Goal: Communication & Community: Answer question/provide support

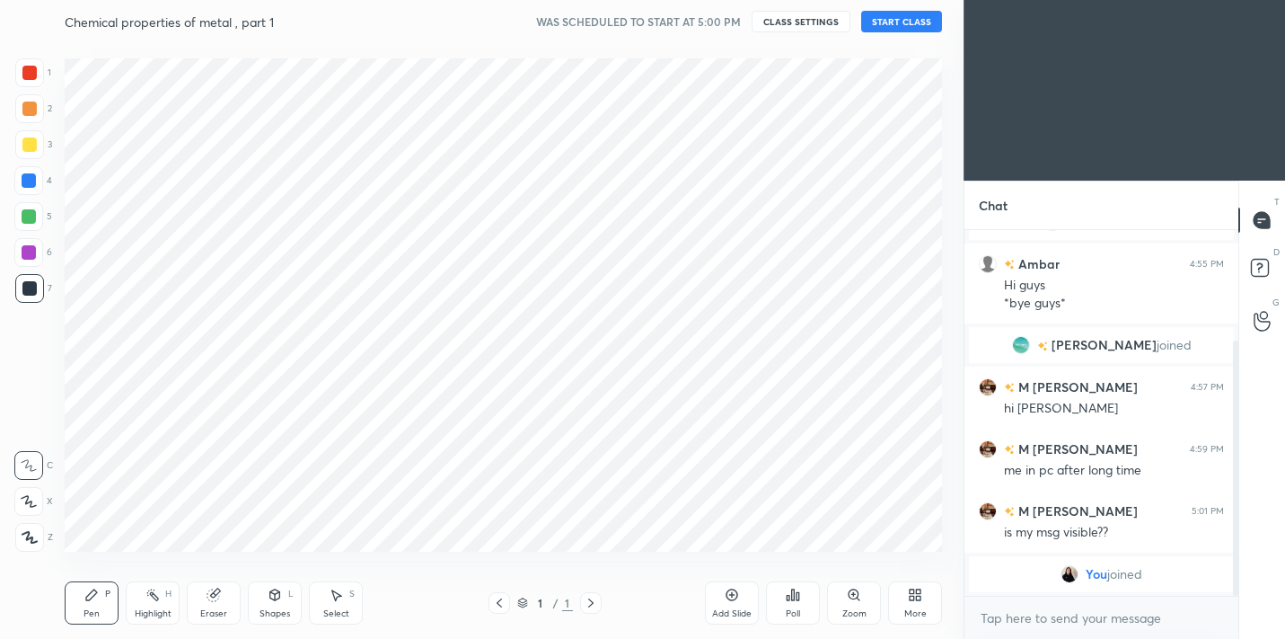
scroll to position [89302, 88933]
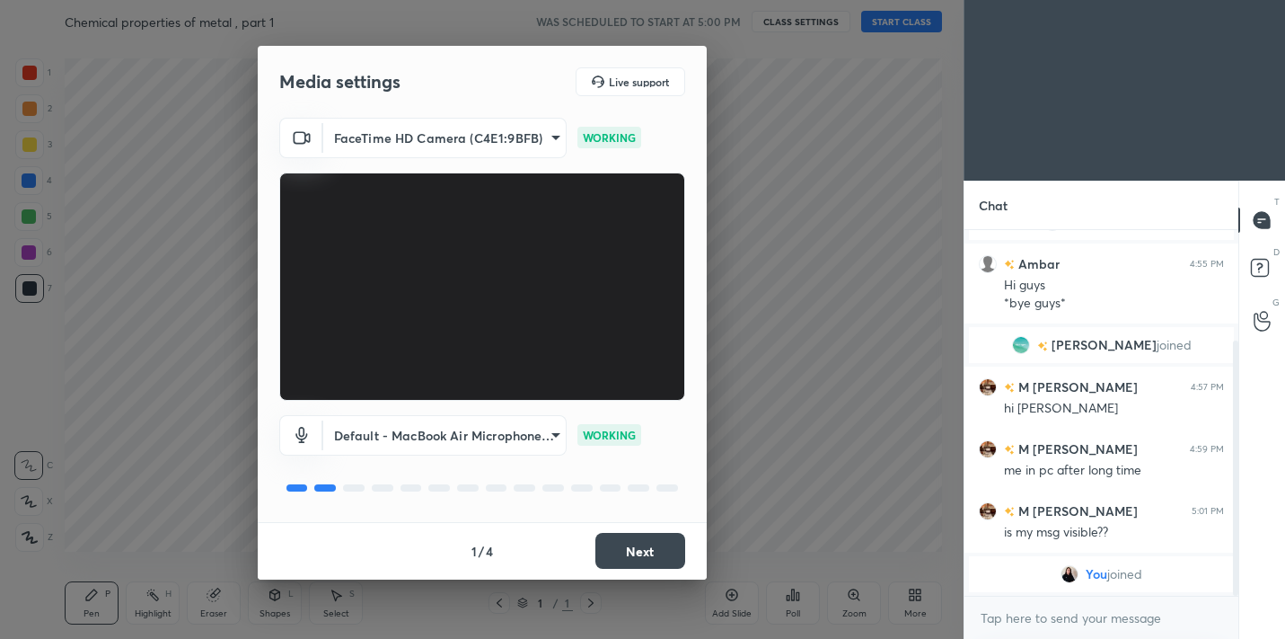
click at [642, 554] on button "Next" at bounding box center [641, 551] width 90 height 36
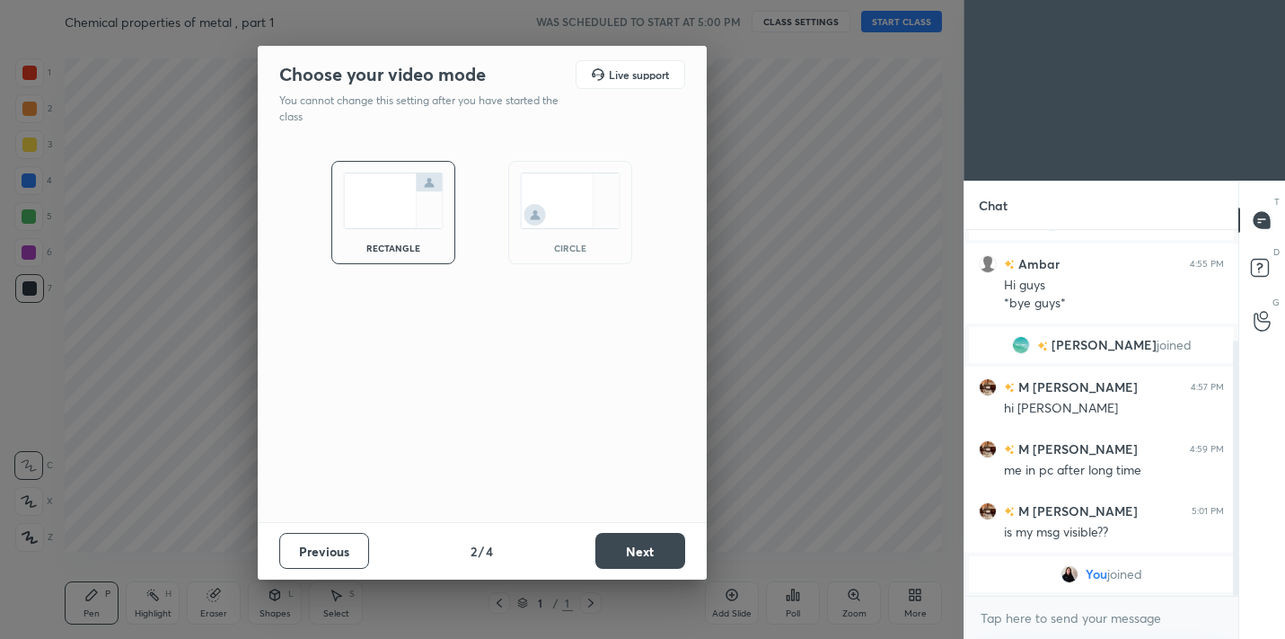
click at [642, 554] on button "Next" at bounding box center [641, 551] width 90 height 36
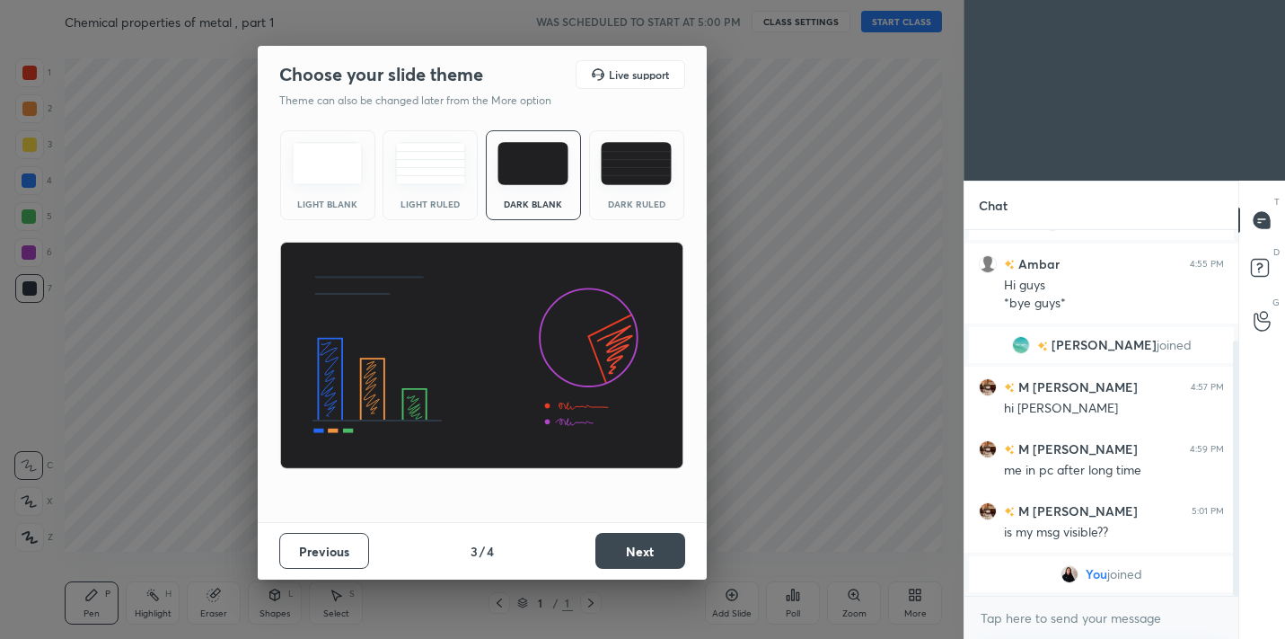
click at [642, 554] on button "Next" at bounding box center [641, 551] width 90 height 36
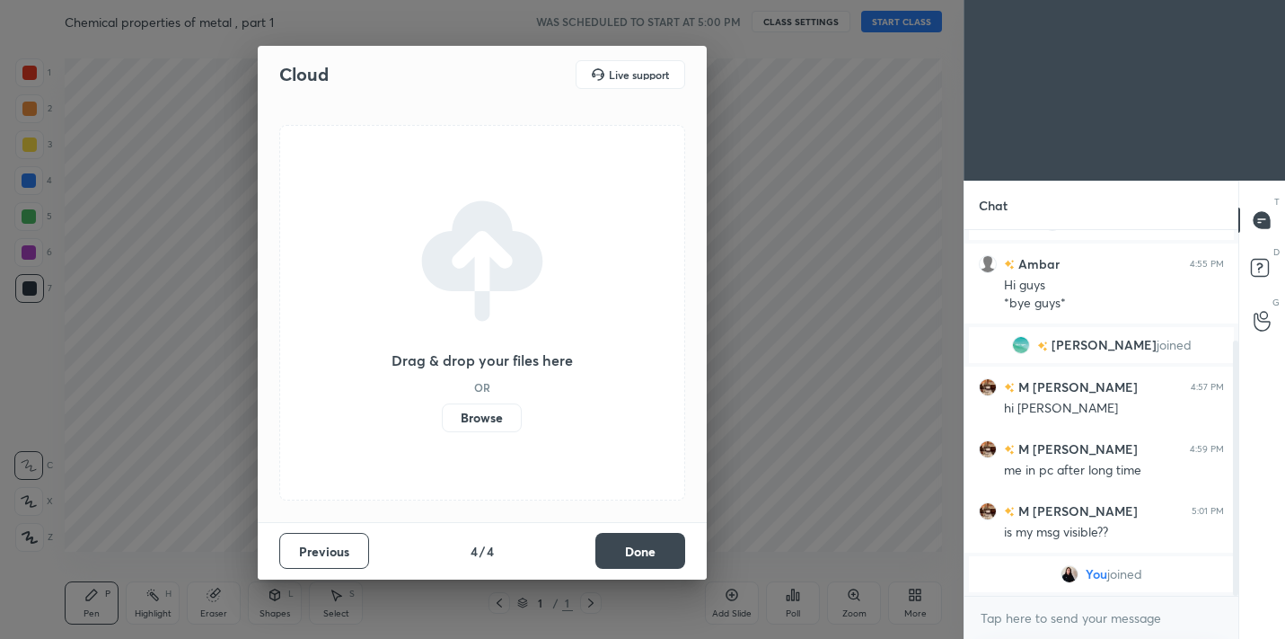
click at [642, 554] on button "Done" at bounding box center [641, 551] width 90 height 36
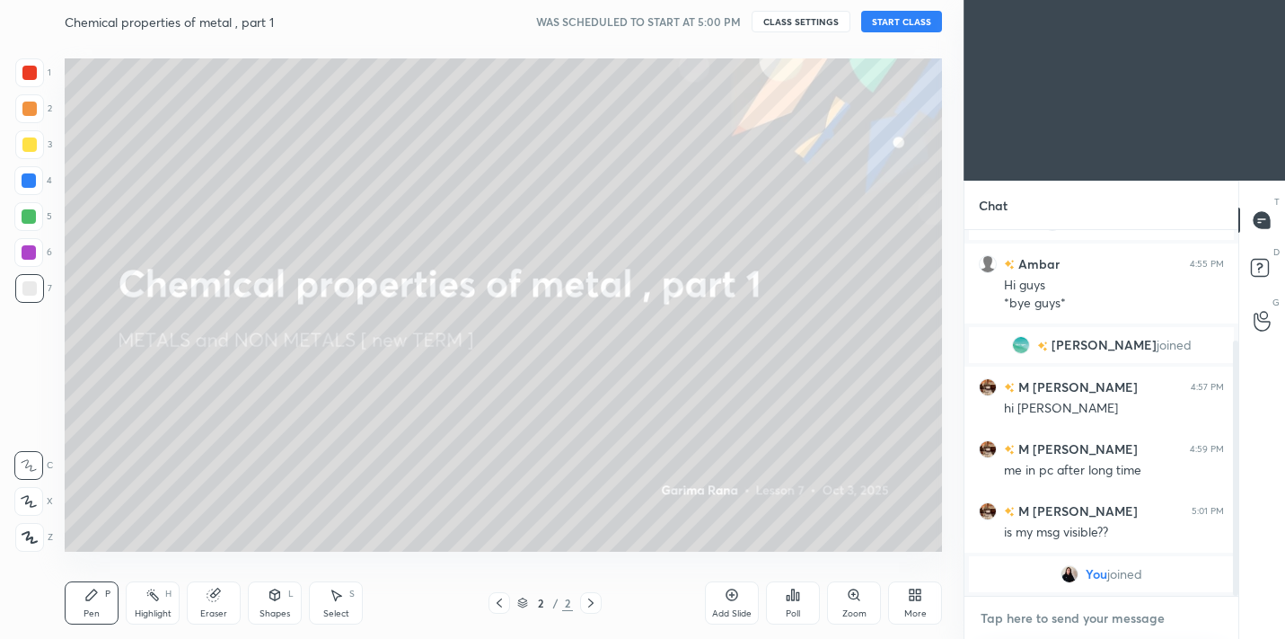
type textarea "x"
click at [1054, 615] on textarea at bounding box center [1101, 618] width 245 height 29
type textarea "s"
type textarea "x"
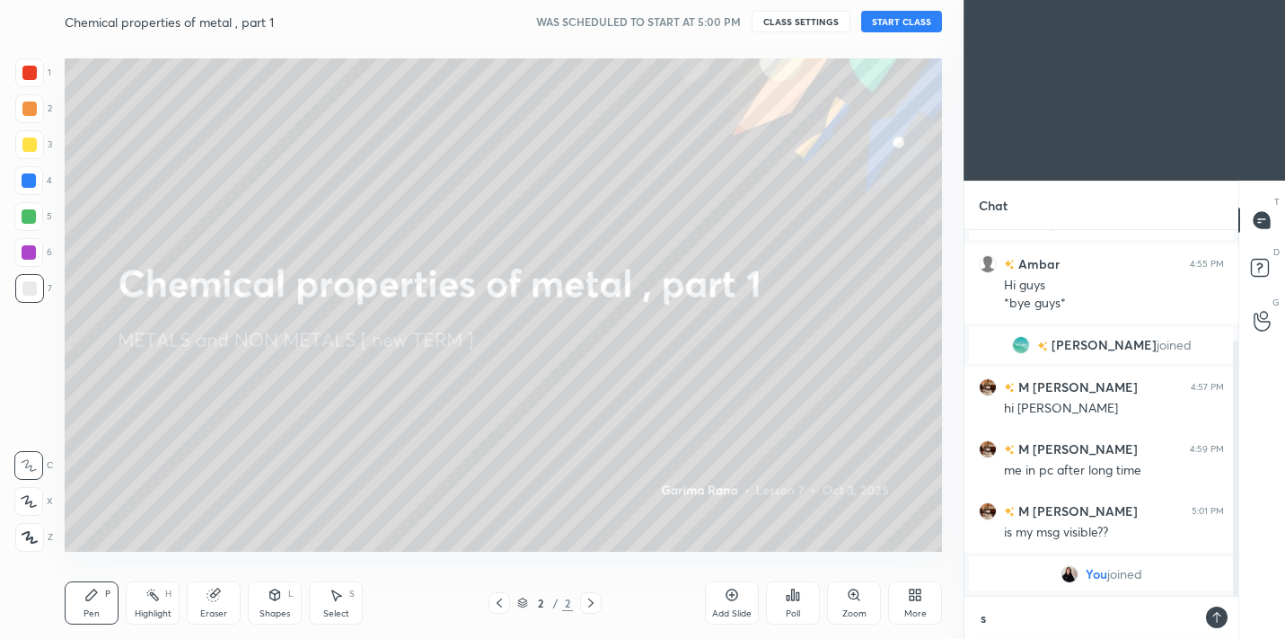
type textarea "st"
type textarea "x"
type textarea "sta"
type textarea "x"
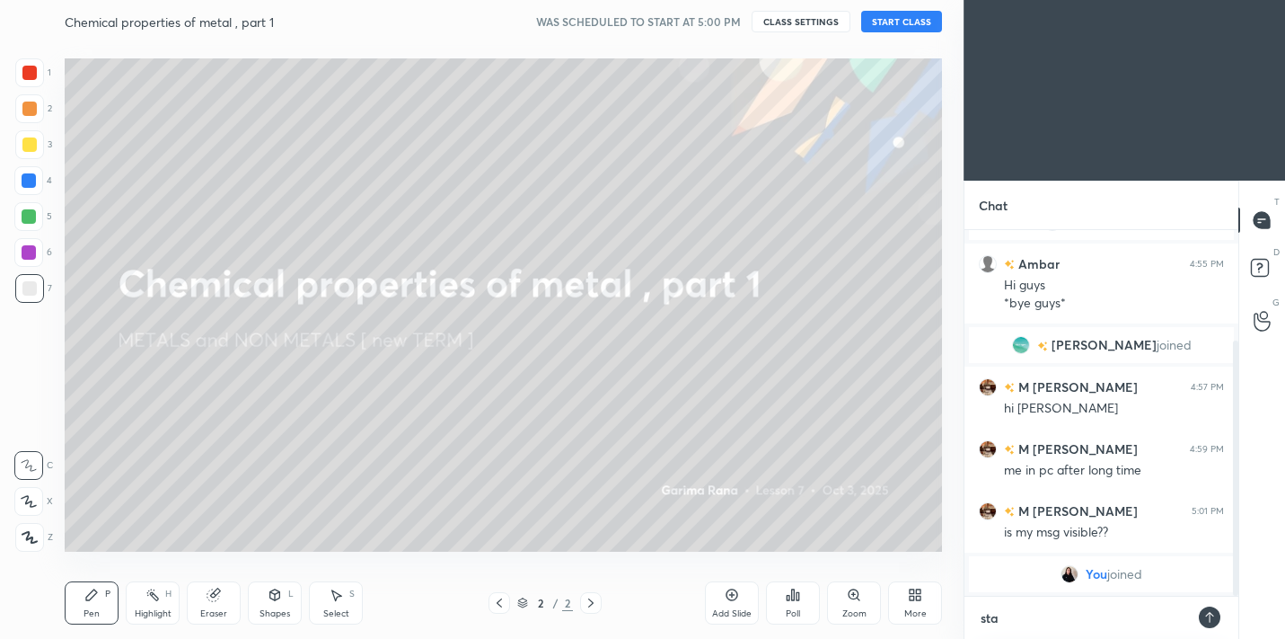
type textarea "star"
type textarea "x"
type textarea "start"
type textarea "x"
type textarea "starti"
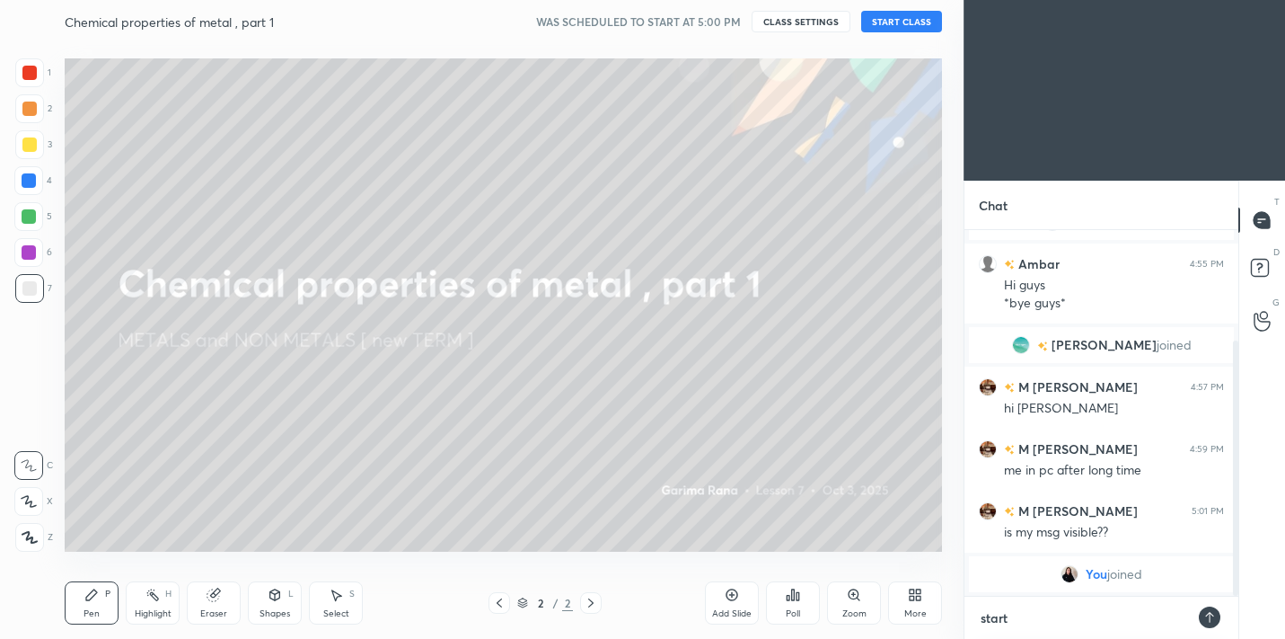
type textarea "x"
type textarea "startin"
type textarea "x"
type textarea "starting"
type textarea "x"
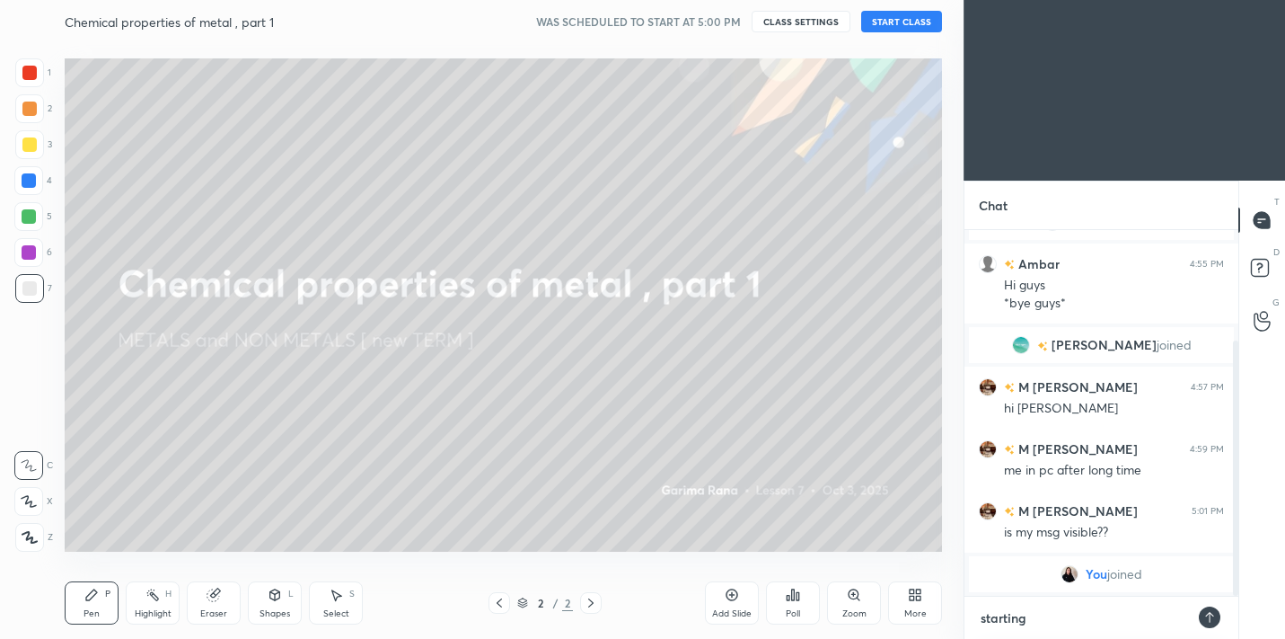
type textarea "starting"
type textarea "x"
type textarea "starting i"
type textarea "x"
type textarea "starting in"
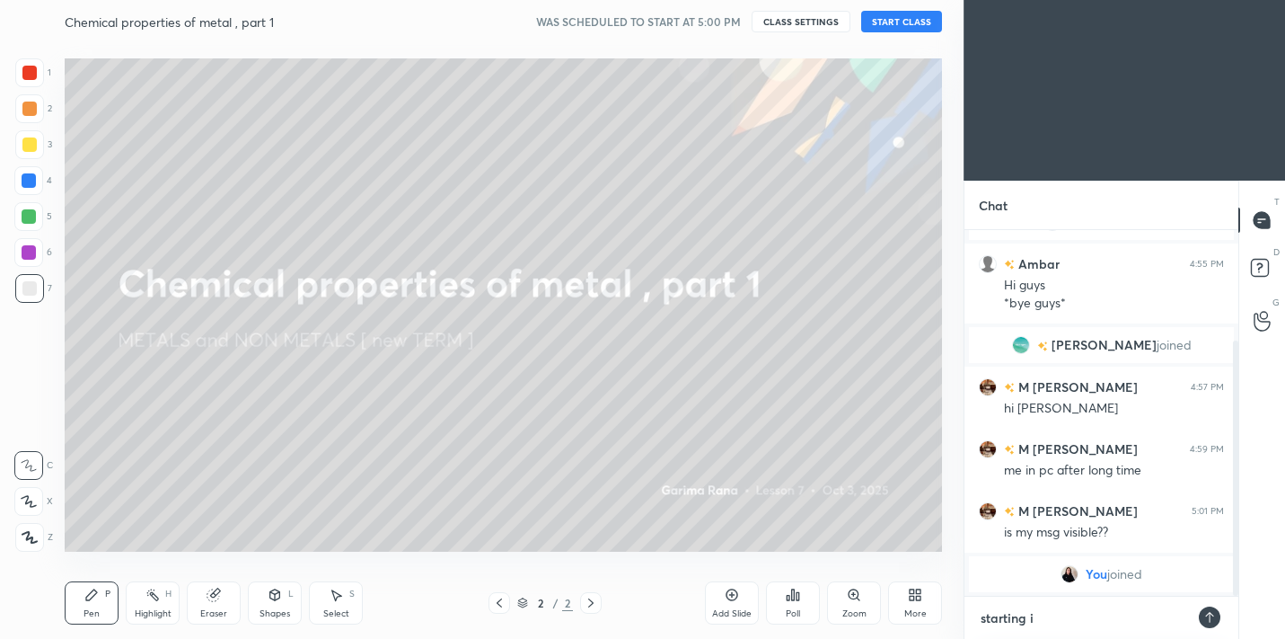
type textarea "x"
type textarea "starting in"
type textarea "x"
type textarea "starting in 2"
type textarea "x"
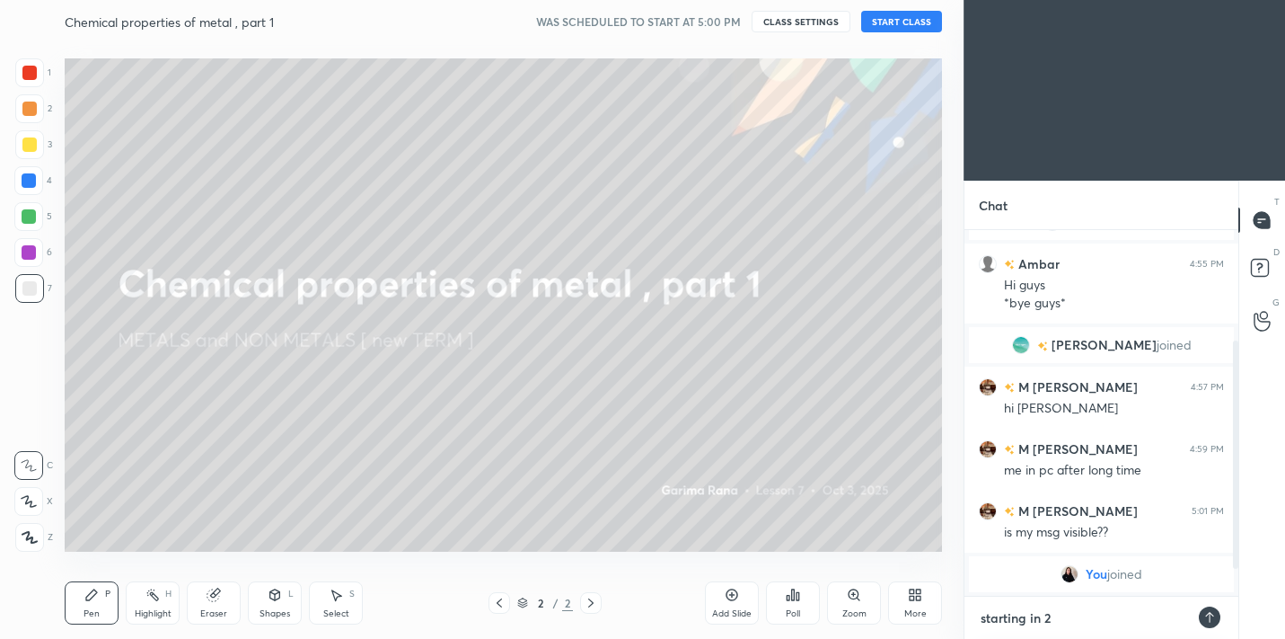
scroll to position [219, 0]
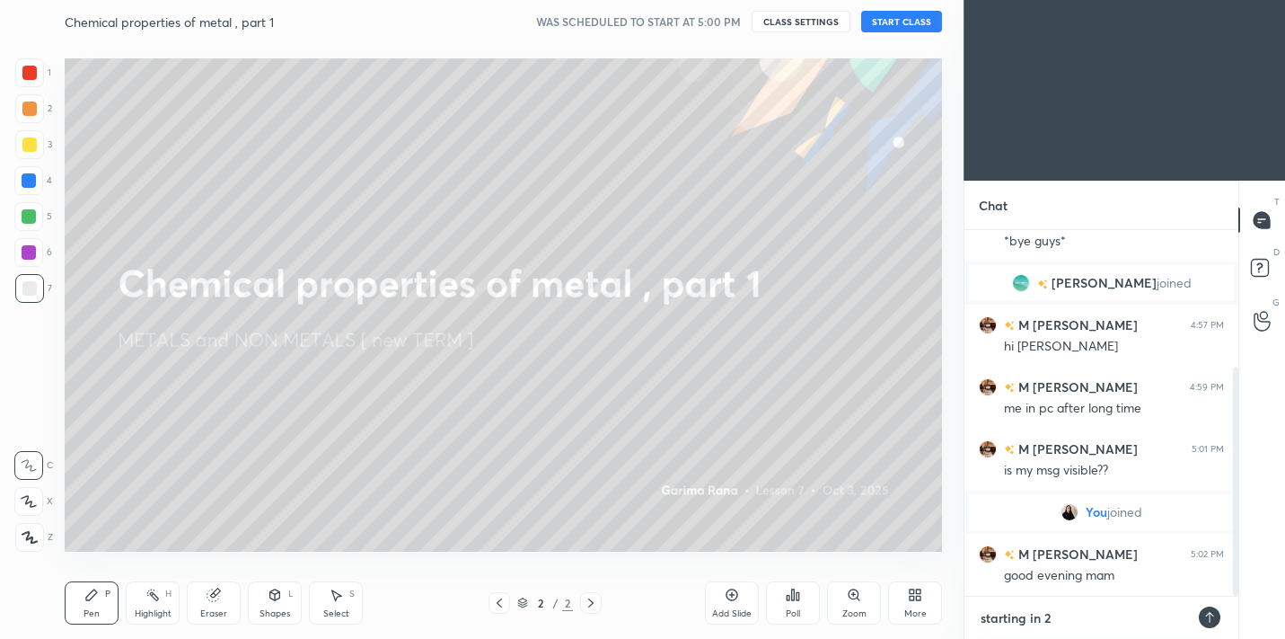
type textarea "starting in 2"
type textarea "x"
type textarea "starting in 2 m"
type textarea "x"
type textarea "starting in 2 mi"
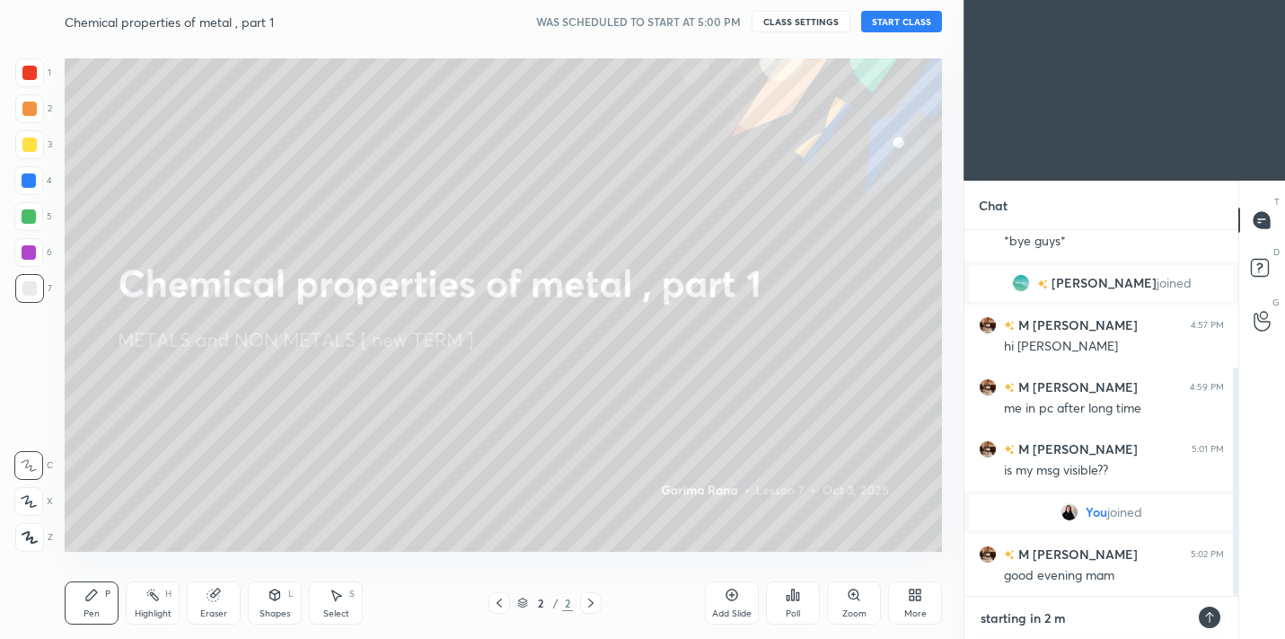
type textarea "x"
type textarea "starting in 2 min"
type textarea "x"
type textarea "starting in 2 min"
click at [1214, 614] on icon at bounding box center [1210, 617] width 14 height 14
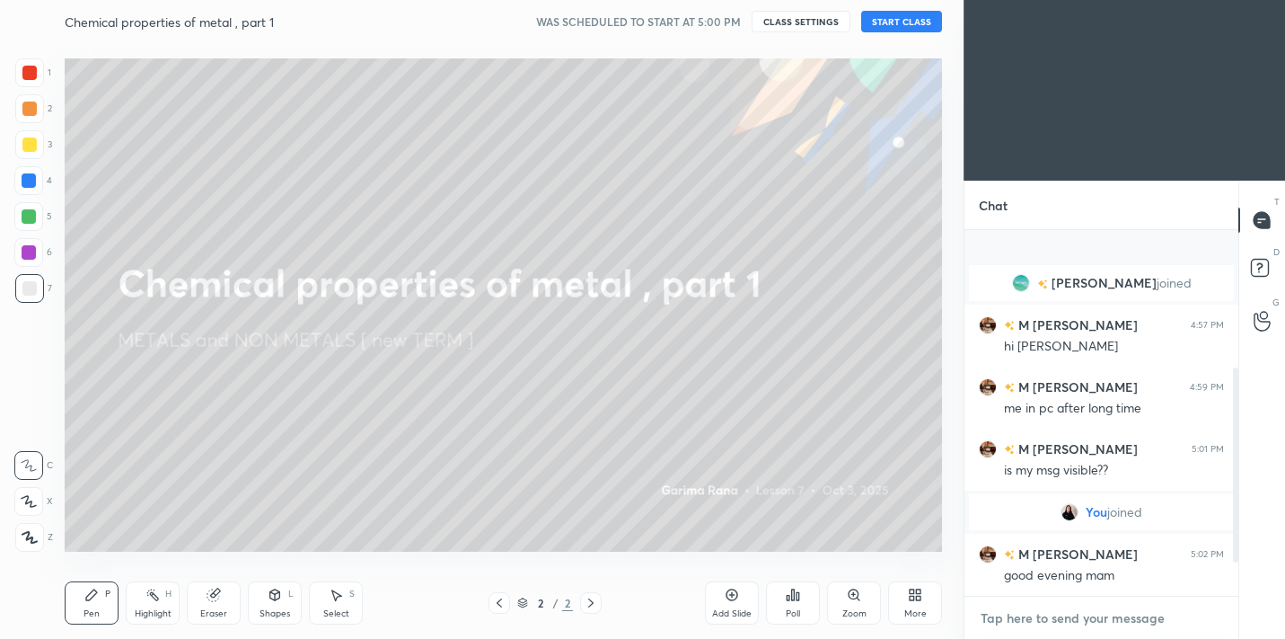
scroll to position [320, 0]
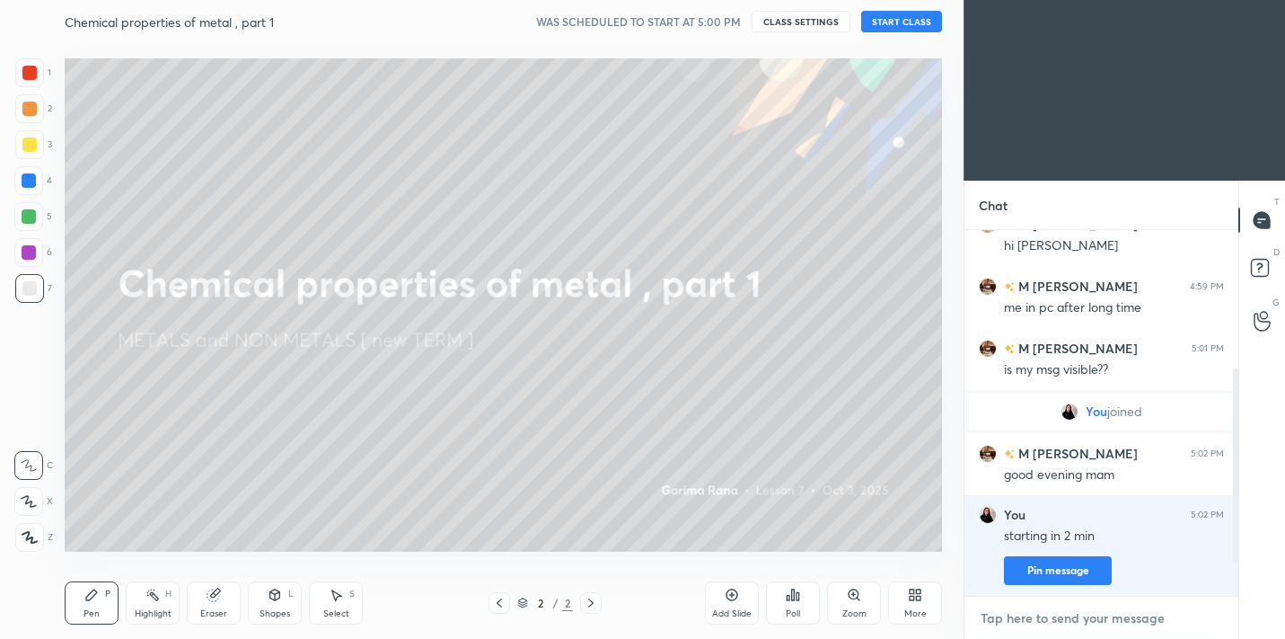
click at [1214, 614] on textarea at bounding box center [1101, 618] width 245 height 29
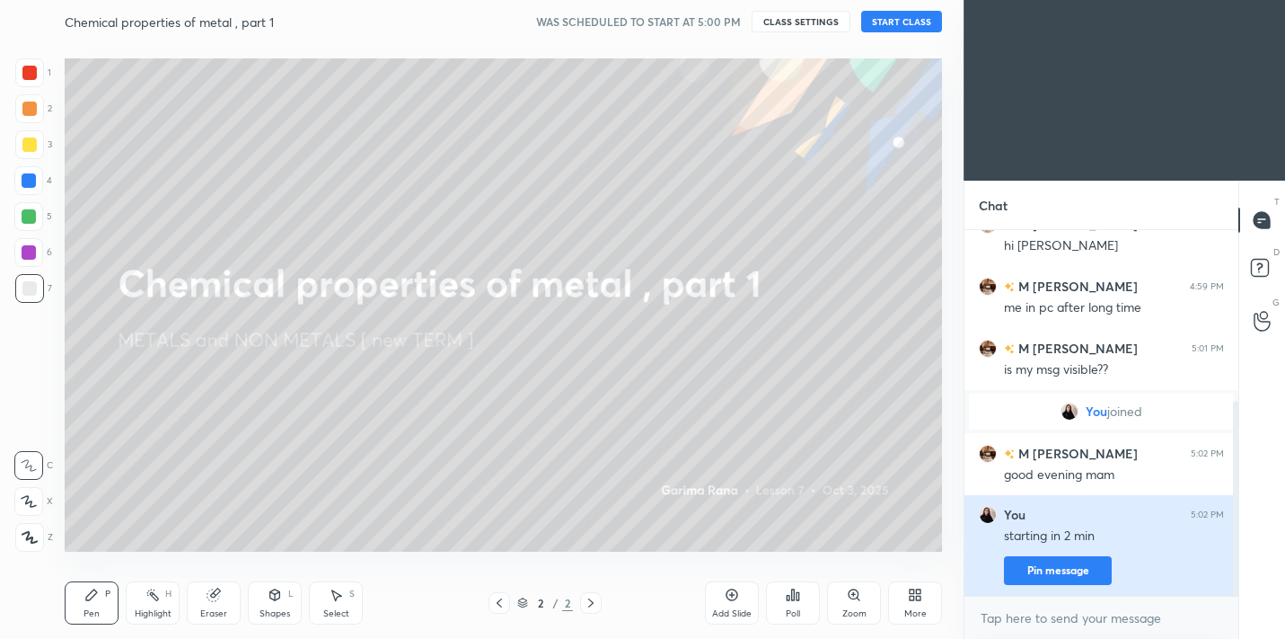
click at [1068, 569] on button "Pin message" at bounding box center [1058, 570] width 108 height 29
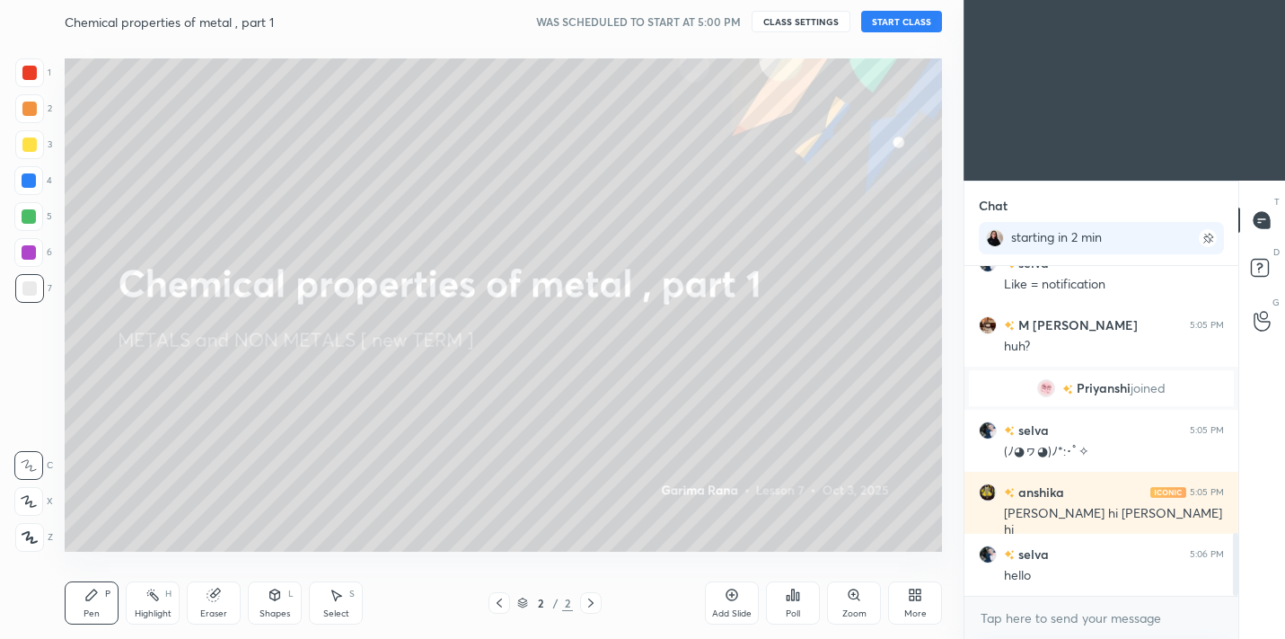
scroll to position [1433, 0]
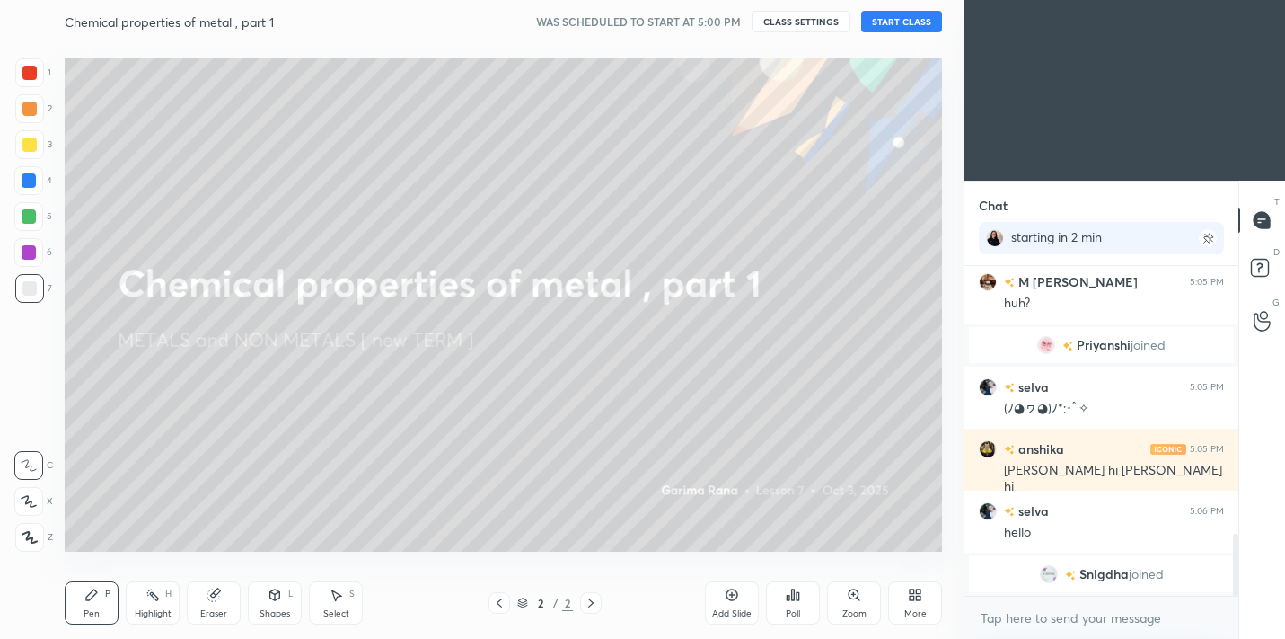
click at [895, 13] on button "START CLASS" at bounding box center [901, 22] width 81 height 22
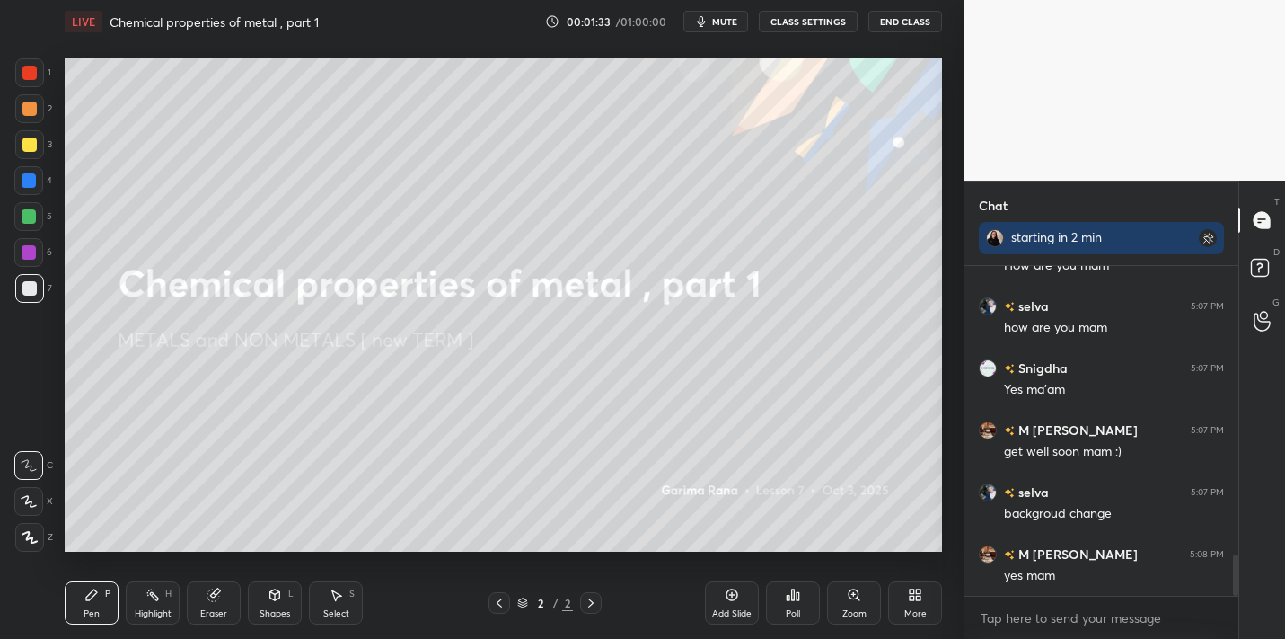
scroll to position [2276, 0]
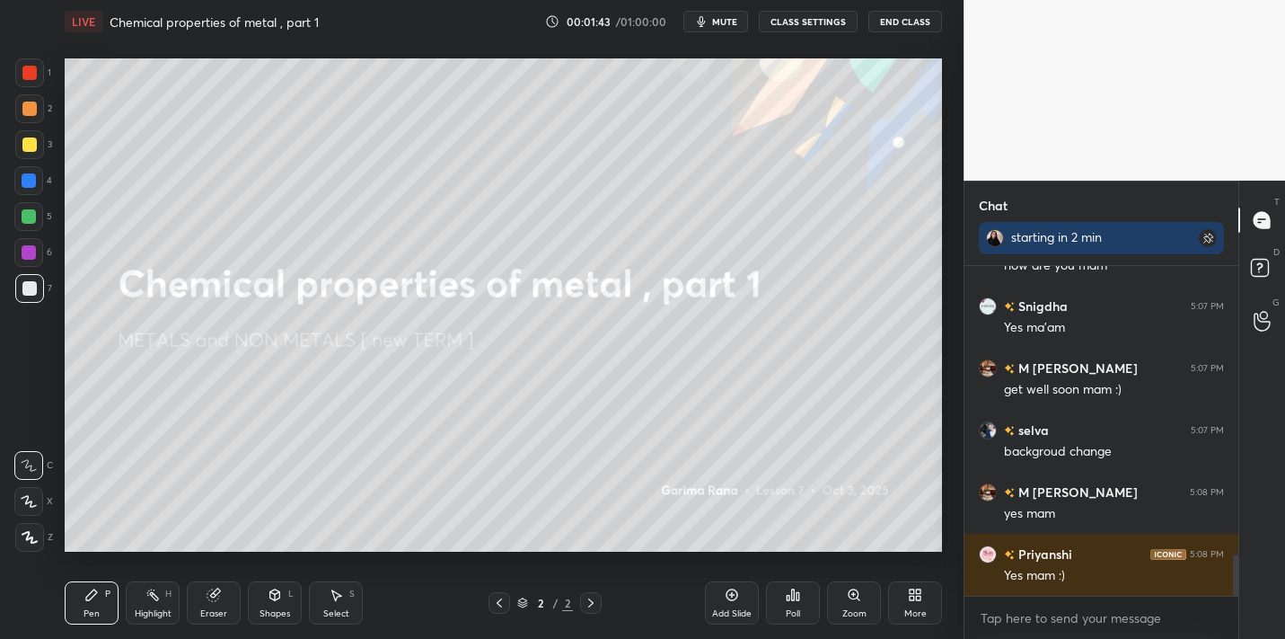
click at [737, 595] on icon at bounding box center [733, 595] width 12 height 12
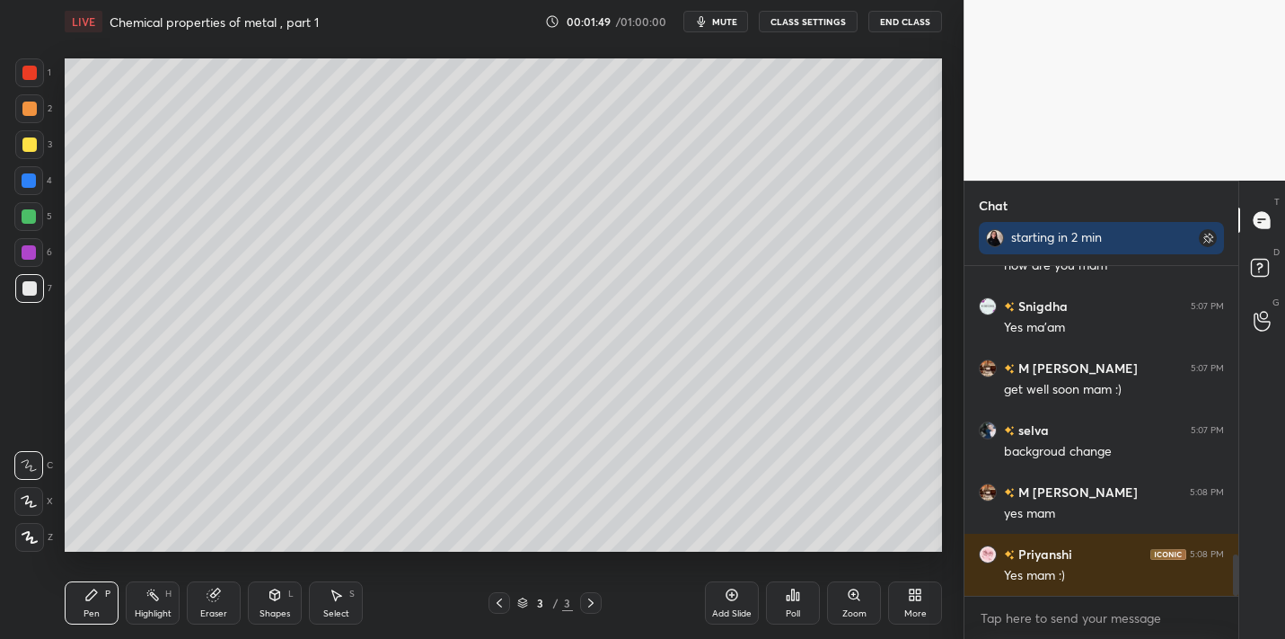
click at [905, 598] on div "More" at bounding box center [915, 602] width 54 height 43
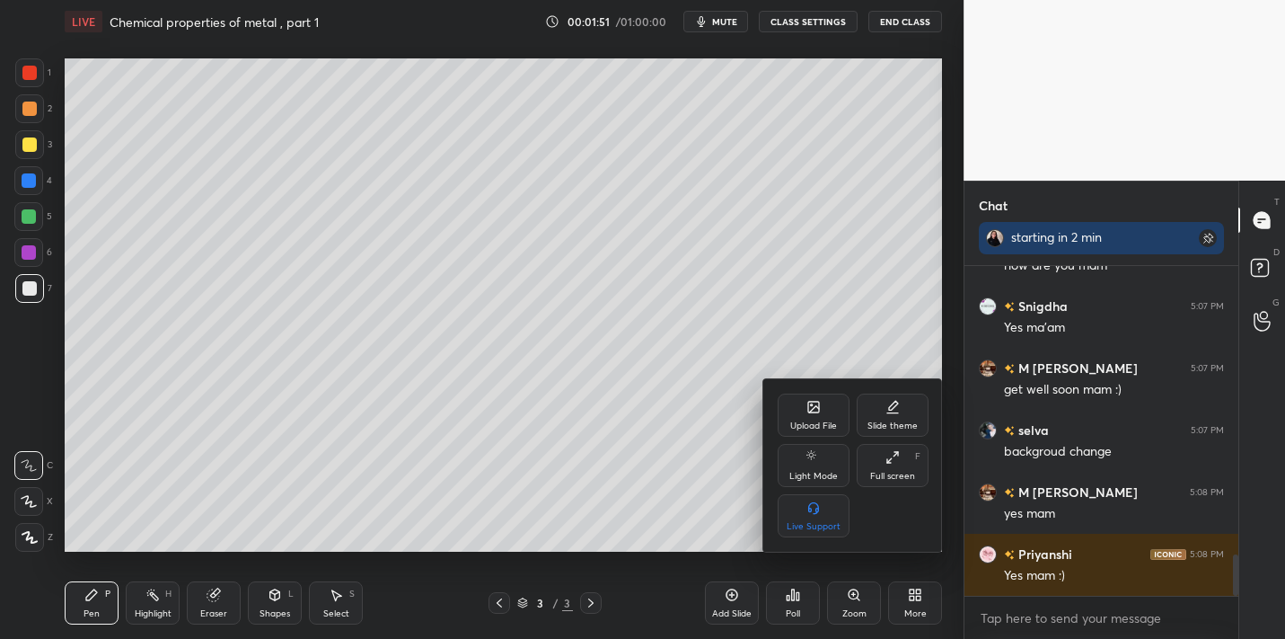
click at [829, 413] on div "Upload File" at bounding box center [814, 414] width 72 height 43
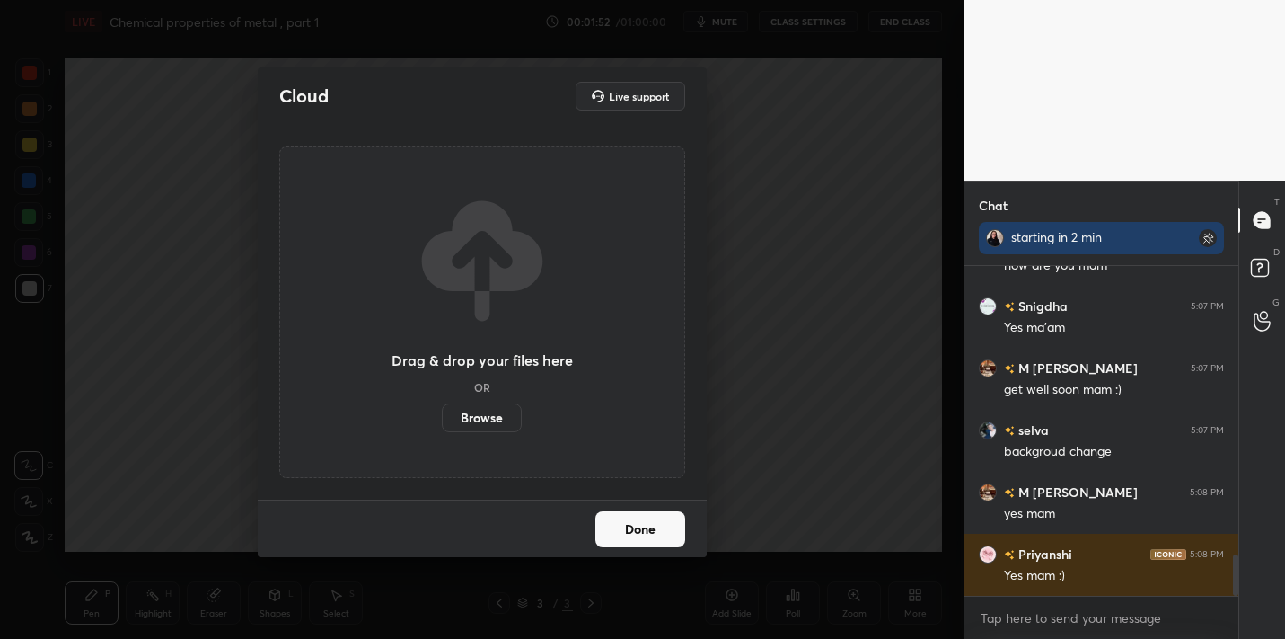
click at [679, 524] on button "Done" at bounding box center [641, 529] width 90 height 36
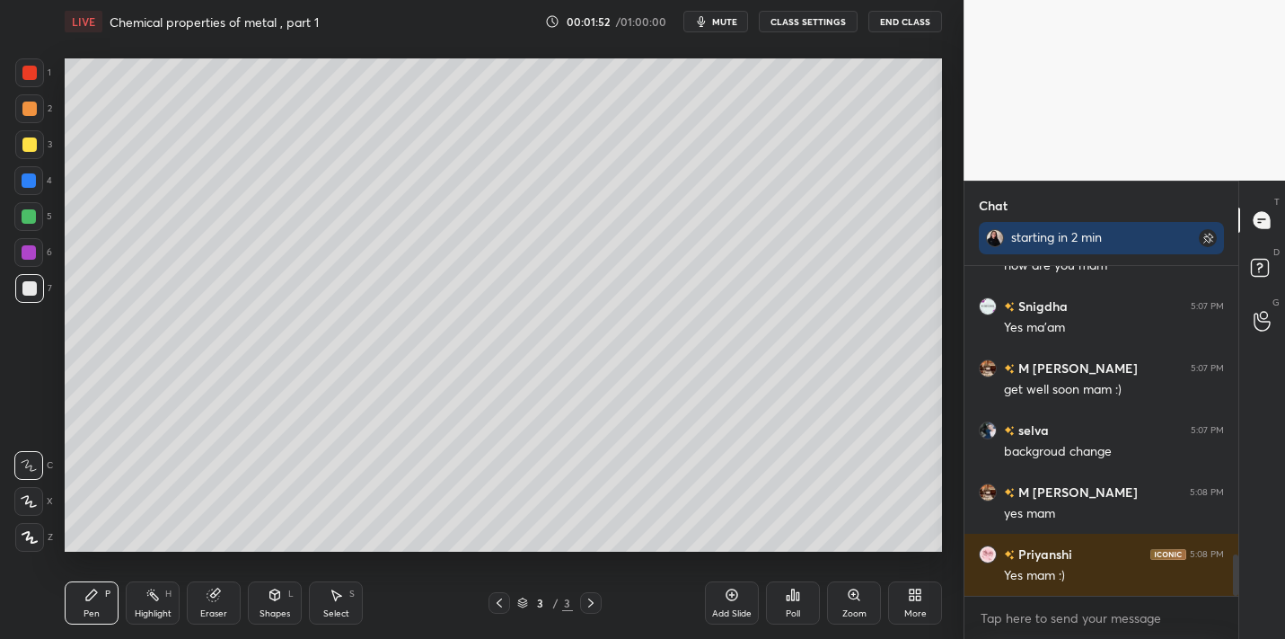
click at [906, 604] on div "More" at bounding box center [915, 602] width 54 height 43
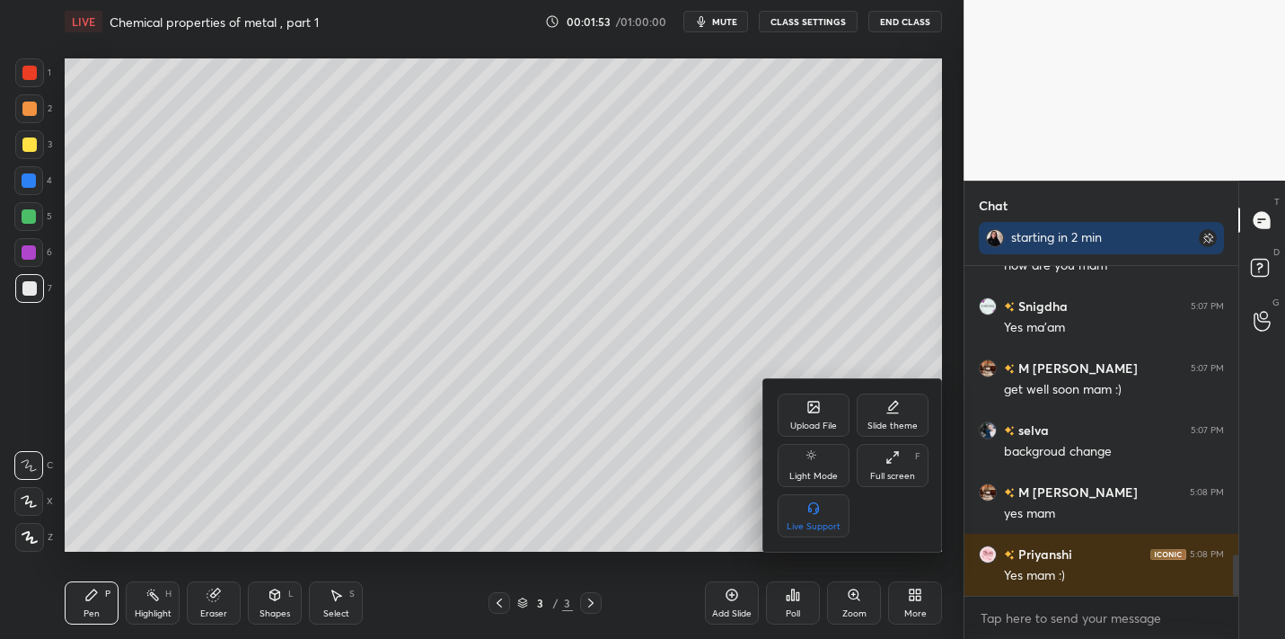
drag, startPoint x: 896, startPoint y: 421, endPoint x: 900, endPoint y: 436, distance: 14.8
click at [897, 422] on div "Slide theme" at bounding box center [893, 425] width 50 height 9
drag, startPoint x: 896, startPoint y: 496, endPoint x: 904, endPoint y: 535, distance: 40.3
click at [896, 498] on div "Dark Ruled" at bounding box center [893, 515] width 72 height 43
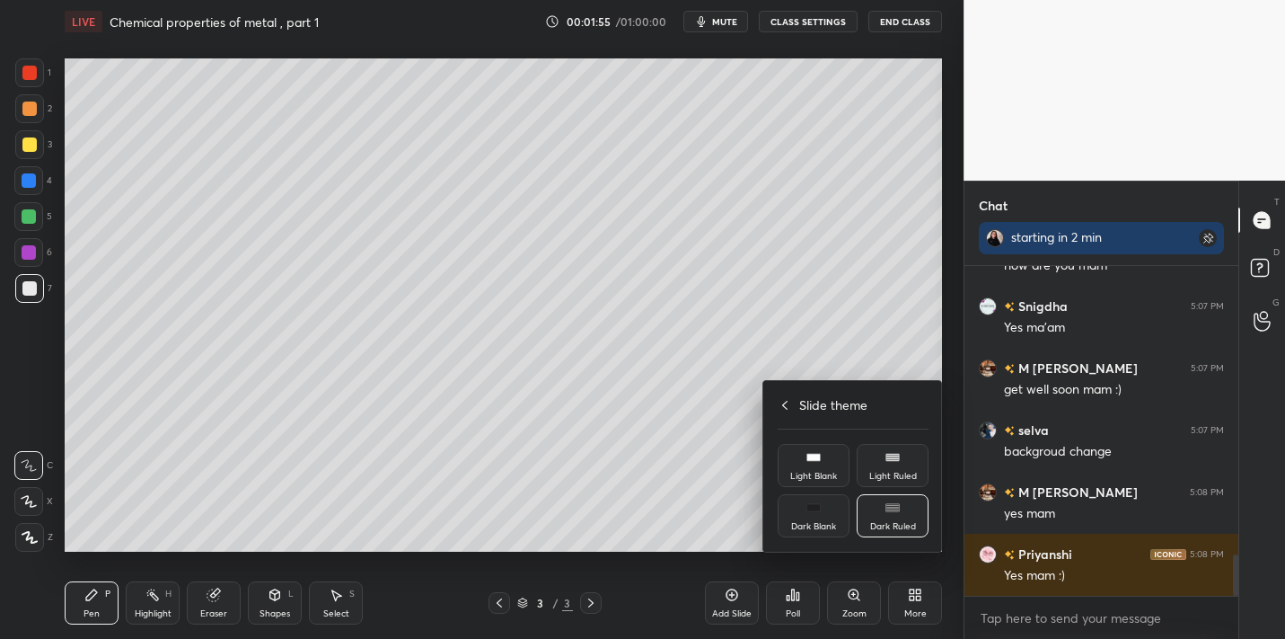
click at [914, 597] on div at bounding box center [642, 319] width 1285 height 639
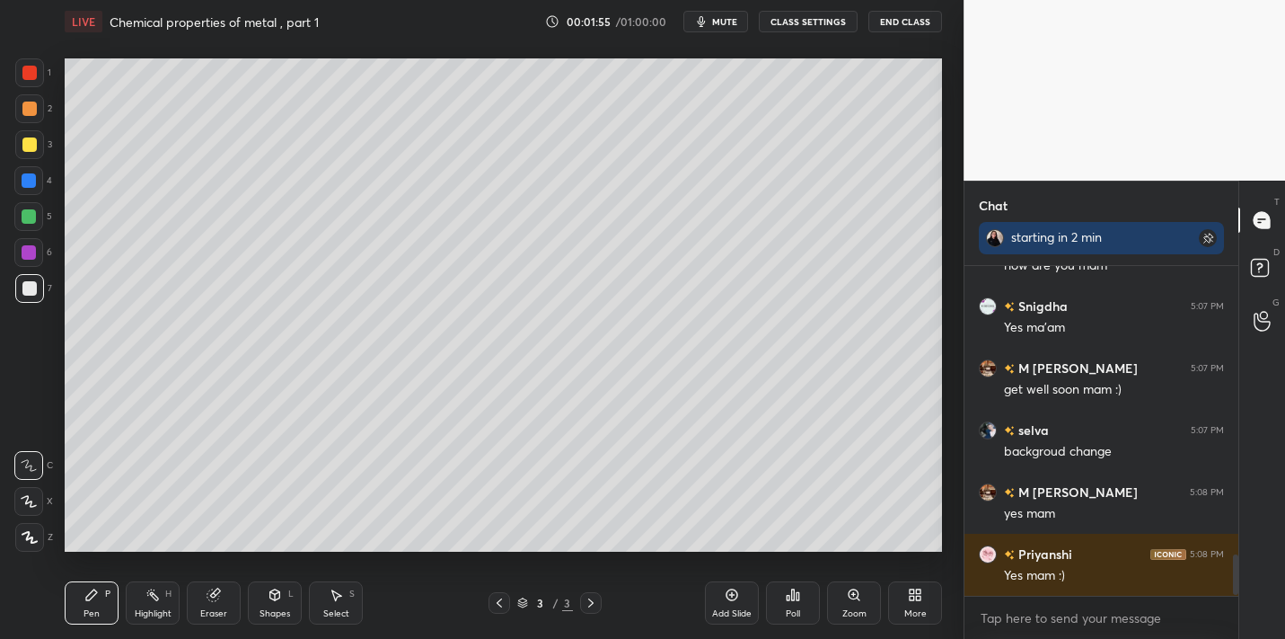
scroll to position [2338, 0]
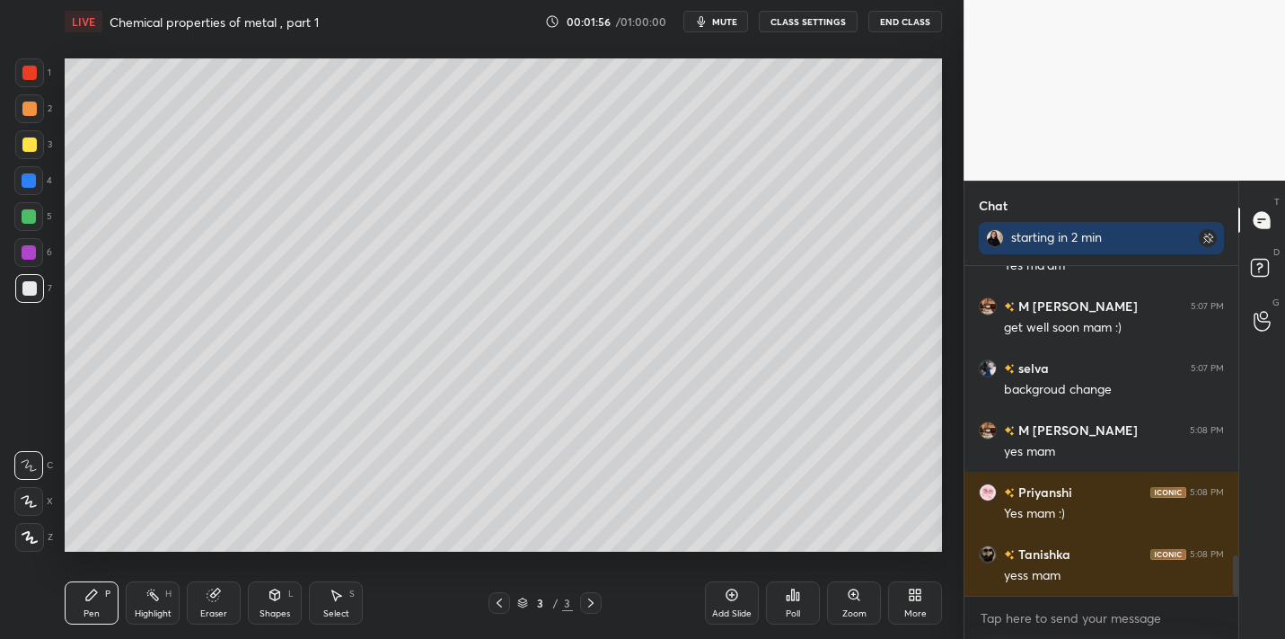
drag, startPoint x: 731, startPoint y: 596, endPoint x: 743, endPoint y: 590, distance: 13.3
click at [733, 596] on icon at bounding box center [732, 594] width 14 height 14
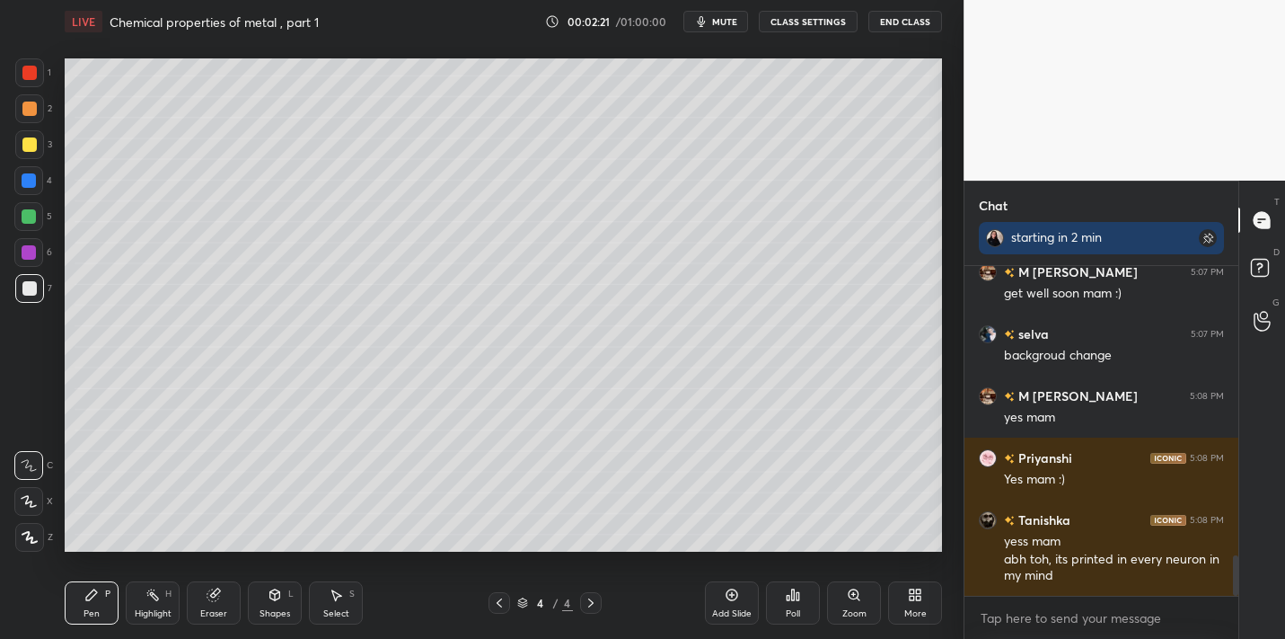
click at [29, 138] on div at bounding box center [29, 144] width 14 height 14
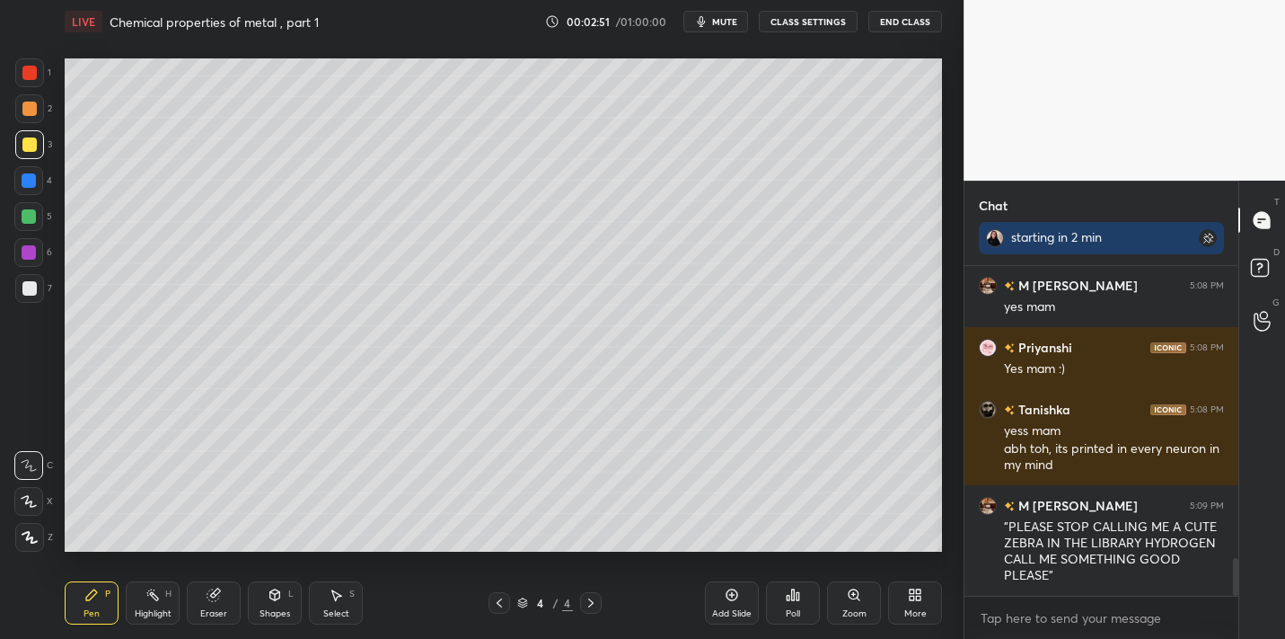
scroll to position [2526, 0]
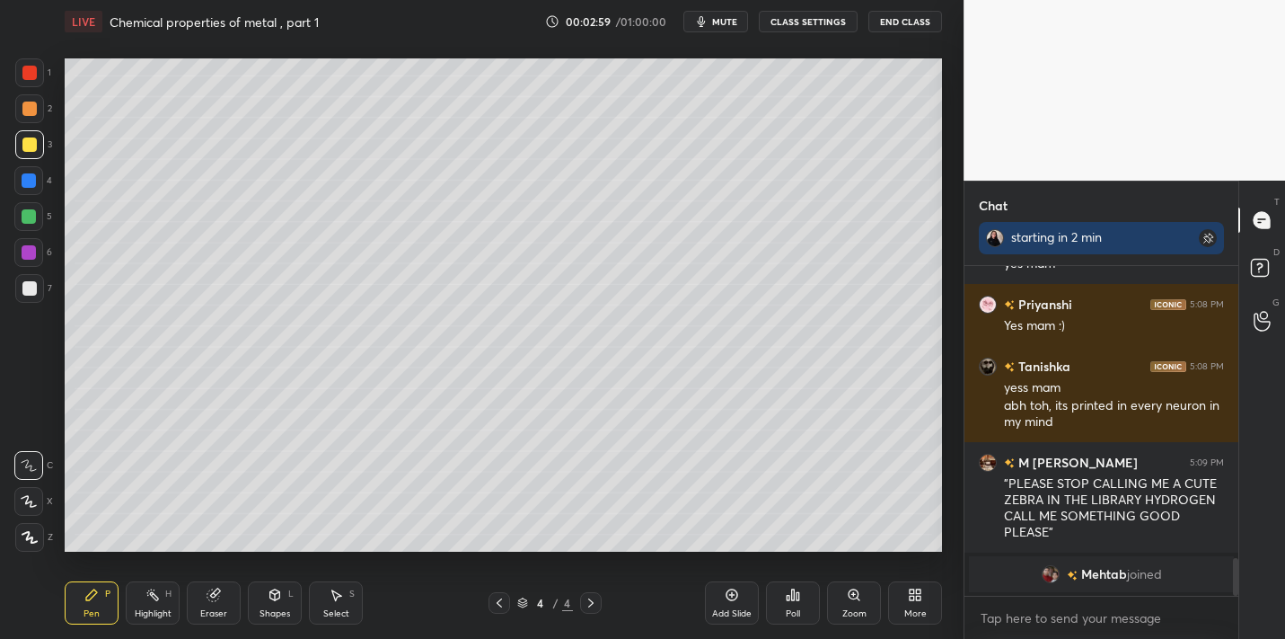
click at [157, 602] on div "Highlight H" at bounding box center [153, 602] width 54 height 43
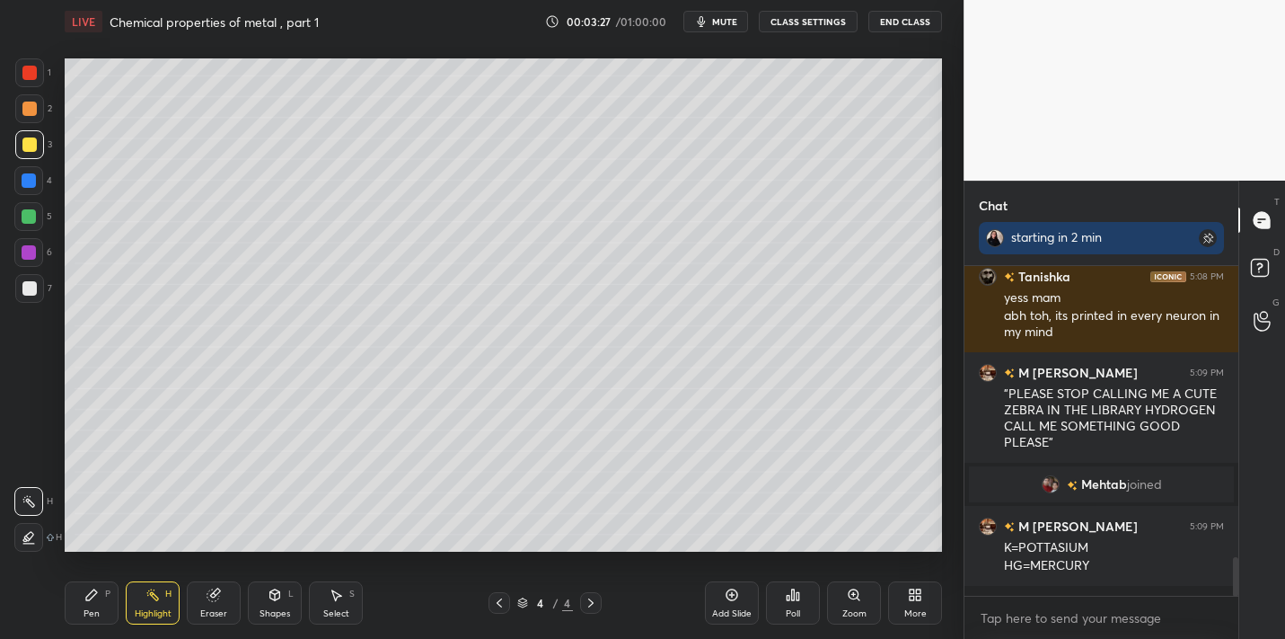
scroll to position [2305, 0]
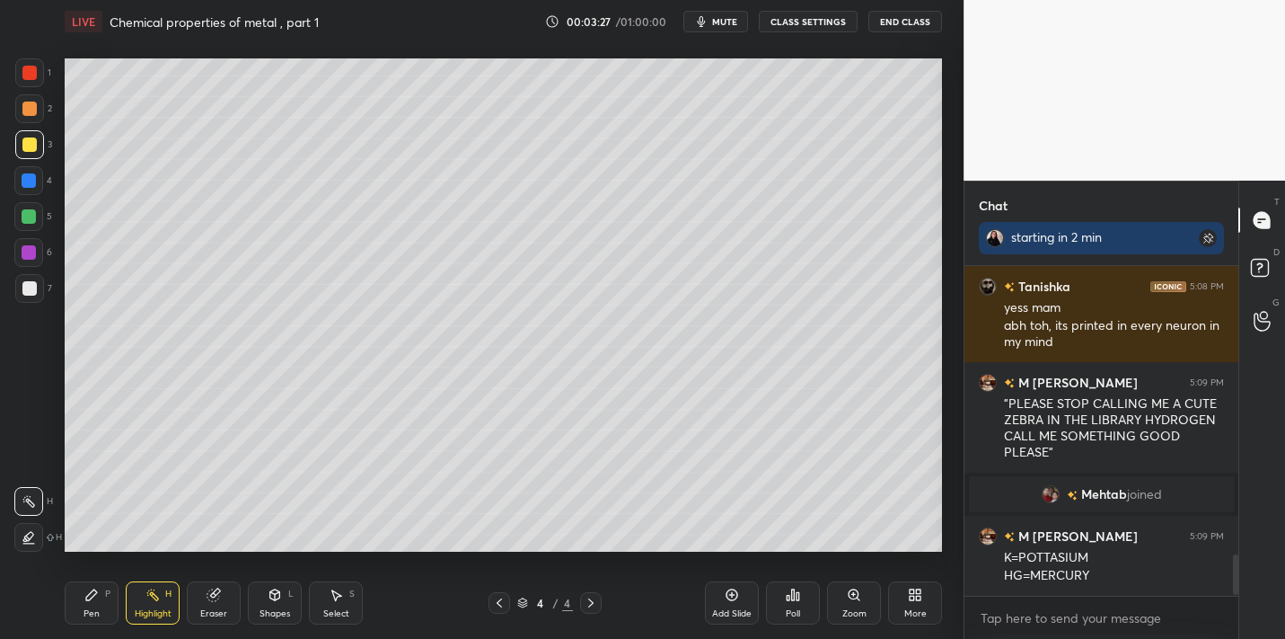
click at [107, 583] on div "Pen P" at bounding box center [92, 602] width 54 height 43
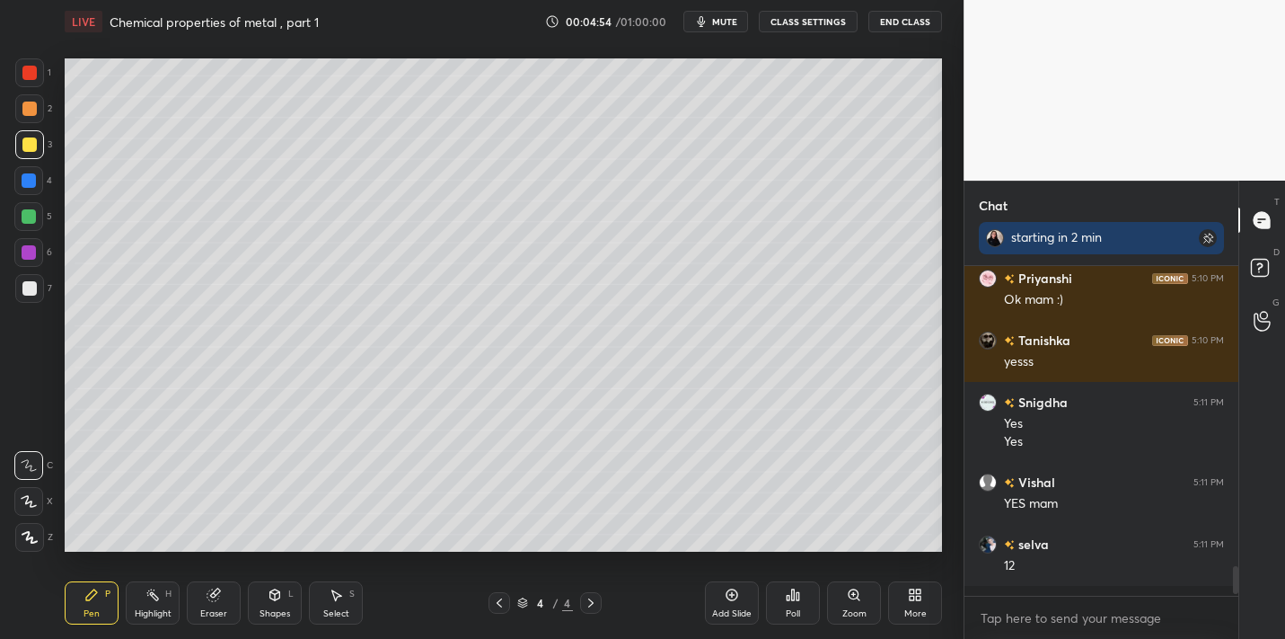
scroll to position [3148, 0]
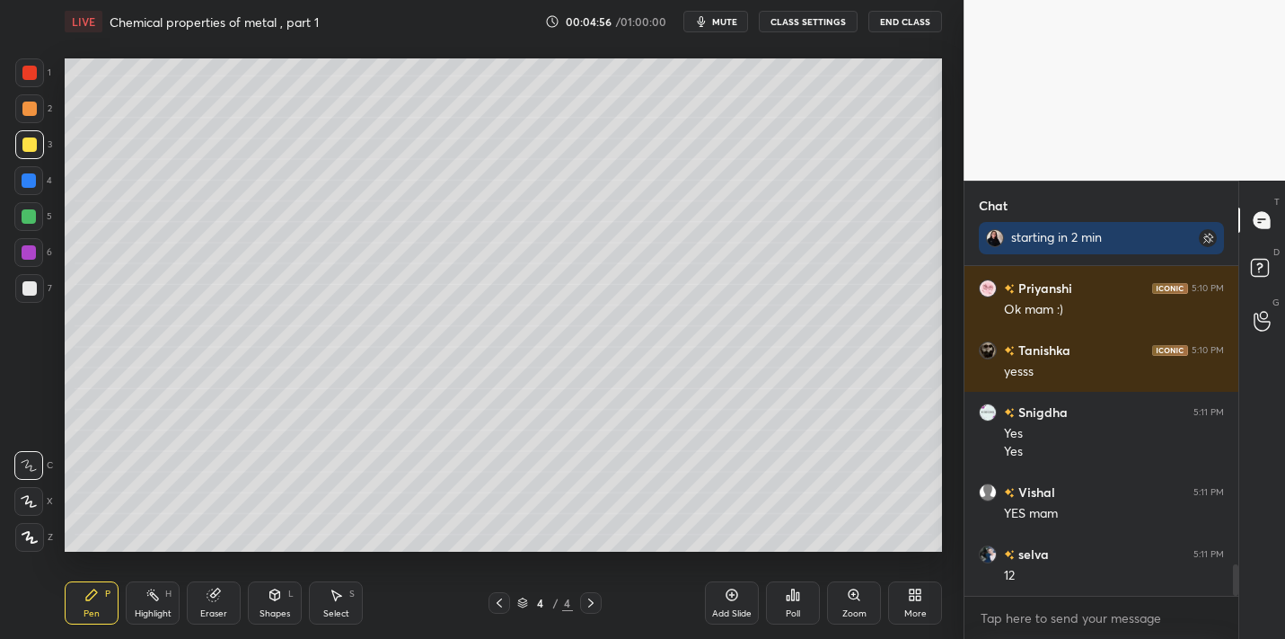
click at [737, 602] on div "Add Slide" at bounding box center [732, 602] width 54 height 43
click at [31, 286] on div at bounding box center [29, 288] width 14 height 14
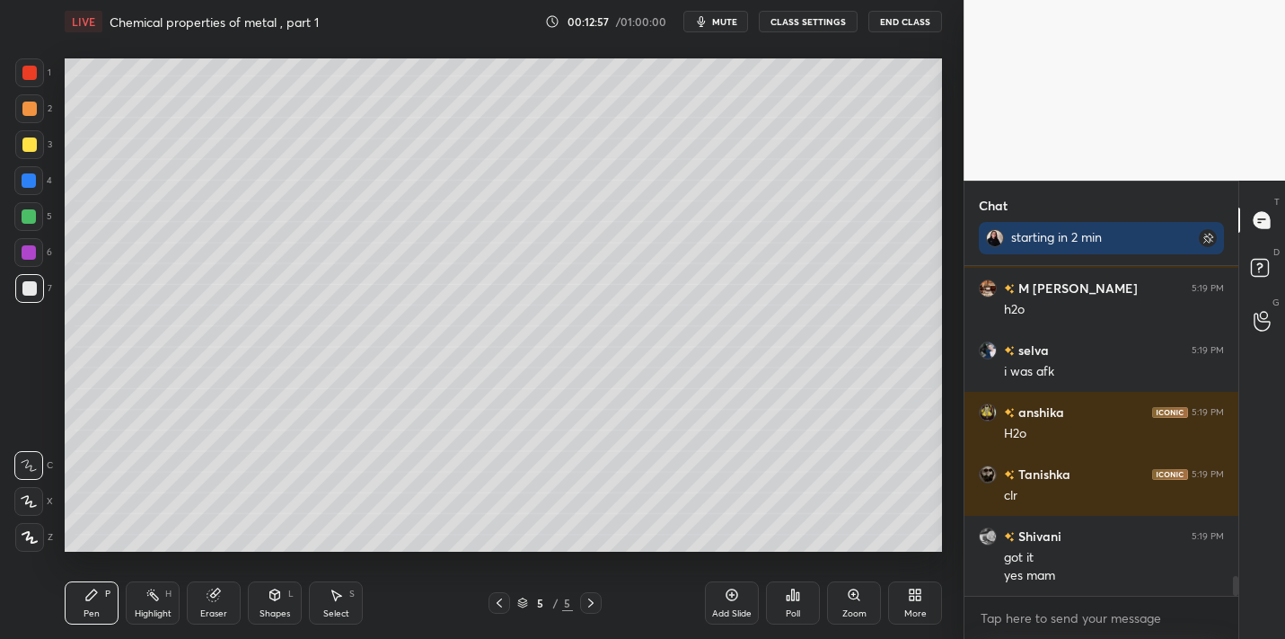
scroll to position [5147, 0]
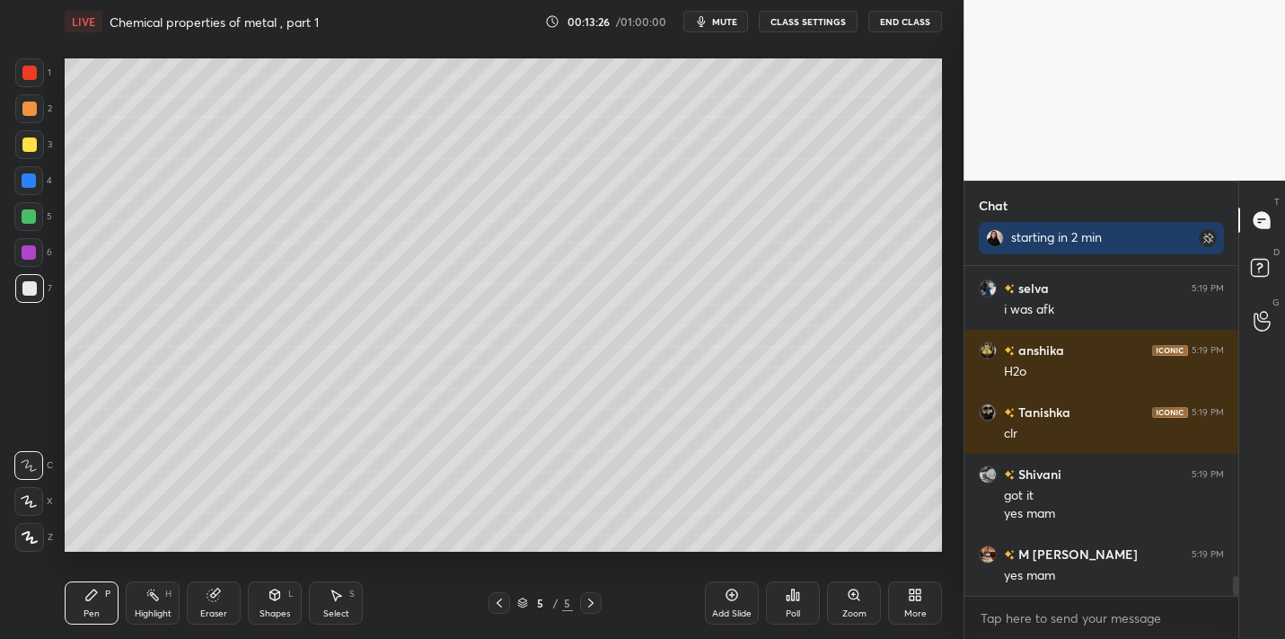
click at [730, 588] on icon at bounding box center [732, 594] width 14 height 14
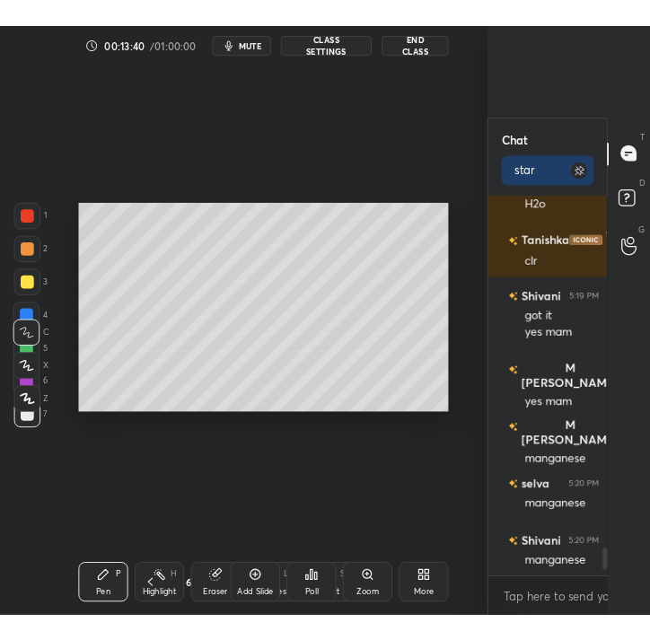
scroll to position [5, 6]
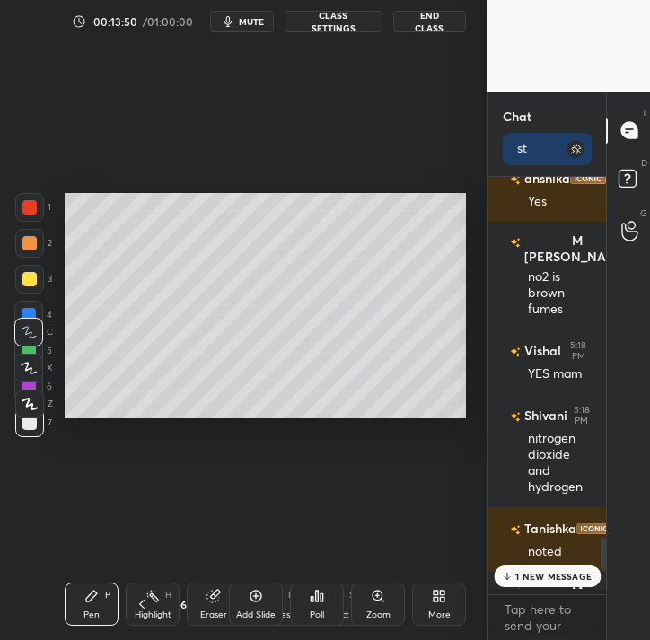
click at [445, 604] on div "More" at bounding box center [439, 604] width 54 height 43
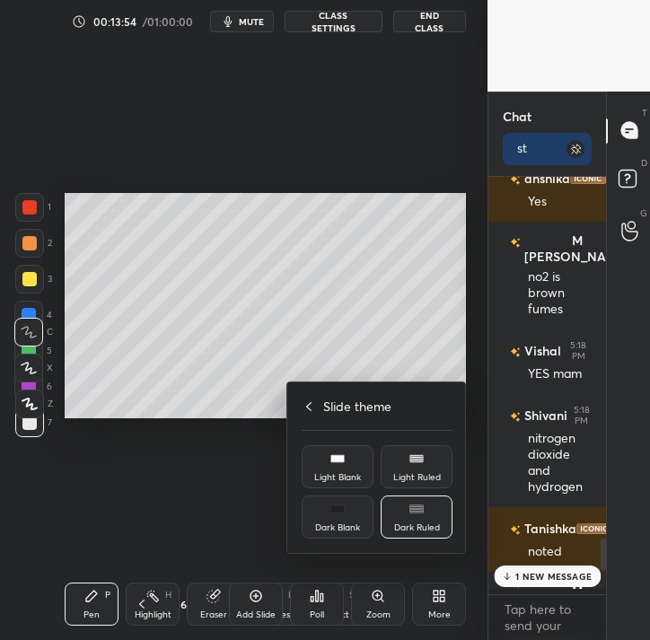
click at [323, 381] on div at bounding box center [325, 320] width 650 height 640
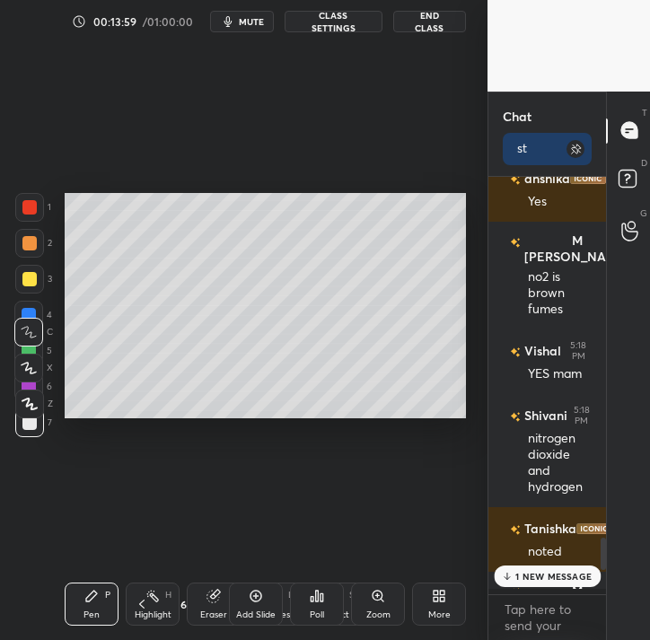
click at [426, 587] on div "More" at bounding box center [439, 604] width 54 height 43
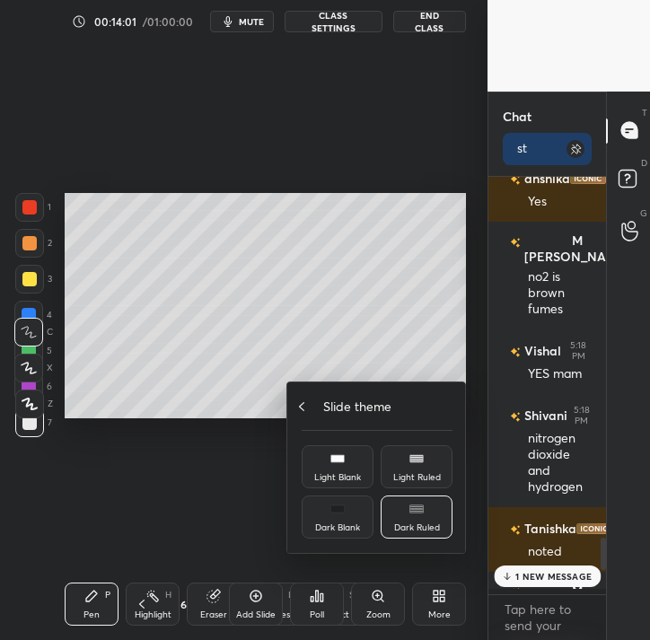
click at [311, 404] on div "Slide theme" at bounding box center [377, 406] width 151 height 19
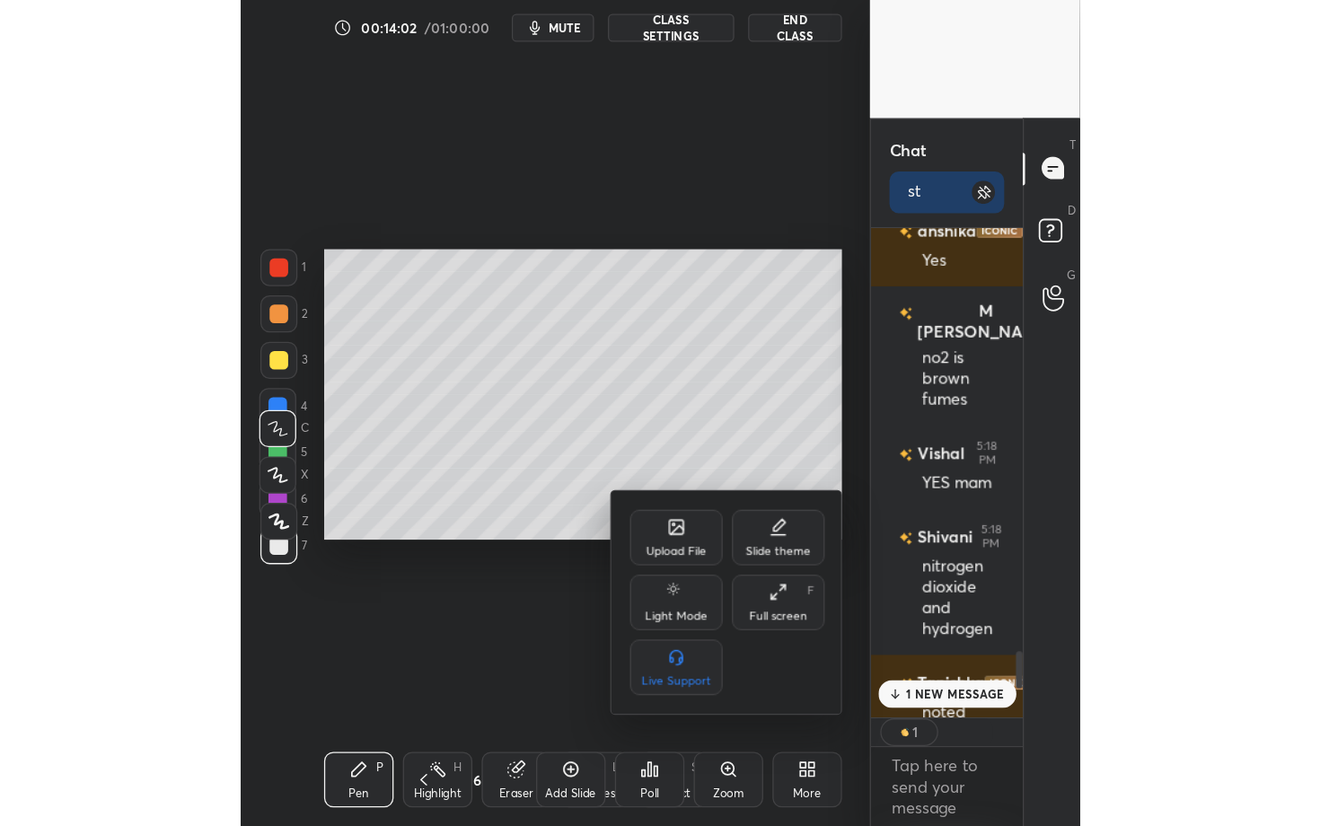
scroll to position [6, 5]
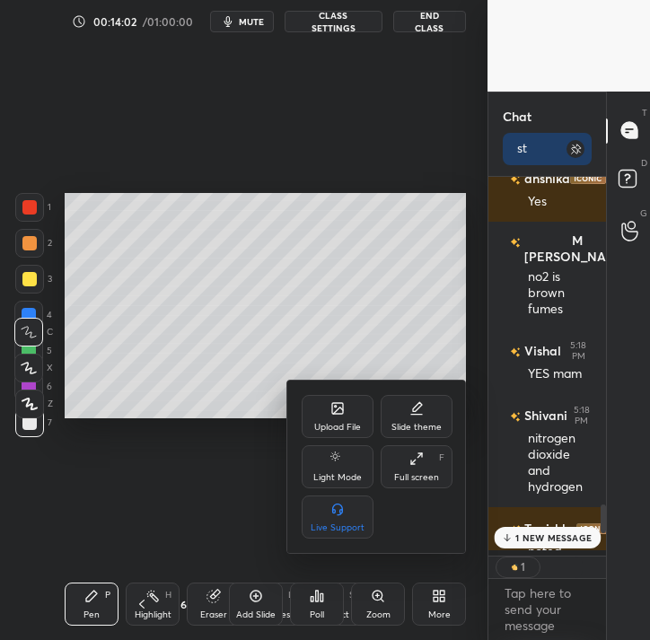
click at [420, 471] on div "Full screen F" at bounding box center [417, 467] width 72 height 43
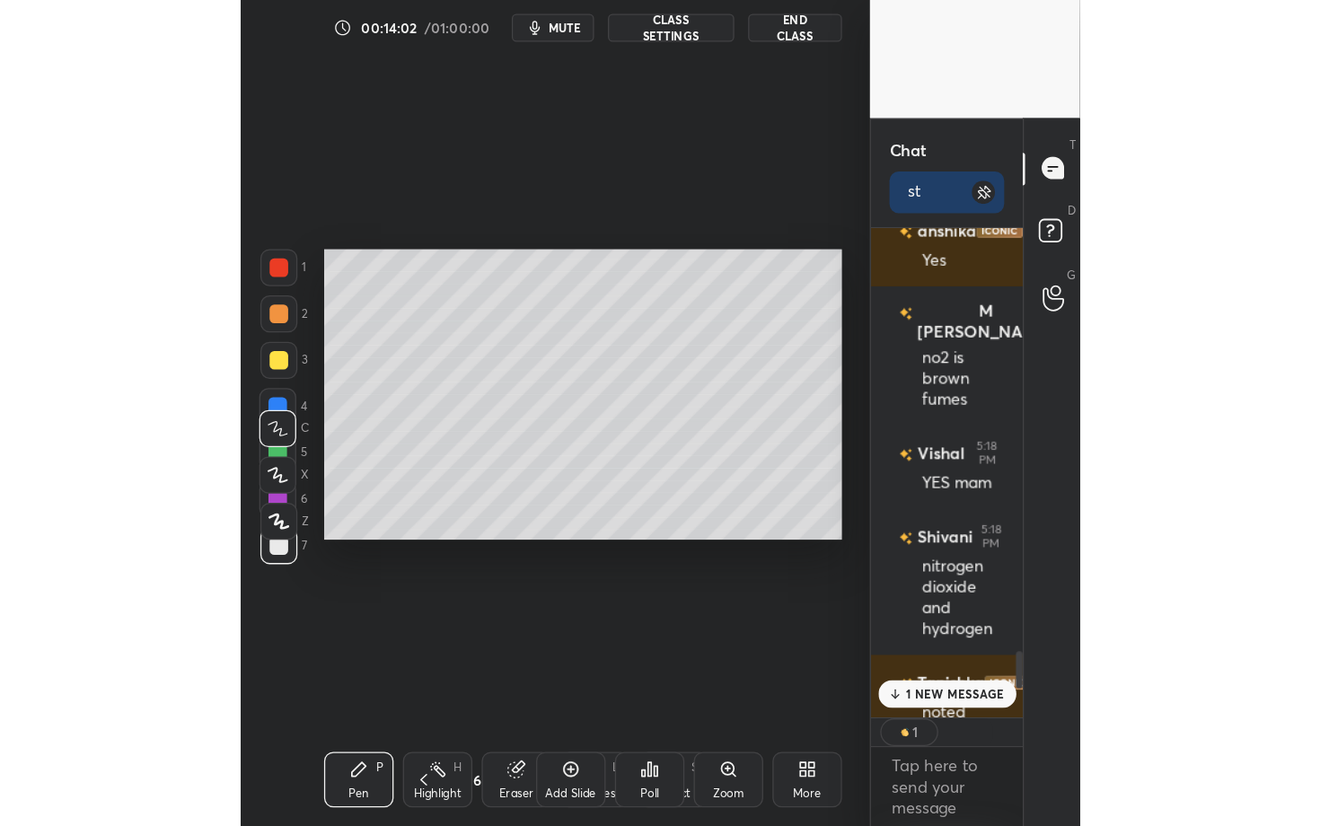
scroll to position [711, 918]
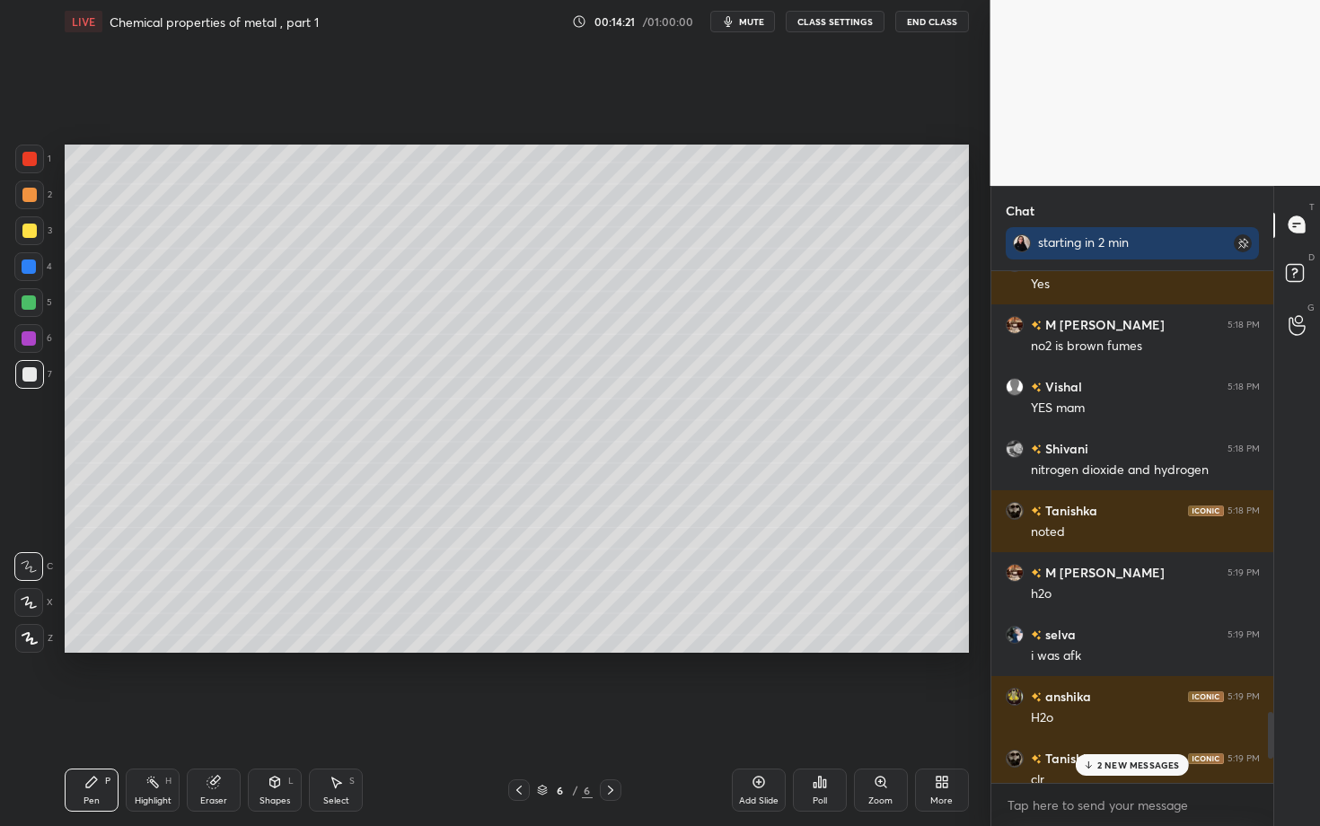
click at [736, 18] on icon "button" at bounding box center [728, 21] width 14 height 14
click at [736, 18] on span "unmute" at bounding box center [749, 21] width 39 height 13
click at [736, 18] on icon "button" at bounding box center [728, 21] width 14 height 14
click at [727, 21] on icon "button" at bounding box center [722, 21] width 10 height 11
click at [1086, 638] on icon at bounding box center [1088, 765] width 12 height 11
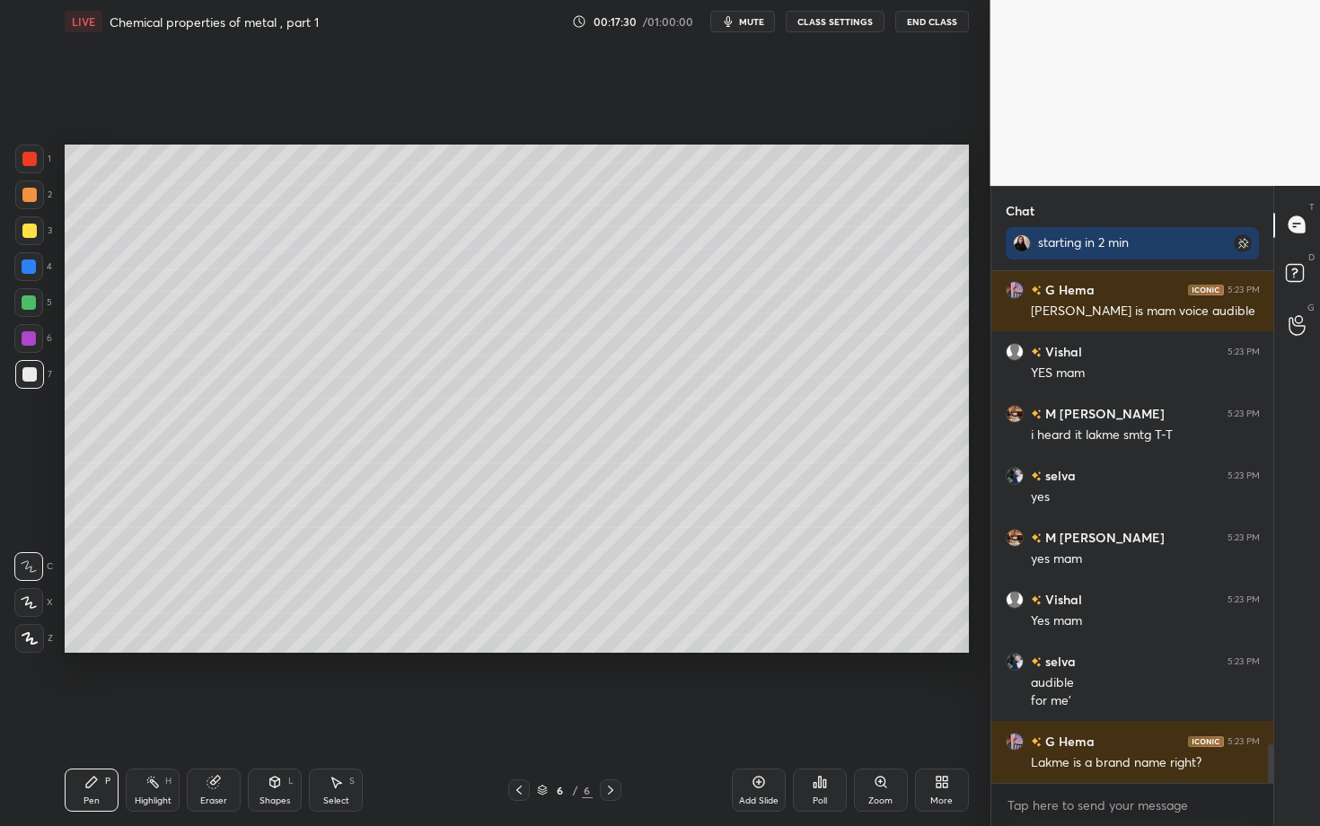
scroll to position [6269, 0]
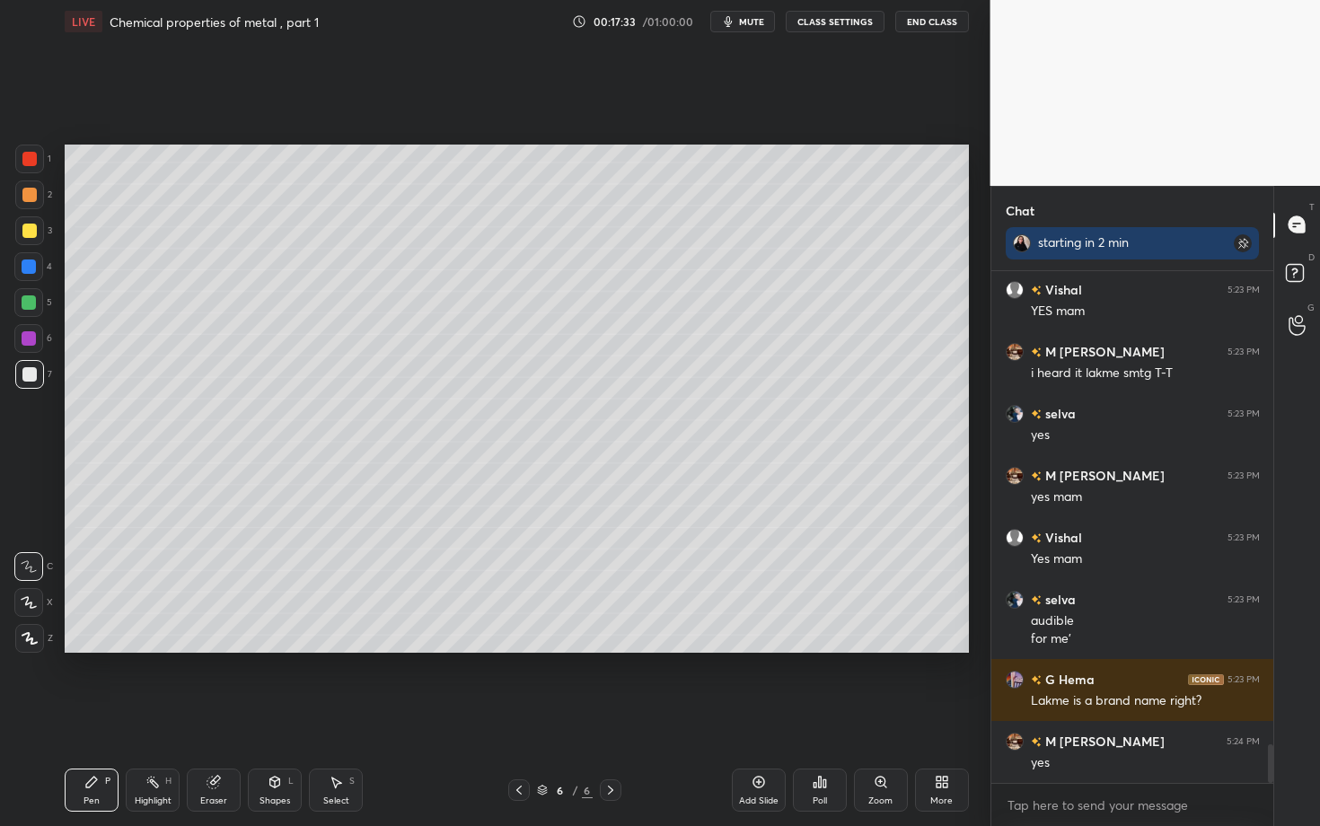
click at [756, 638] on div "Add Slide" at bounding box center [759, 790] width 54 height 43
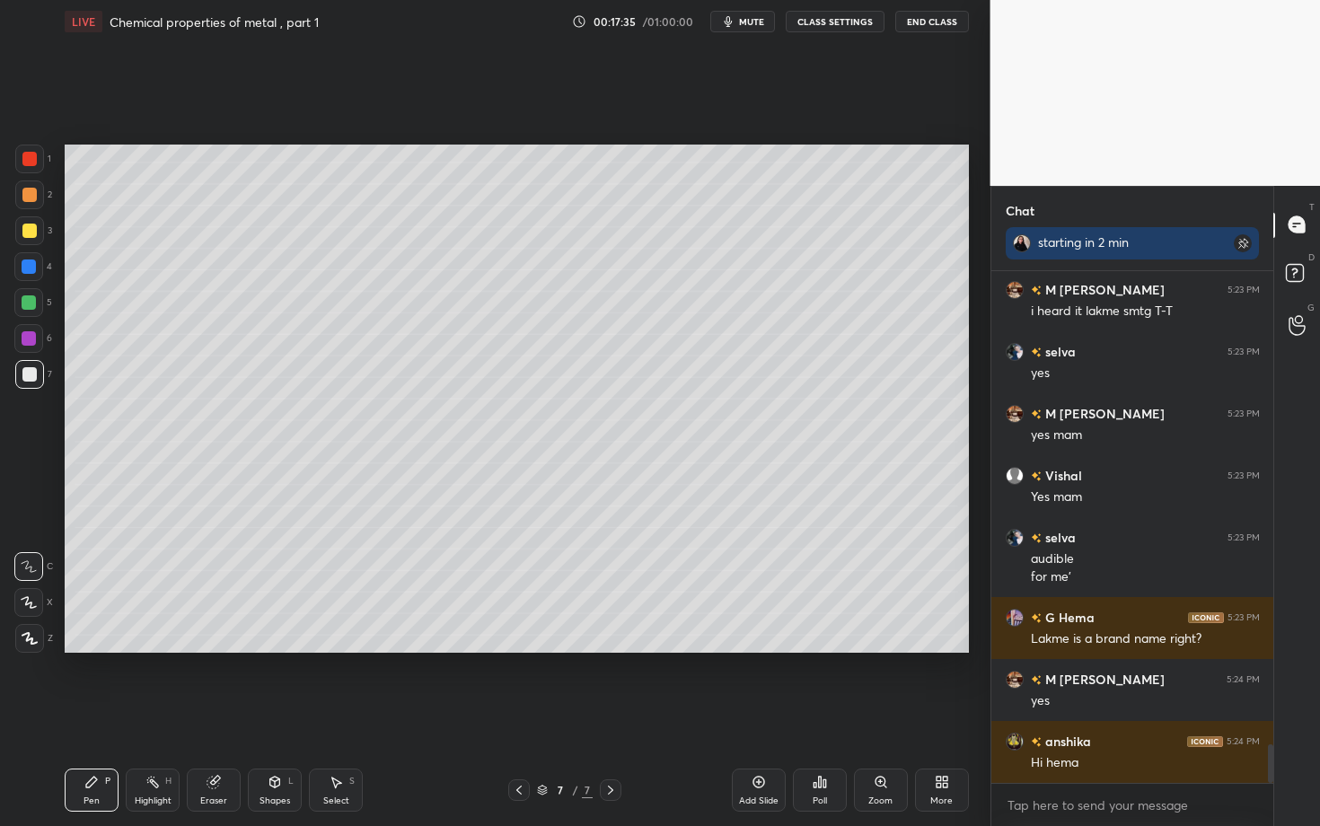
click at [28, 301] on div at bounding box center [29, 303] width 14 height 14
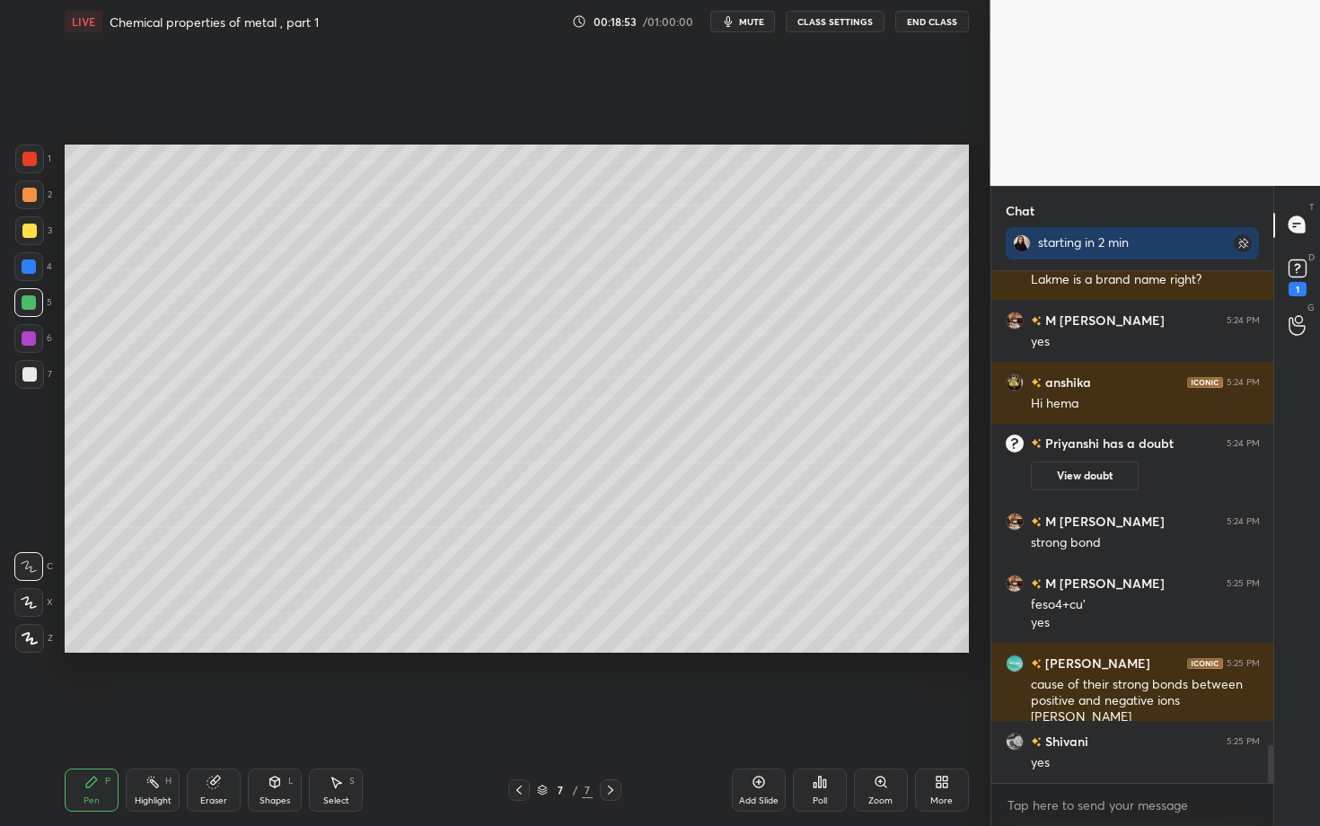
scroll to position [6511, 0]
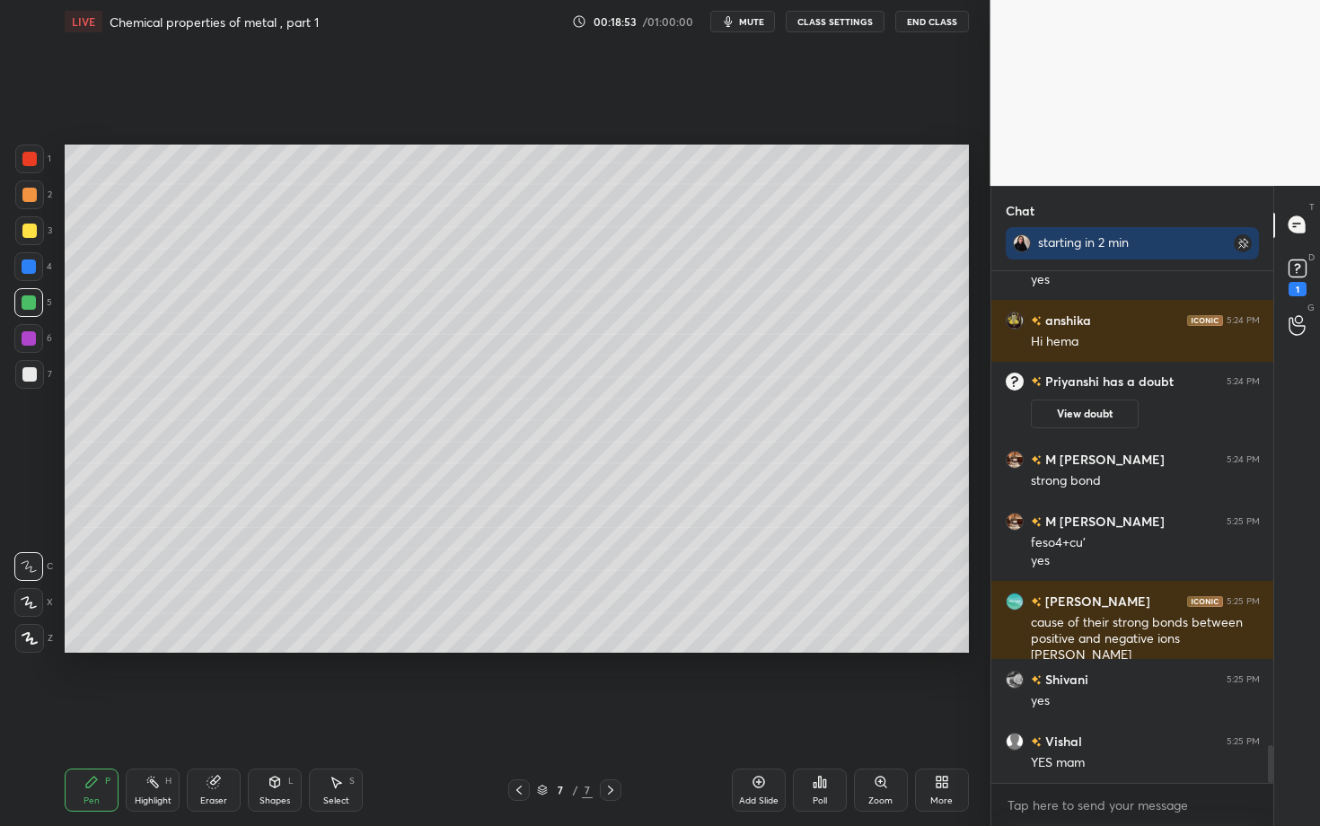
click at [521, 638] on icon at bounding box center [519, 790] width 14 height 14
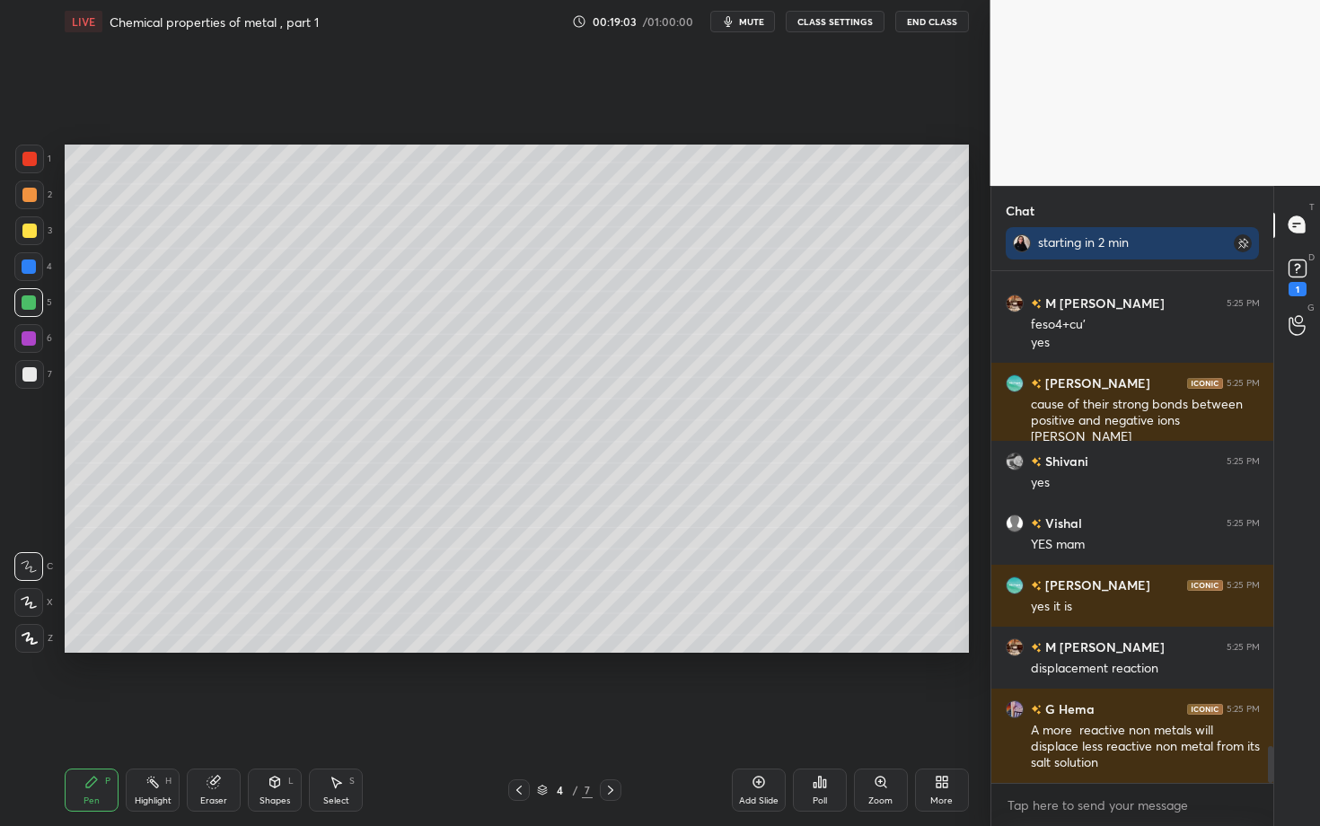
scroll to position [6557, 0]
click at [606, 638] on icon at bounding box center [611, 790] width 14 height 14
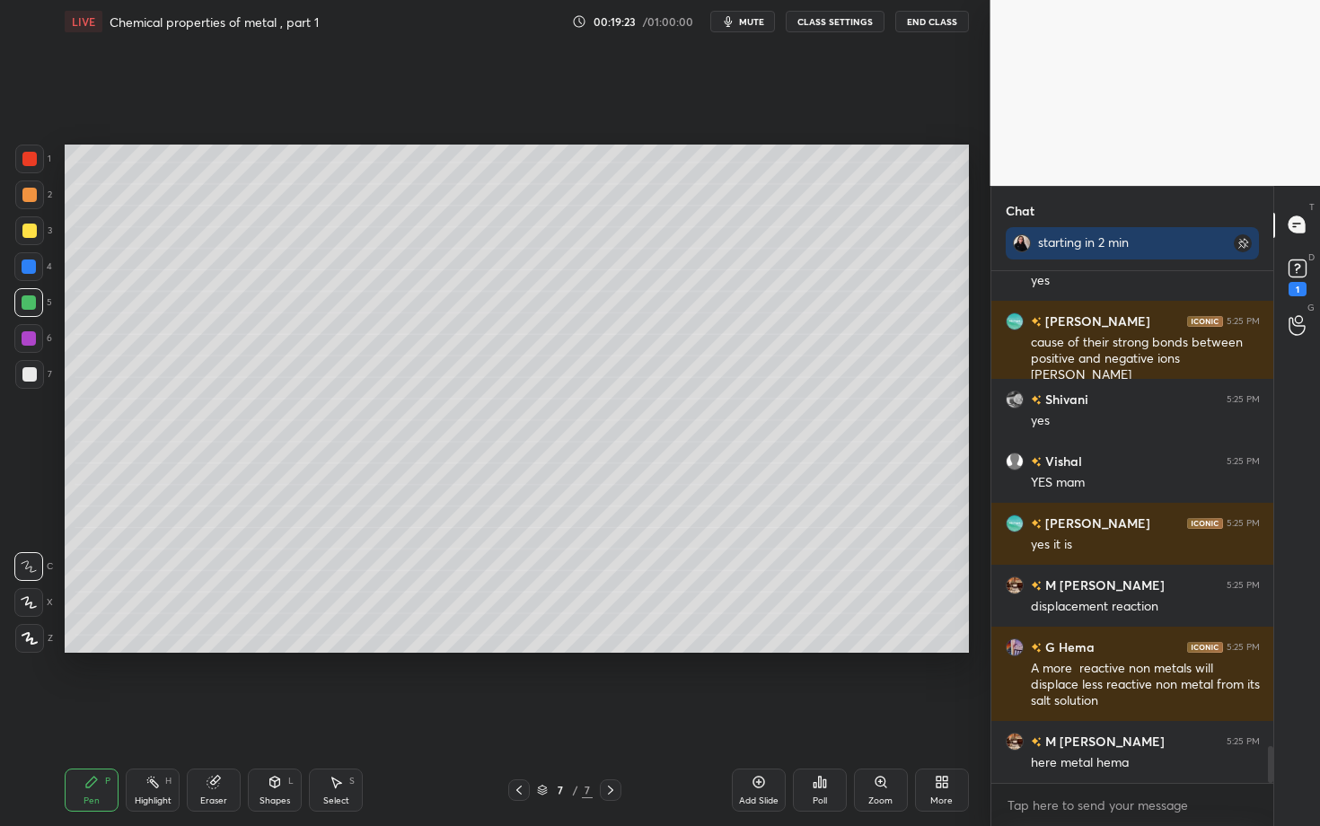
scroll to position [6683, 0]
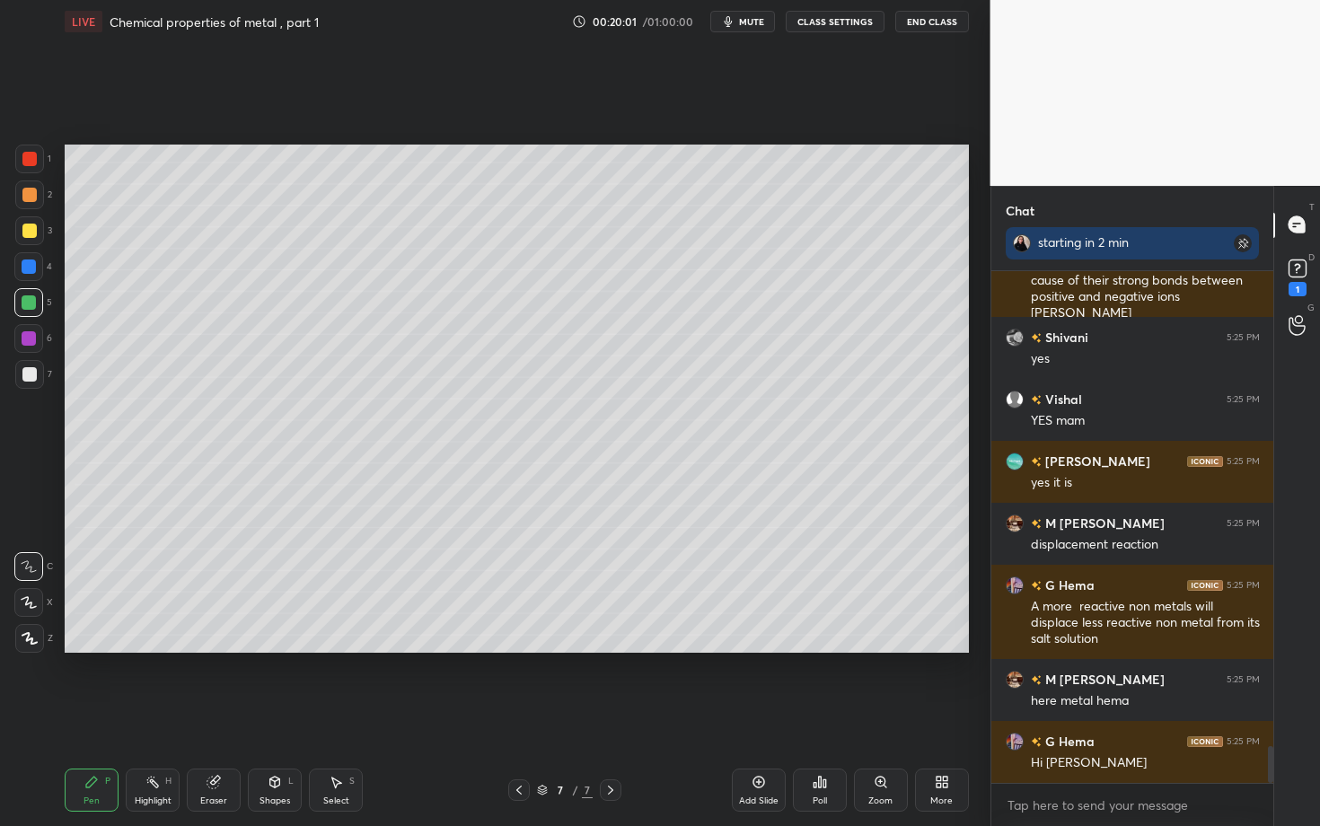
click at [36, 272] on div at bounding box center [28, 266] width 29 height 29
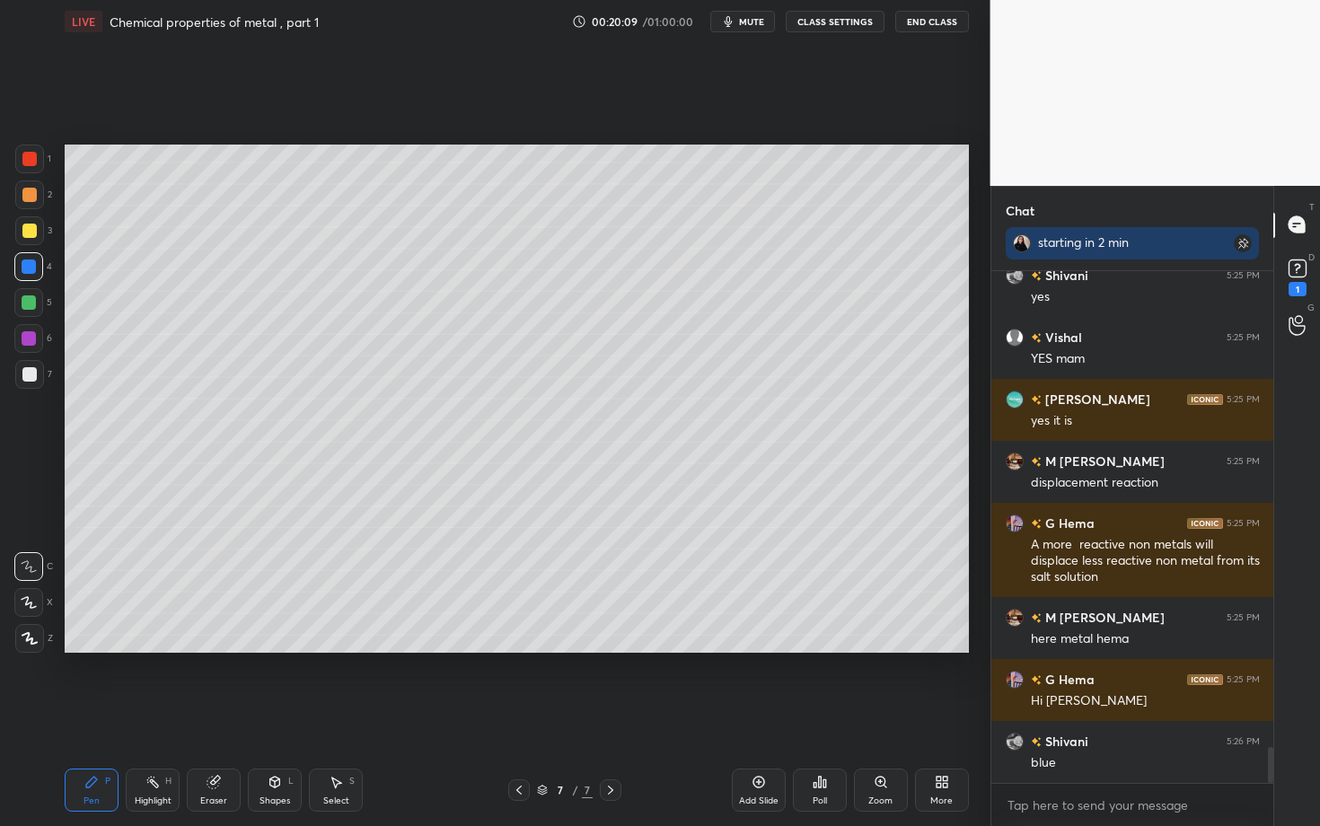
click at [22, 375] on div at bounding box center [29, 374] width 29 height 29
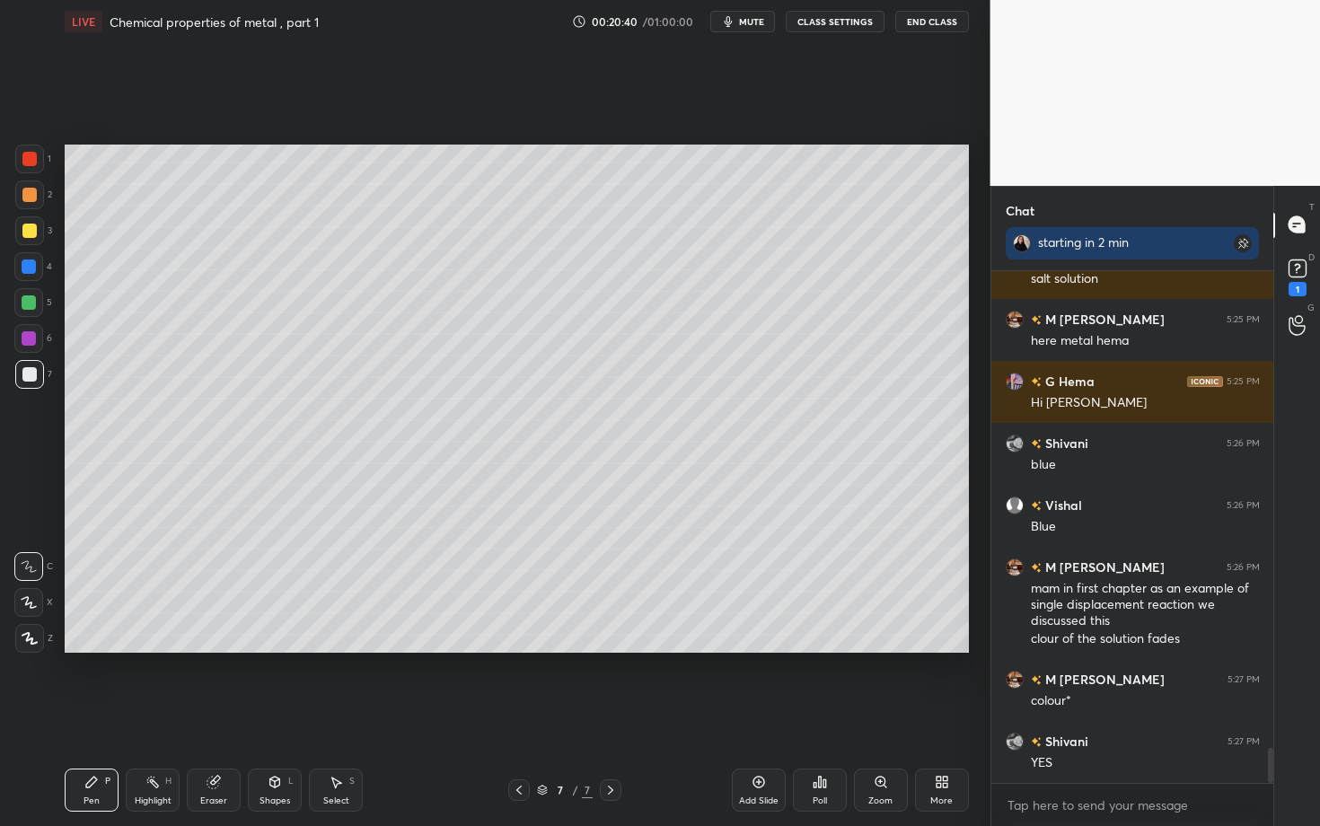
scroll to position [7088, 0]
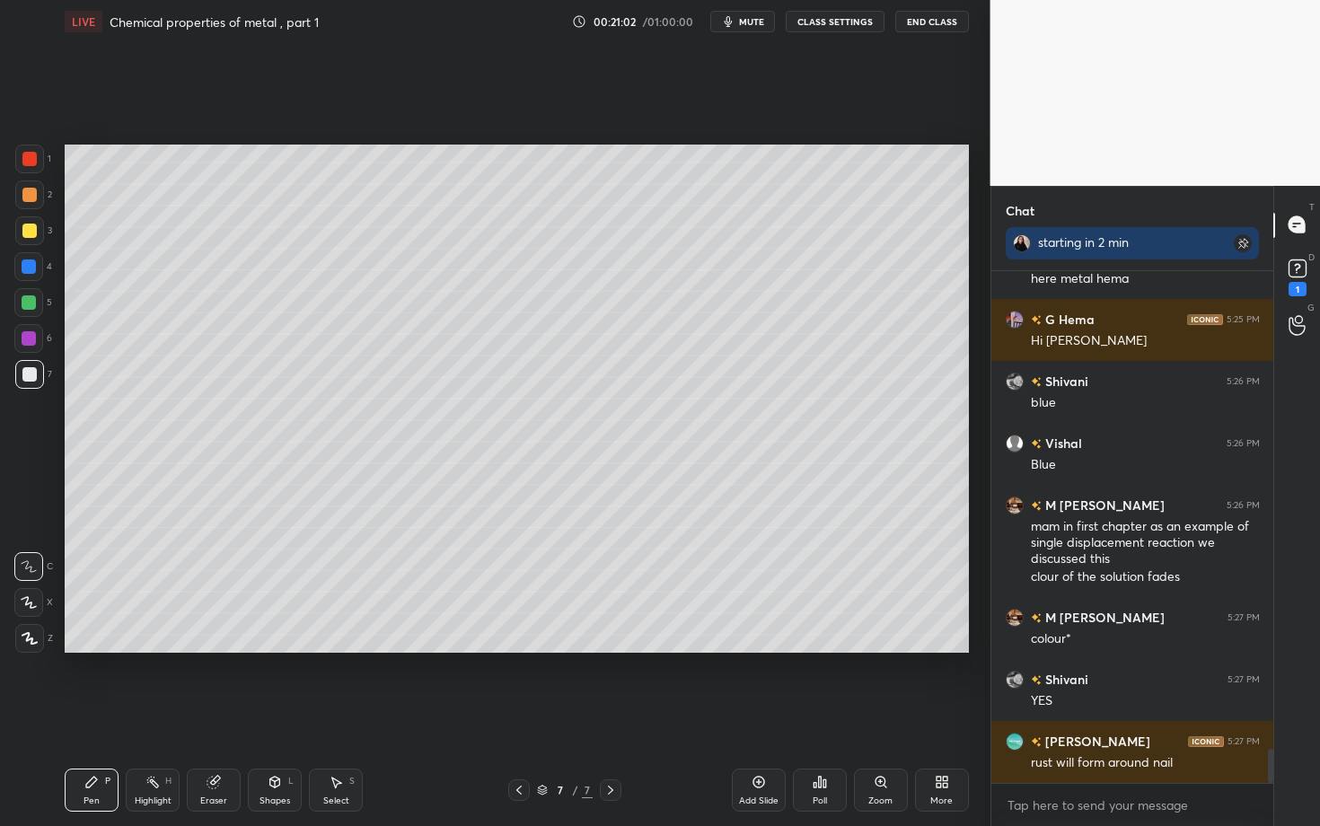
drag, startPoint x: 29, startPoint y: 309, endPoint x: 57, endPoint y: 300, distance: 30.1
click at [30, 308] on div at bounding box center [28, 302] width 29 height 29
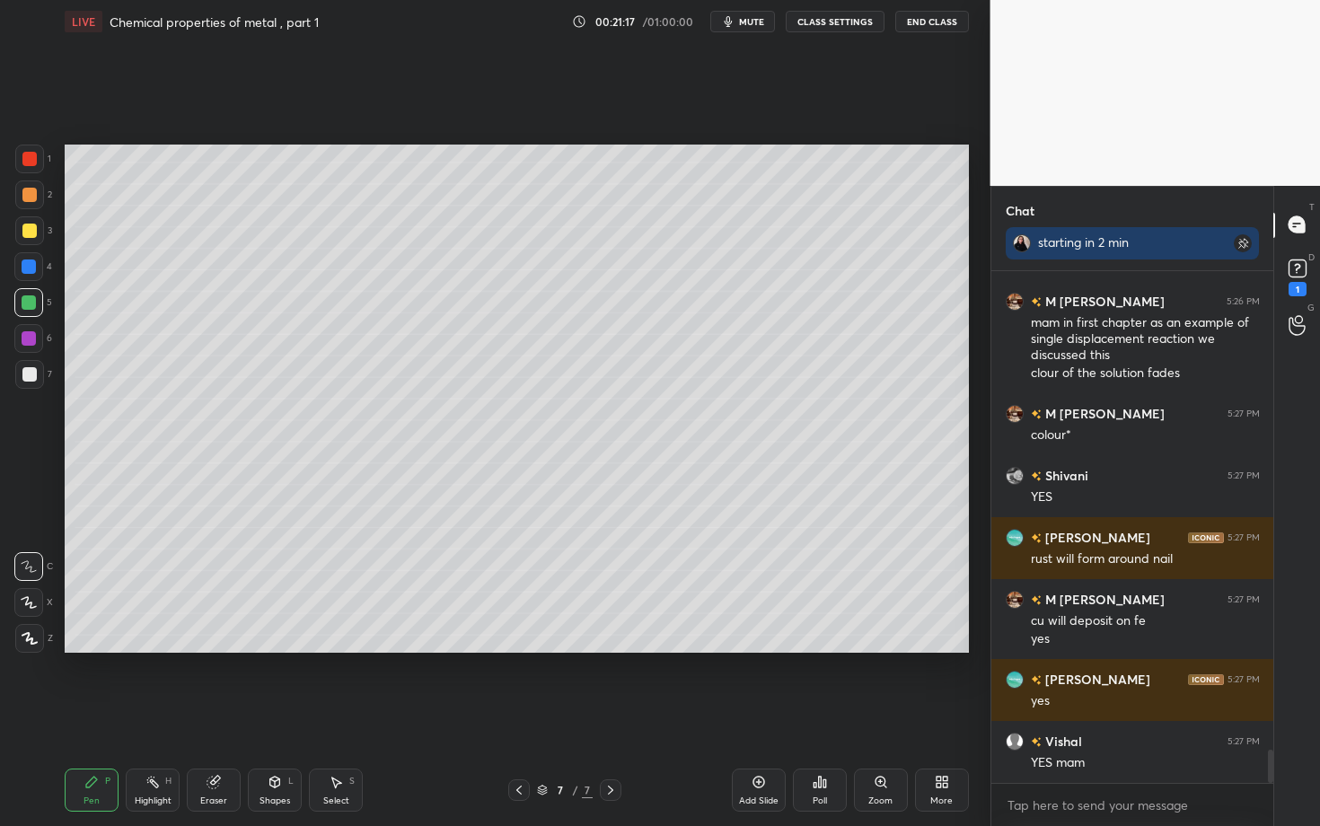
scroll to position [7354, 0]
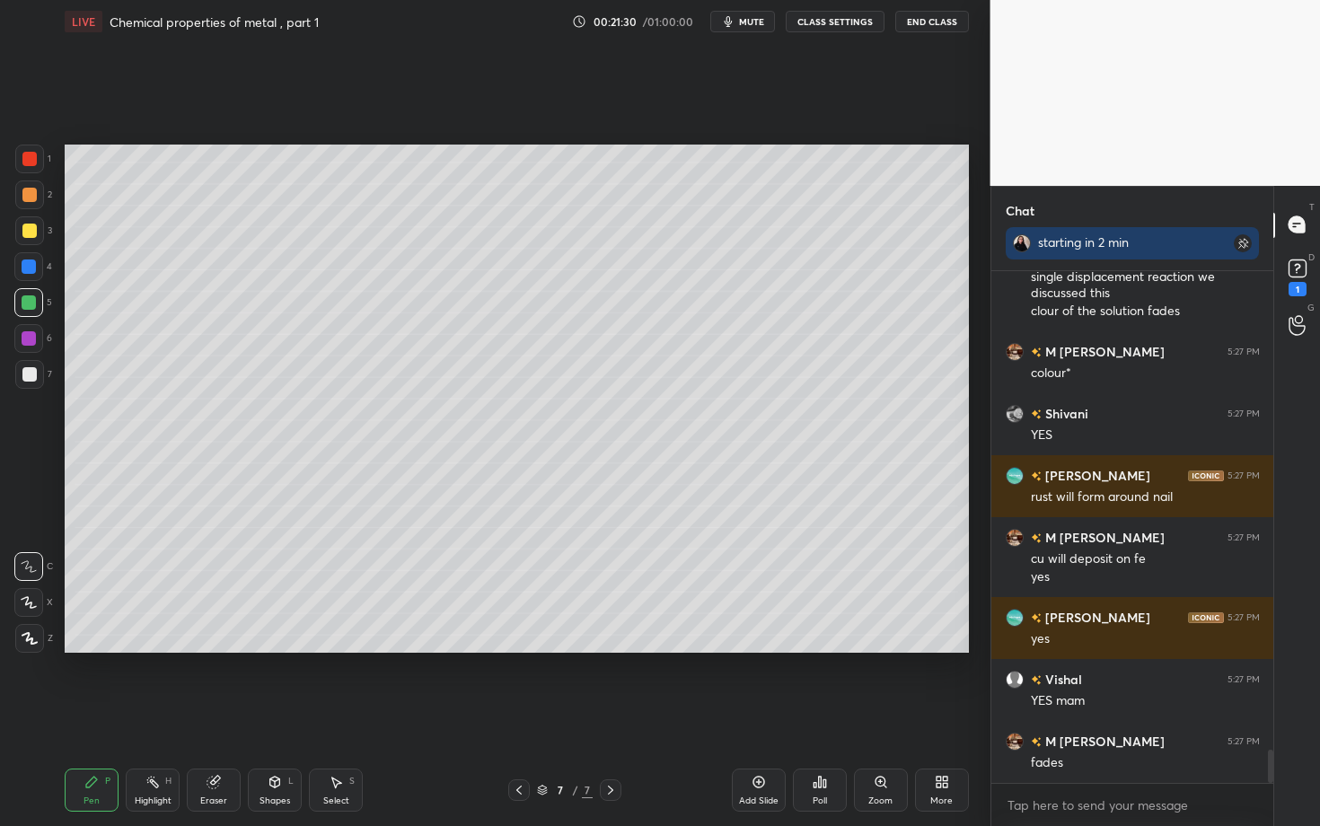
drag, startPoint x: 30, startPoint y: 150, endPoint x: 44, endPoint y: 156, distance: 15.7
click at [29, 150] on div at bounding box center [29, 159] width 29 height 29
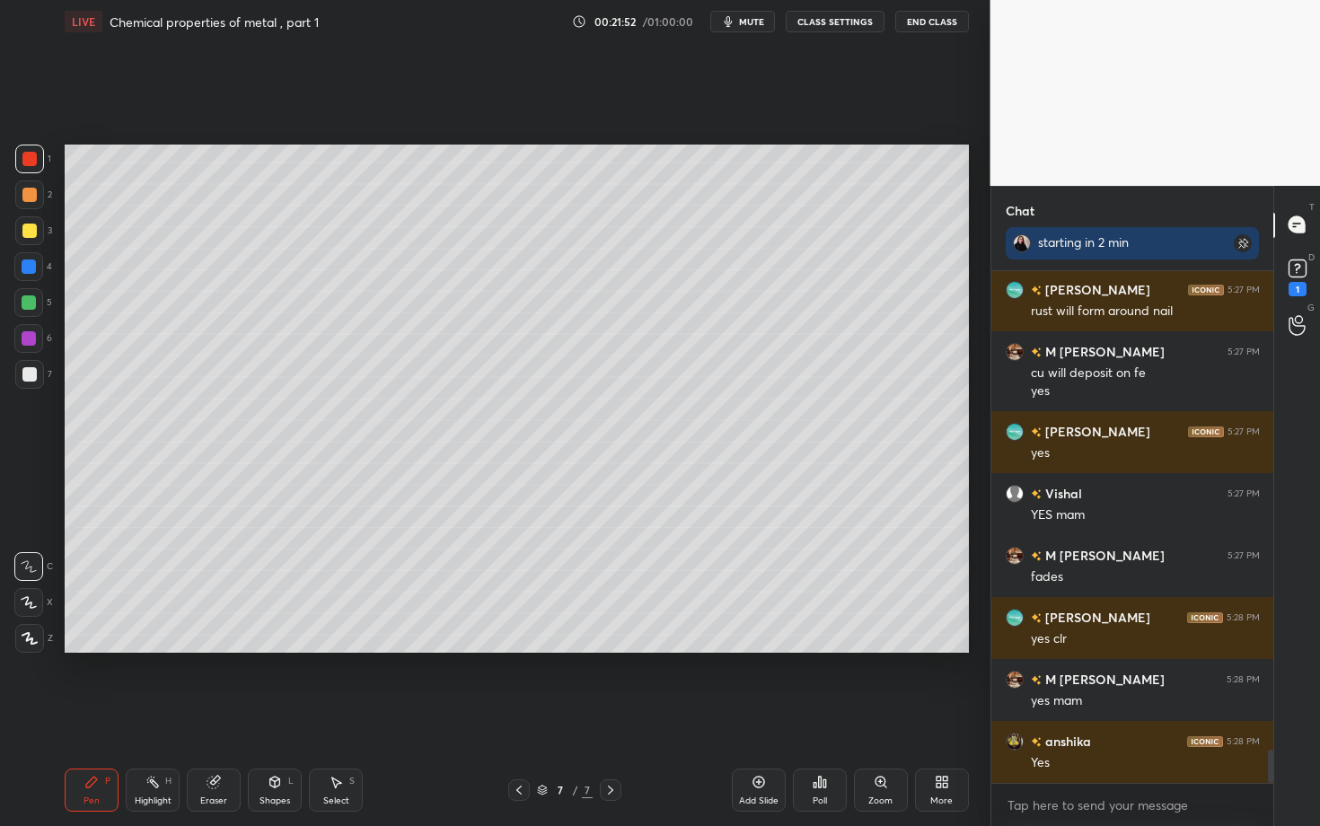
scroll to position [7447, 0]
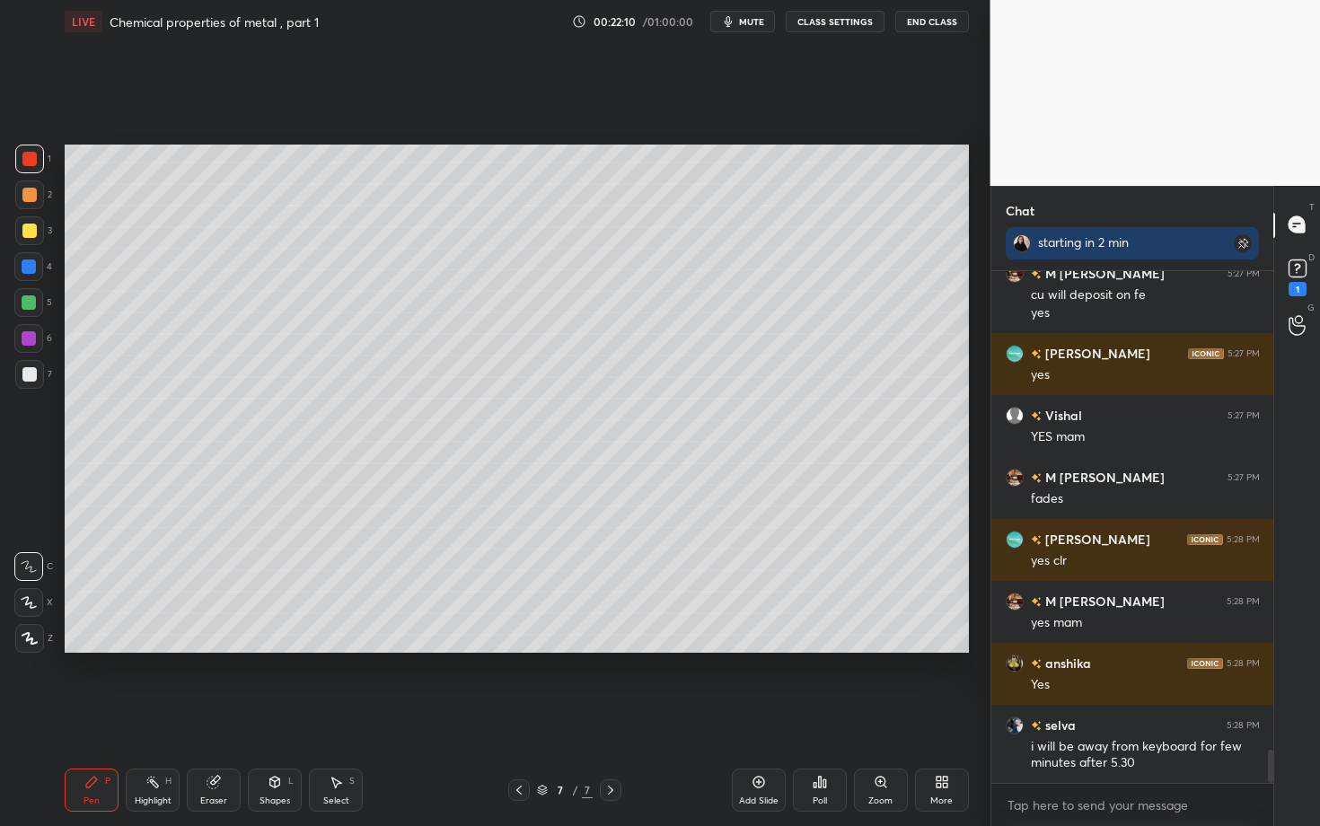
click at [767, 638] on div "Add Slide" at bounding box center [759, 790] width 54 height 43
click at [36, 383] on div at bounding box center [29, 374] width 29 height 29
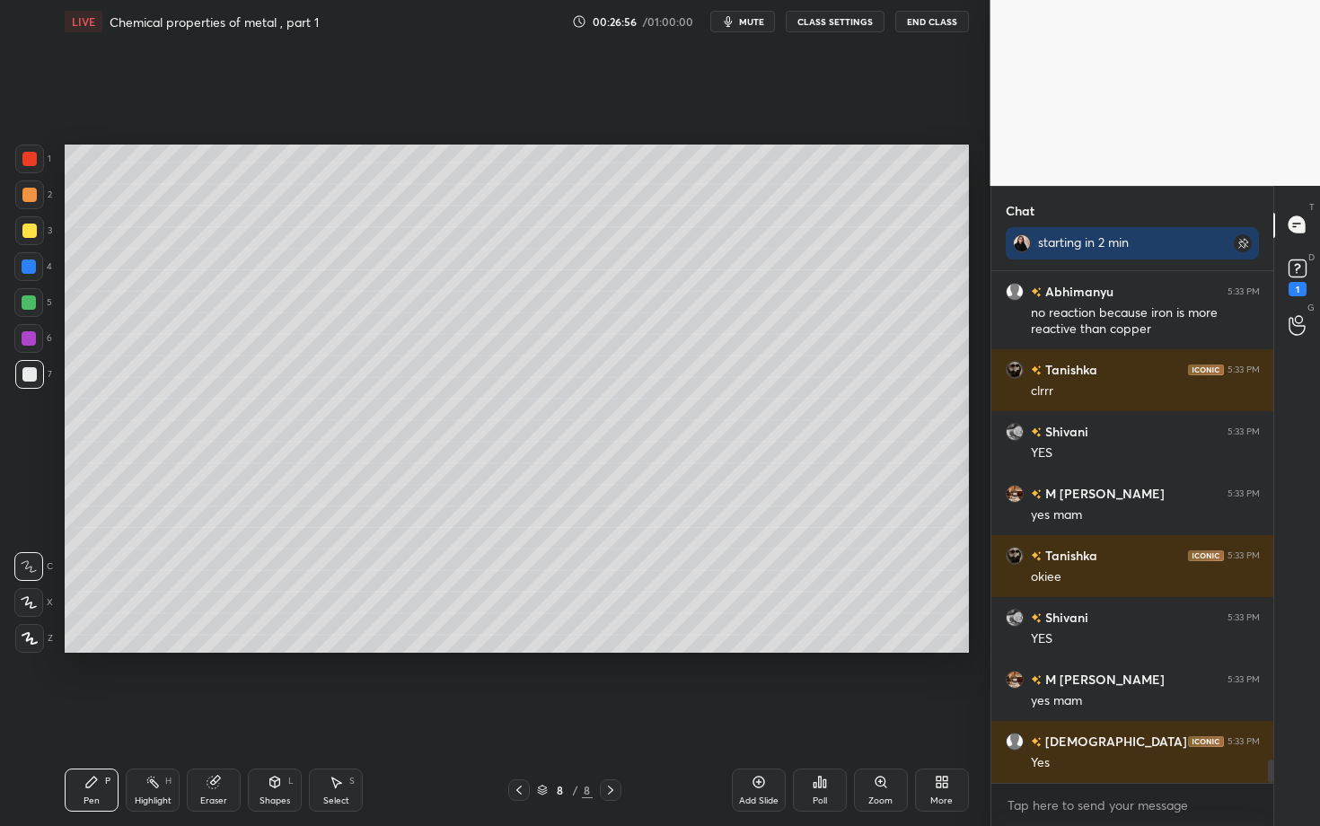
scroll to position [10627, 0]
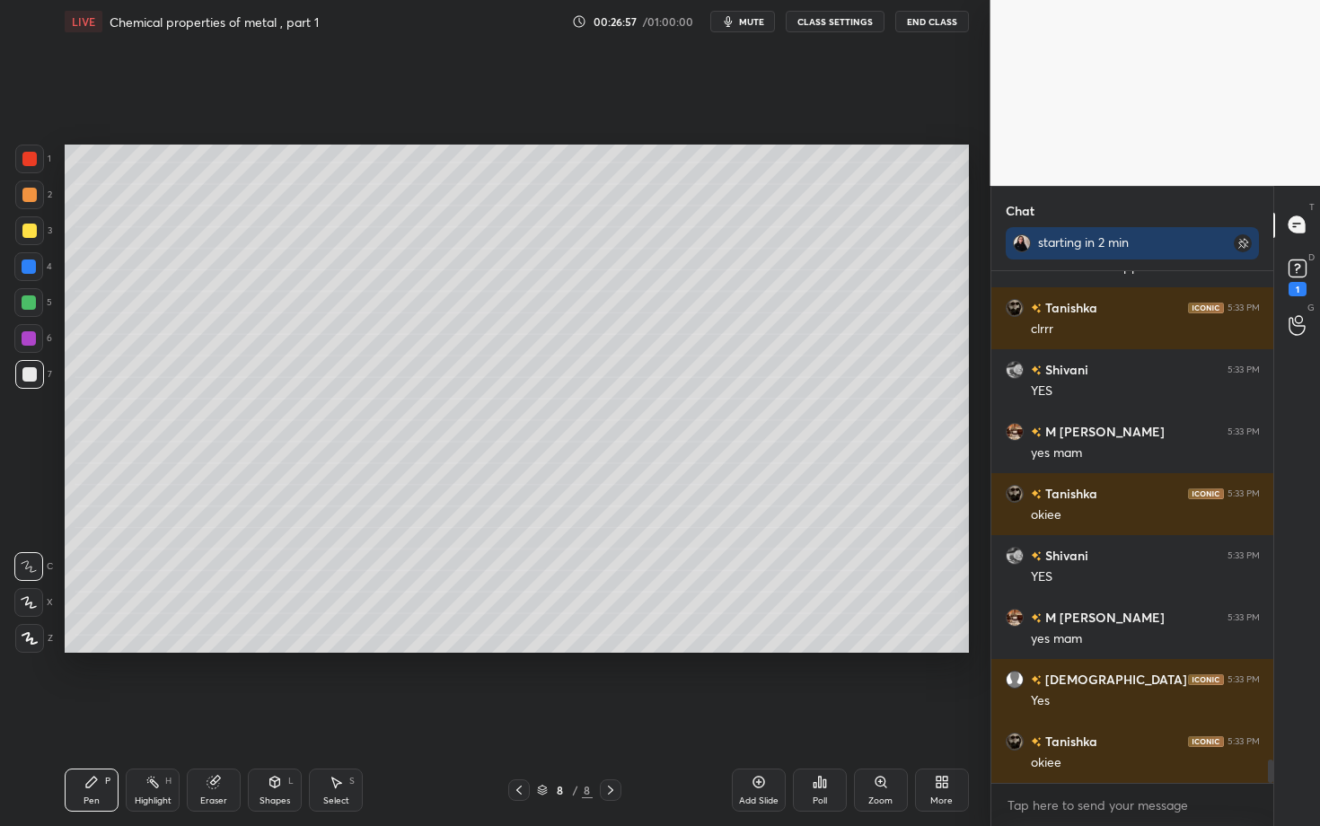
click at [943, 638] on div "More" at bounding box center [942, 801] width 22 height 9
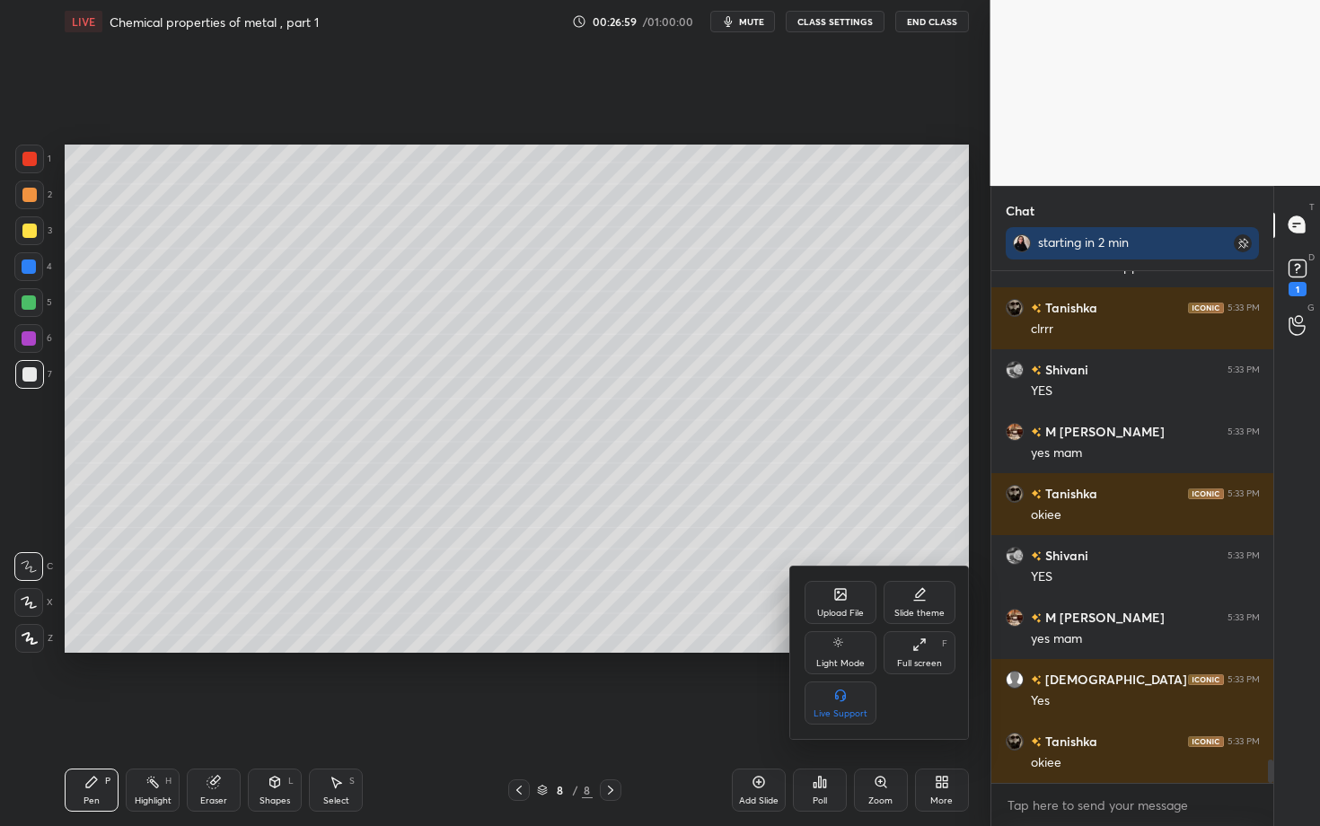
click at [832, 603] on div "Upload File" at bounding box center [841, 602] width 72 height 43
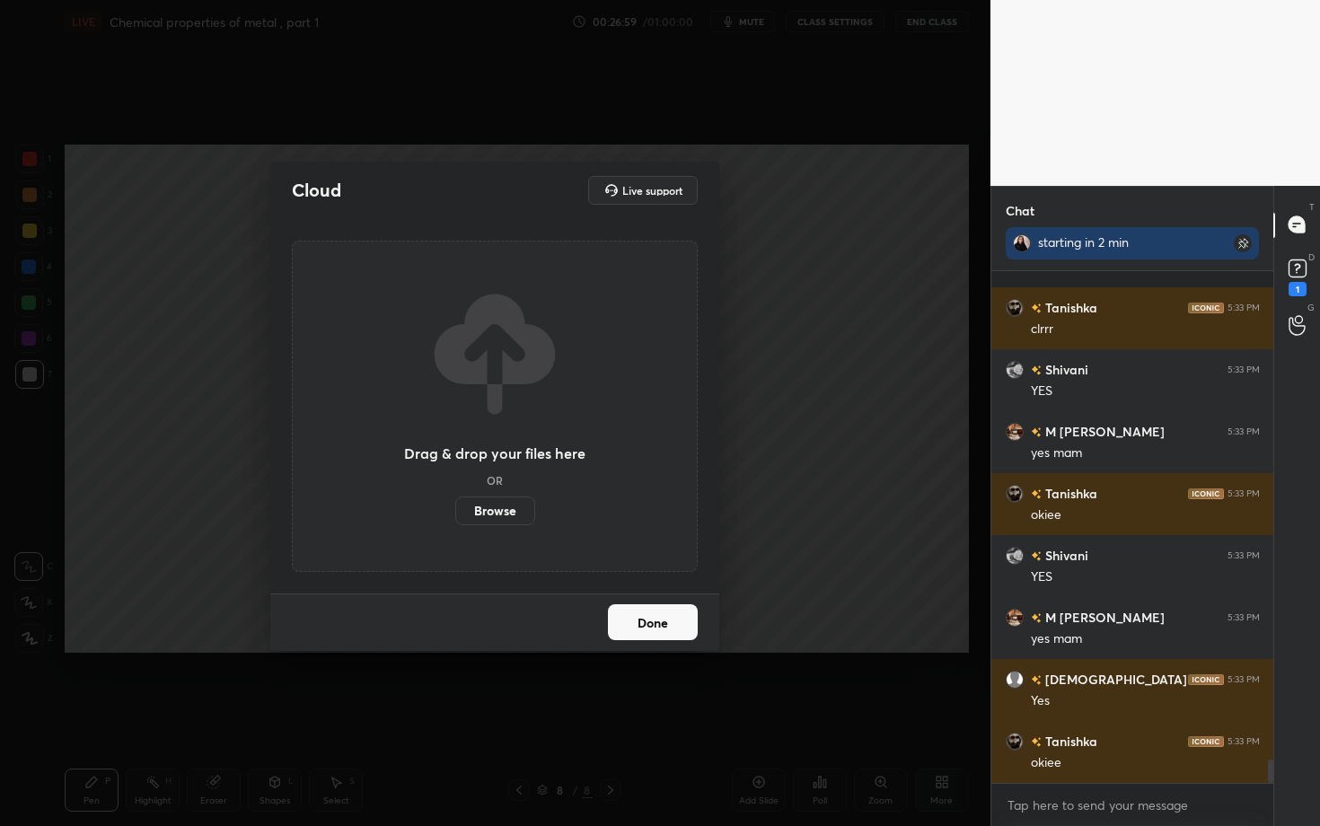
scroll to position [10722, 0]
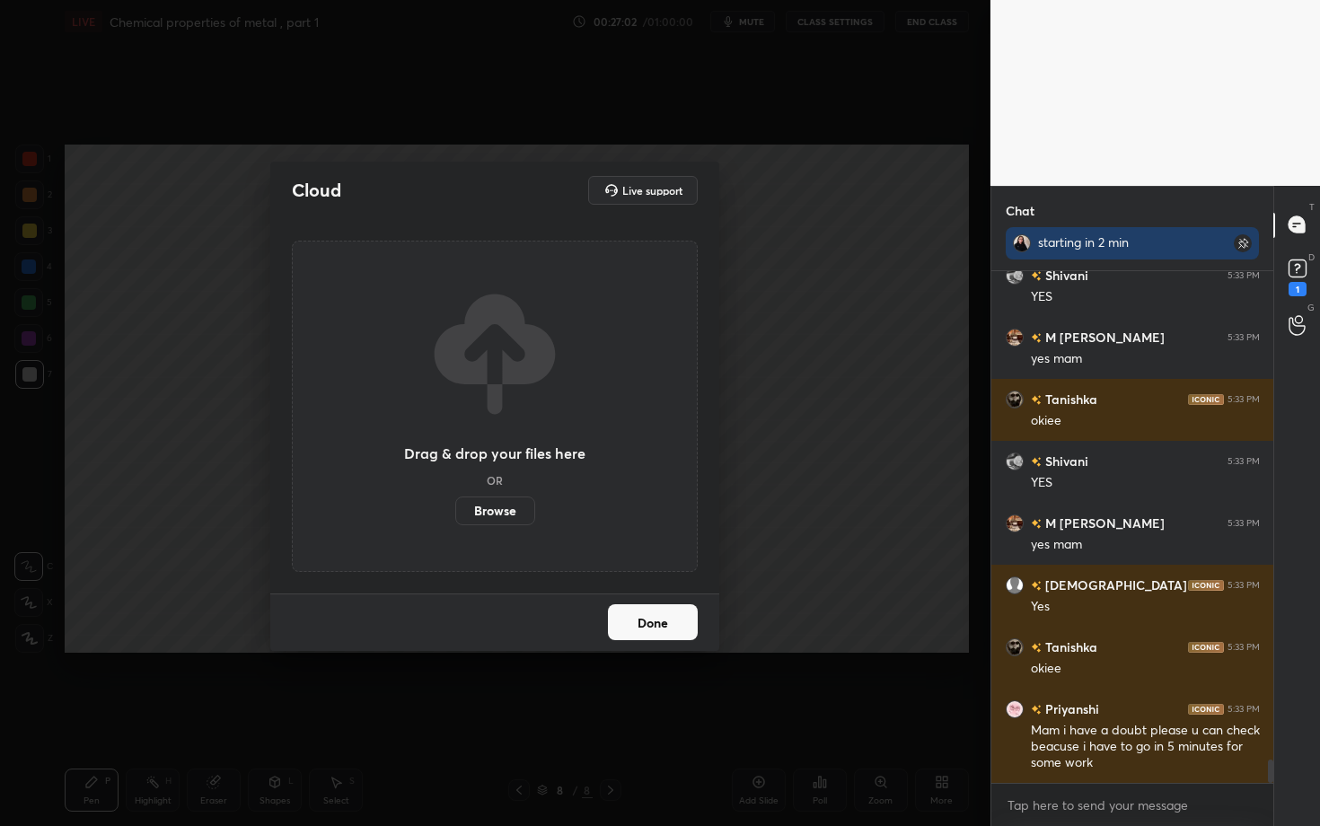
click at [758, 360] on div "Cloud Live support Drag & drop your files here OR Browse Done" at bounding box center [495, 413] width 991 height 826
click at [654, 605] on button "Done" at bounding box center [653, 623] width 90 height 36
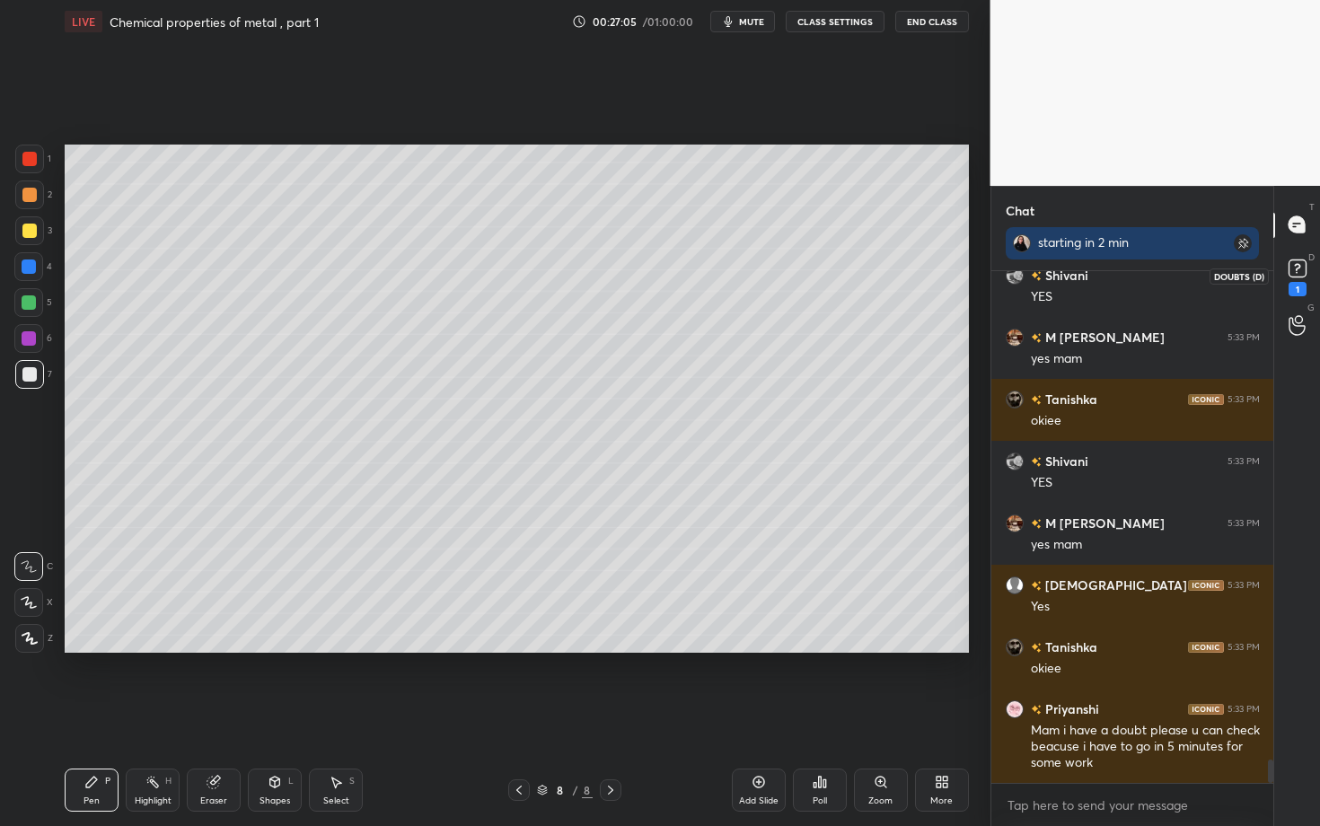
click at [1285, 270] on icon at bounding box center [1297, 266] width 6 height 7
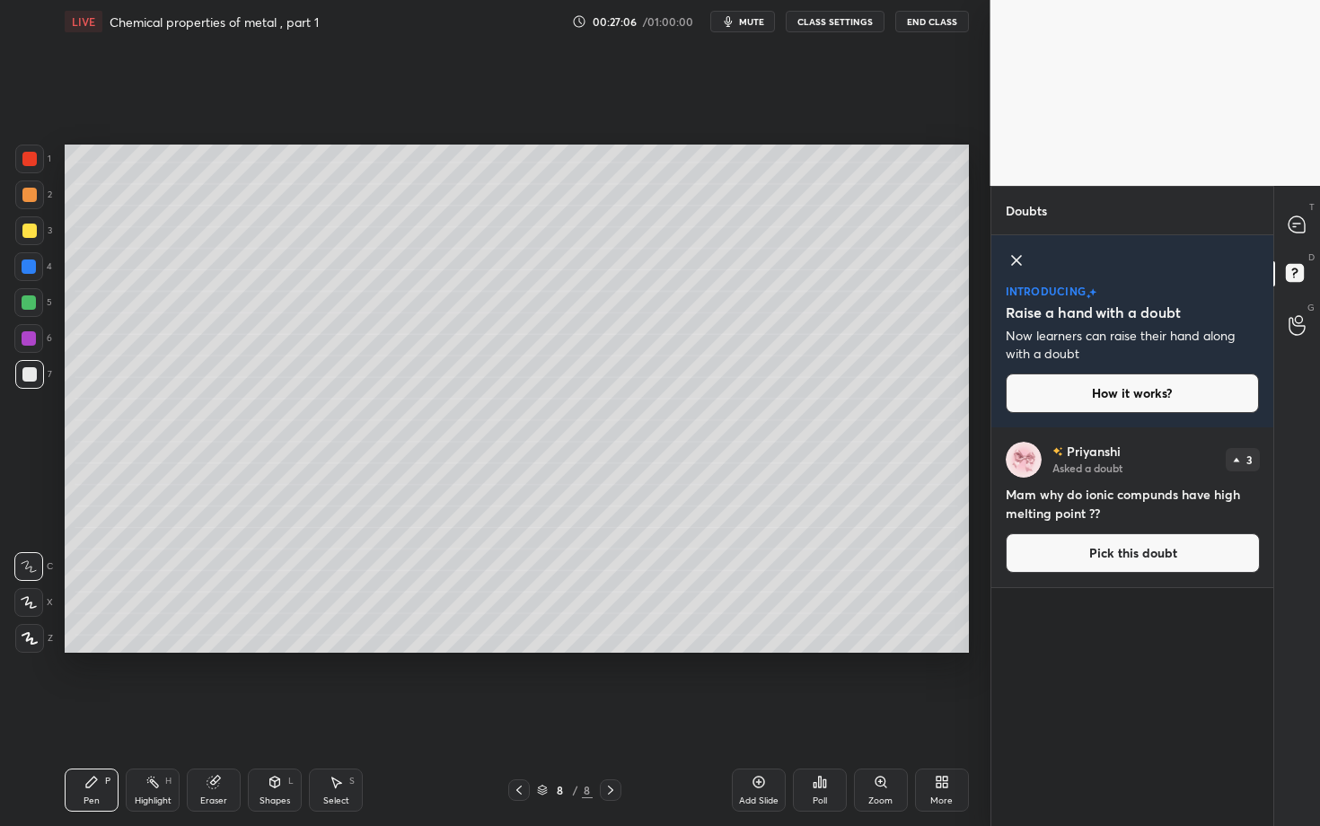
click at [1089, 540] on button "Pick this doubt" at bounding box center [1133, 554] width 254 height 40
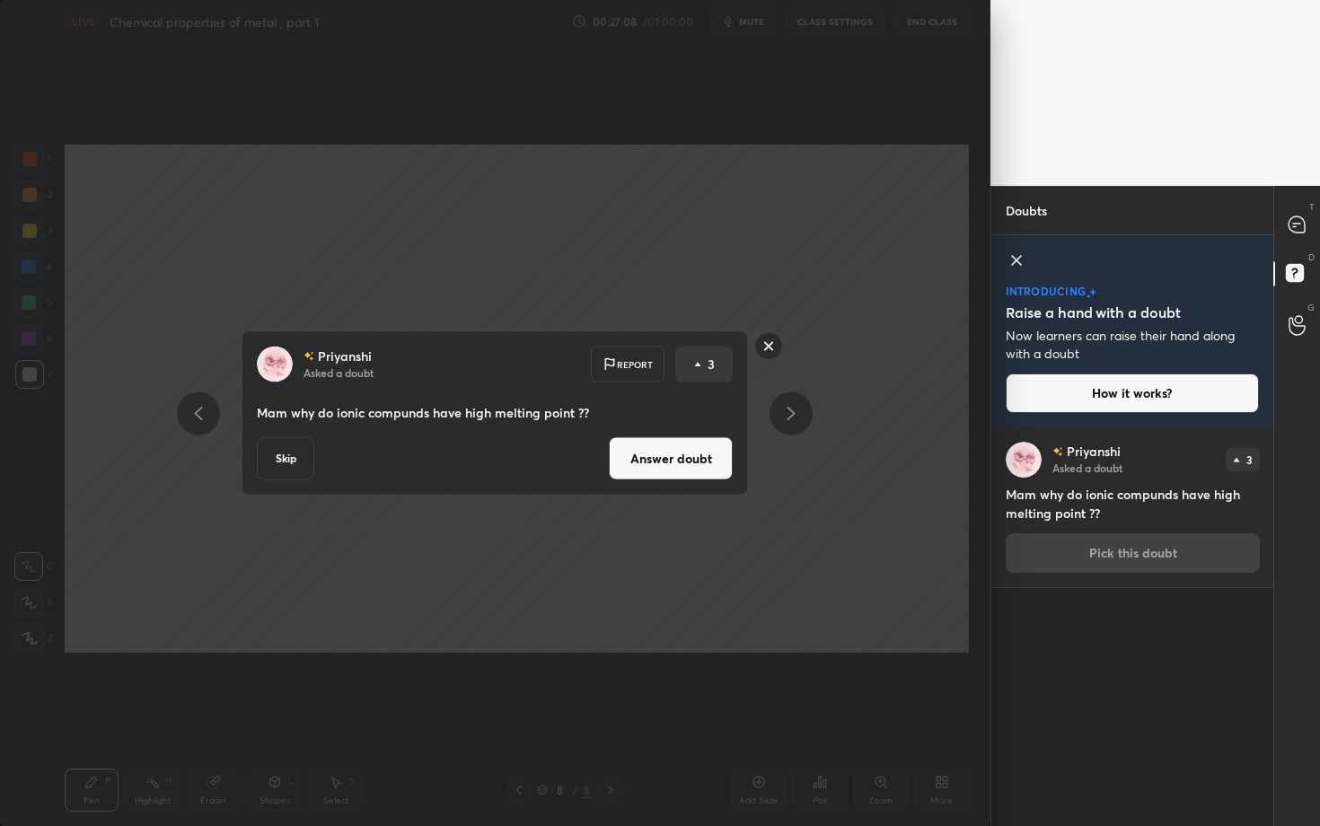
click at [632, 464] on button "Answer doubt" at bounding box center [671, 458] width 124 height 43
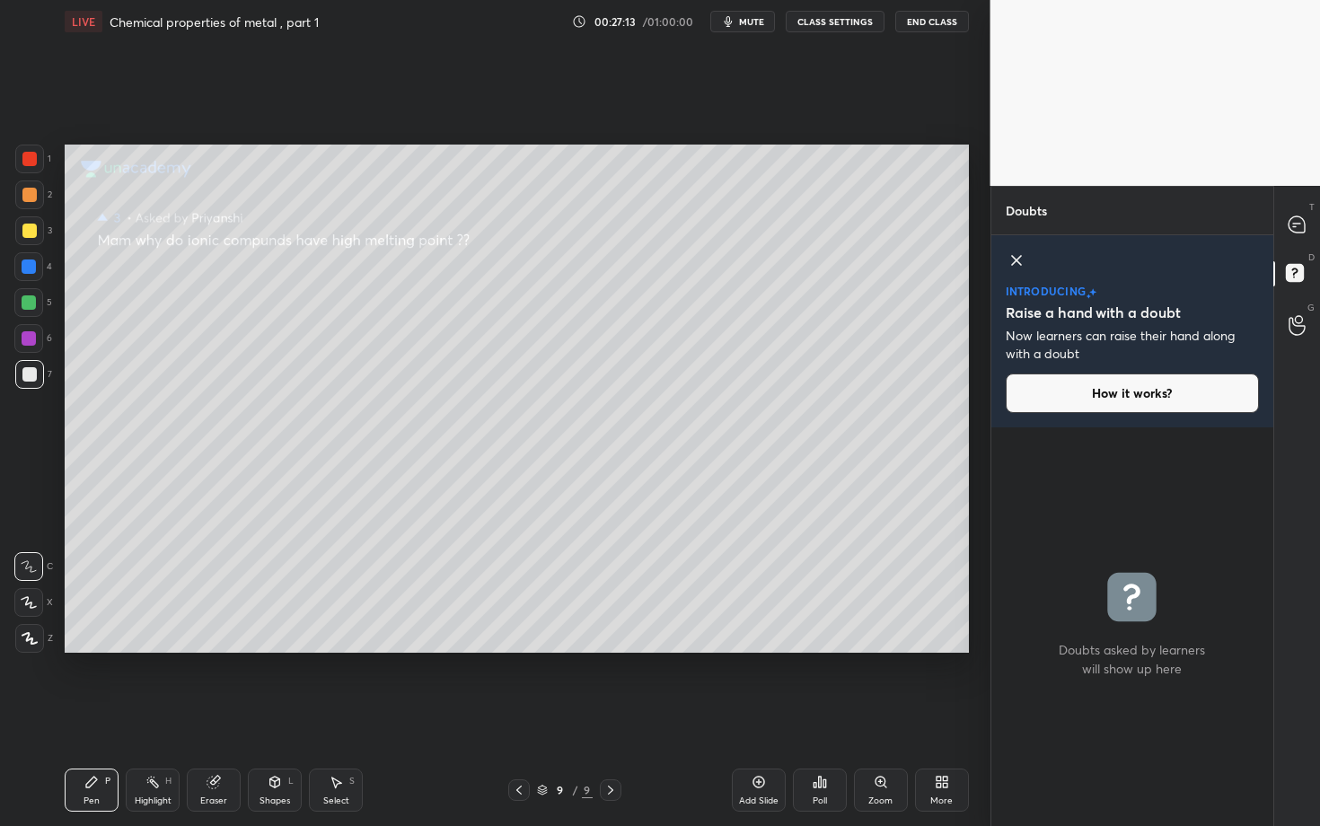
click at [1006, 264] on icon at bounding box center [1017, 261] width 22 height 22
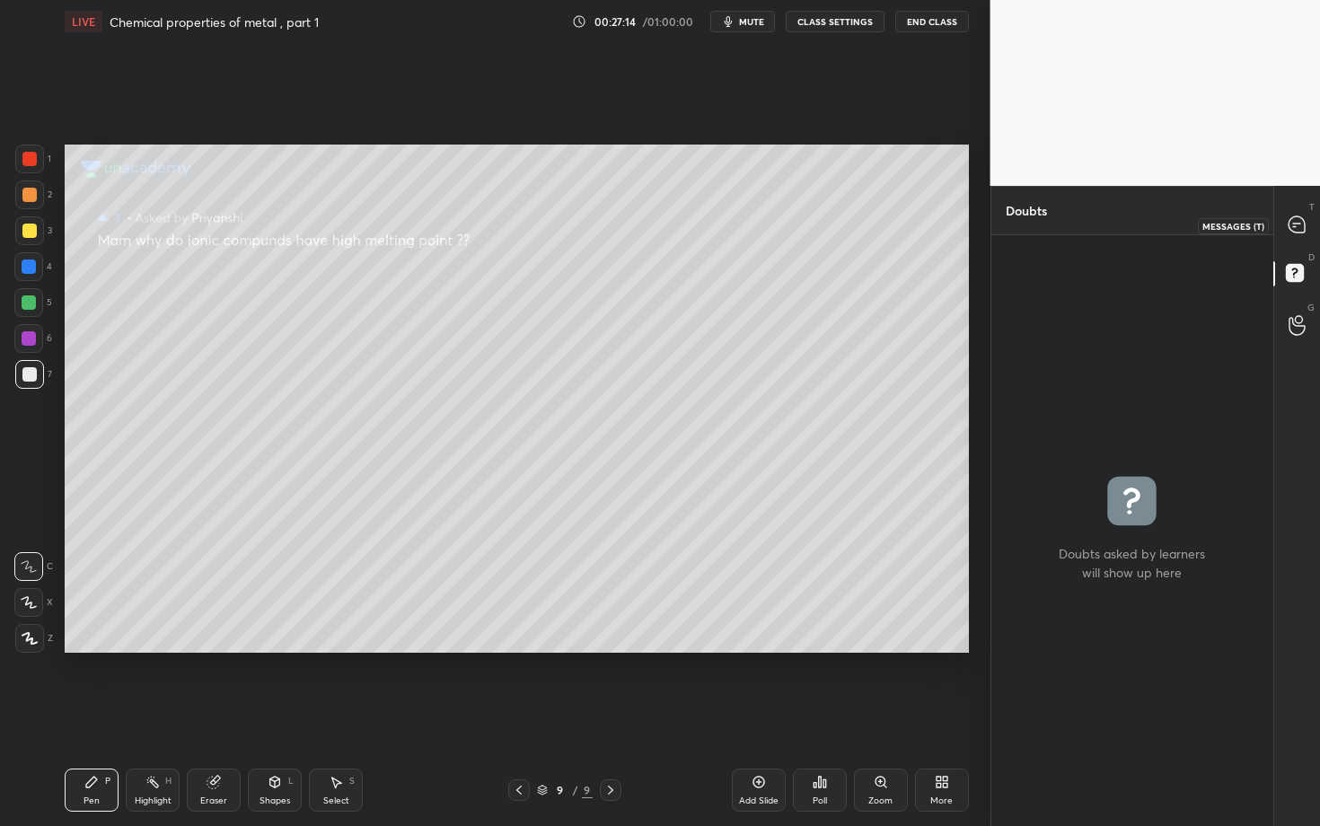
click at [1285, 220] on icon at bounding box center [1297, 224] width 16 height 16
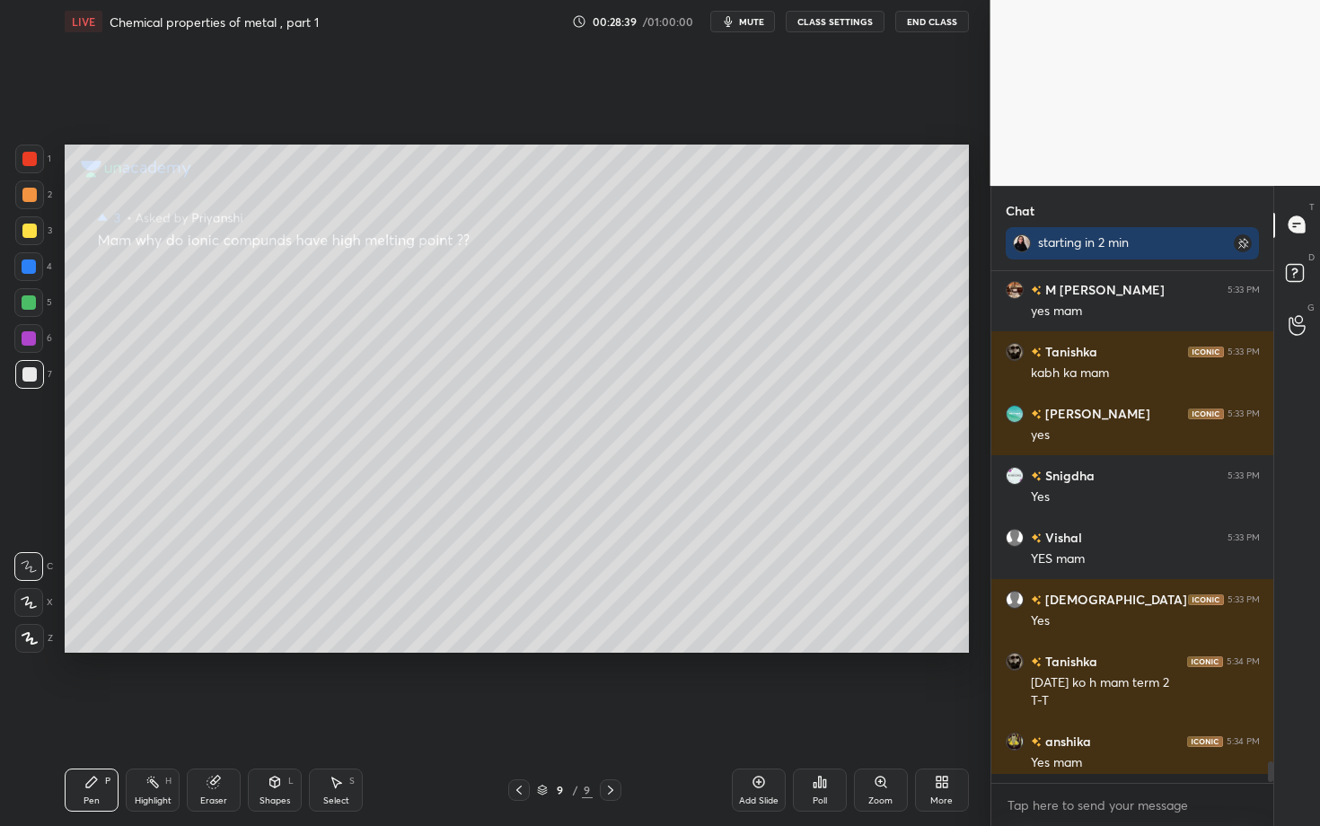
scroll to position [11629, 0]
click at [949, 638] on icon at bounding box center [942, 782] width 14 height 14
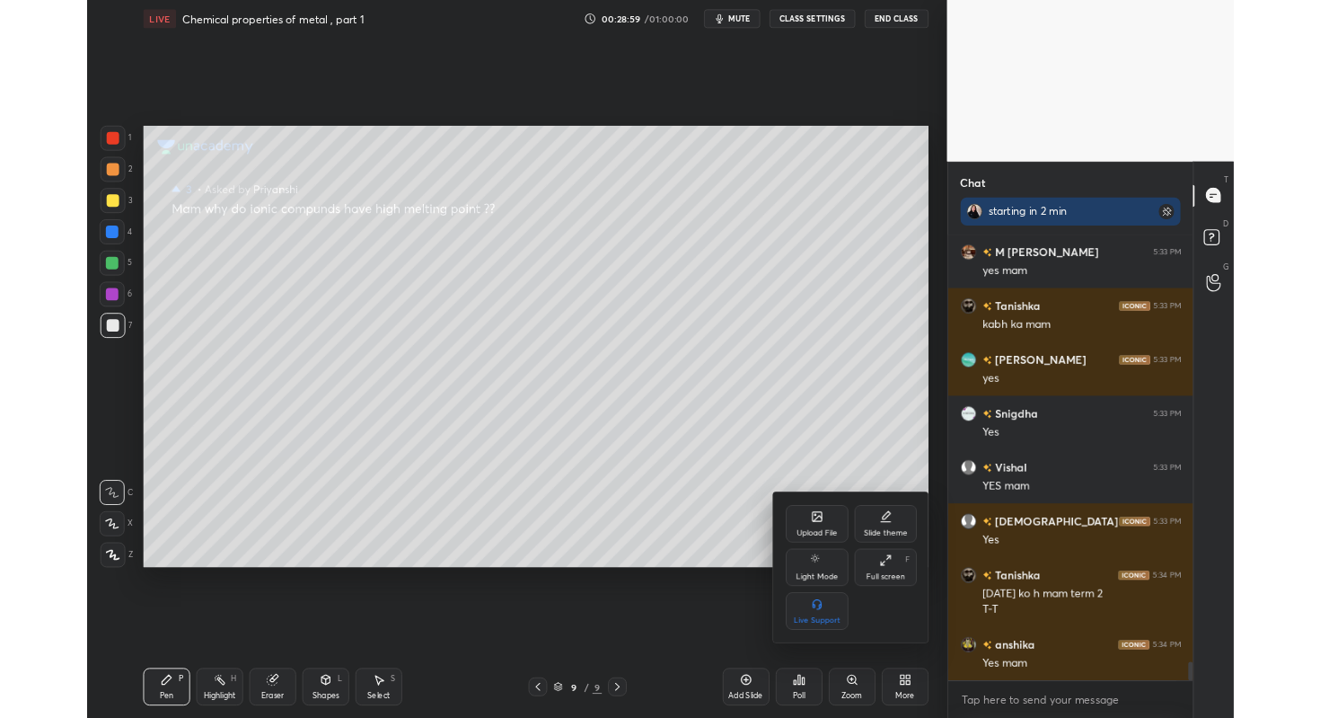
scroll to position [11707, 0]
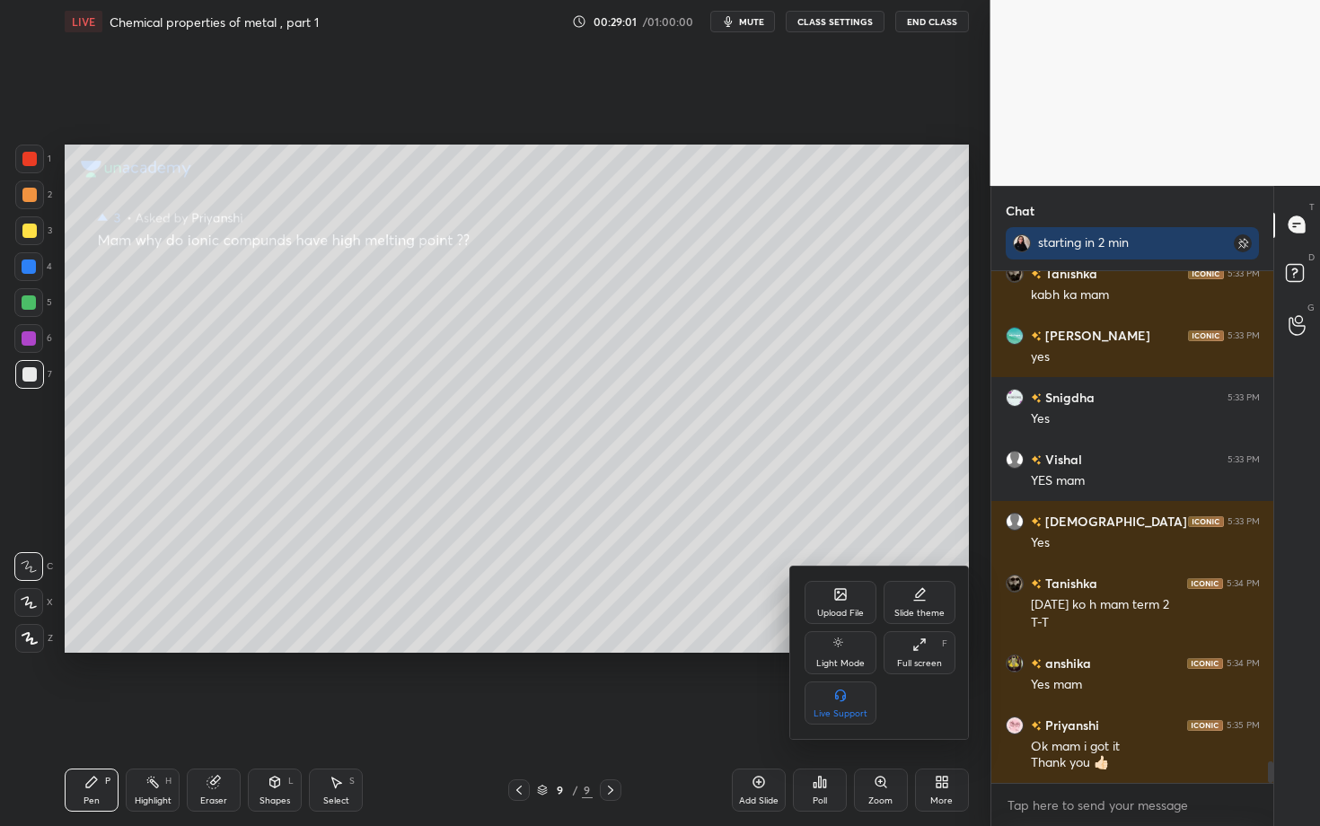
click at [860, 599] on div "Upload File" at bounding box center [841, 602] width 72 height 43
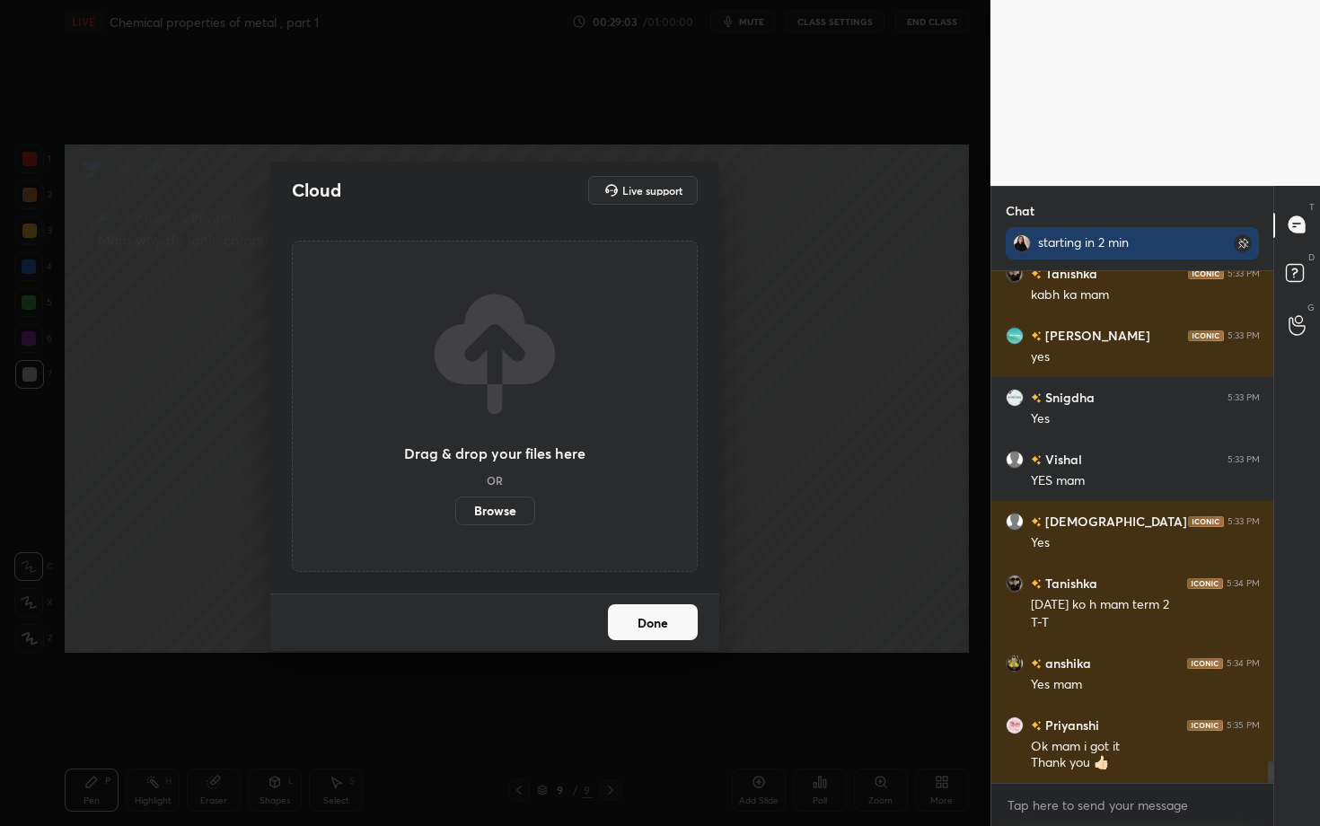
click at [508, 516] on label "Browse" at bounding box center [495, 511] width 80 height 29
click at [455, 516] on input "Browse" at bounding box center [455, 511] width 0 height 29
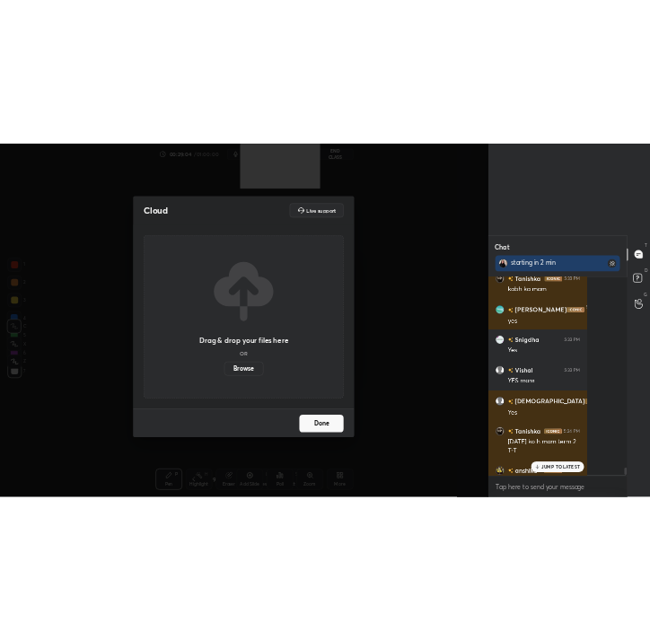
scroll to position [453, 112]
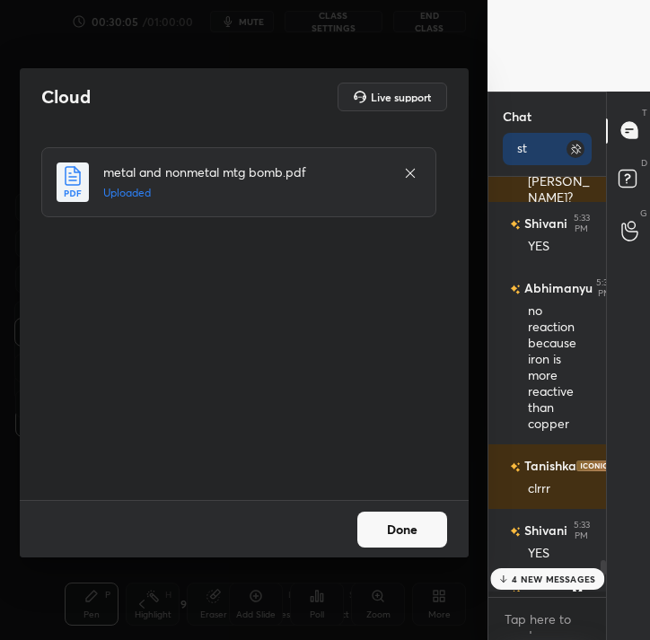
click at [394, 524] on button "Done" at bounding box center [403, 530] width 90 height 36
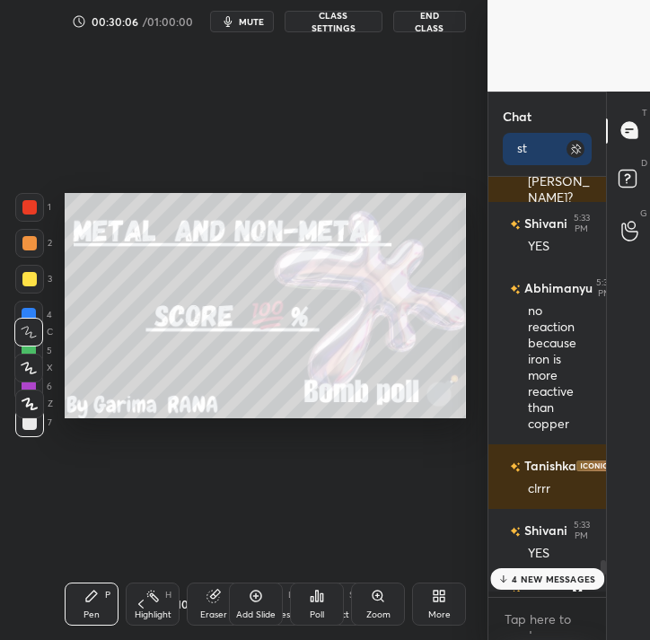
click at [437, 595] on icon at bounding box center [436, 593] width 4 height 4
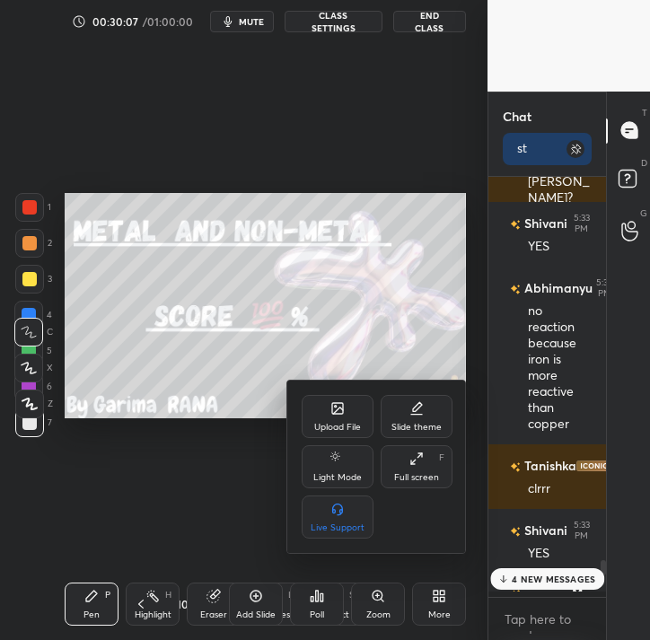
click at [419, 469] on div "Full screen F" at bounding box center [417, 467] width 72 height 43
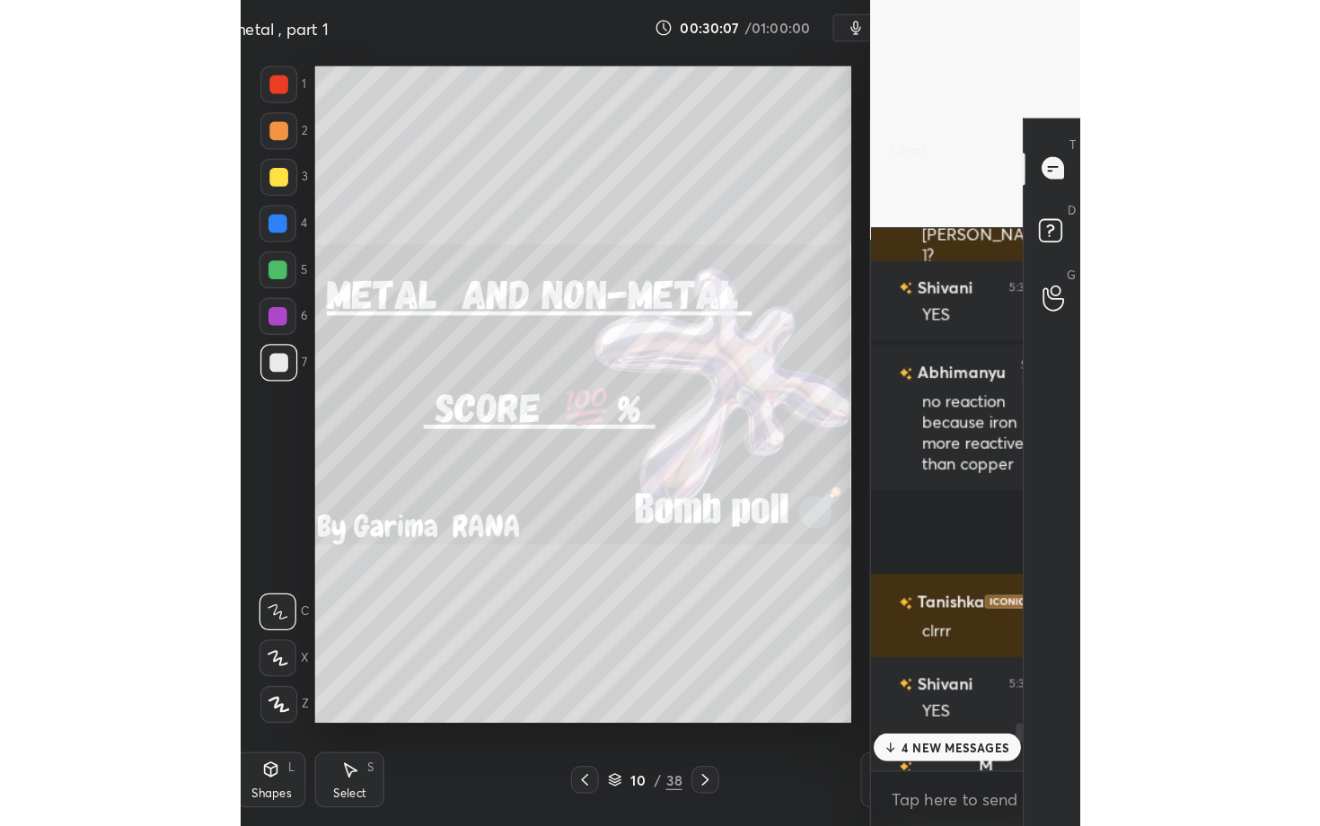
scroll to position [550, 277]
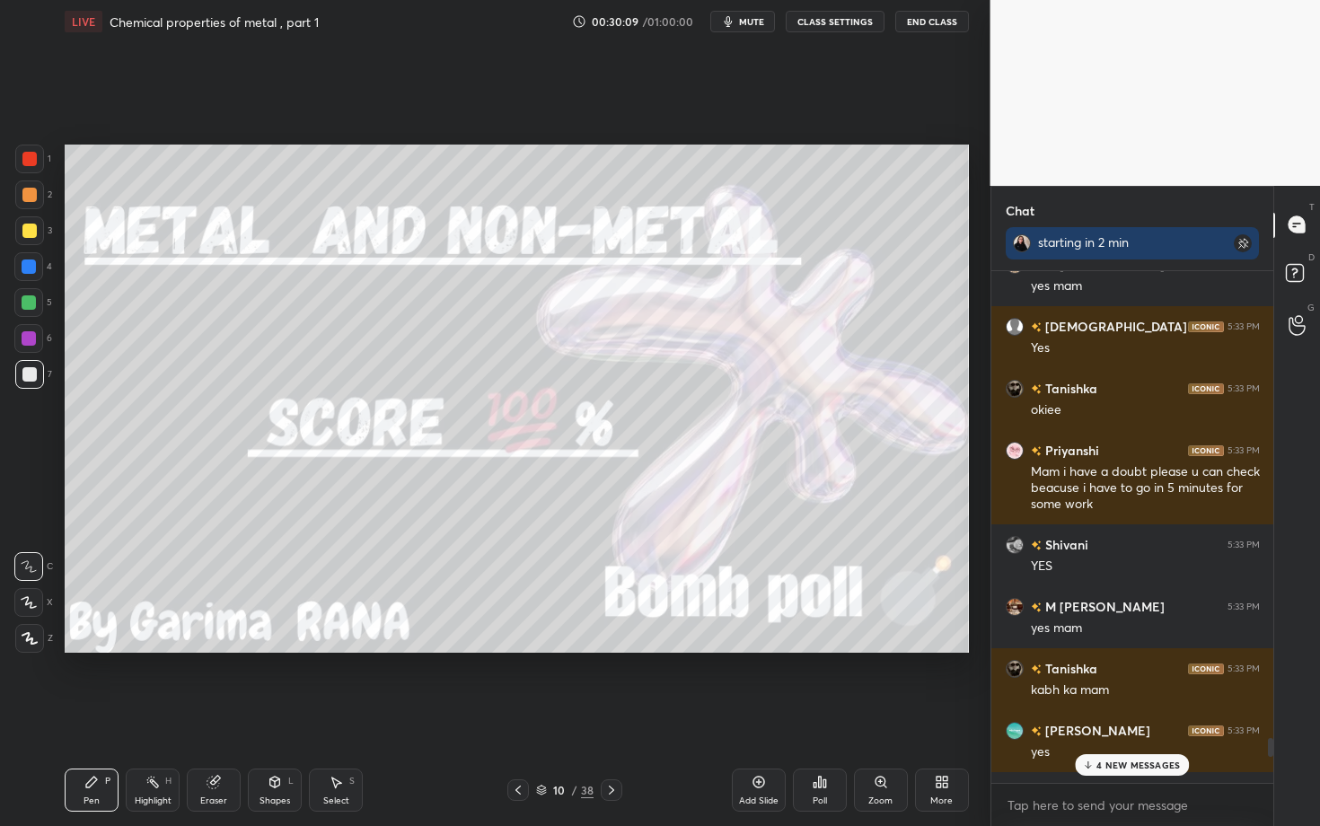
click at [1101, 638] on p "4 NEW MESSAGES" at bounding box center [1140, 765] width 84 height 11
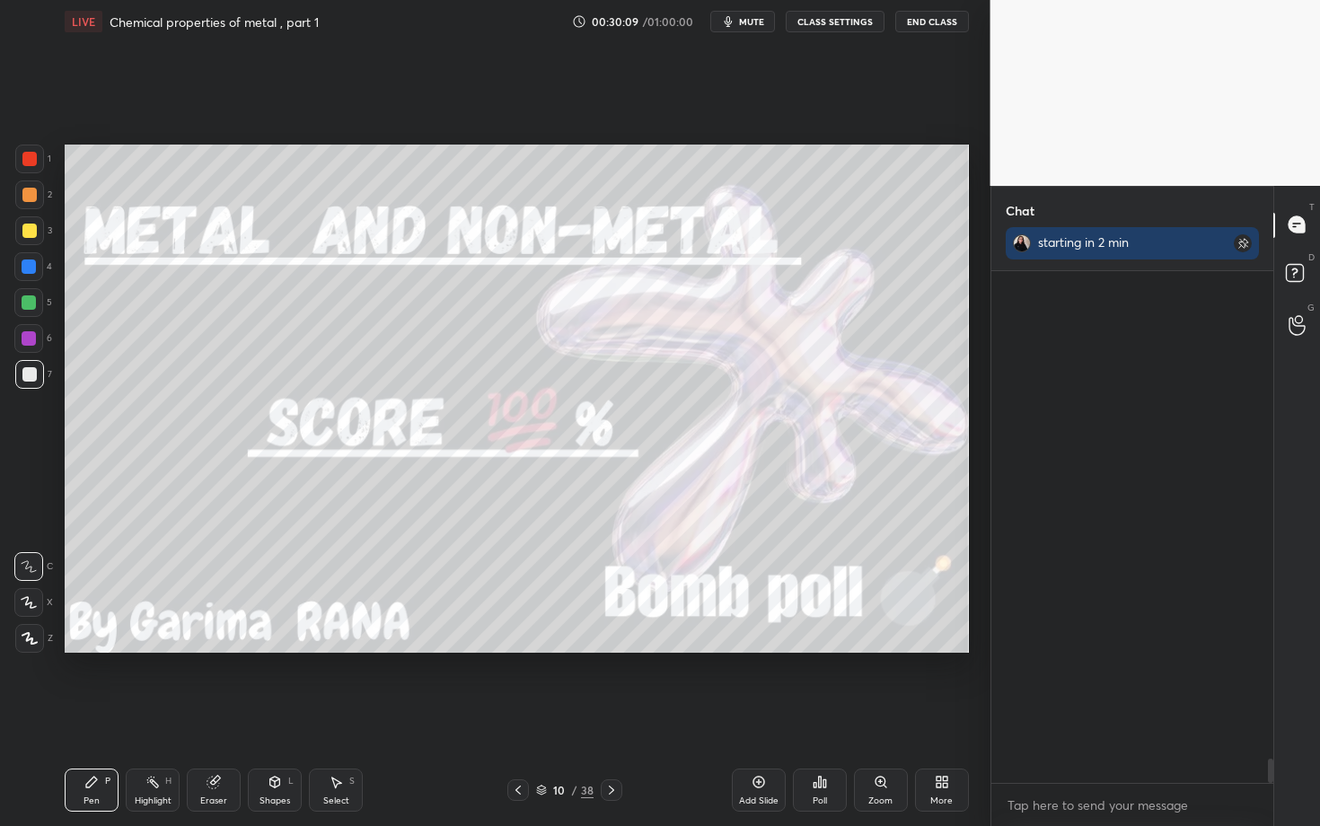
scroll to position [10468, 0]
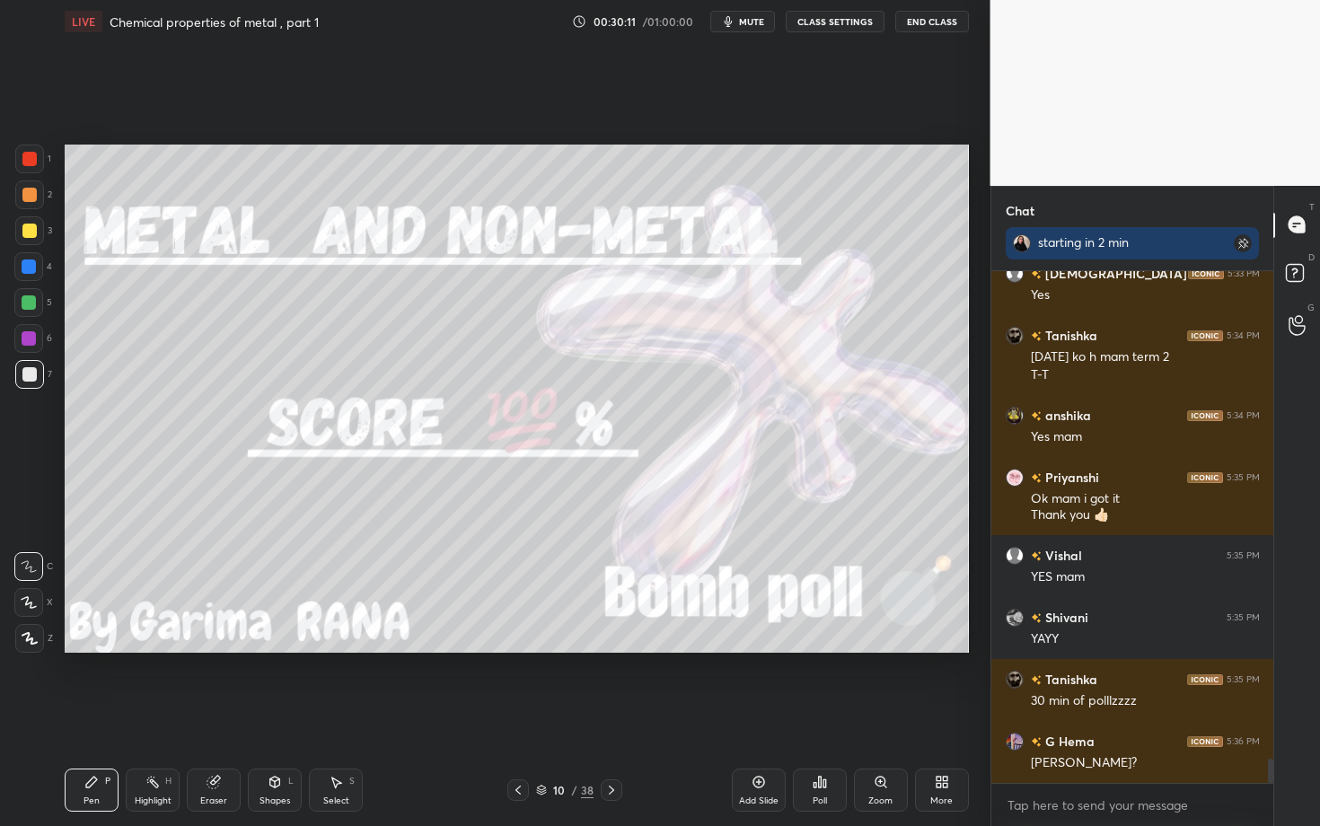
click at [615, 638] on icon at bounding box center [612, 790] width 14 height 14
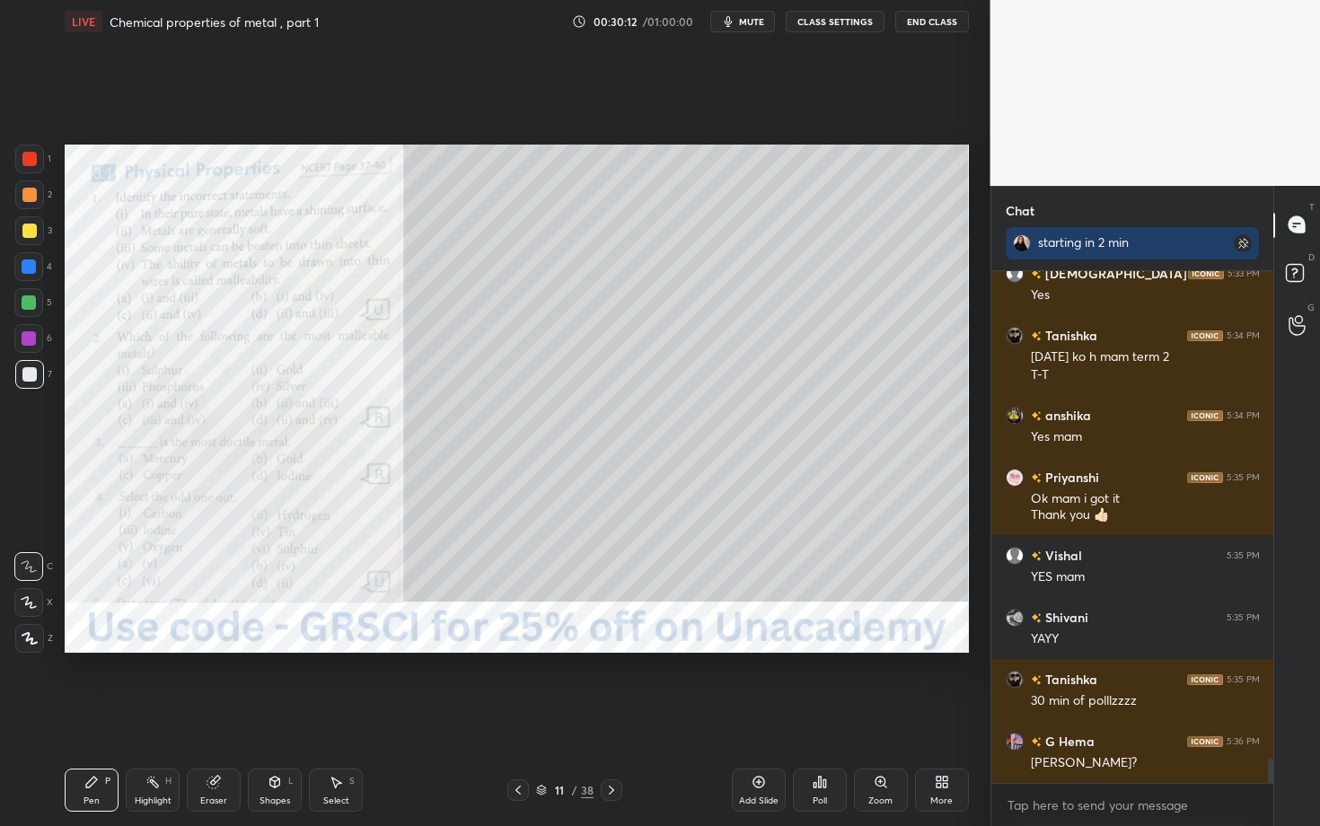
click at [615, 638] on icon at bounding box center [612, 790] width 14 height 14
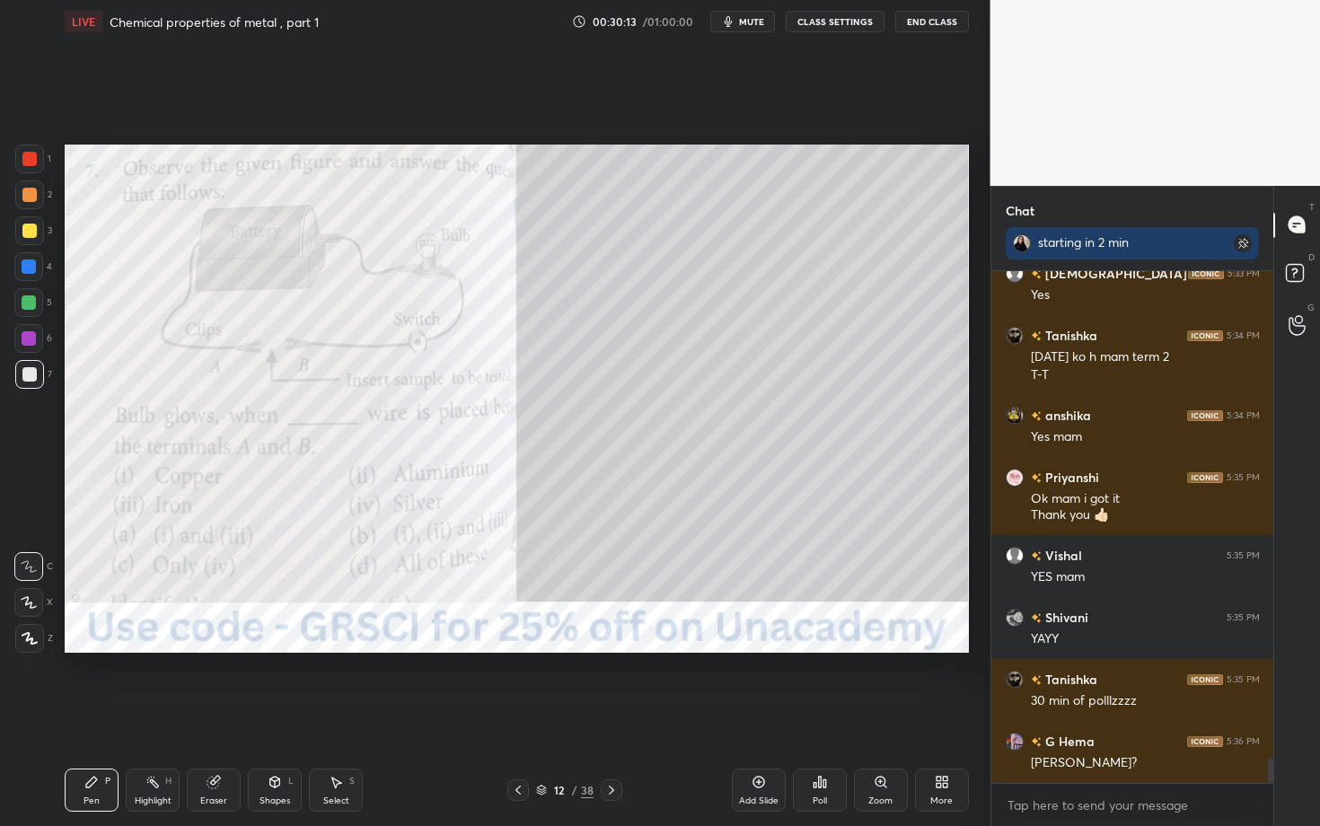
click at [615, 638] on icon at bounding box center [612, 790] width 14 height 14
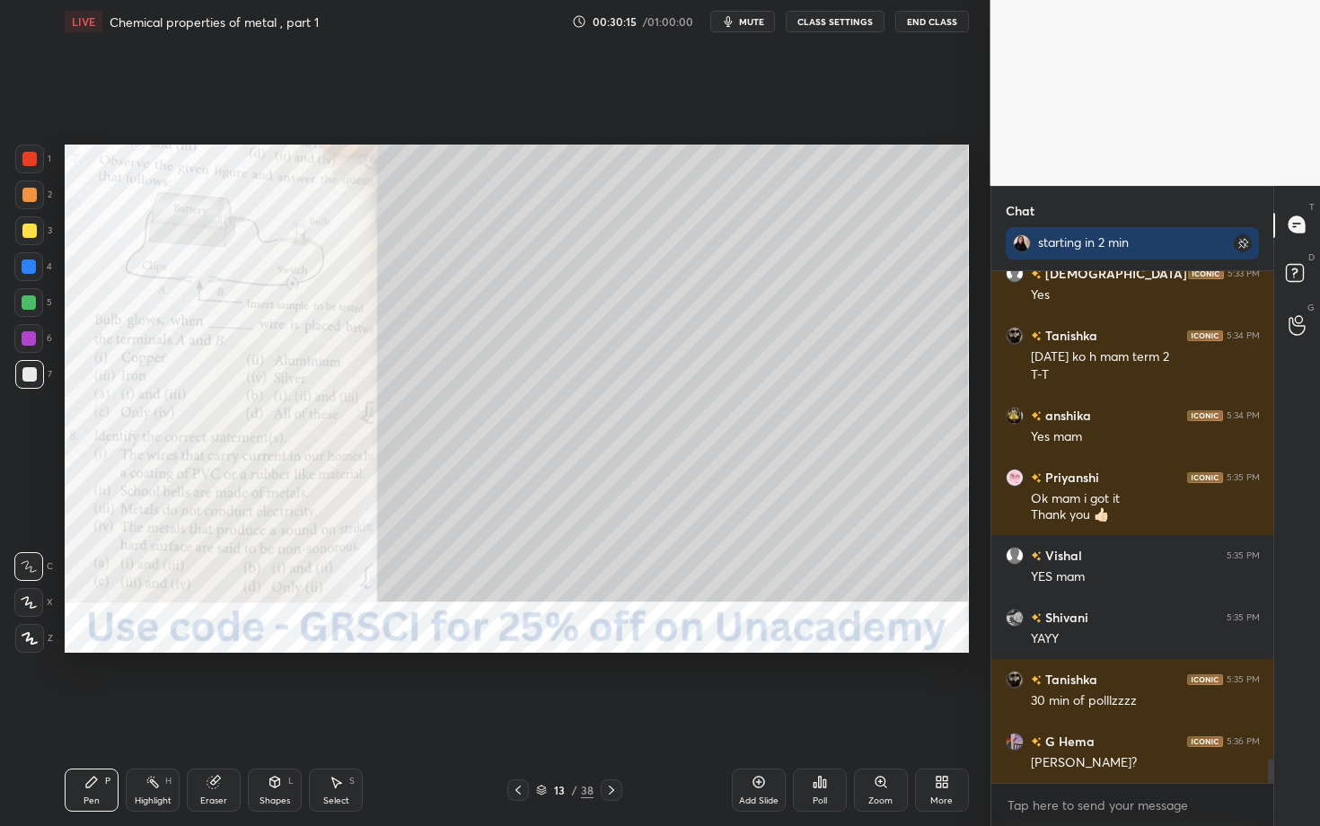
click at [615, 638] on icon at bounding box center [612, 790] width 14 height 14
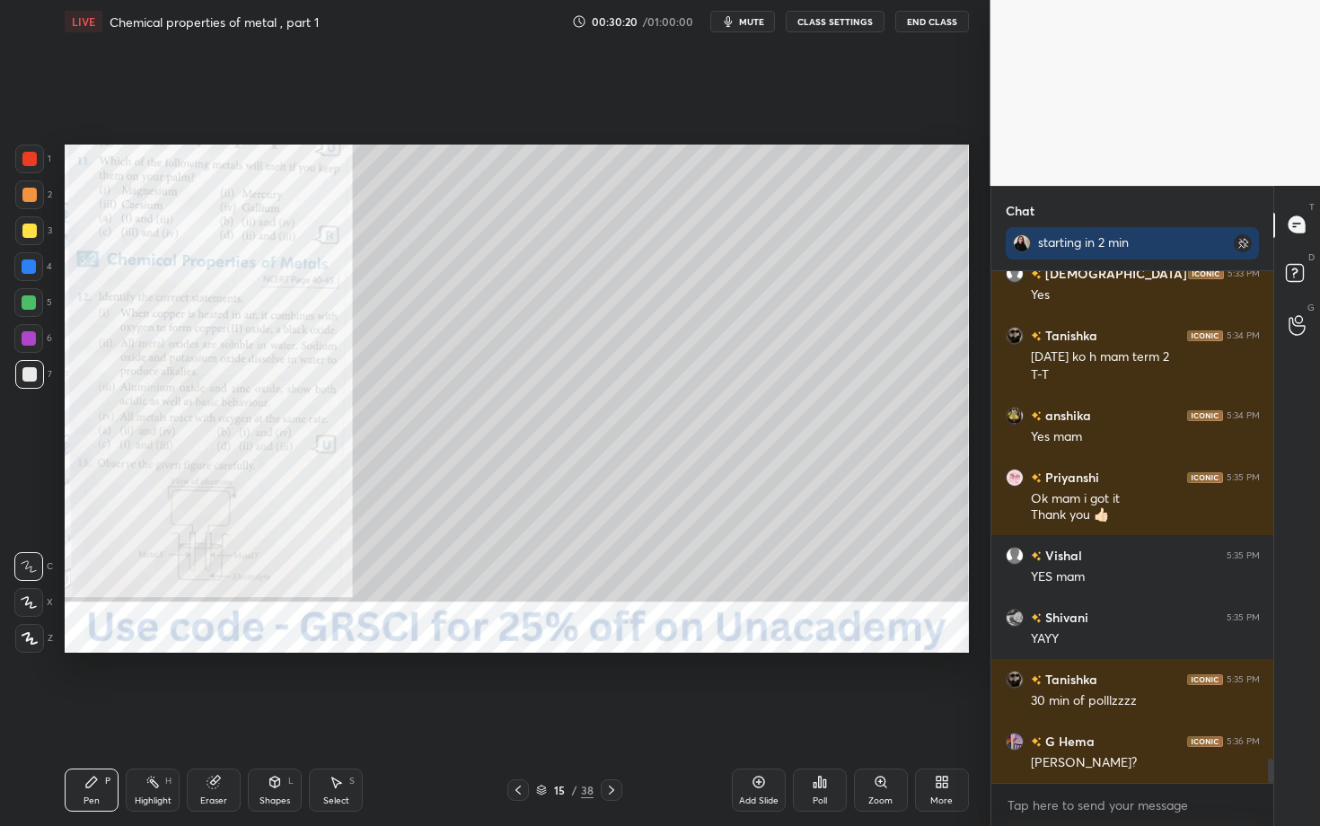
click at [891, 638] on div "Zoom" at bounding box center [881, 790] width 54 height 43
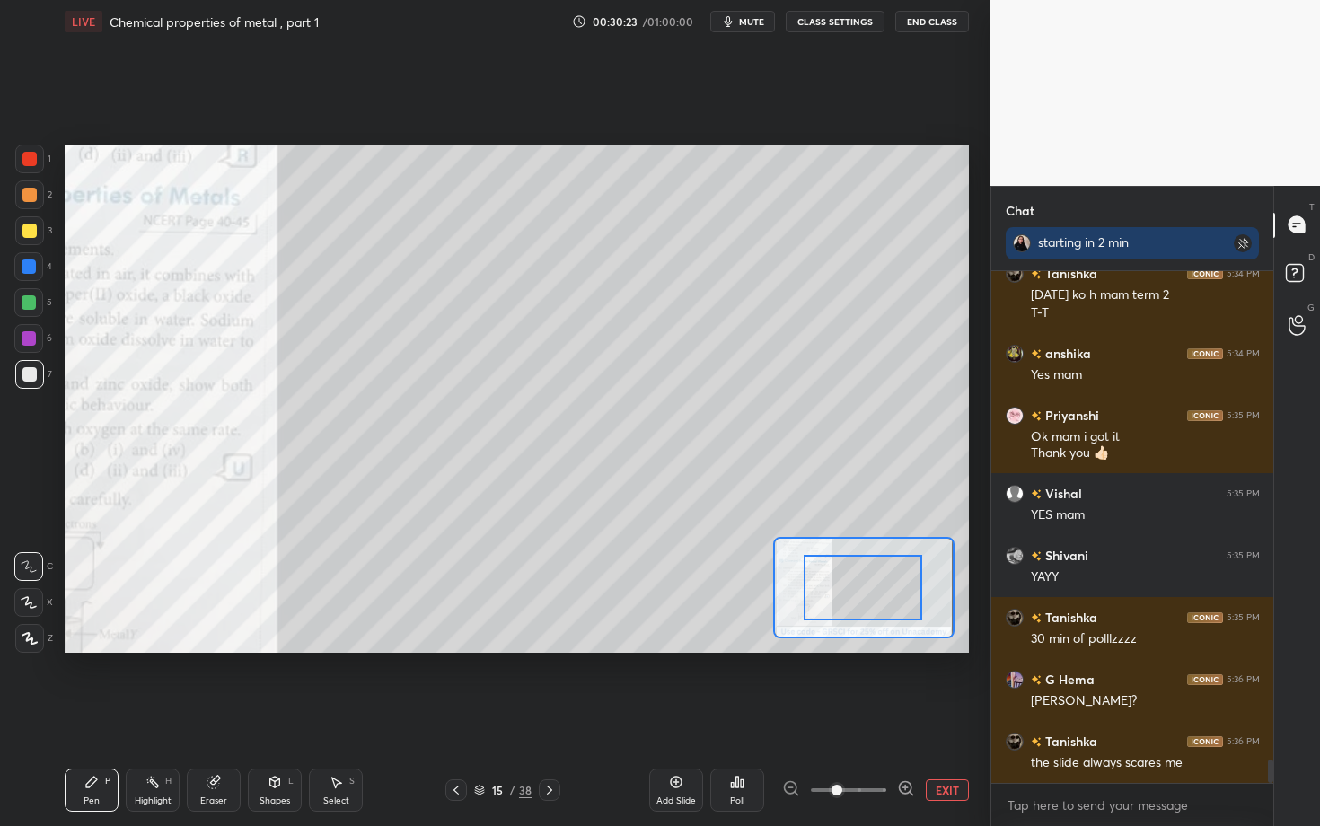
drag, startPoint x: 860, startPoint y: 584, endPoint x: 811, endPoint y: 600, distance: 51.1
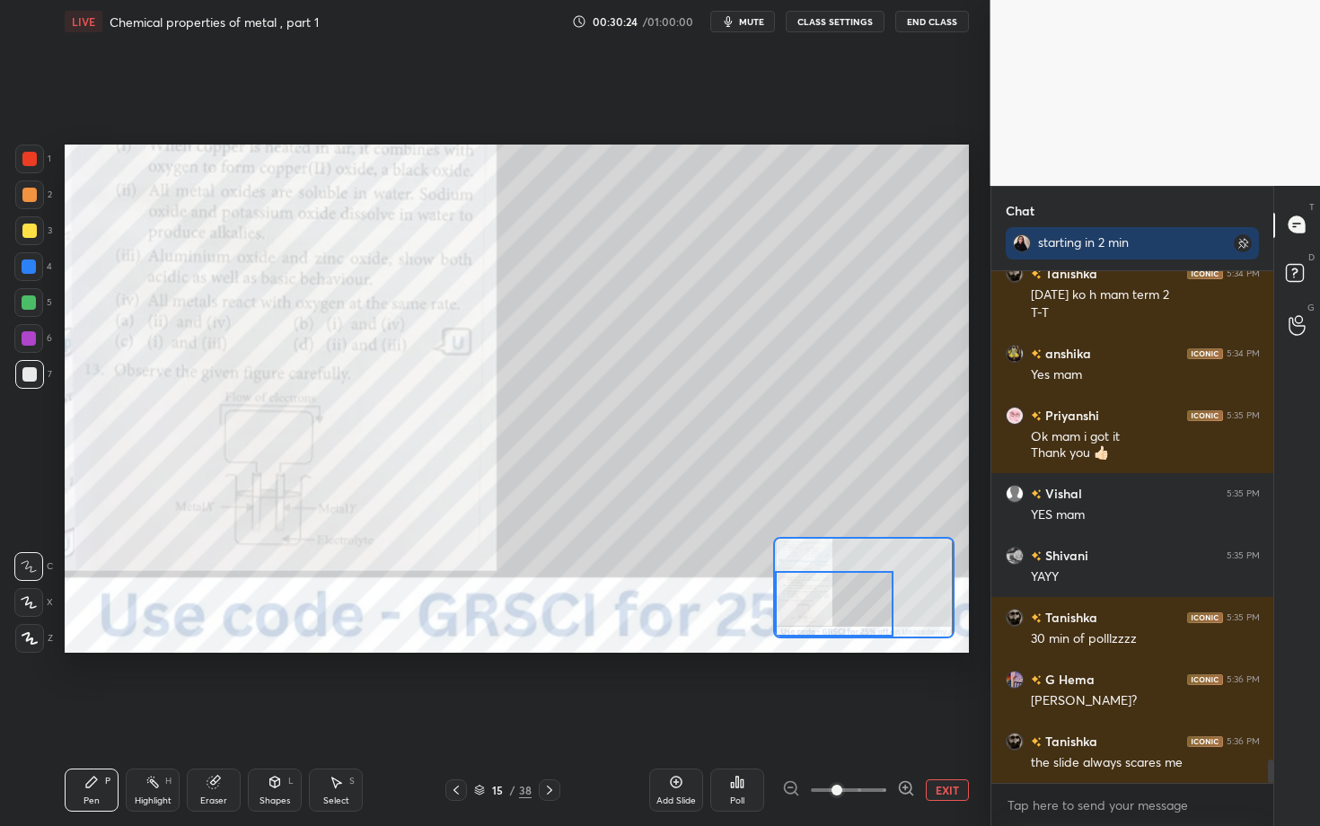
scroll to position [10573, 0]
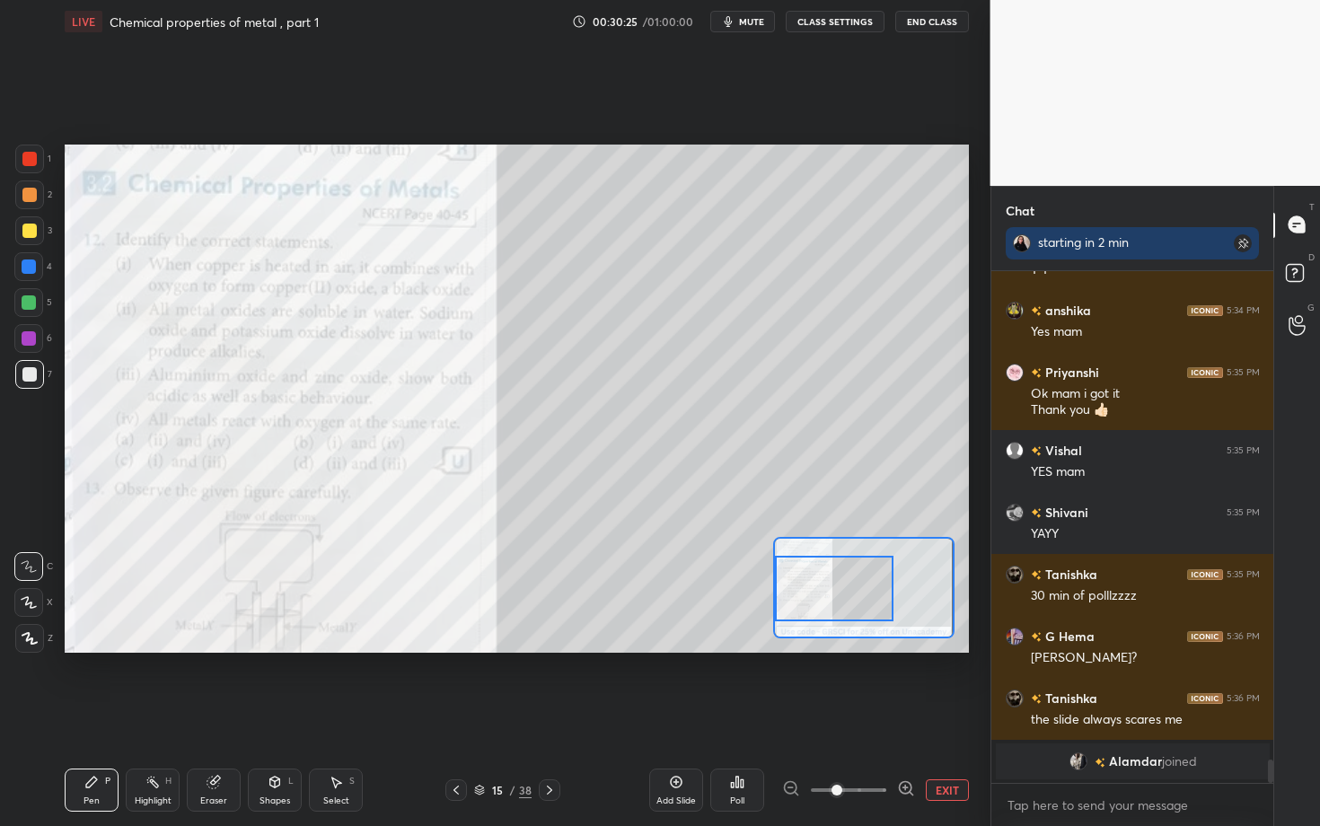
drag, startPoint x: 848, startPoint y: 601, endPoint x: 782, endPoint y: 602, distance: 65.6
click at [782, 602] on div at bounding box center [834, 589] width 119 height 66
click at [839, 638] on span at bounding box center [837, 790] width 11 height 11
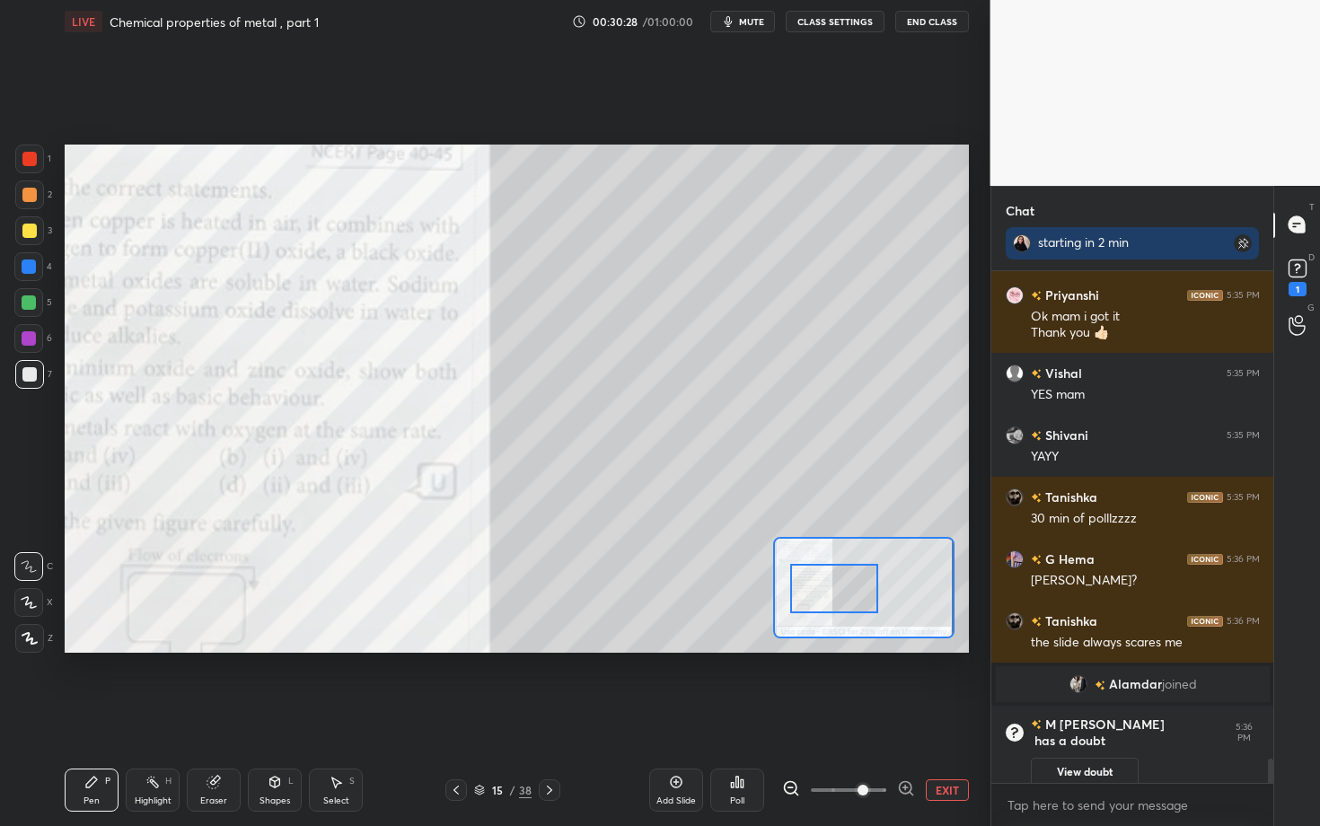
drag, startPoint x: 839, startPoint y: 788, endPoint x: 851, endPoint y: 791, distance: 12.2
click at [858, 638] on span at bounding box center [863, 790] width 11 height 11
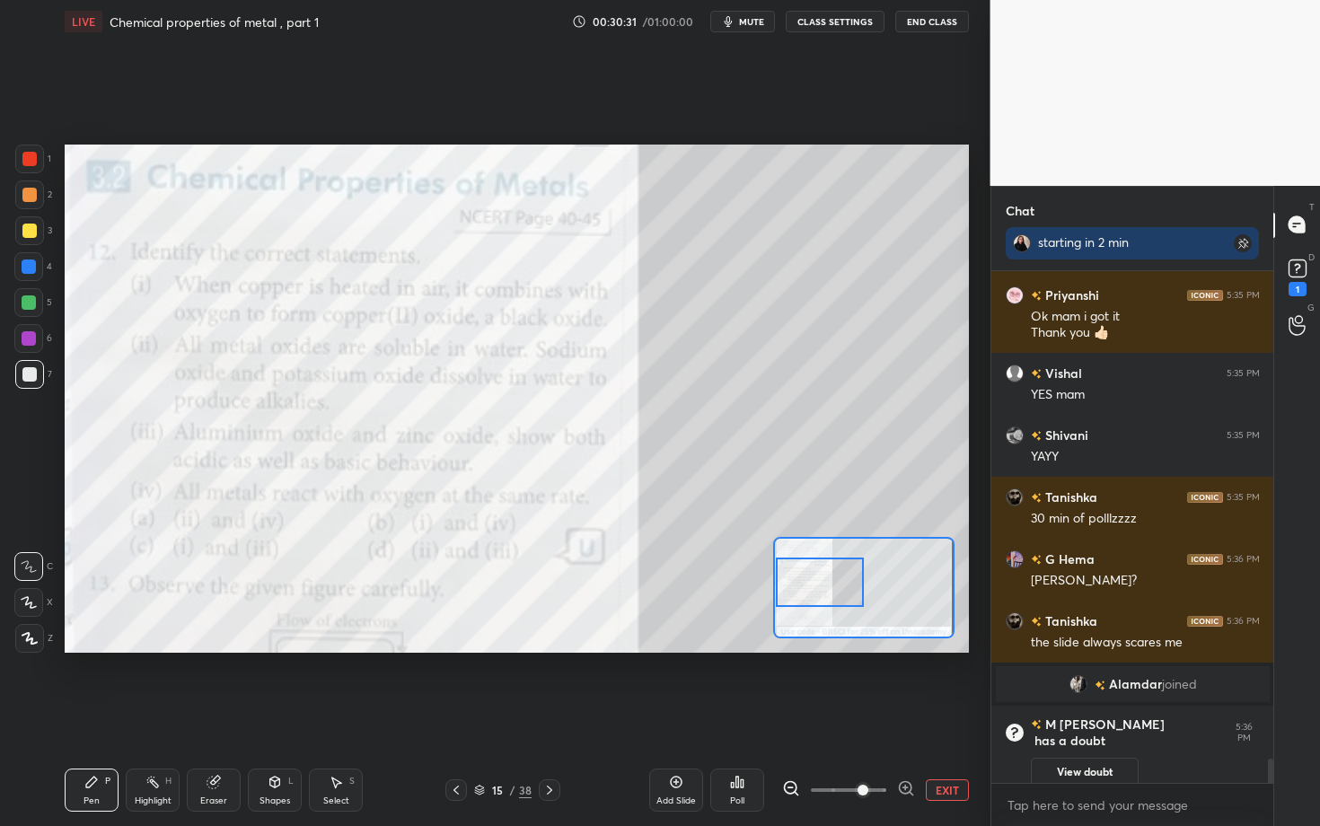
drag, startPoint x: 825, startPoint y: 597, endPoint x: 791, endPoint y: 591, distance: 33.8
click at [791, 591] on div at bounding box center [820, 582] width 89 height 49
click at [828, 588] on div at bounding box center [820, 582] width 89 height 49
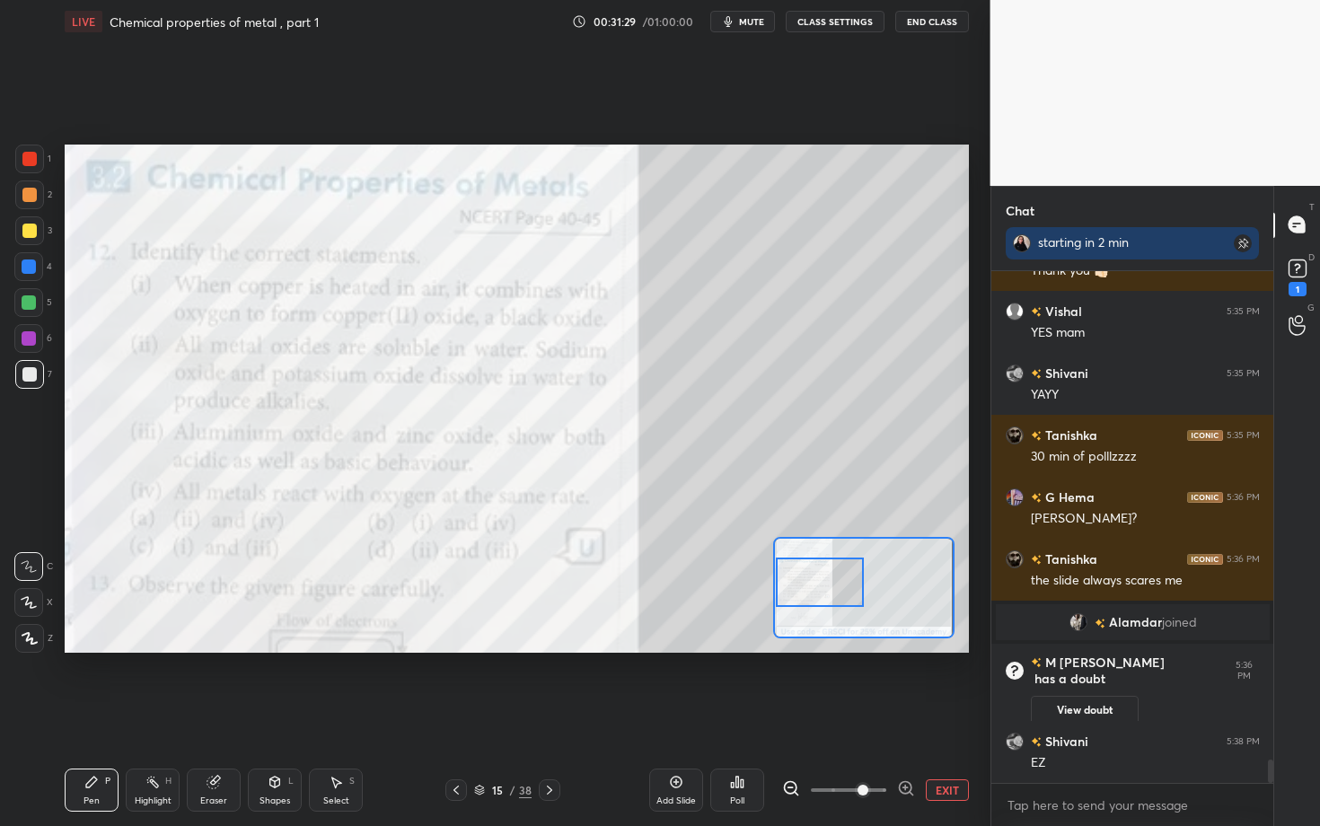
click at [743, 638] on icon at bounding box center [737, 782] width 14 height 14
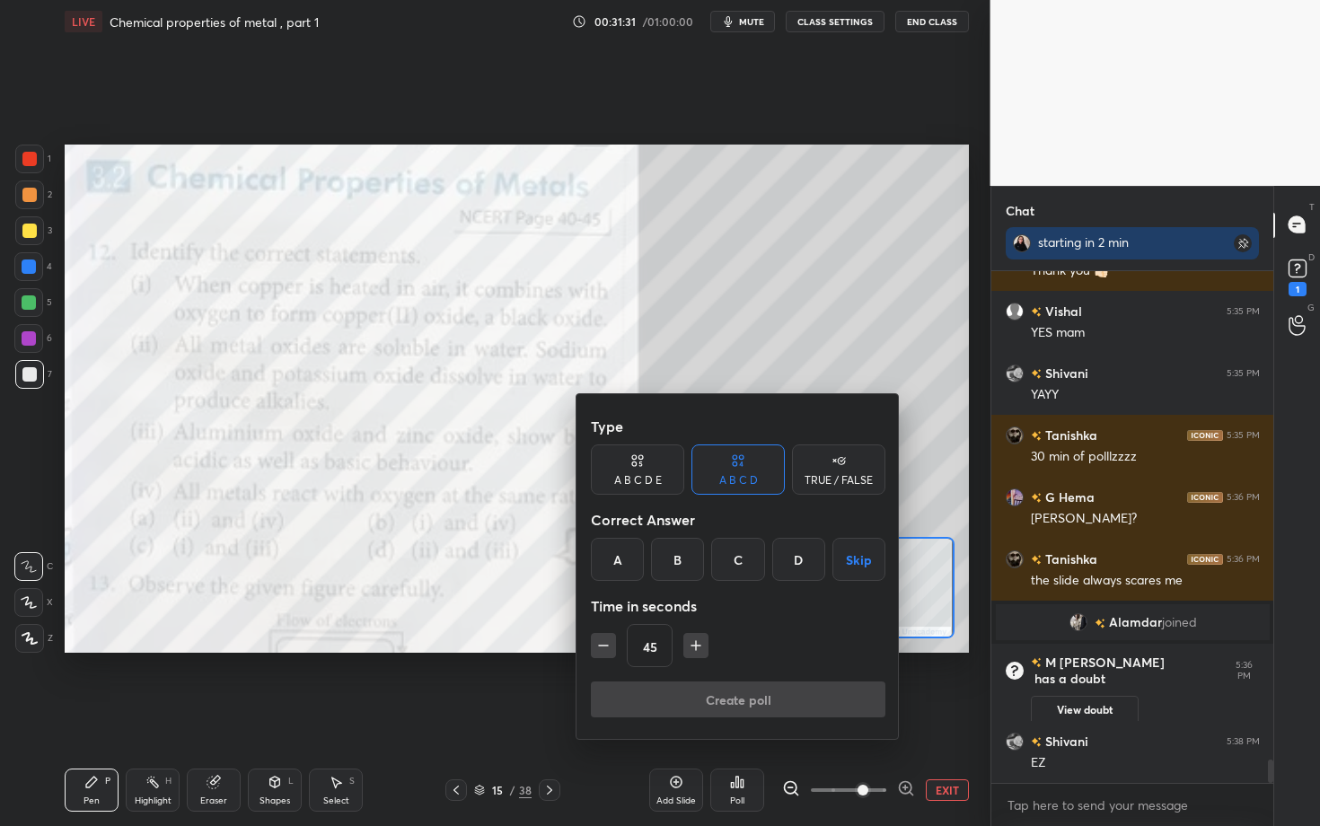
click at [746, 565] on div "C" at bounding box center [737, 559] width 53 height 43
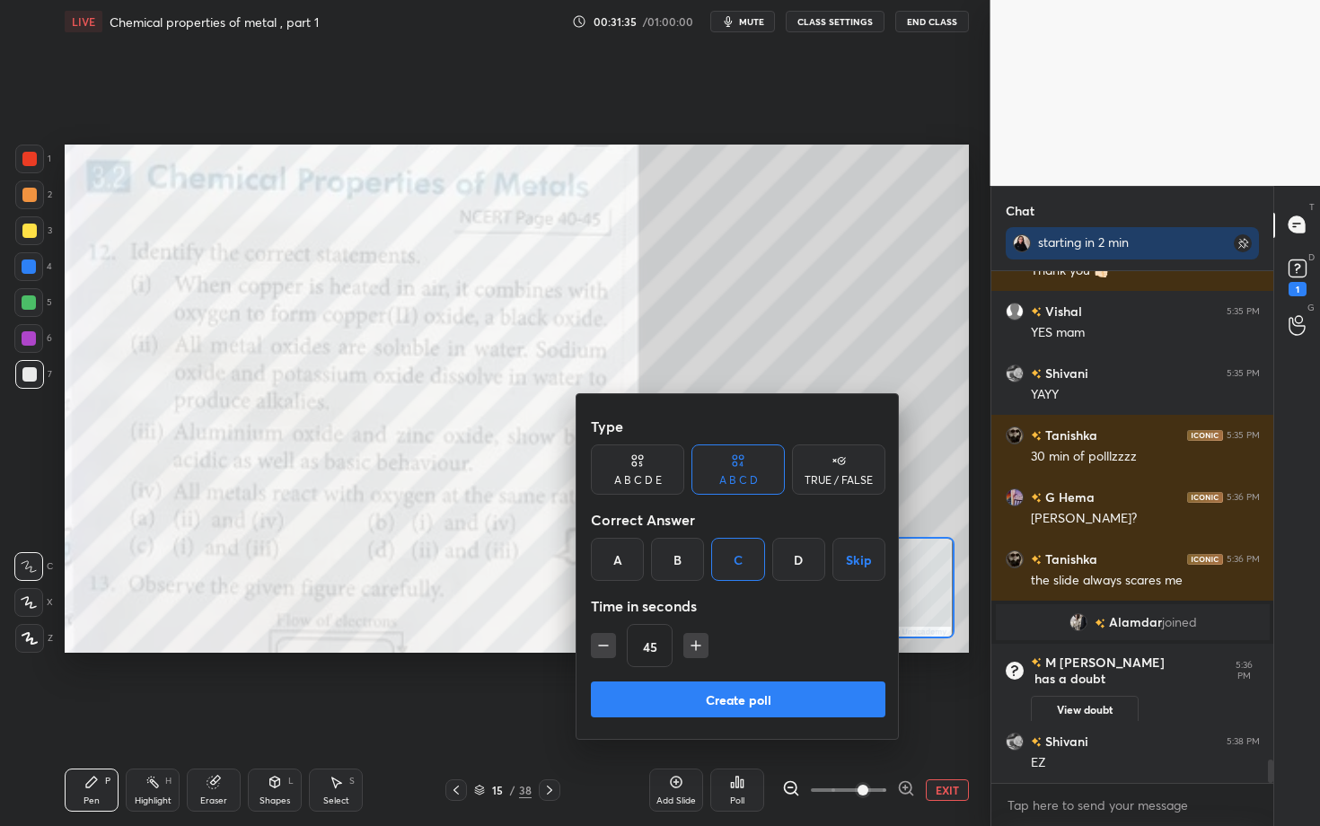
scroll to position [10605, 0]
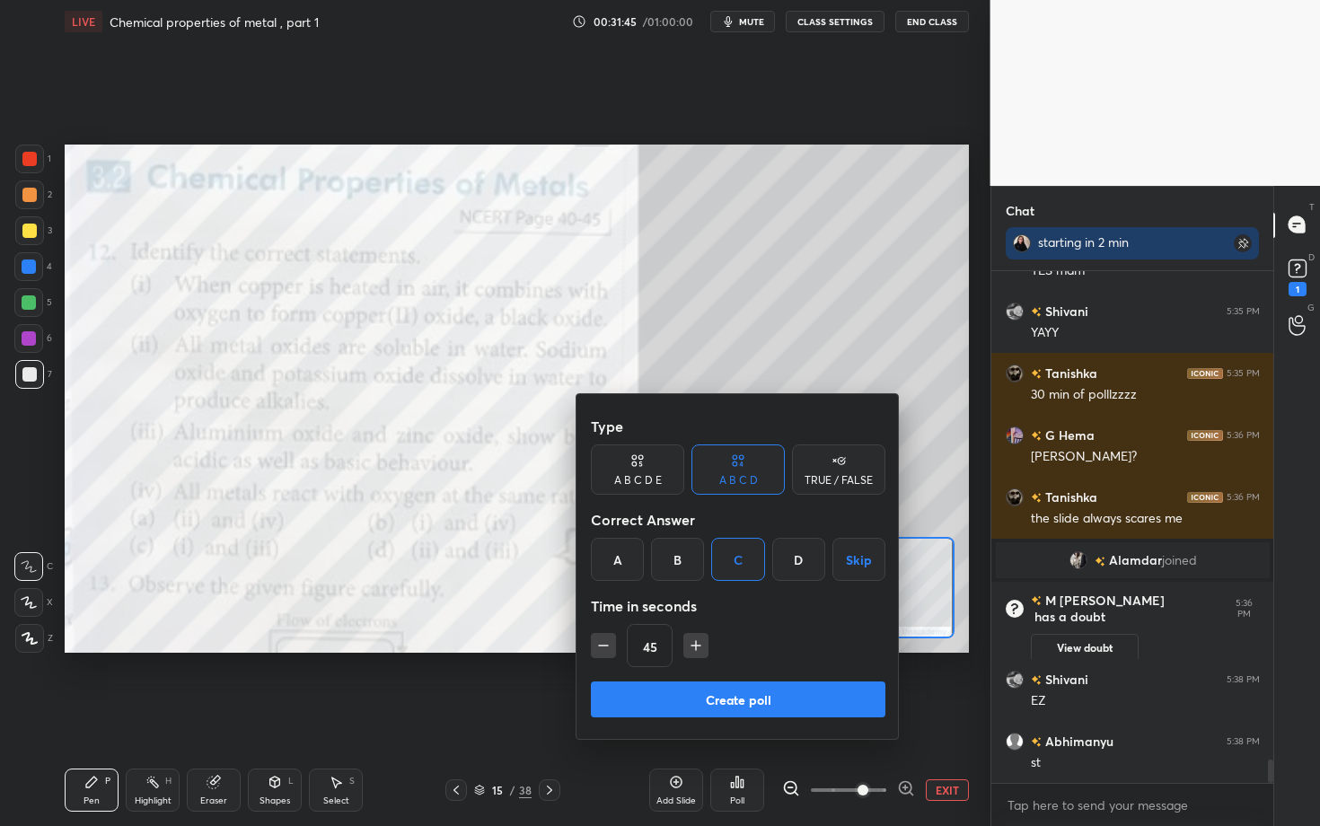
click at [712, 638] on button "Create poll" at bounding box center [738, 700] width 295 height 36
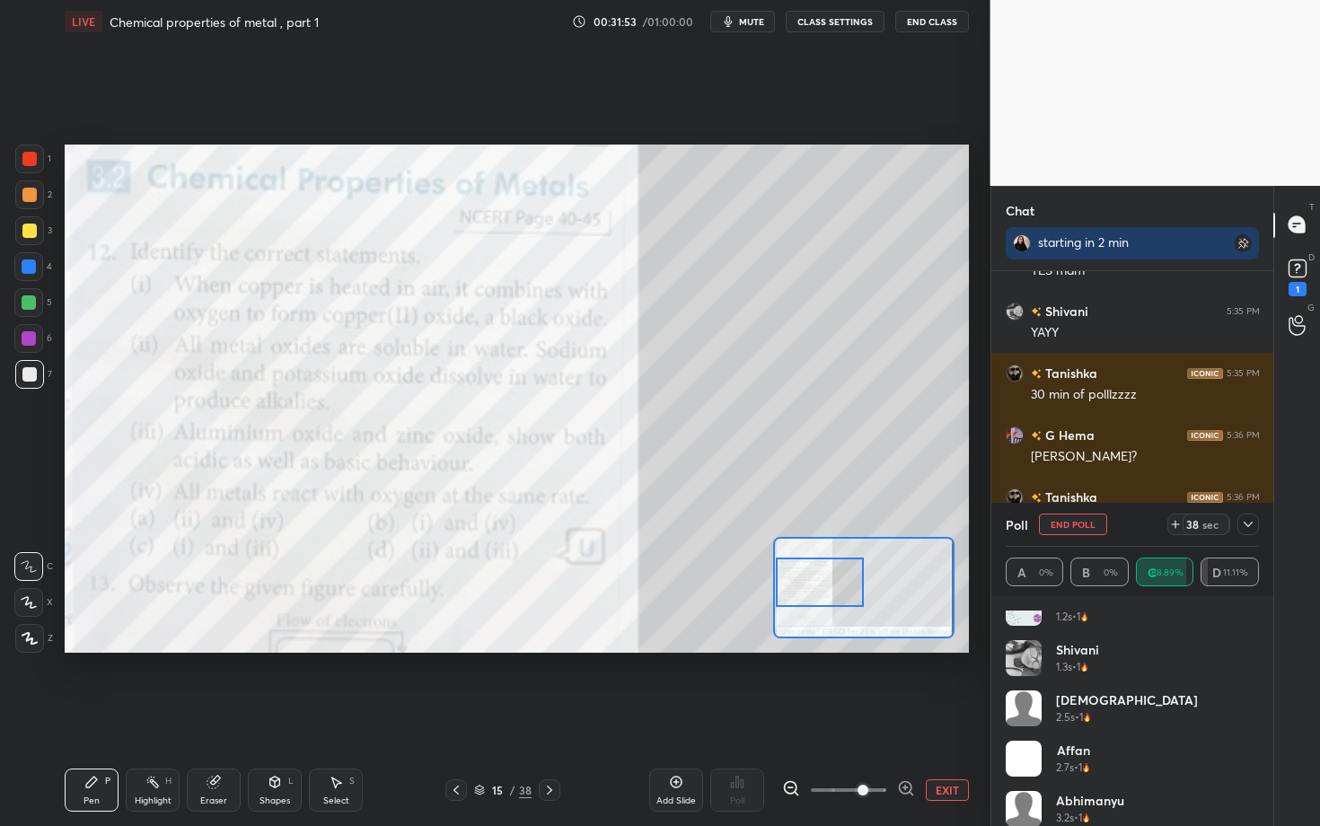
scroll to position [187, 0]
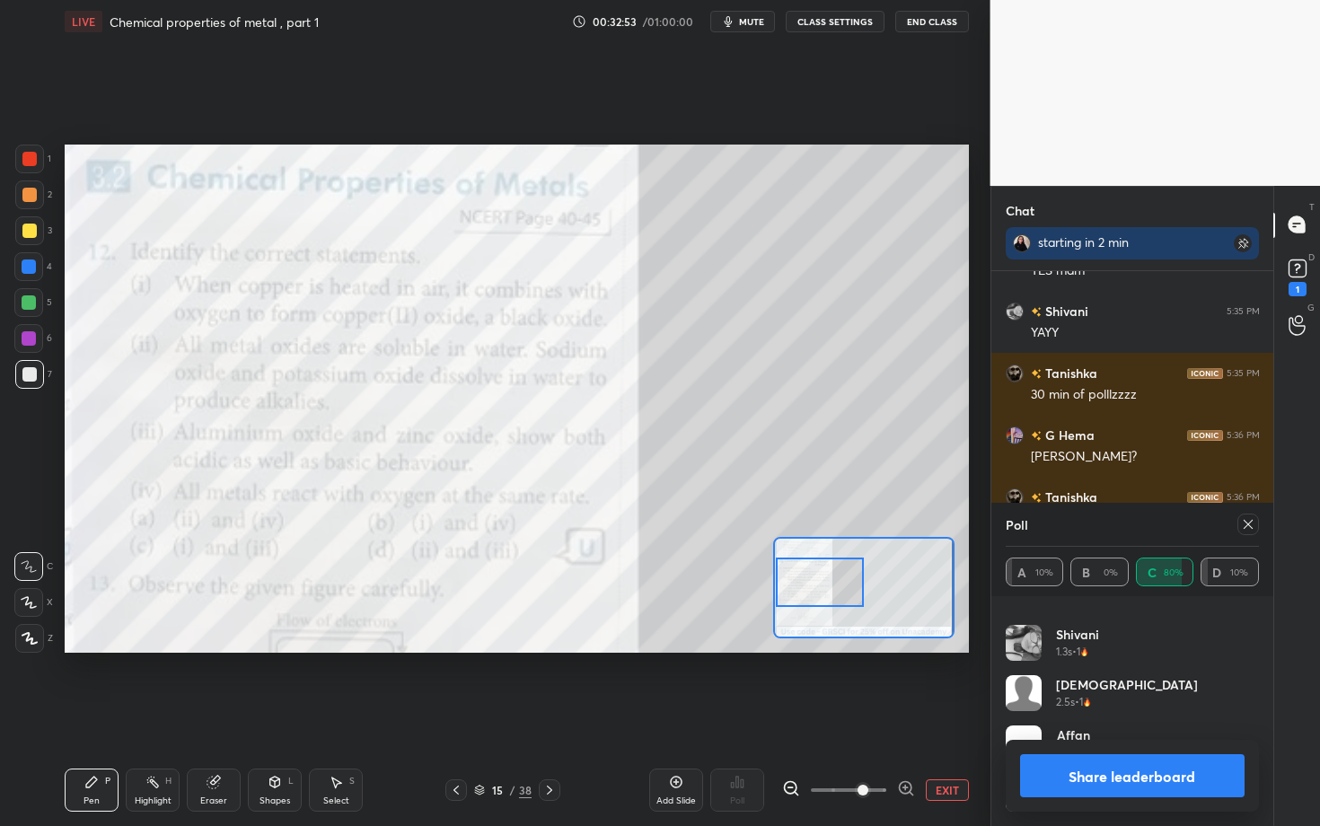
click at [1108, 638] on button "Share leaderboard" at bounding box center [1132, 776] width 225 height 43
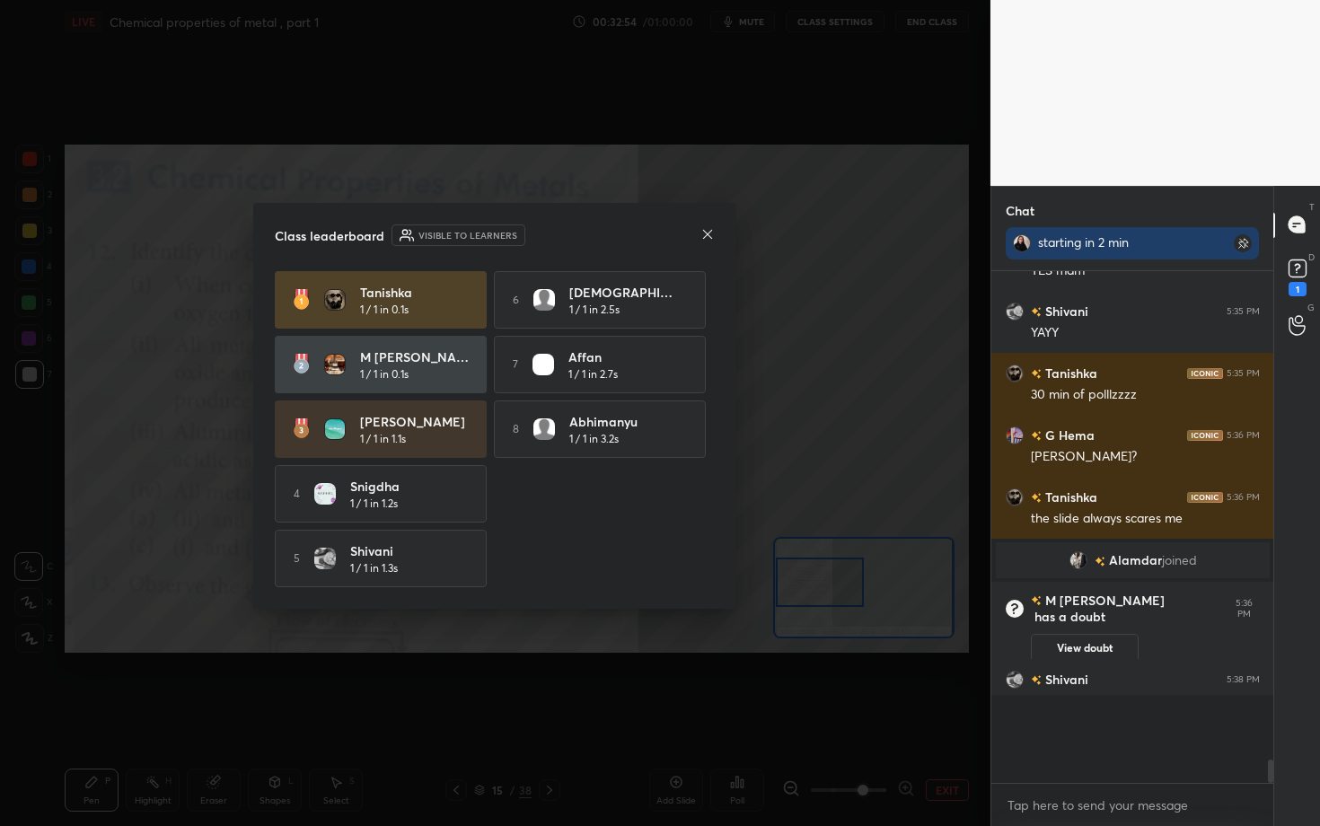
scroll to position [491, 277]
click at [707, 236] on icon at bounding box center [708, 234] width 14 height 14
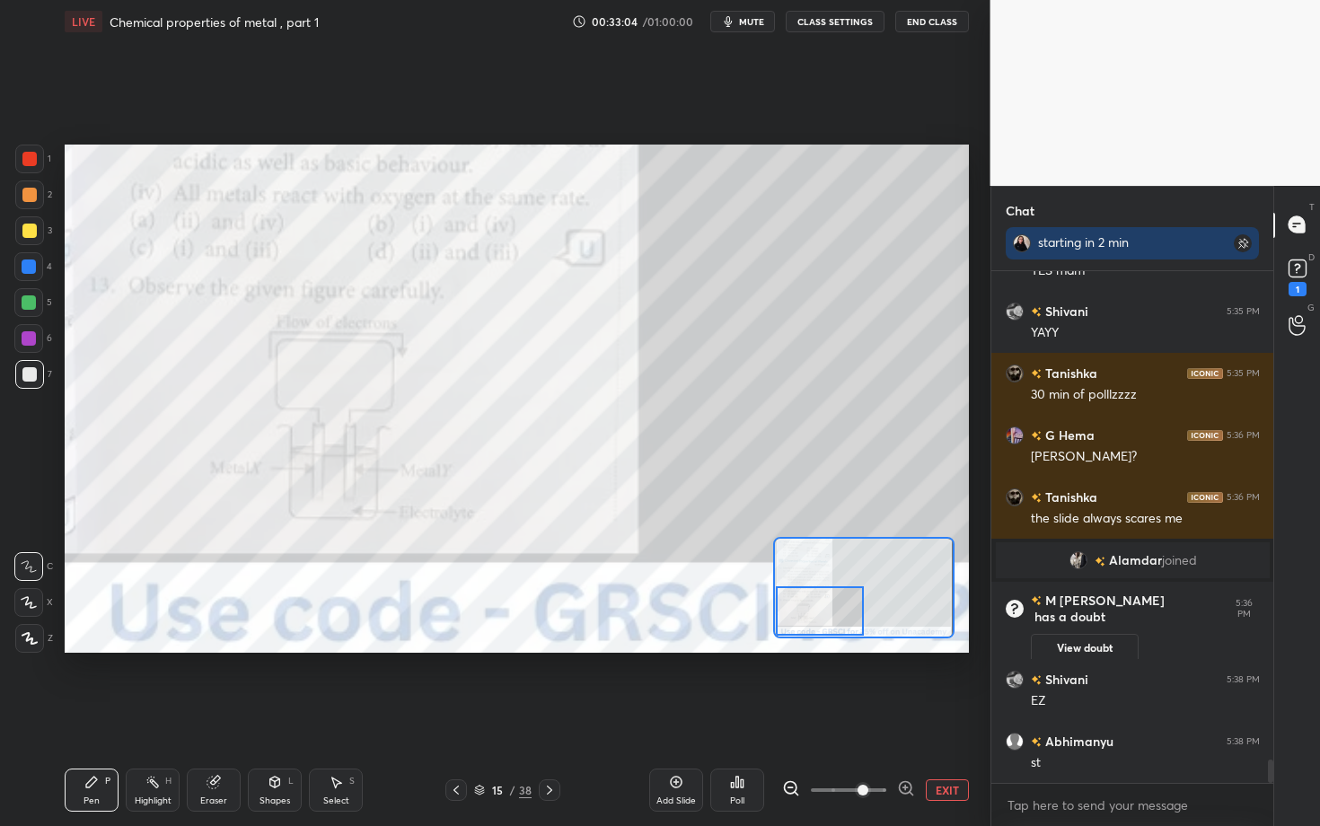
drag, startPoint x: 832, startPoint y: 596, endPoint x: 823, endPoint y: 624, distance: 30.1
click at [823, 624] on div at bounding box center [820, 611] width 89 height 49
click at [551, 638] on icon at bounding box center [550, 790] width 14 height 14
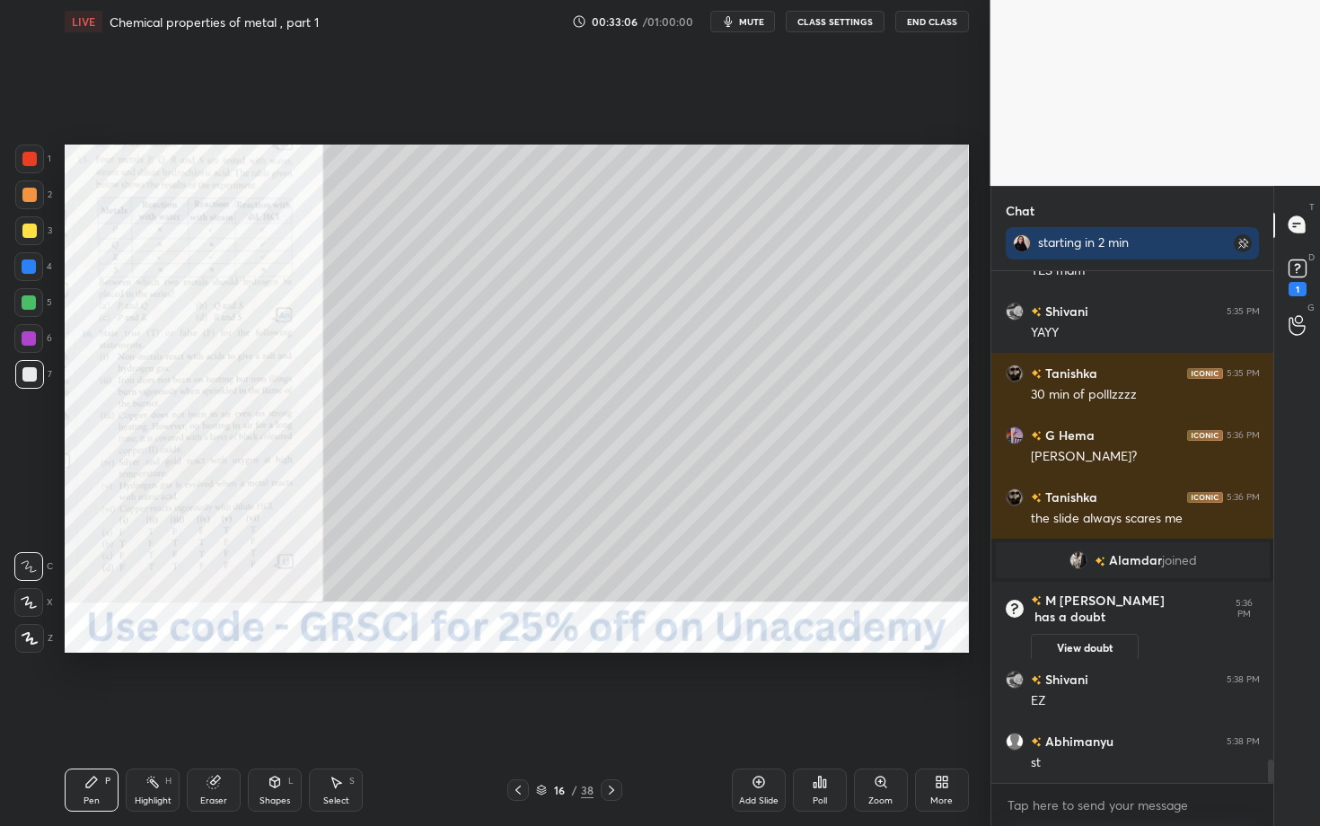
click at [873, 638] on div "Zoom" at bounding box center [881, 801] width 24 height 9
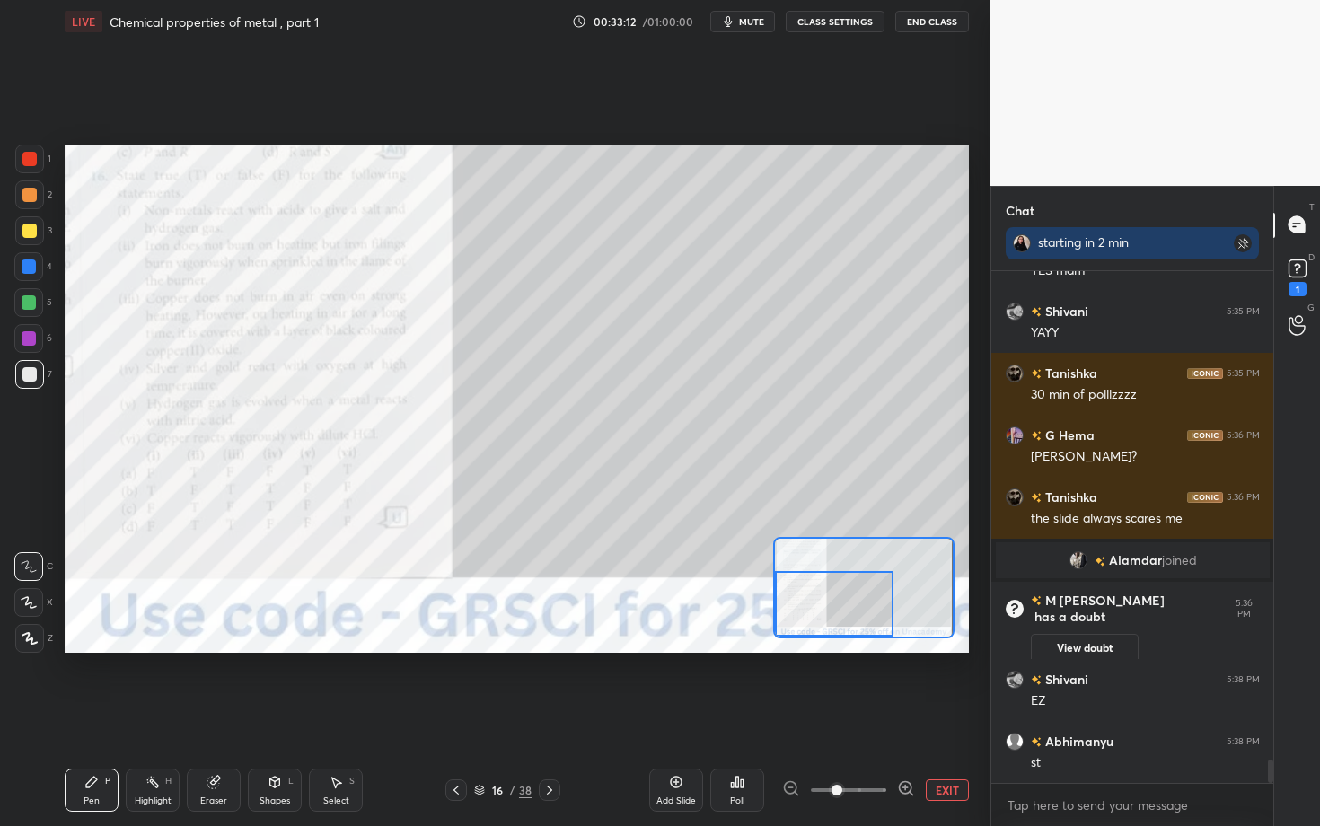
drag, startPoint x: 852, startPoint y: 593, endPoint x: 806, endPoint y: 610, distance: 48.9
click at [806, 610] on div at bounding box center [834, 604] width 119 height 66
click at [551, 638] on icon at bounding box center [550, 790] width 14 height 14
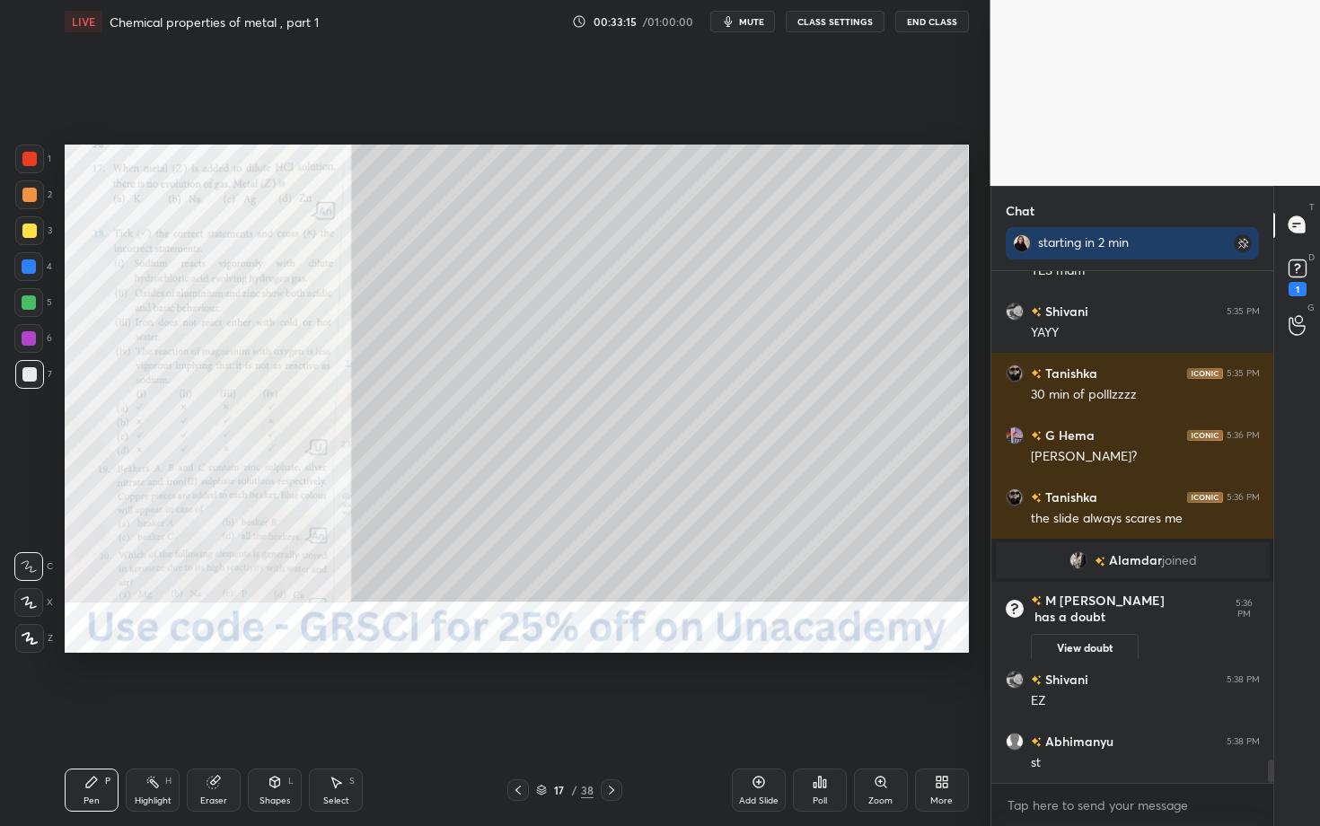
click at [872, 638] on div "Zoom" at bounding box center [881, 790] width 54 height 43
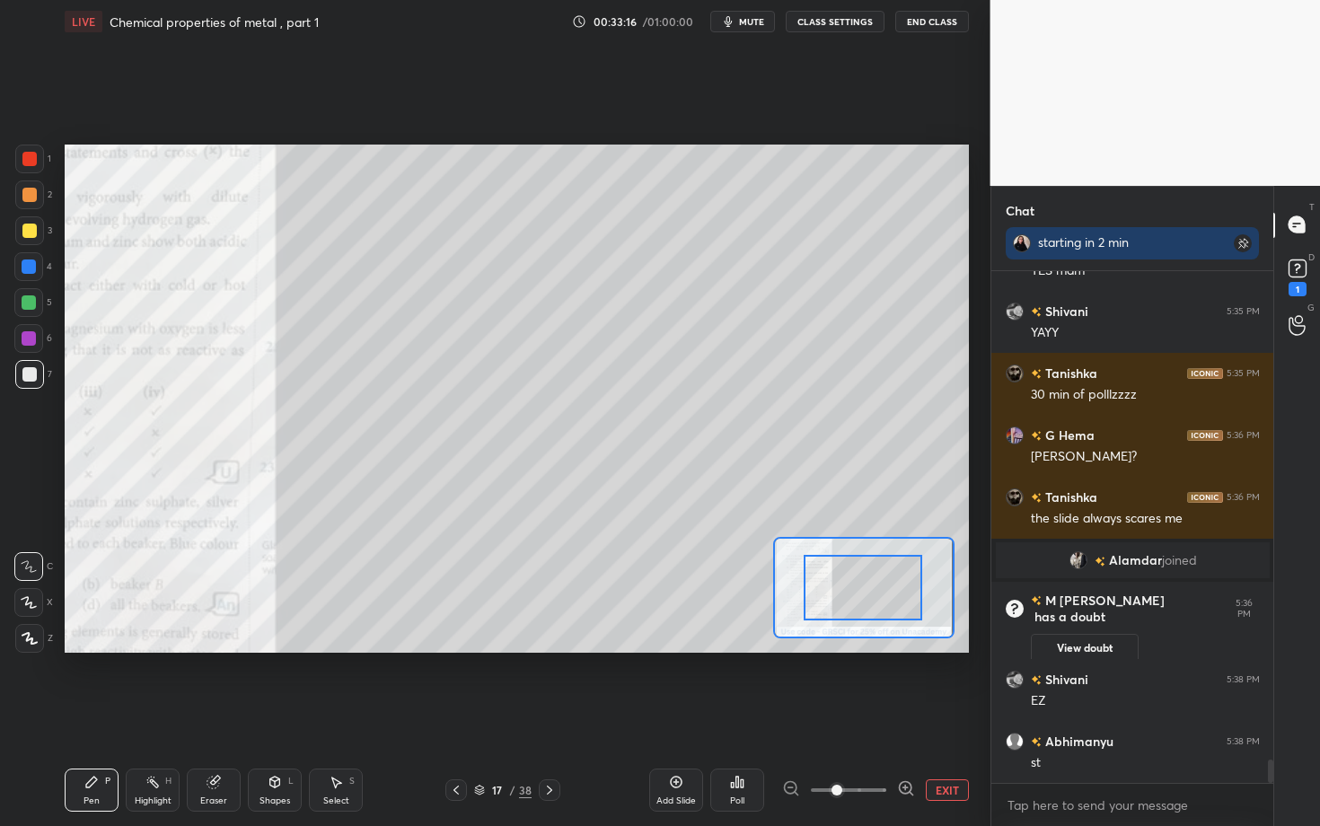
drag, startPoint x: 877, startPoint y: 582, endPoint x: 806, endPoint y: 571, distance: 71.8
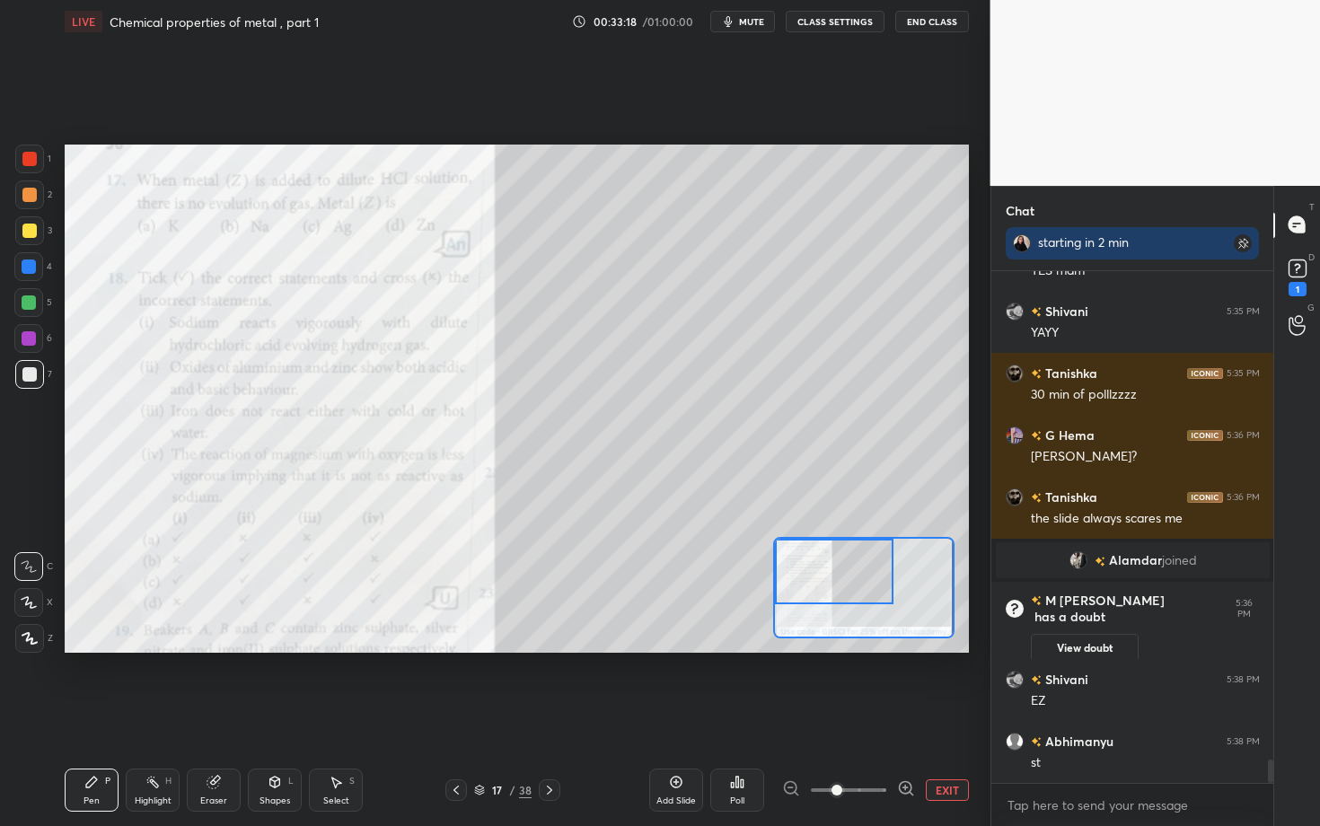
drag, startPoint x: 840, startPoint y: 582, endPoint x: 785, endPoint y: 552, distance: 62.7
click at [785, 552] on div at bounding box center [834, 572] width 119 height 66
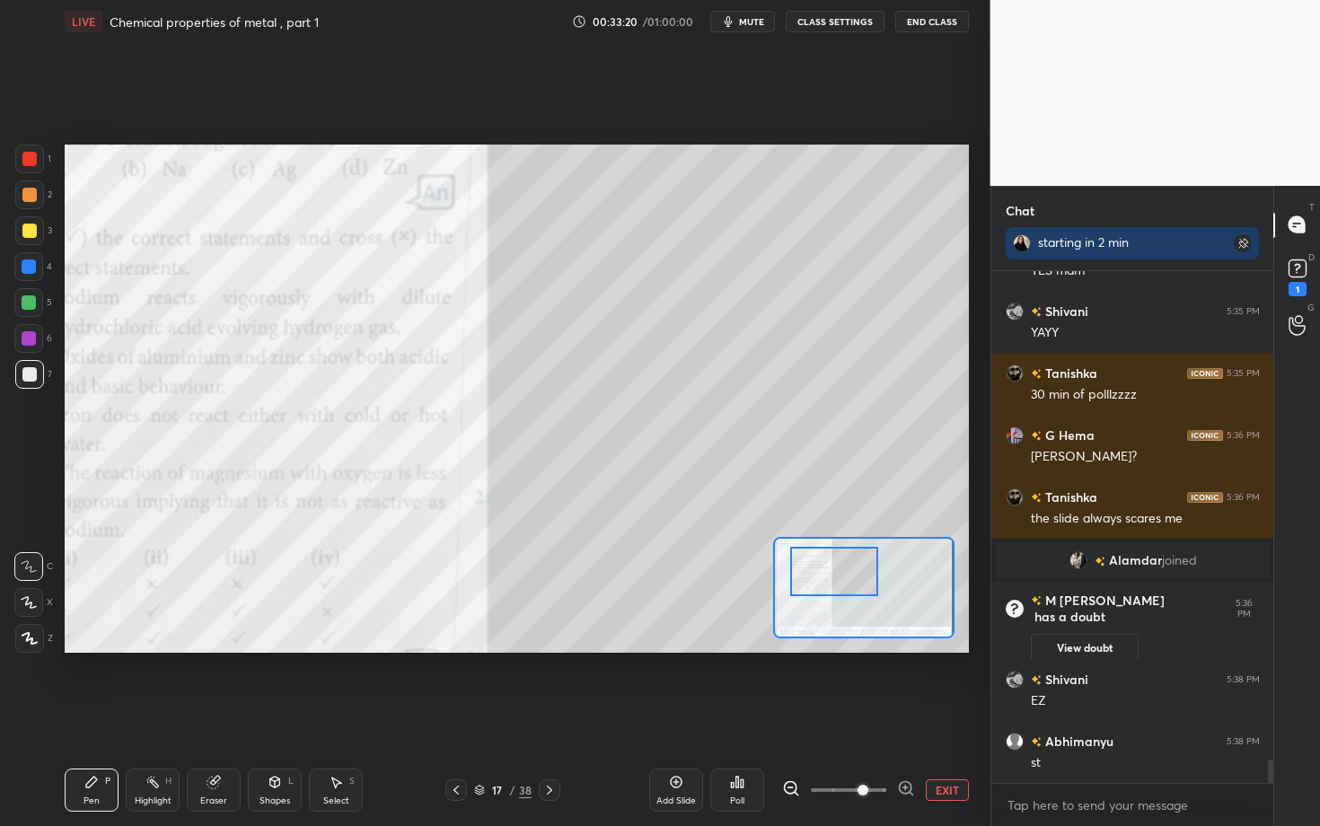
drag, startPoint x: 837, startPoint y: 785, endPoint x: 867, endPoint y: 783, distance: 29.7
click at [867, 638] on span at bounding box center [863, 790] width 11 height 11
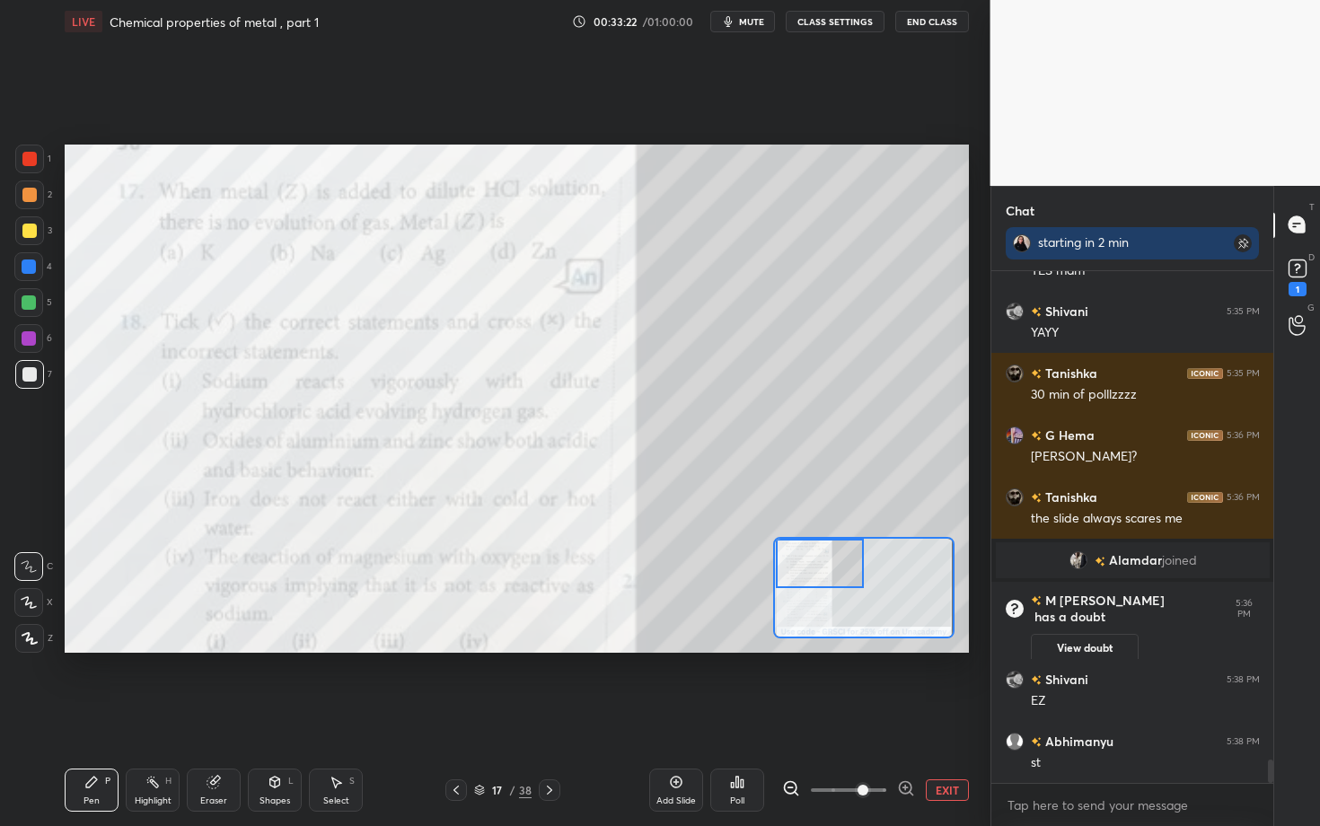
drag, startPoint x: 823, startPoint y: 582, endPoint x: 795, endPoint y: 559, distance: 36.3
click at [795, 559] on div at bounding box center [820, 563] width 89 height 49
click at [746, 638] on div "Poll" at bounding box center [738, 790] width 54 height 43
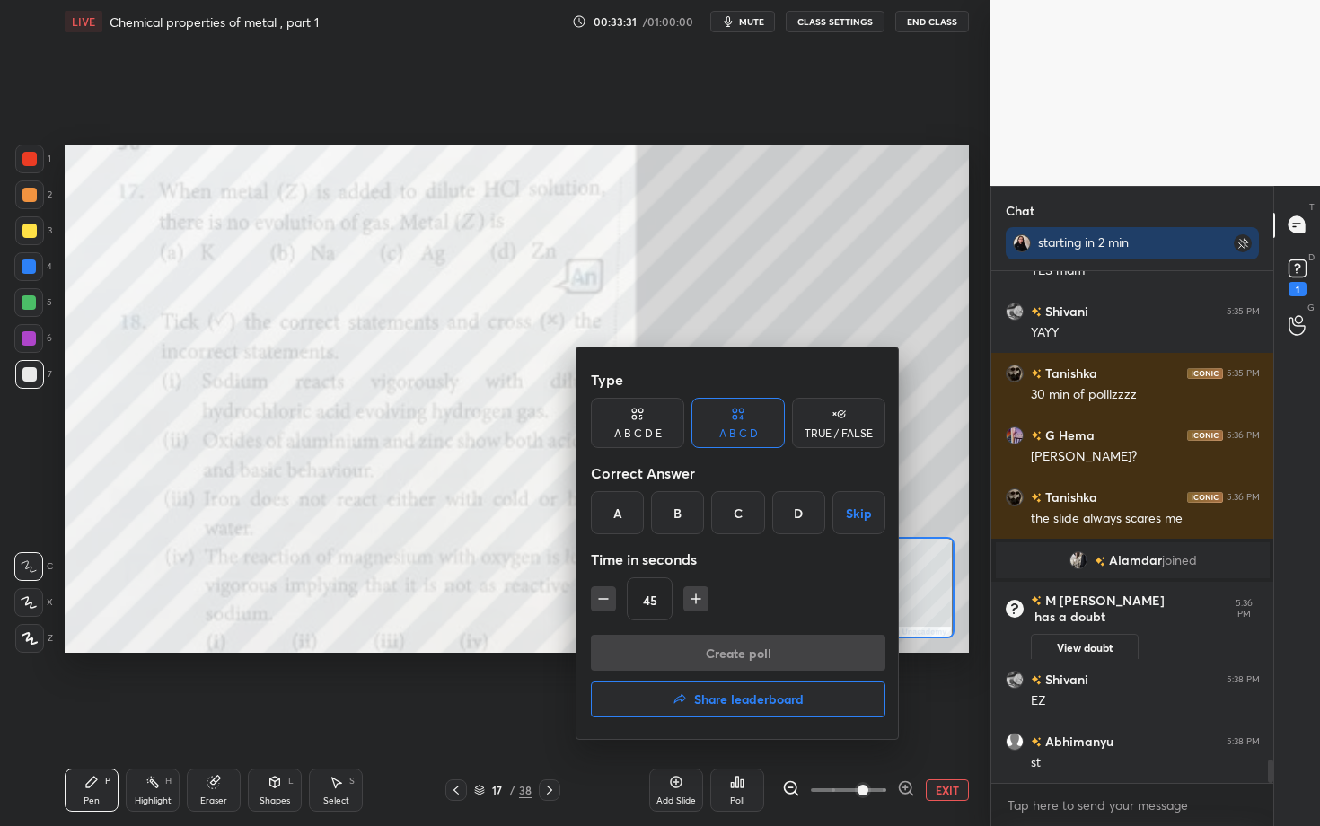
click at [725, 508] on div "C" at bounding box center [737, 512] width 53 height 43
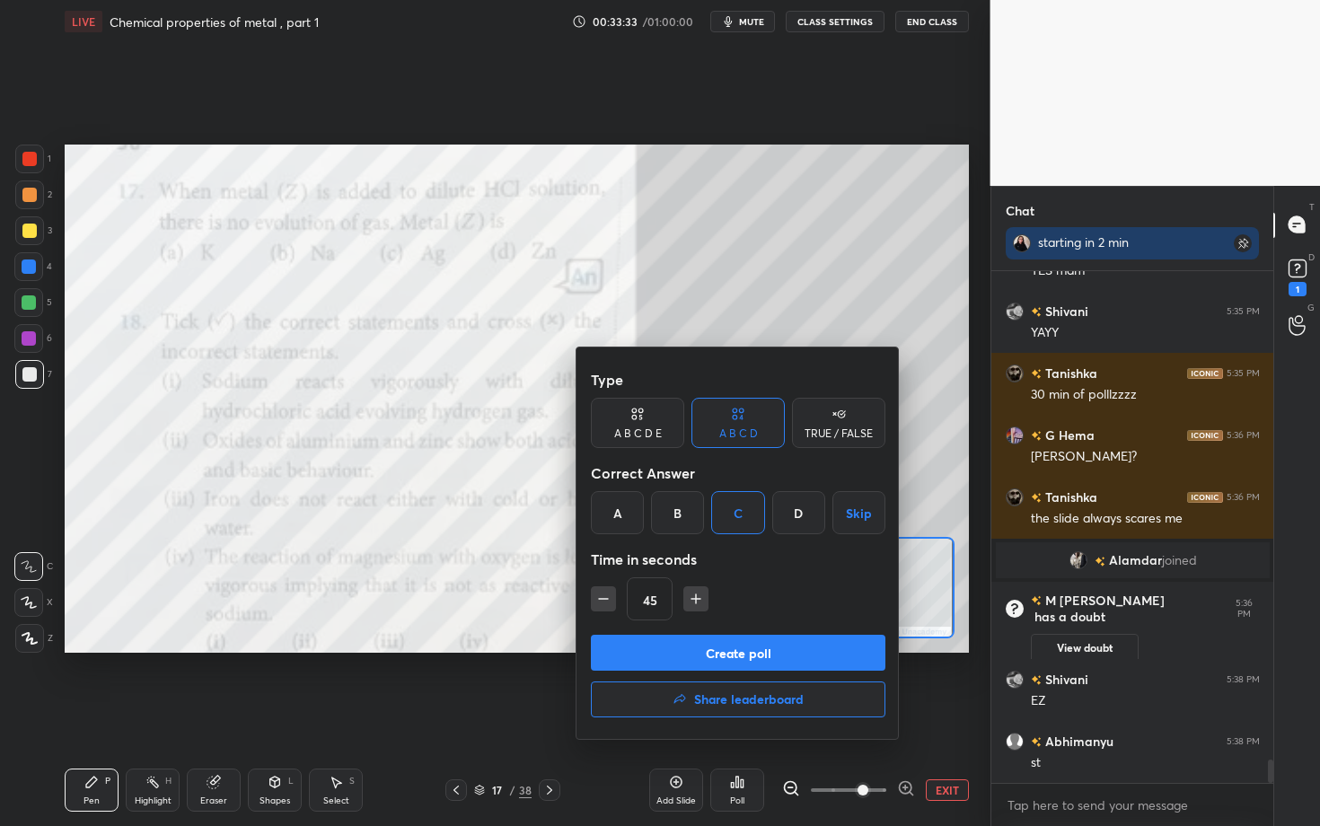
click at [656, 638] on button "Create poll" at bounding box center [738, 653] width 295 height 36
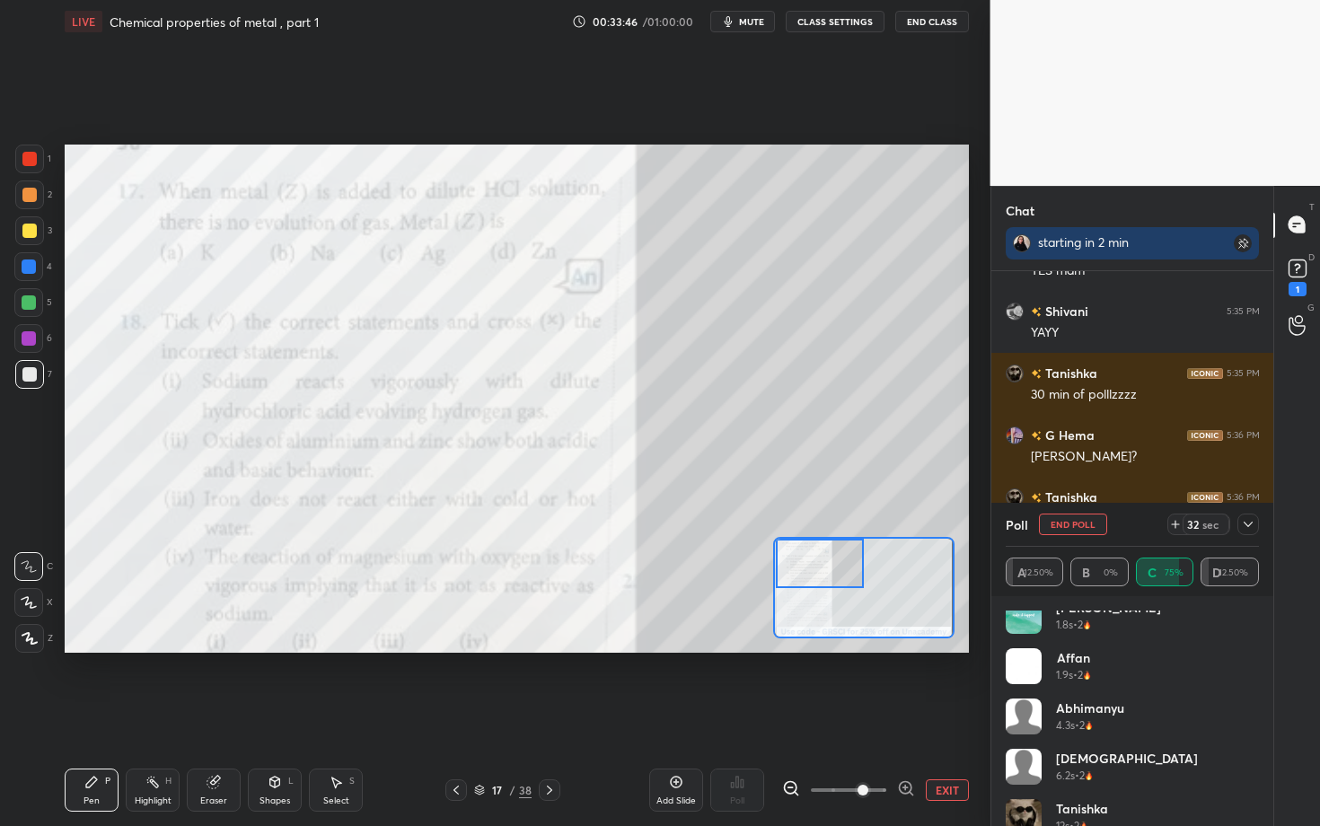
scroll to position [114, 0]
drag, startPoint x: 1253, startPoint y: 787, endPoint x: 1253, endPoint y: 825, distance: 38.6
click at [1253, 638] on div "[PERSON_NAME] 1.2s • 2 [PERSON_NAME] 1.8s • 2 Affan 1.9s • 2 Abhimanyu 4.3s • 2…" at bounding box center [1133, 698] width 254 height 402
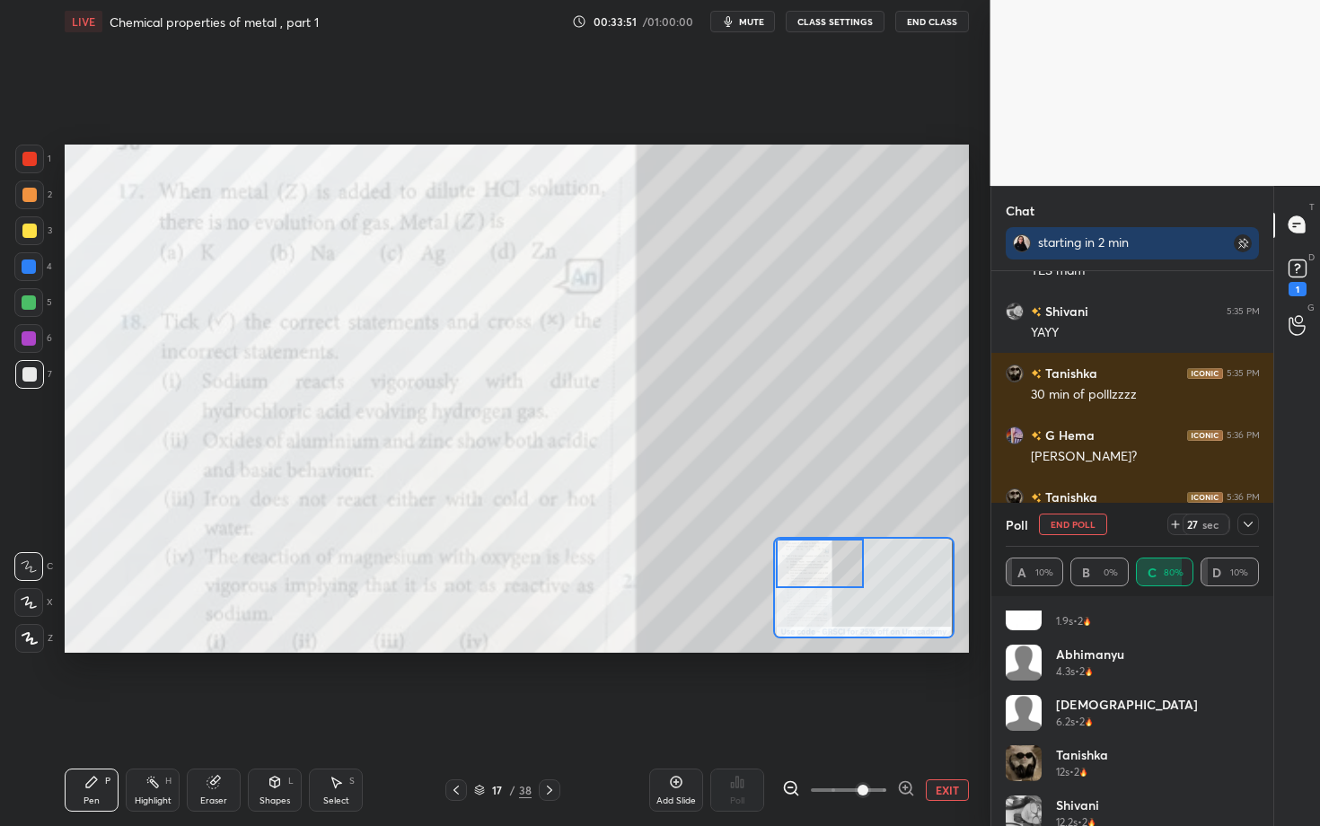
scroll to position [187, 0]
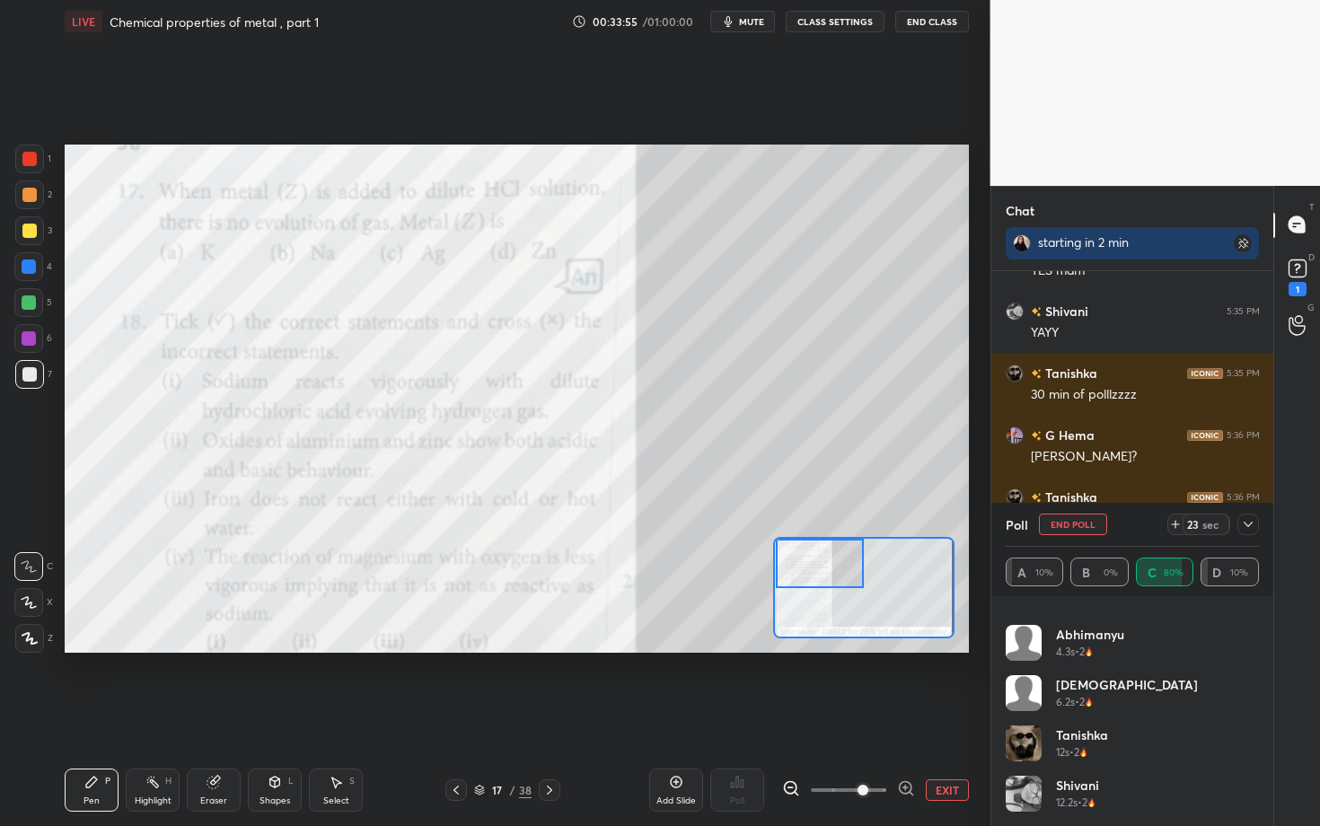
click at [1249, 518] on icon at bounding box center [1248, 524] width 14 height 14
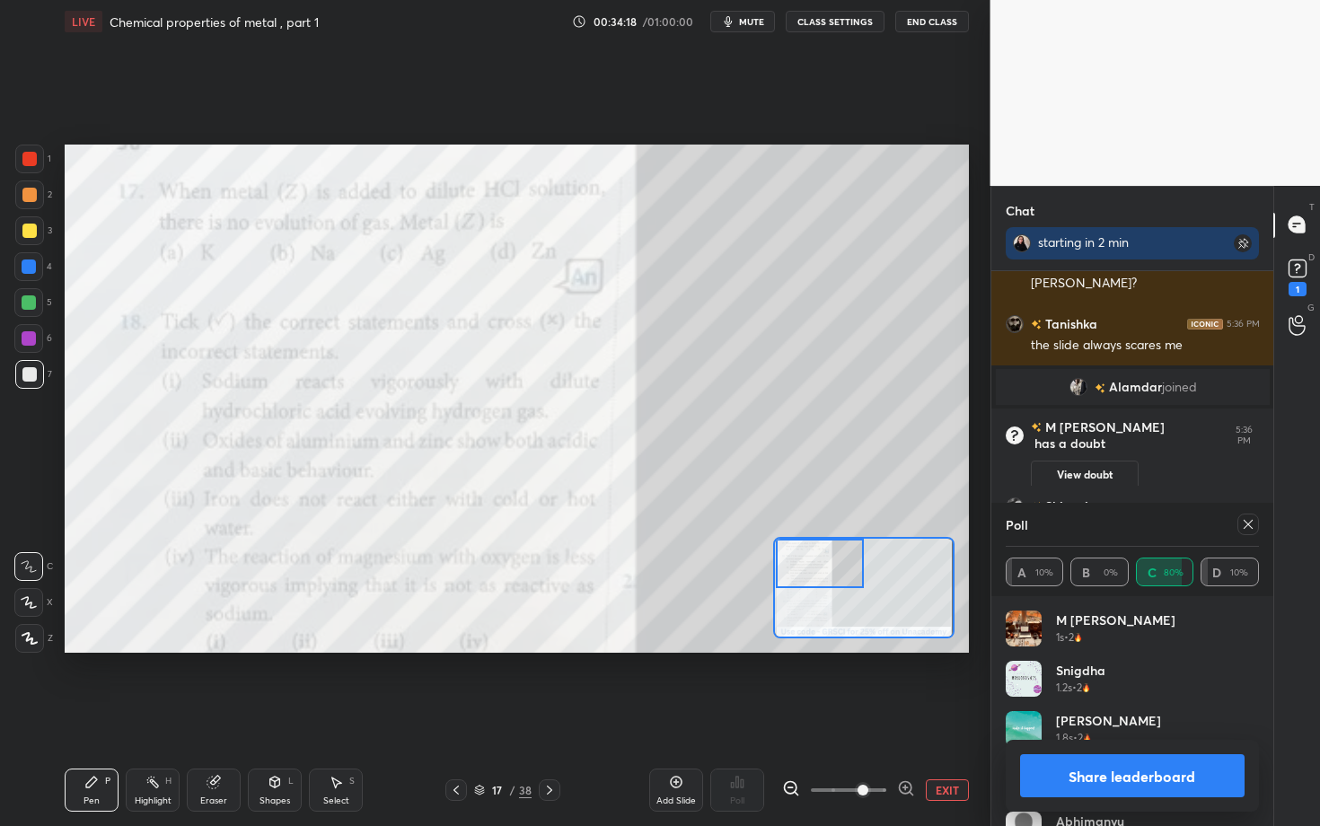
scroll to position [210, 248]
click at [1152, 638] on button "Share leaderboard" at bounding box center [1132, 776] width 225 height 43
type textarea "x"
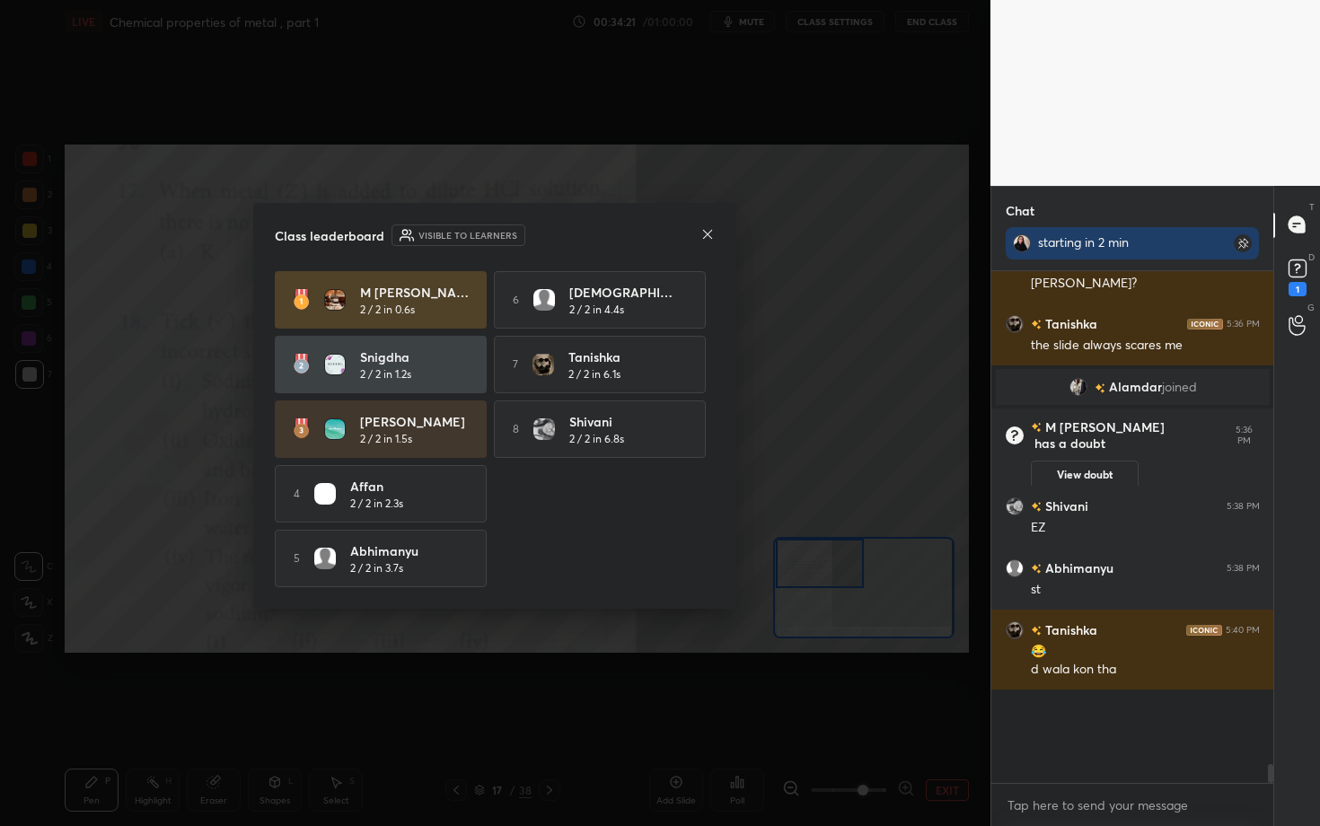
scroll to position [540, 277]
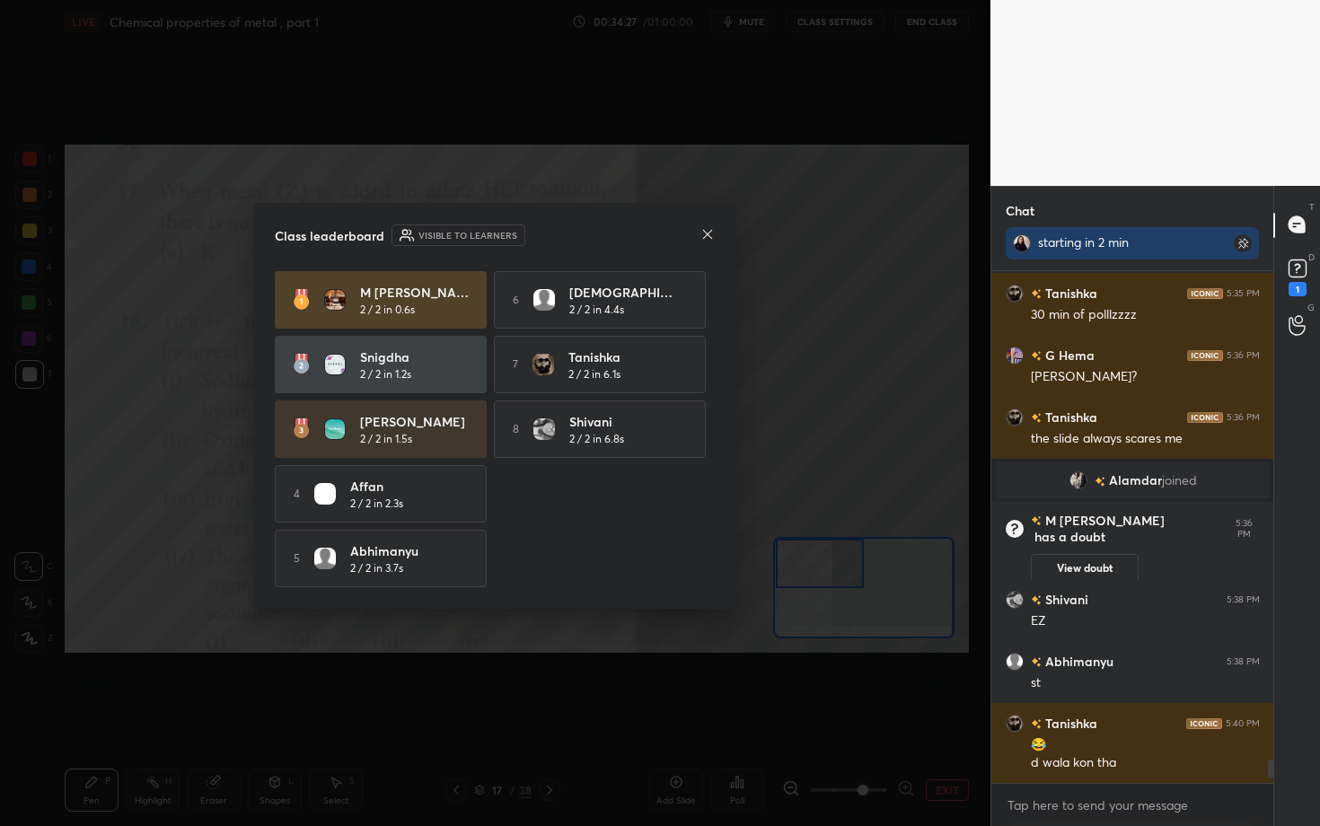
click at [706, 227] on icon at bounding box center [708, 234] width 14 height 14
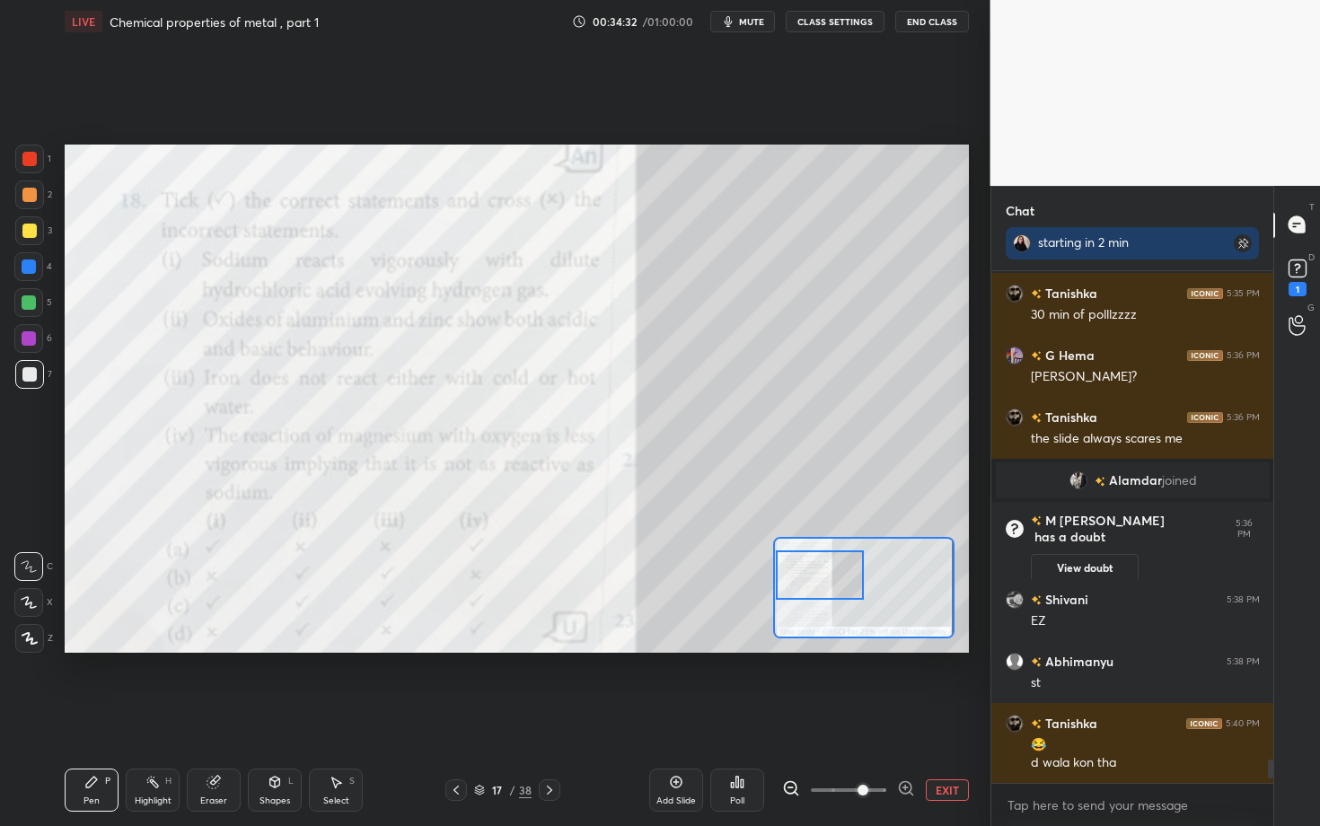
drag, startPoint x: 831, startPoint y: 570, endPoint x: 831, endPoint y: 582, distance: 11.7
click at [831, 582] on div at bounding box center [820, 575] width 89 height 49
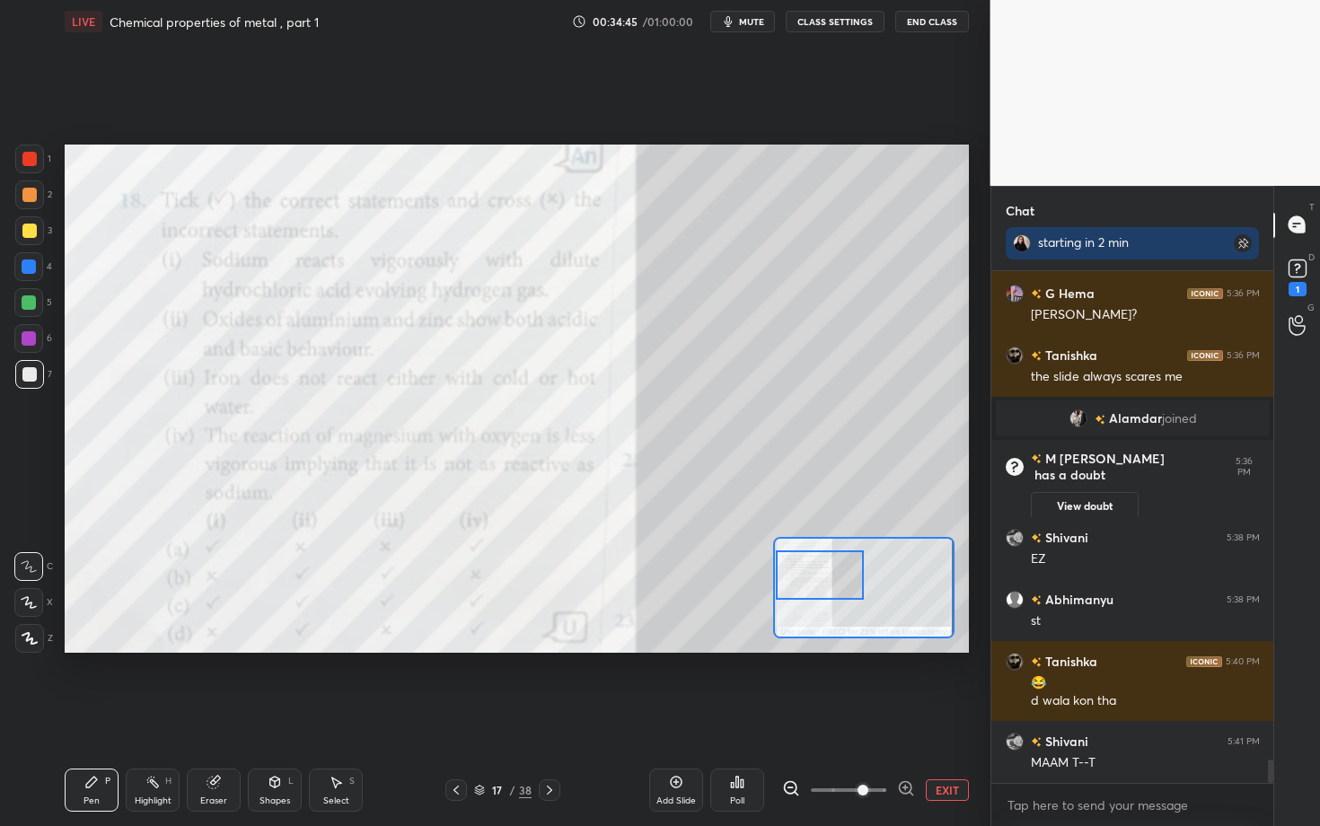
scroll to position [10765, 0]
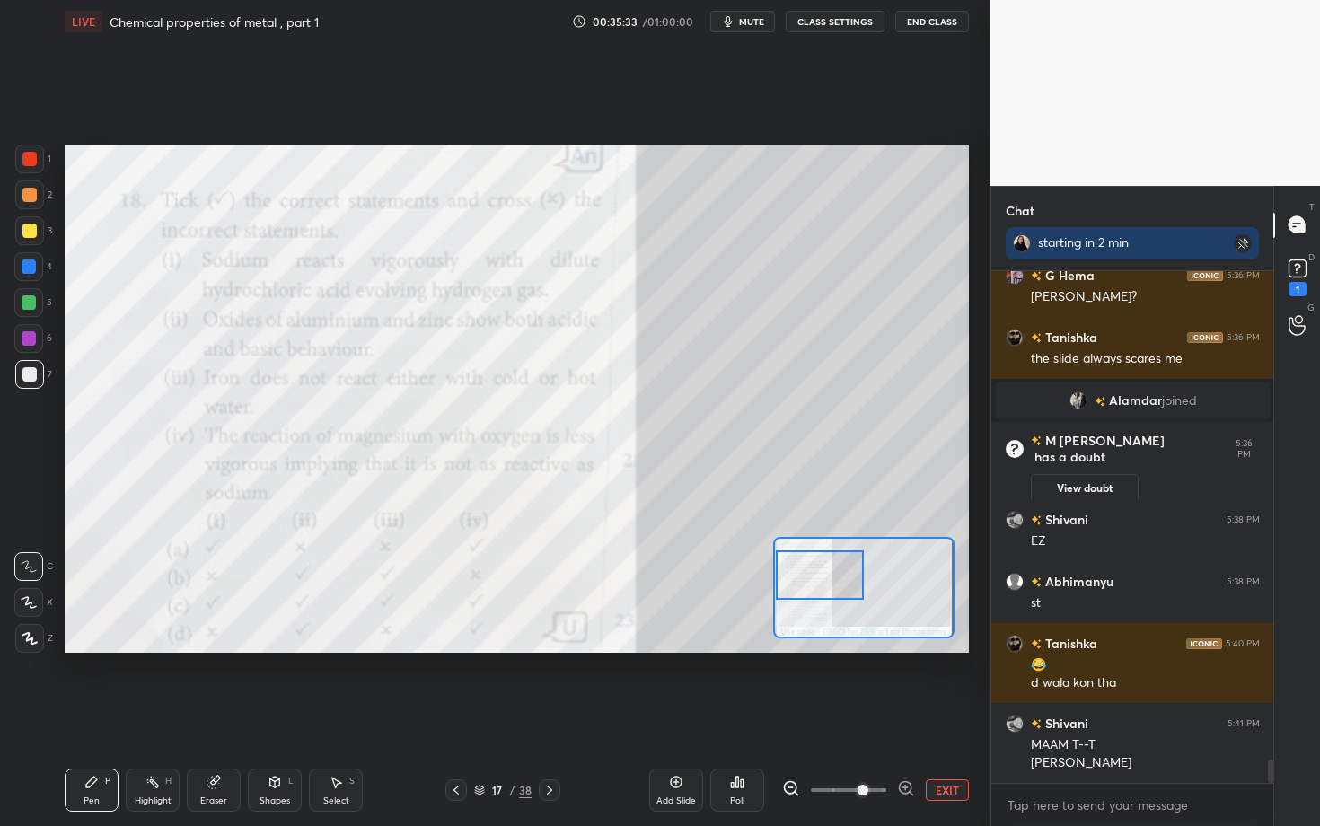
click at [752, 638] on div "Poll" at bounding box center [738, 790] width 54 height 43
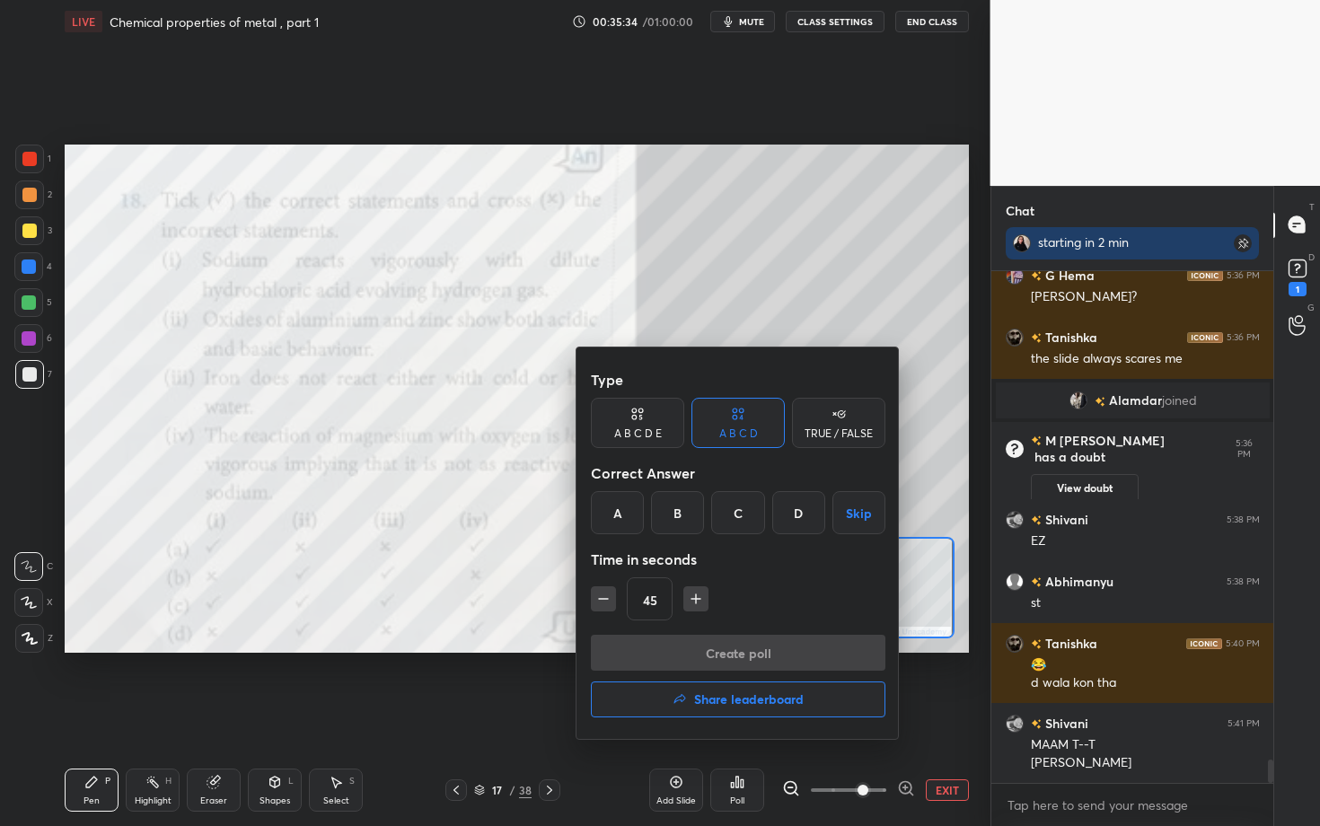
click at [745, 510] on div "C" at bounding box center [737, 512] width 53 height 43
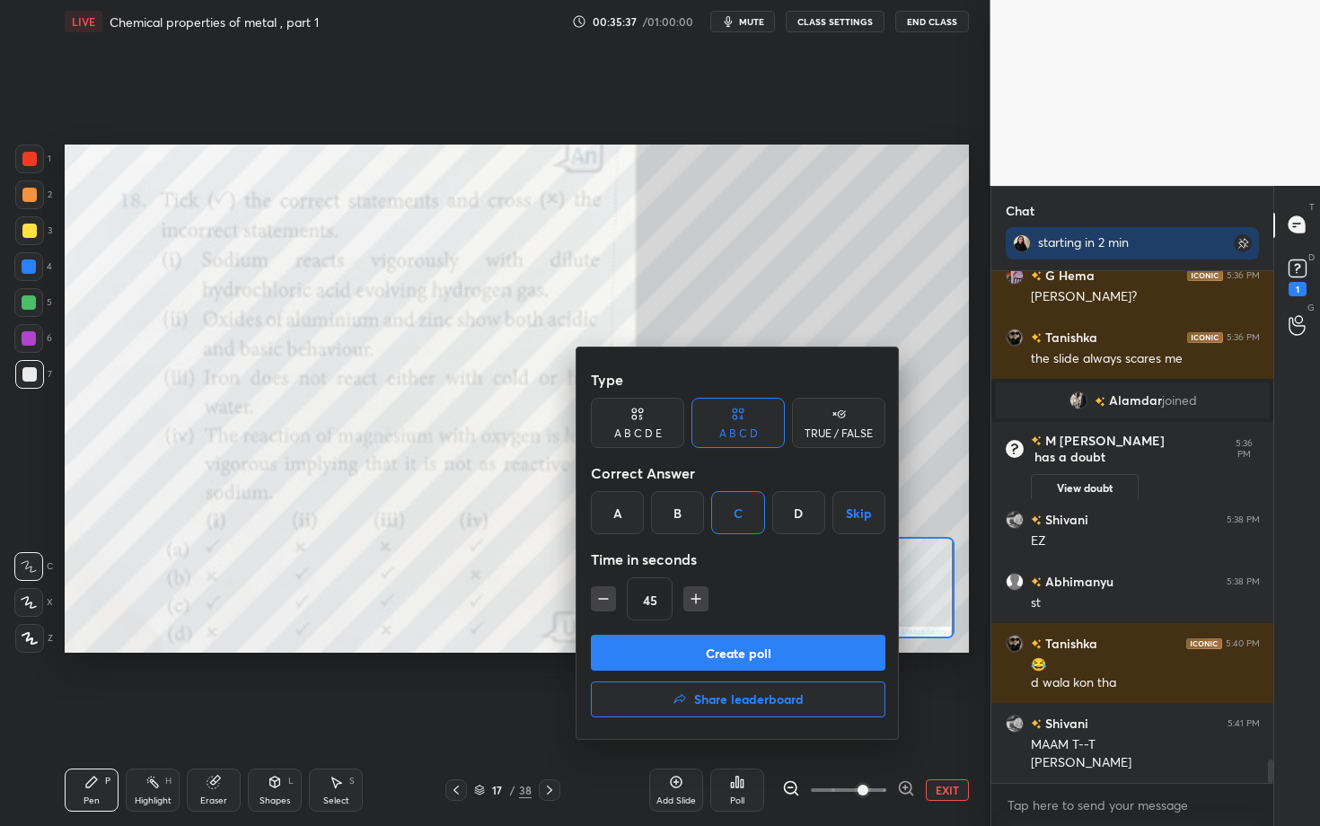
click at [698, 602] on icon "button" at bounding box center [696, 599] width 18 height 18
type input "60"
click at [704, 638] on button "Create poll" at bounding box center [738, 653] width 295 height 36
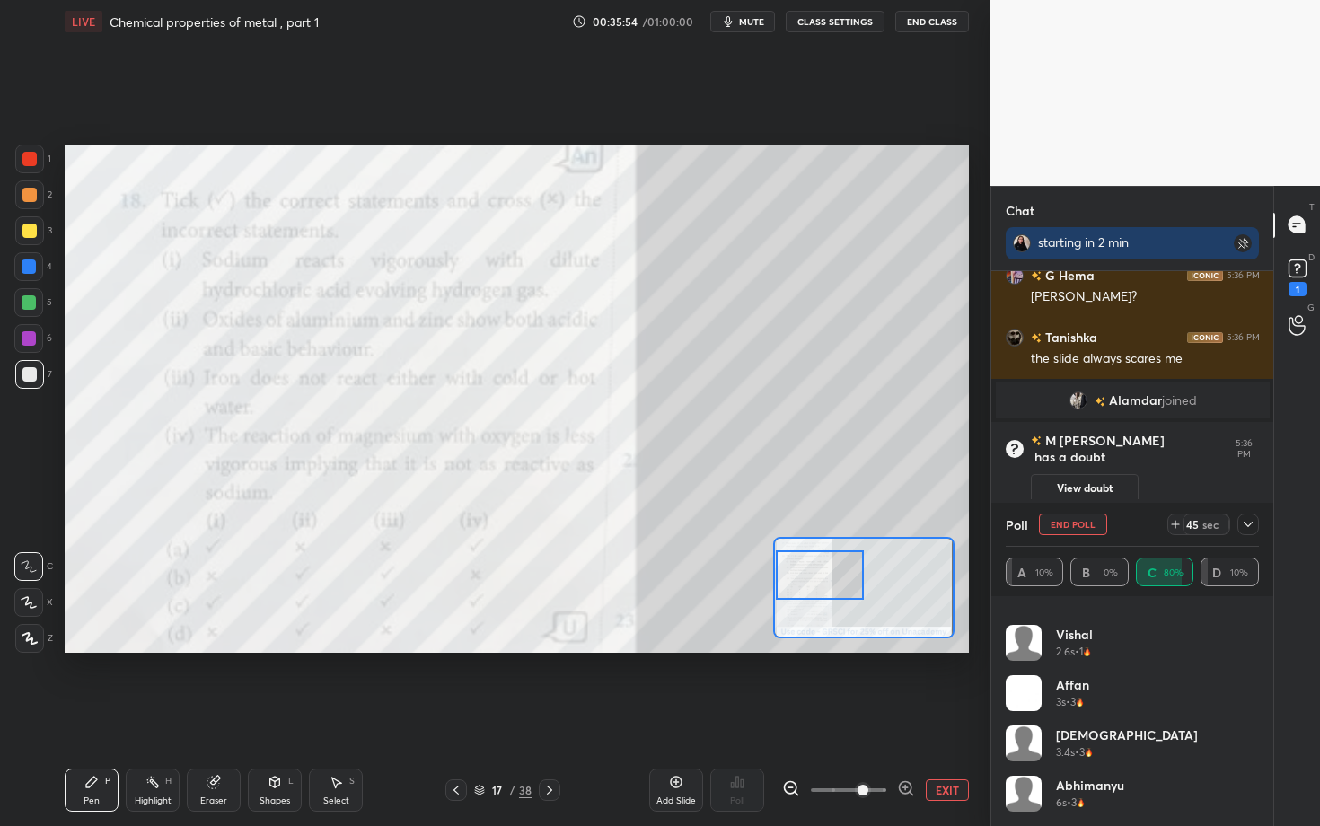
scroll to position [187, 0]
click at [1244, 526] on icon at bounding box center [1248, 524] width 14 height 14
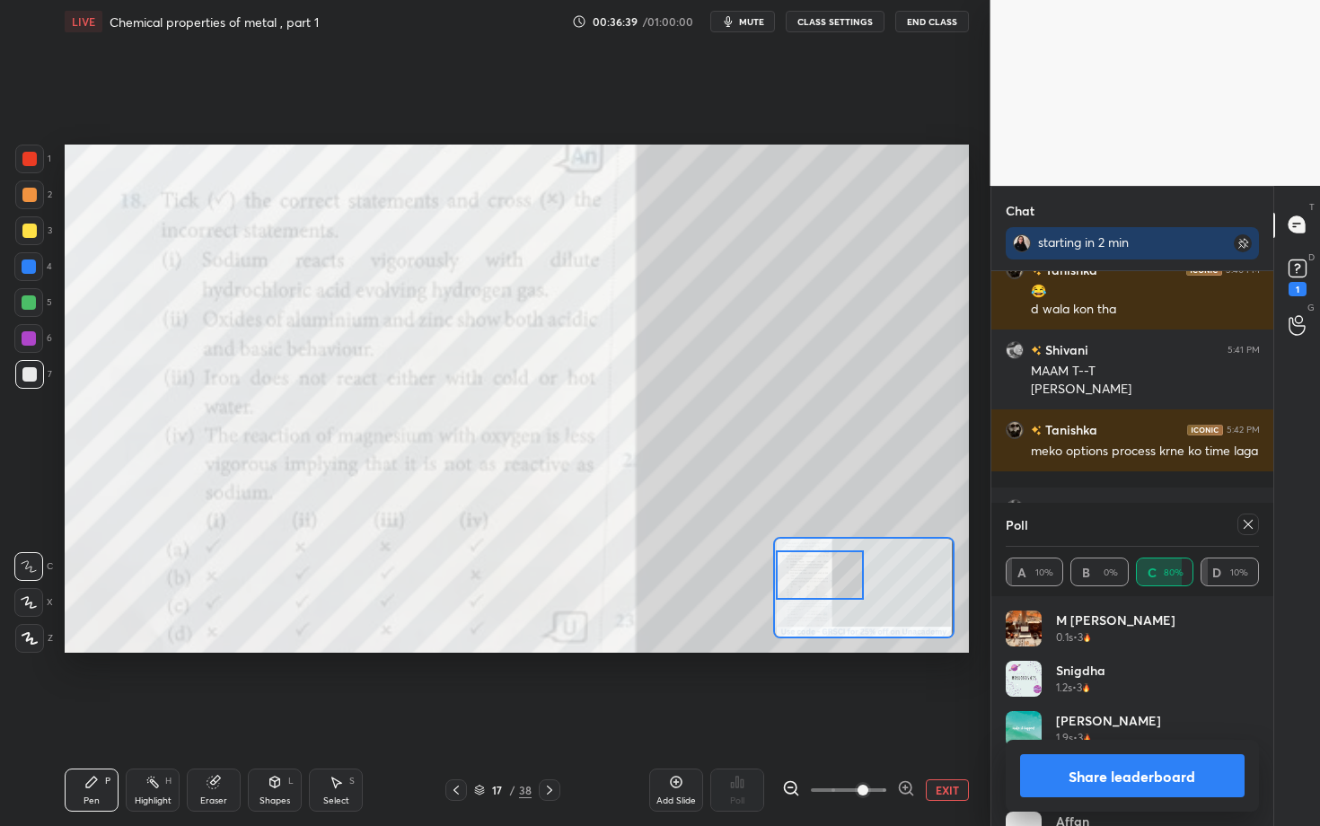
scroll to position [210, 248]
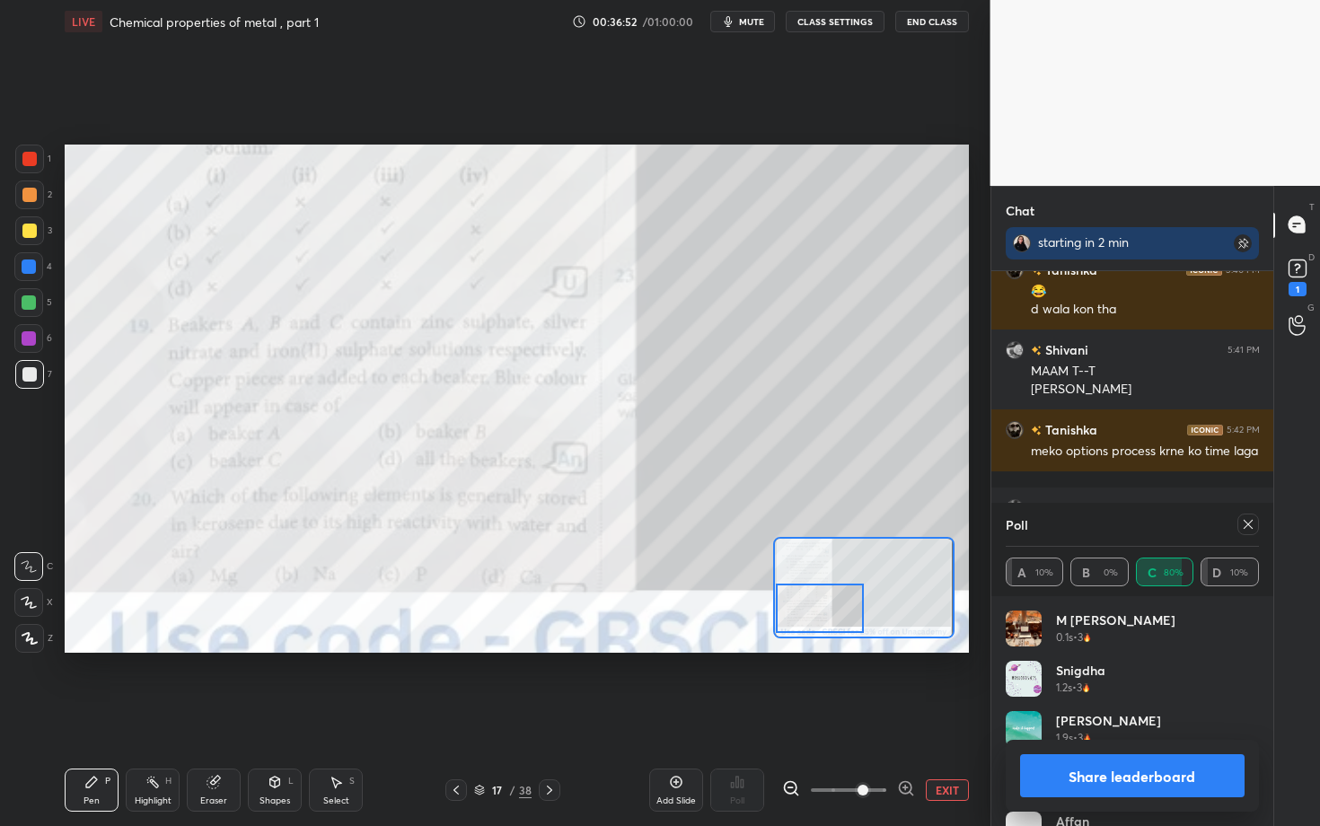
drag, startPoint x: 794, startPoint y: 585, endPoint x: 783, endPoint y: 616, distance: 33.2
click at [783, 617] on div at bounding box center [820, 608] width 89 height 49
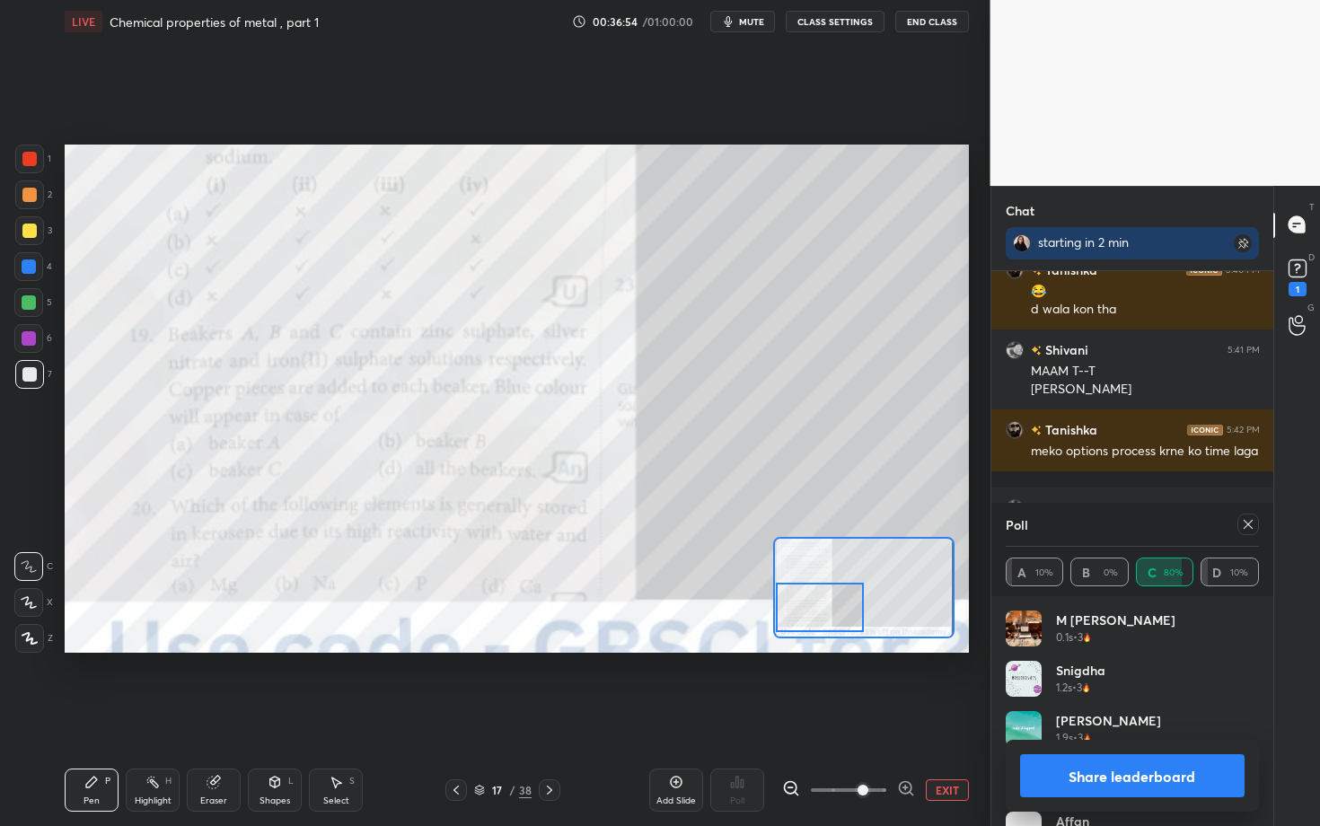
click at [1077, 638] on button "Share leaderboard" at bounding box center [1132, 776] width 225 height 43
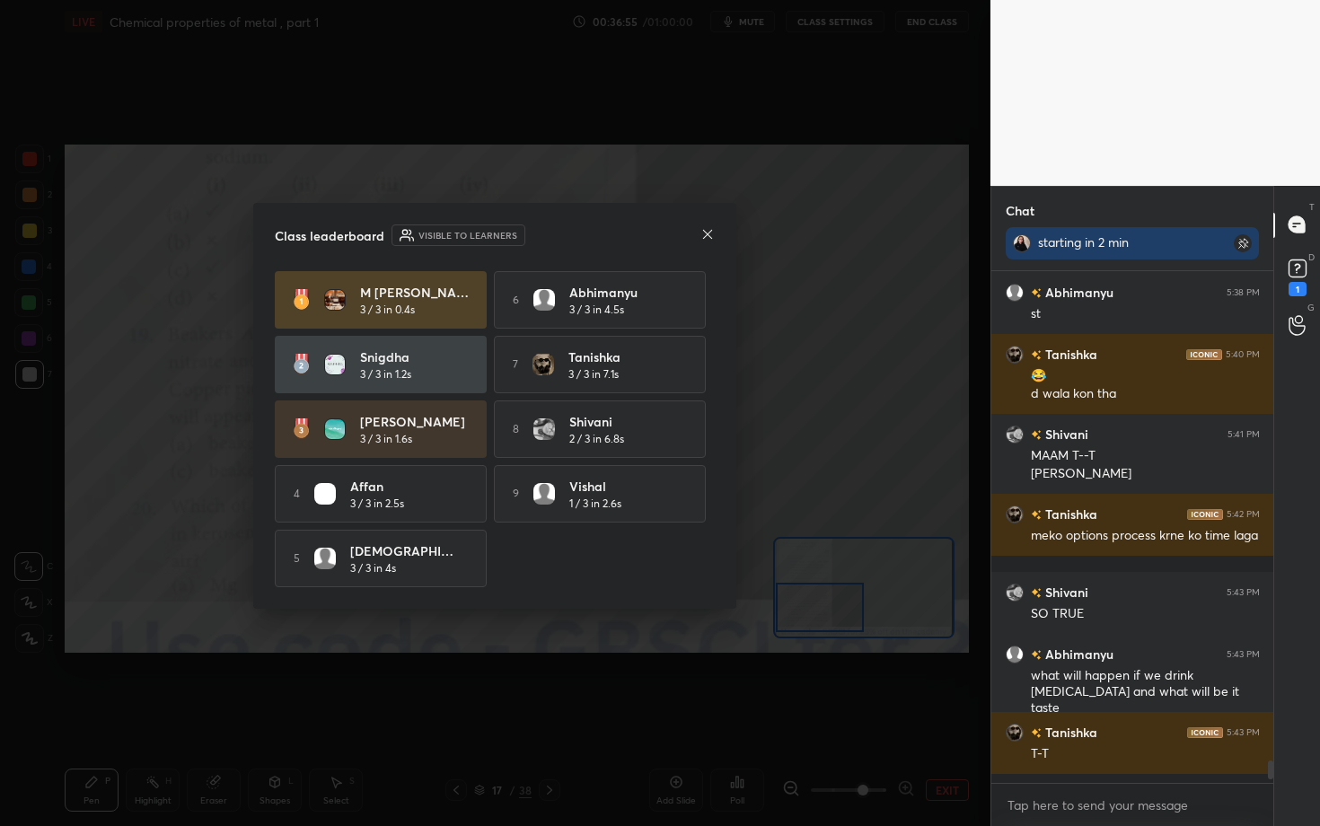
scroll to position [550, 277]
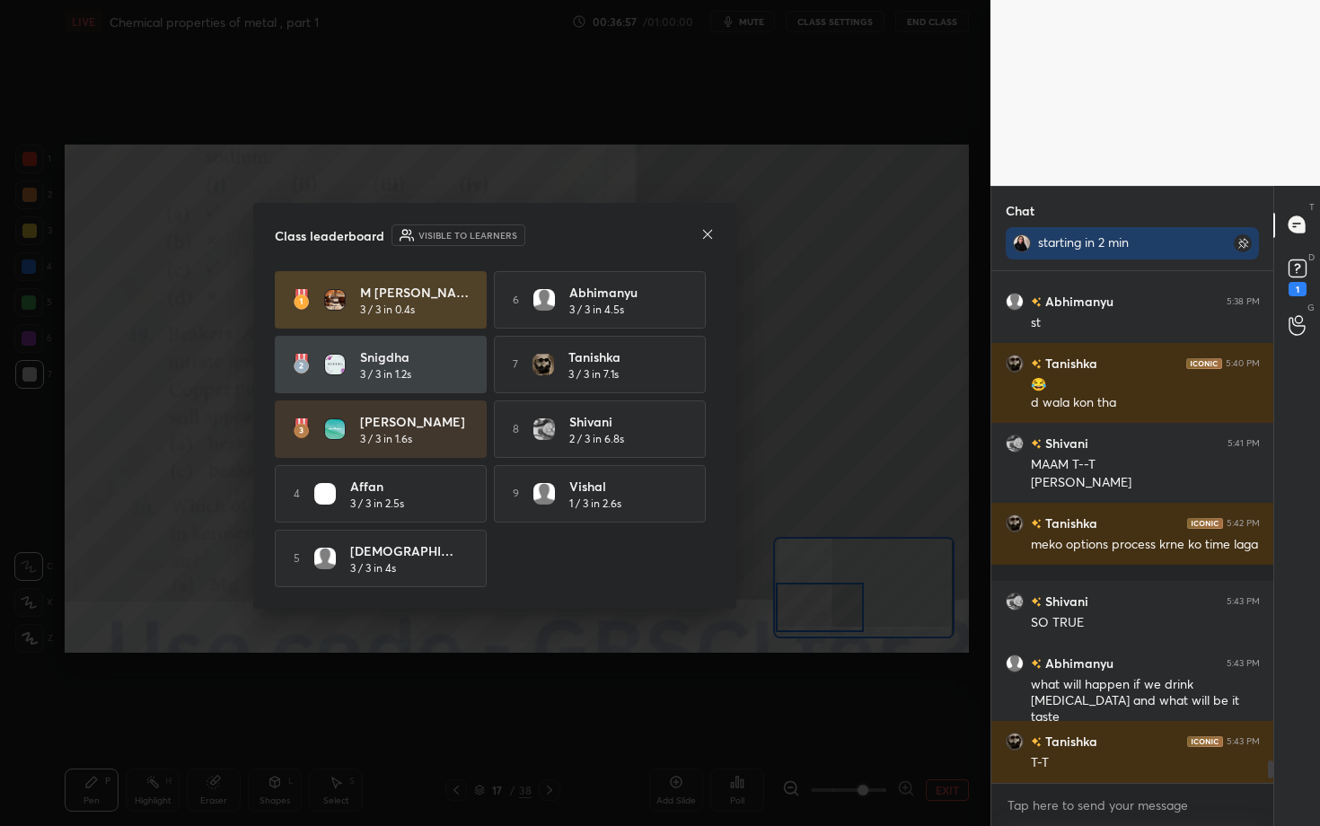
click at [708, 227] on icon at bounding box center [708, 234] width 14 height 14
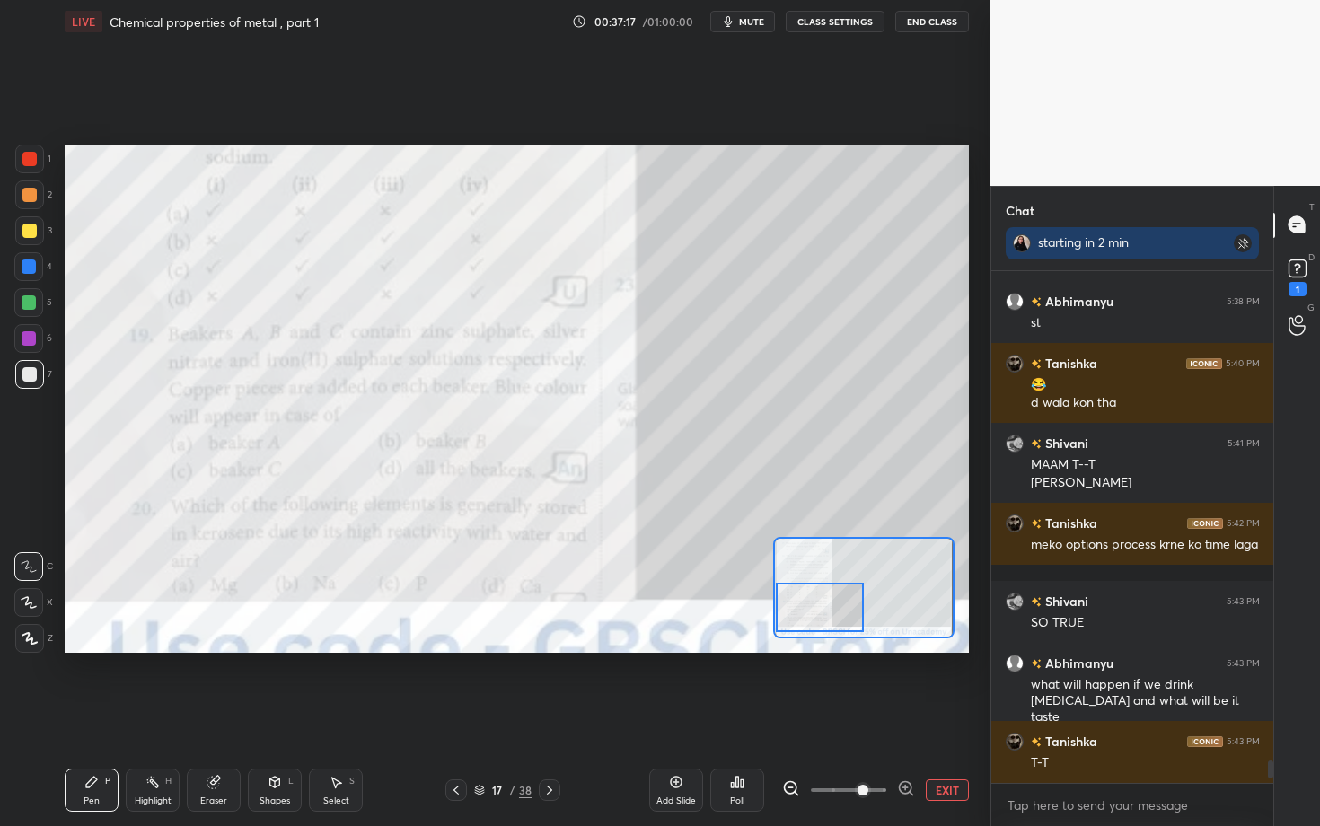
scroll to position [11063, 0]
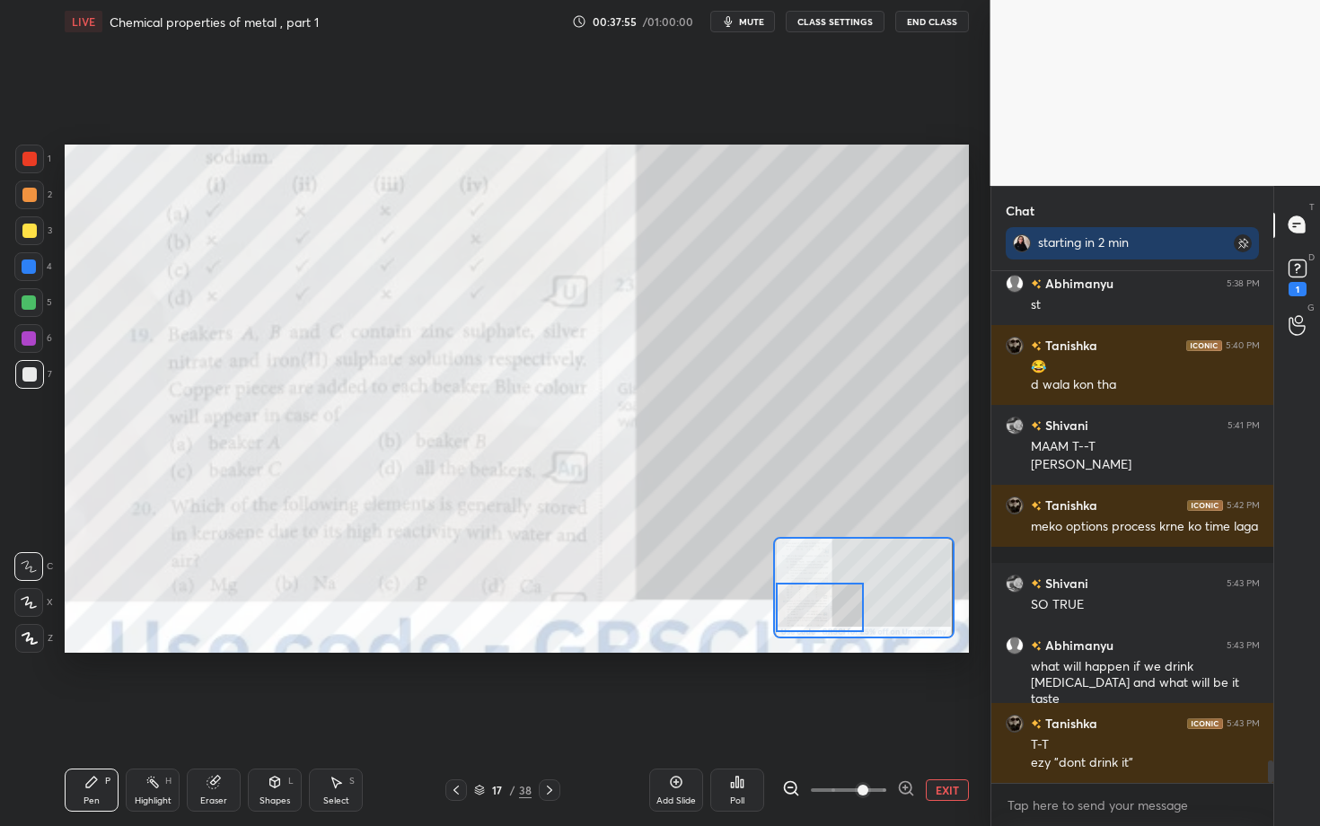
click at [747, 638] on div "Poll" at bounding box center [738, 790] width 54 height 43
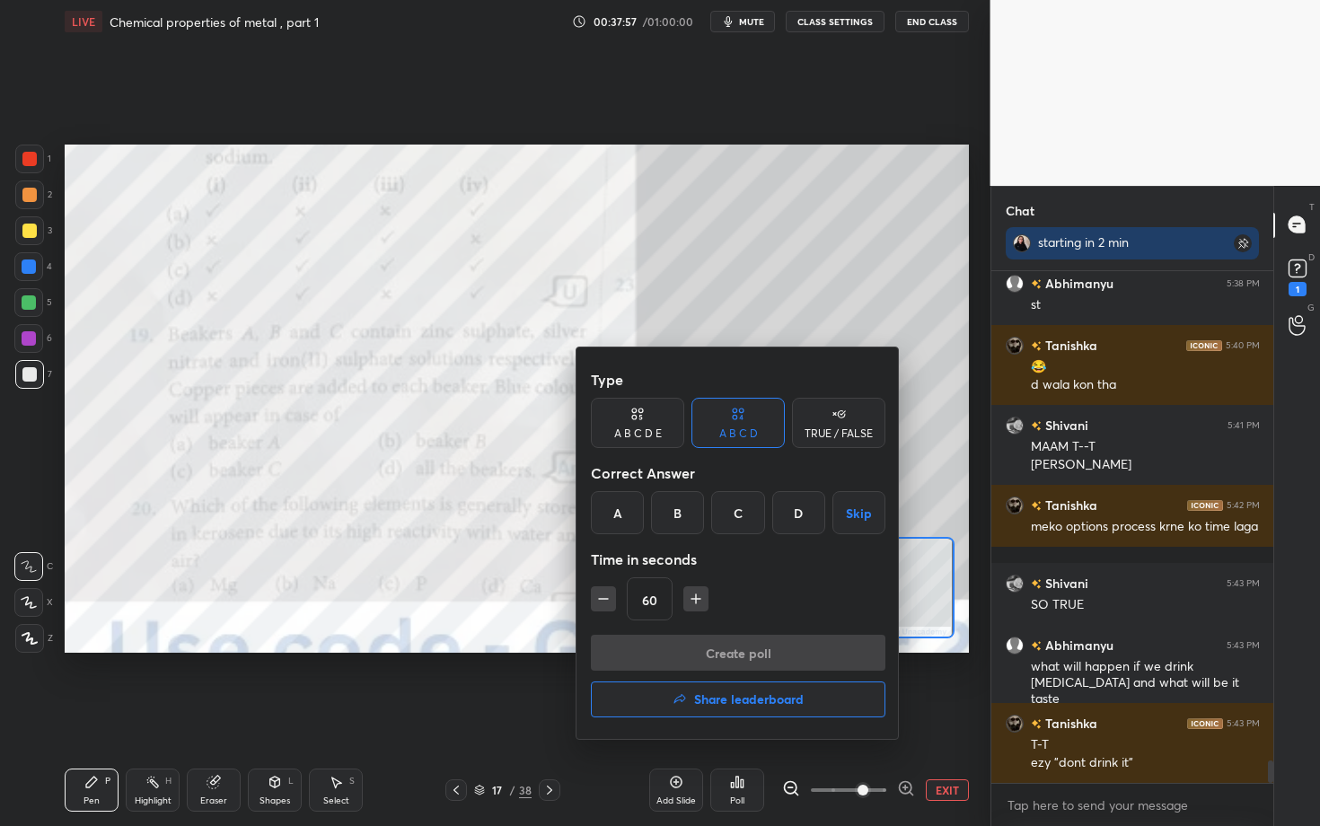
click at [782, 516] on div "D" at bounding box center [799, 512] width 53 height 43
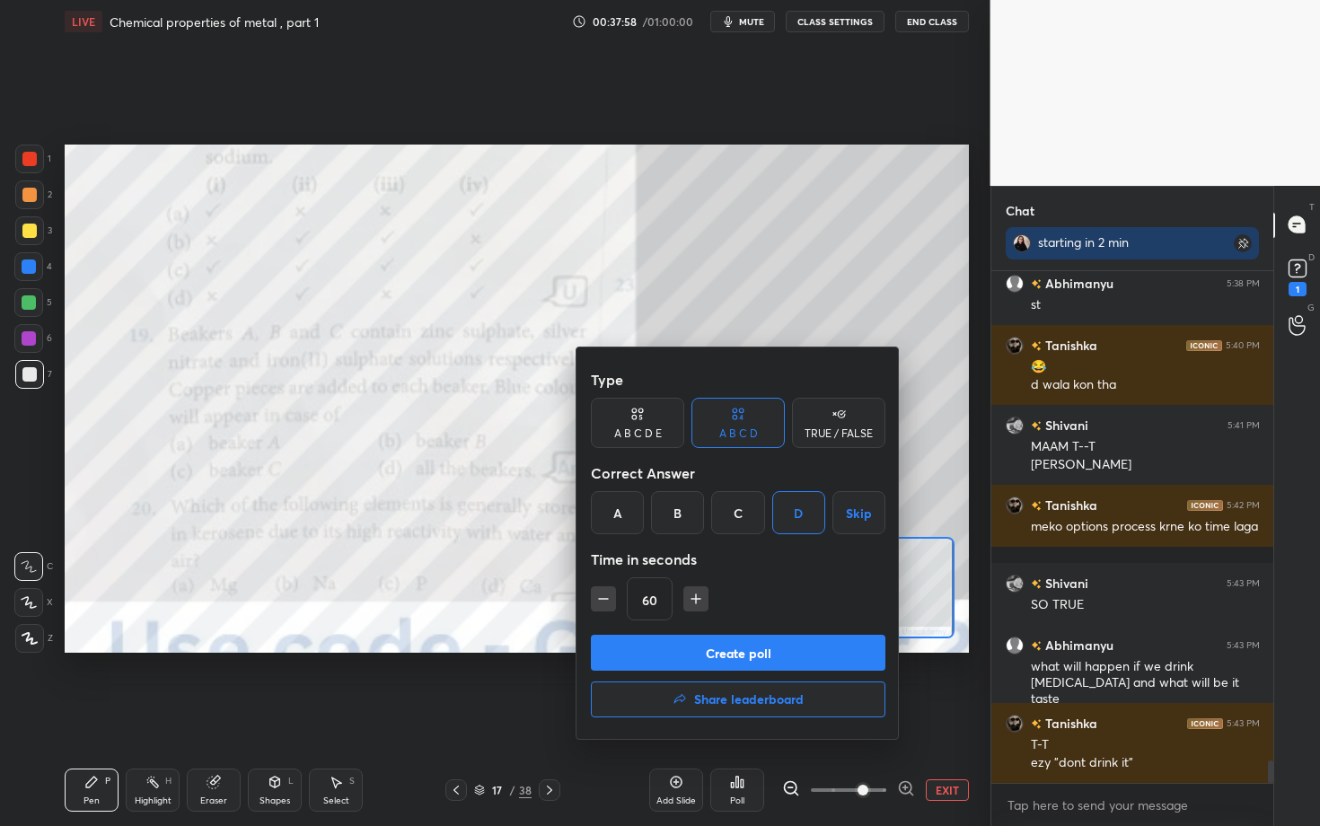
click at [714, 638] on button "Create poll" at bounding box center [738, 653] width 295 height 36
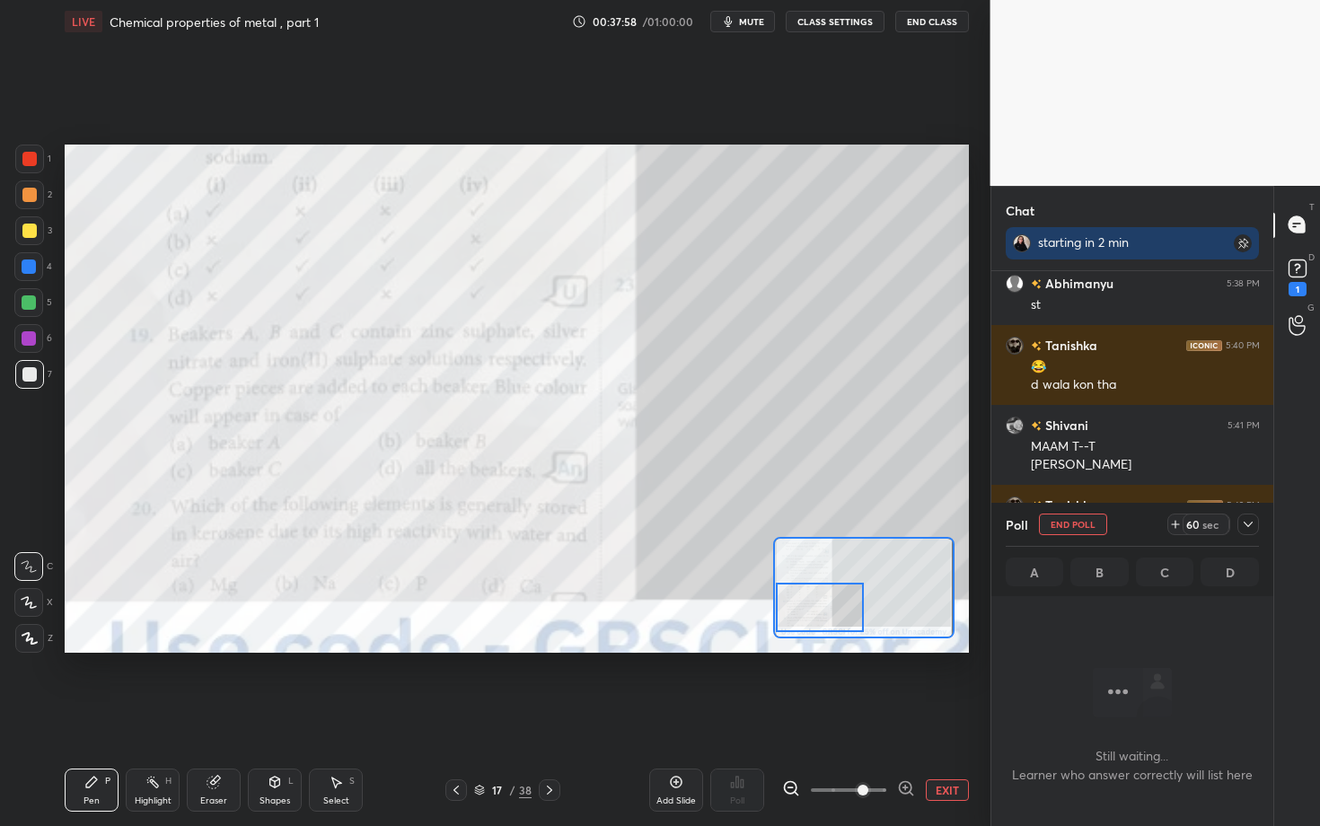
scroll to position [456, 277]
click at [1077, 518] on button "End Poll" at bounding box center [1073, 525] width 68 height 22
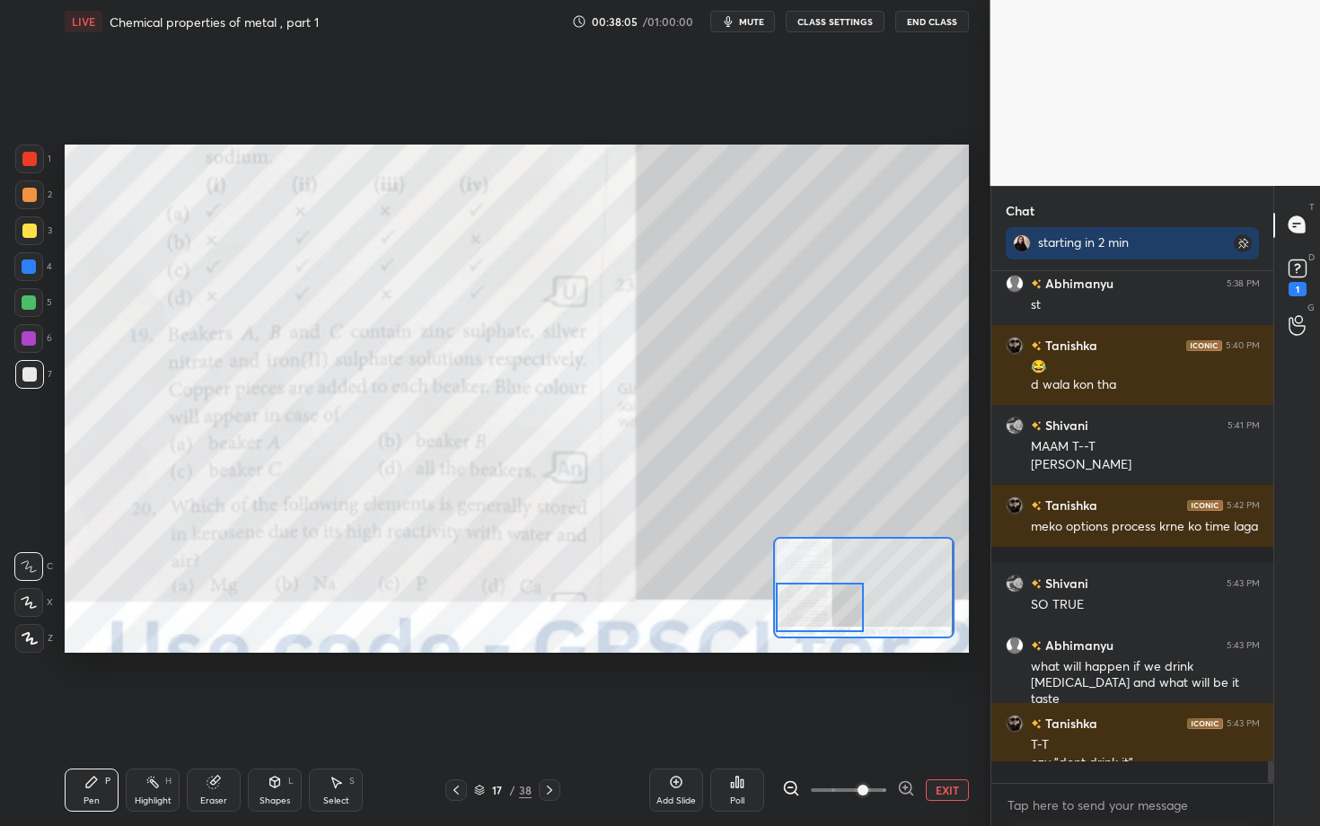
scroll to position [550, 277]
click at [733, 638] on icon at bounding box center [737, 782] width 14 height 14
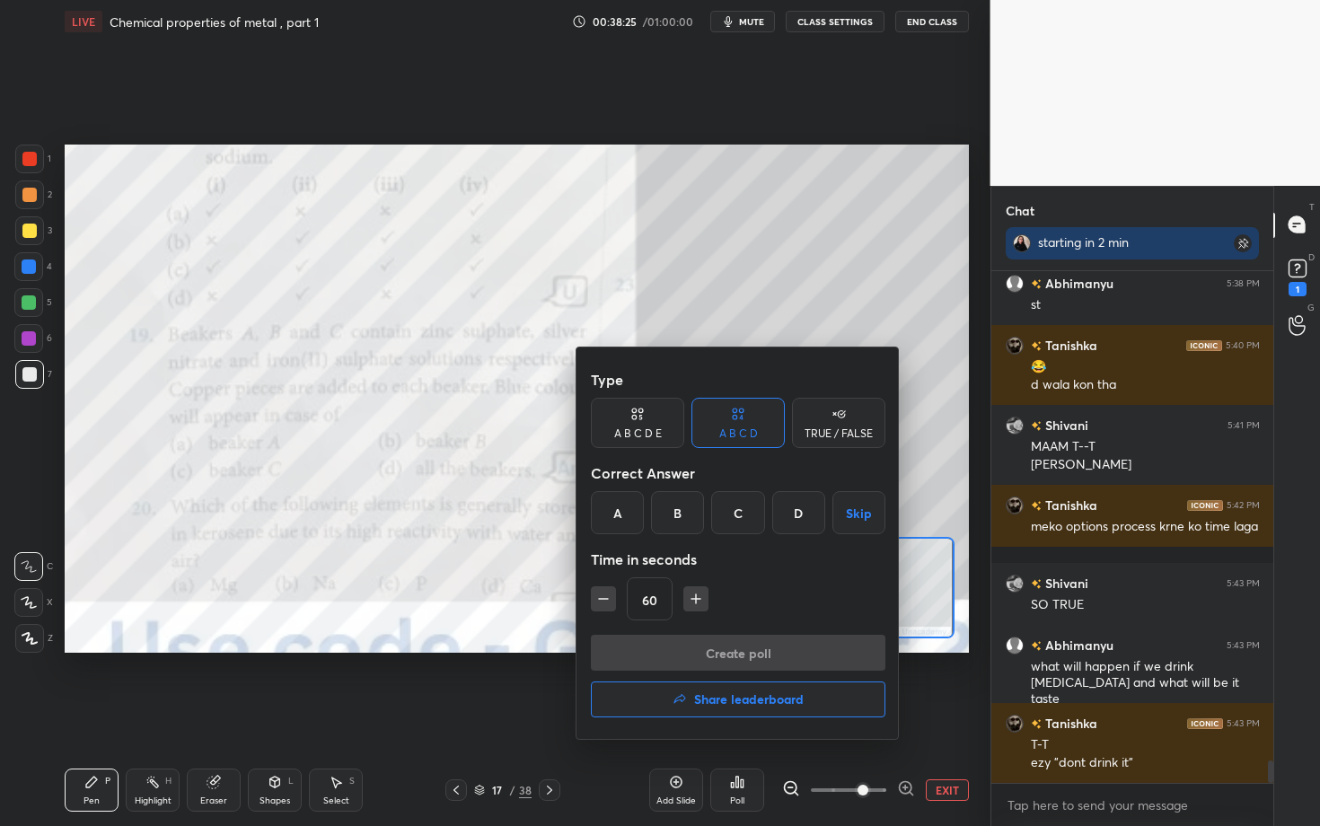
click at [684, 495] on div "B" at bounding box center [677, 512] width 53 height 43
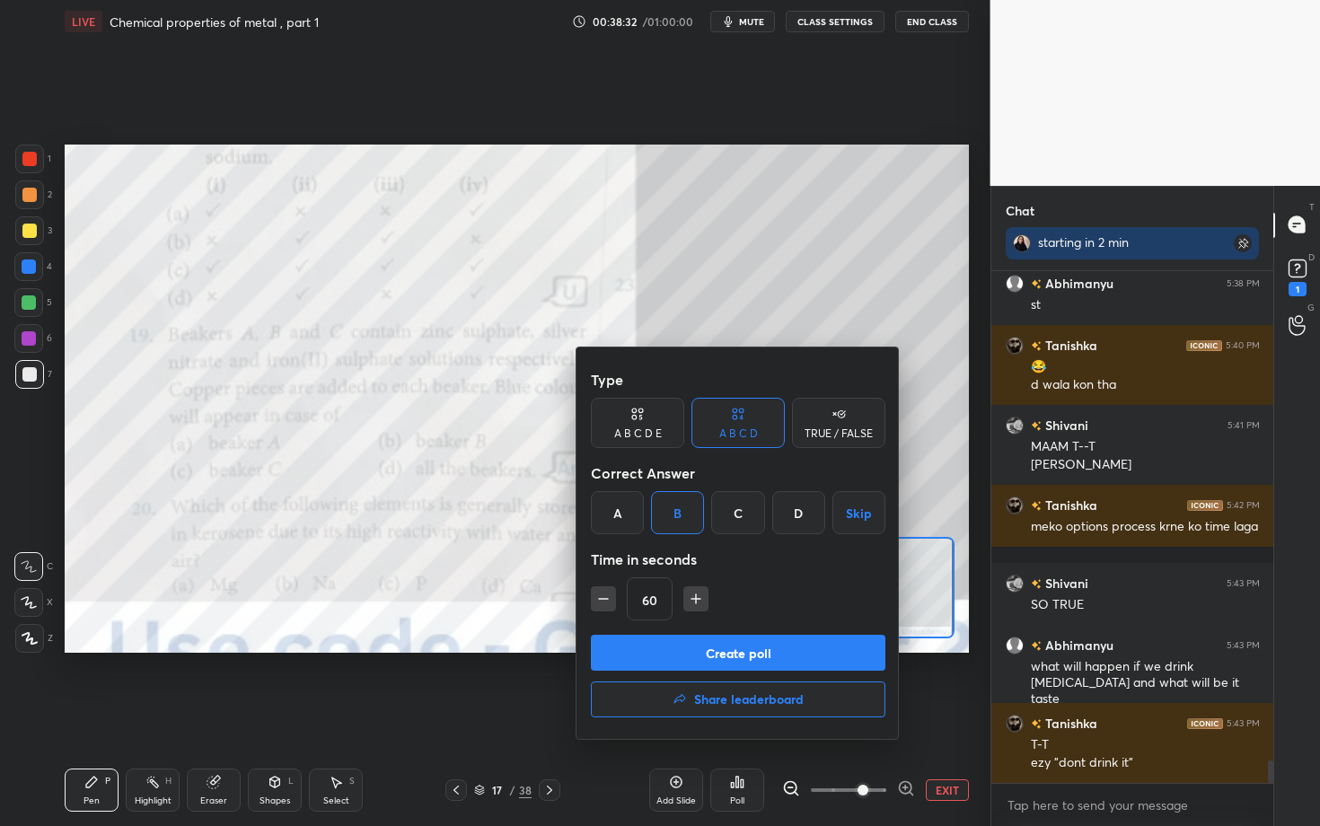
click at [650, 638] on button "Create poll" at bounding box center [738, 653] width 295 height 36
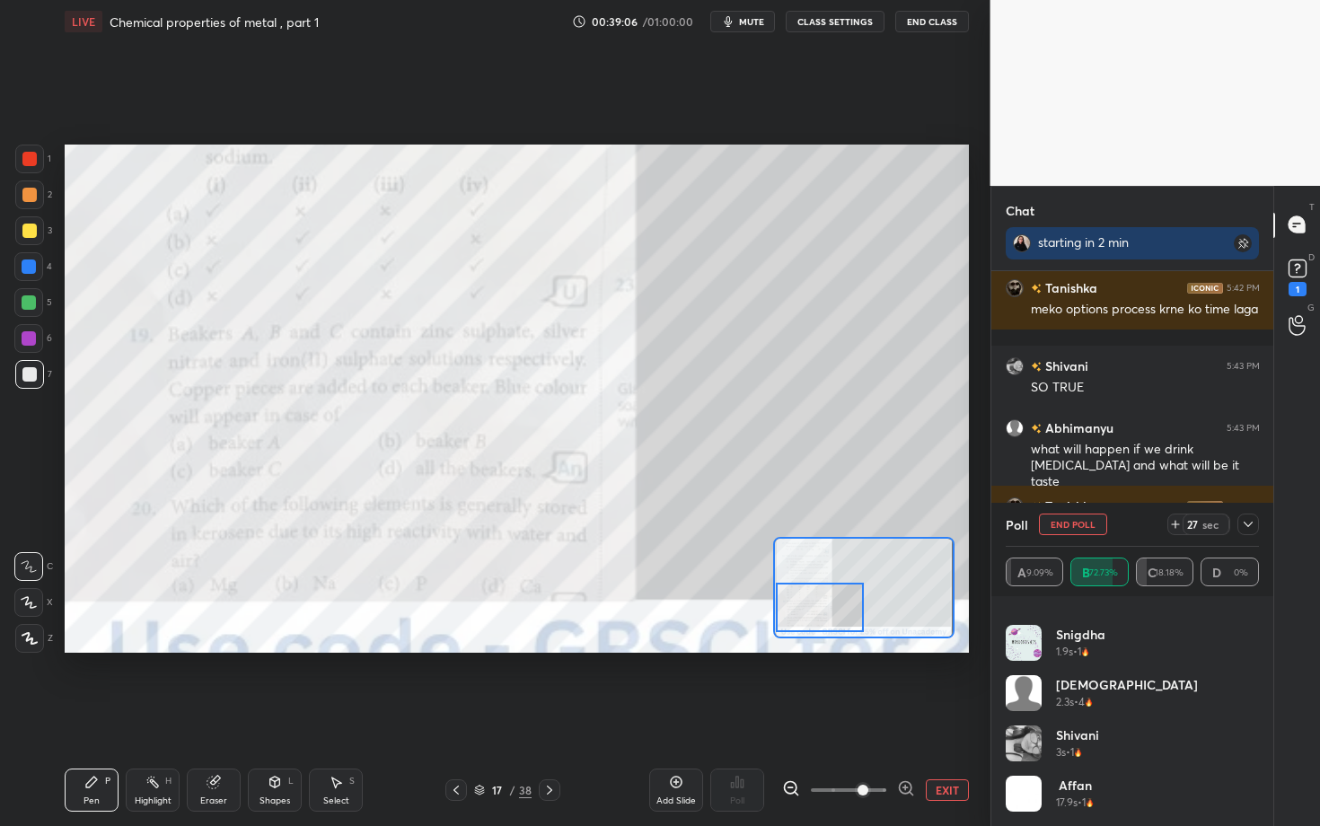
scroll to position [11342, 0]
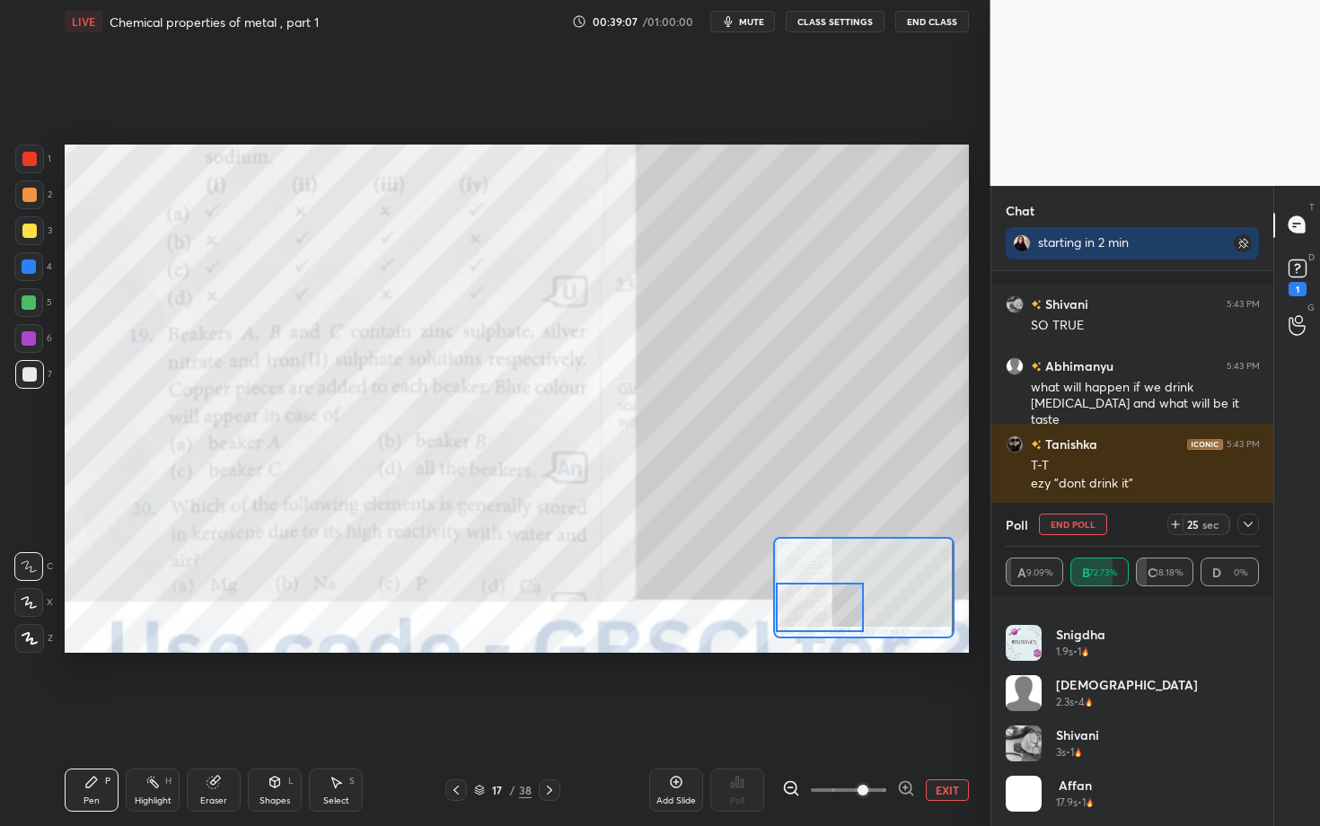
click at [1251, 533] on div at bounding box center [1249, 525] width 22 height 22
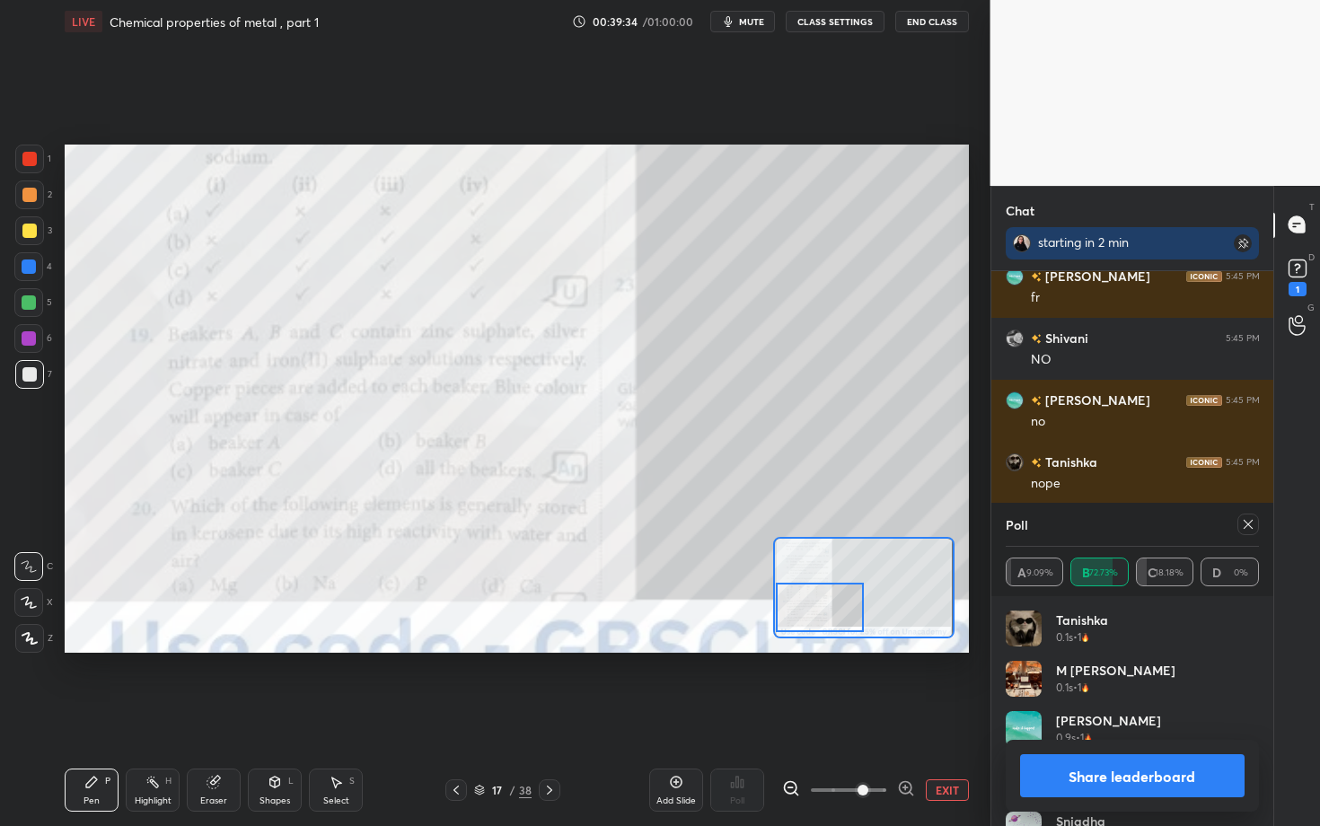
scroll to position [11776, 0]
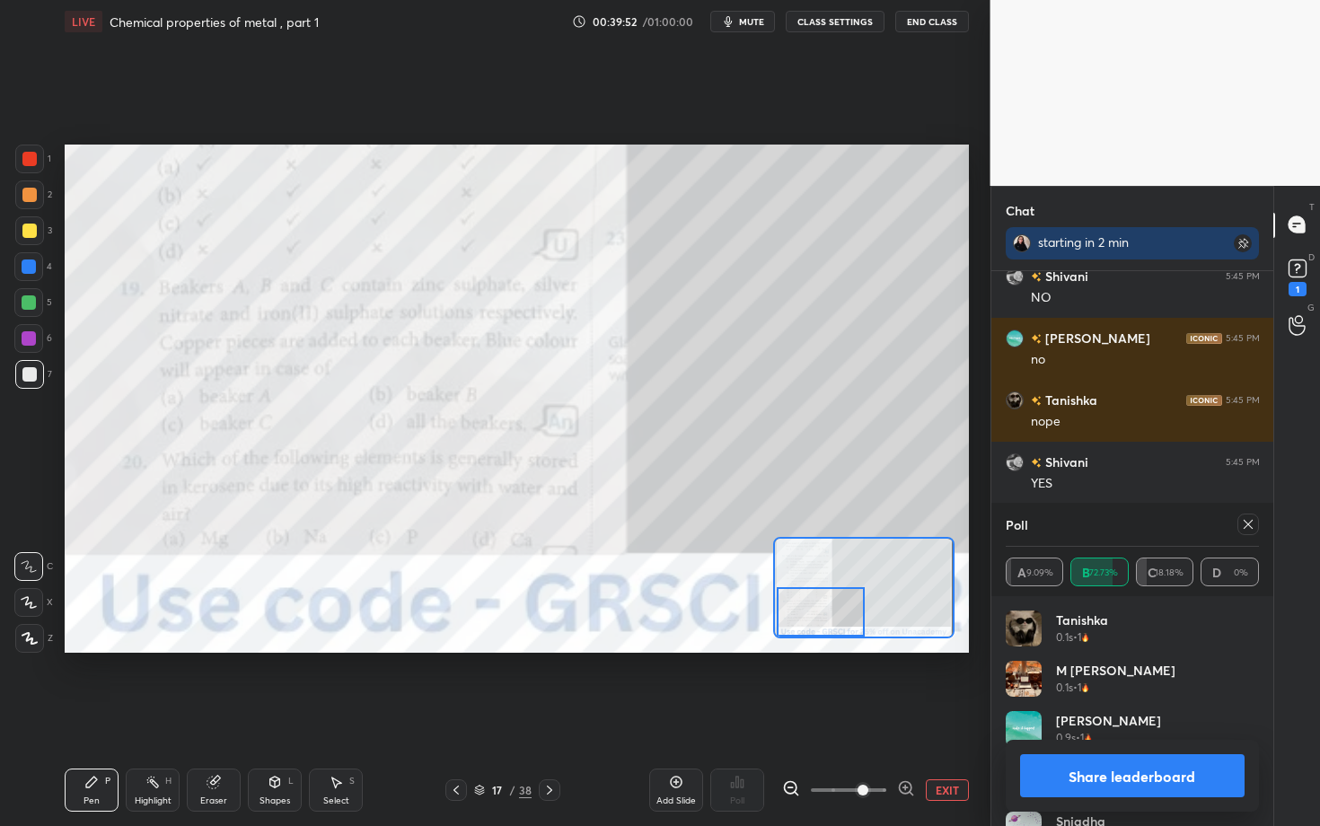
drag, startPoint x: 807, startPoint y: 607, endPoint x: 808, endPoint y: 618, distance: 10.8
click at [808, 618] on div at bounding box center [821, 611] width 89 height 49
click at [1131, 638] on button "Share leaderboard" at bounding box center [1132, 776] width 225 height 43
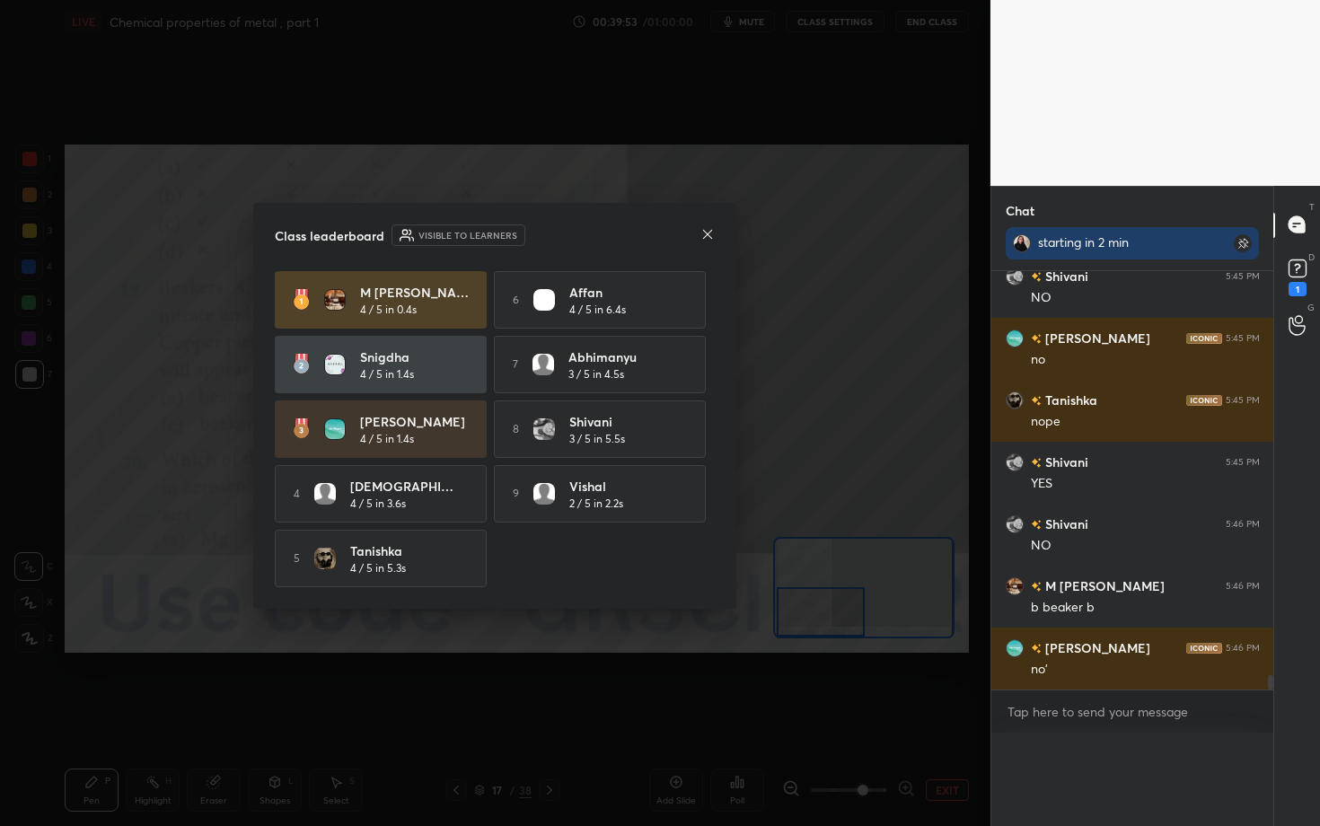
scroll to position [494, 277]
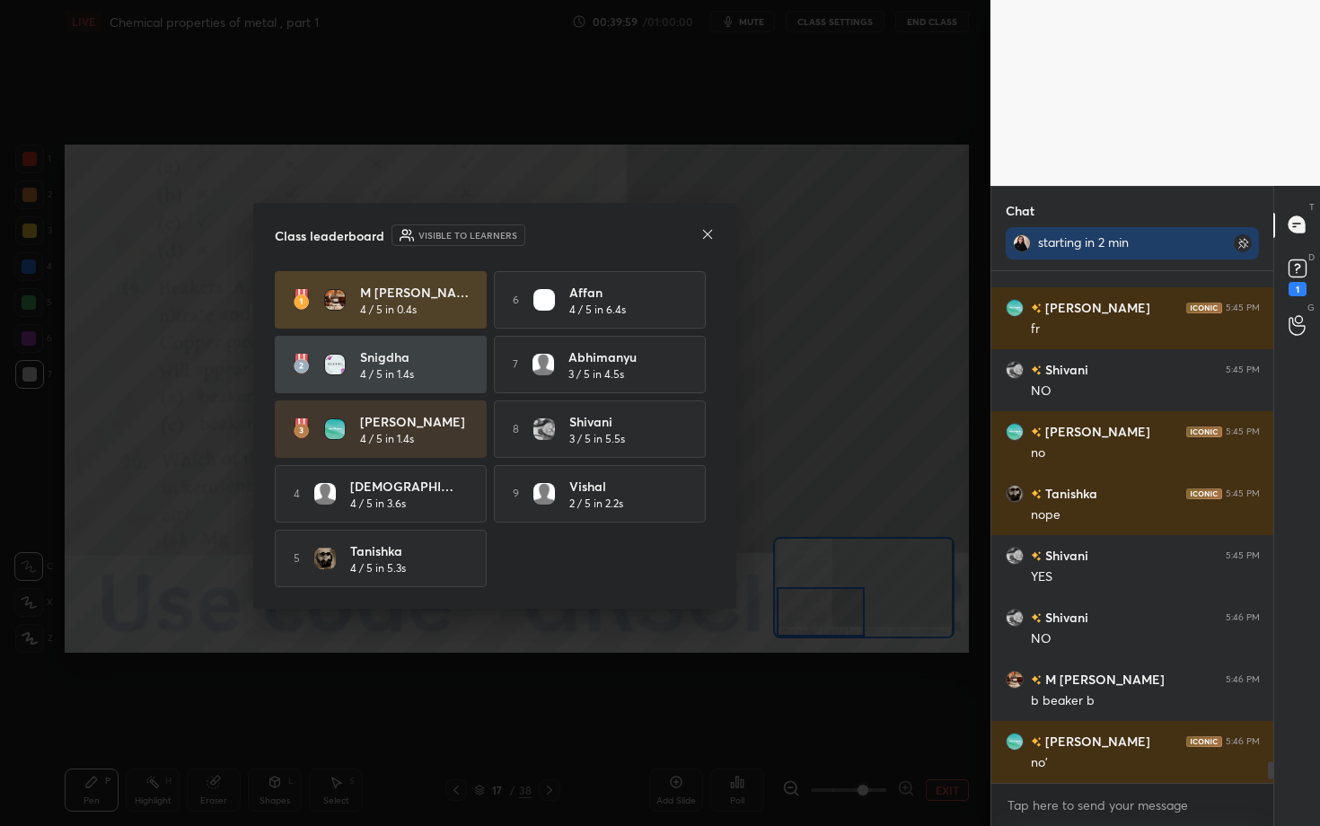
click at [704, 234] on icon at bounding box center [707, 233] width 9 height 9
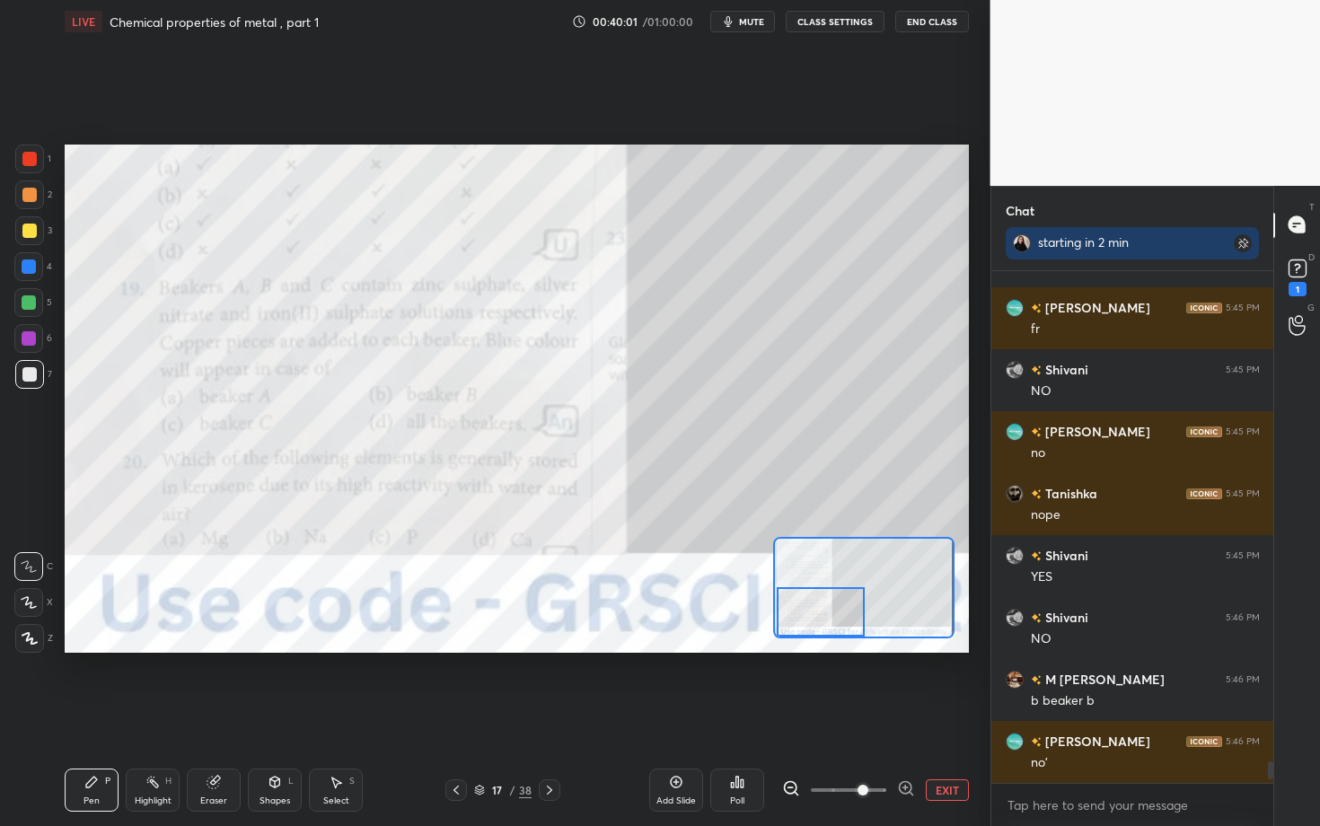
click at [728, 638] on div "Poll" at bounding box center [738, 790] width 54 height 43
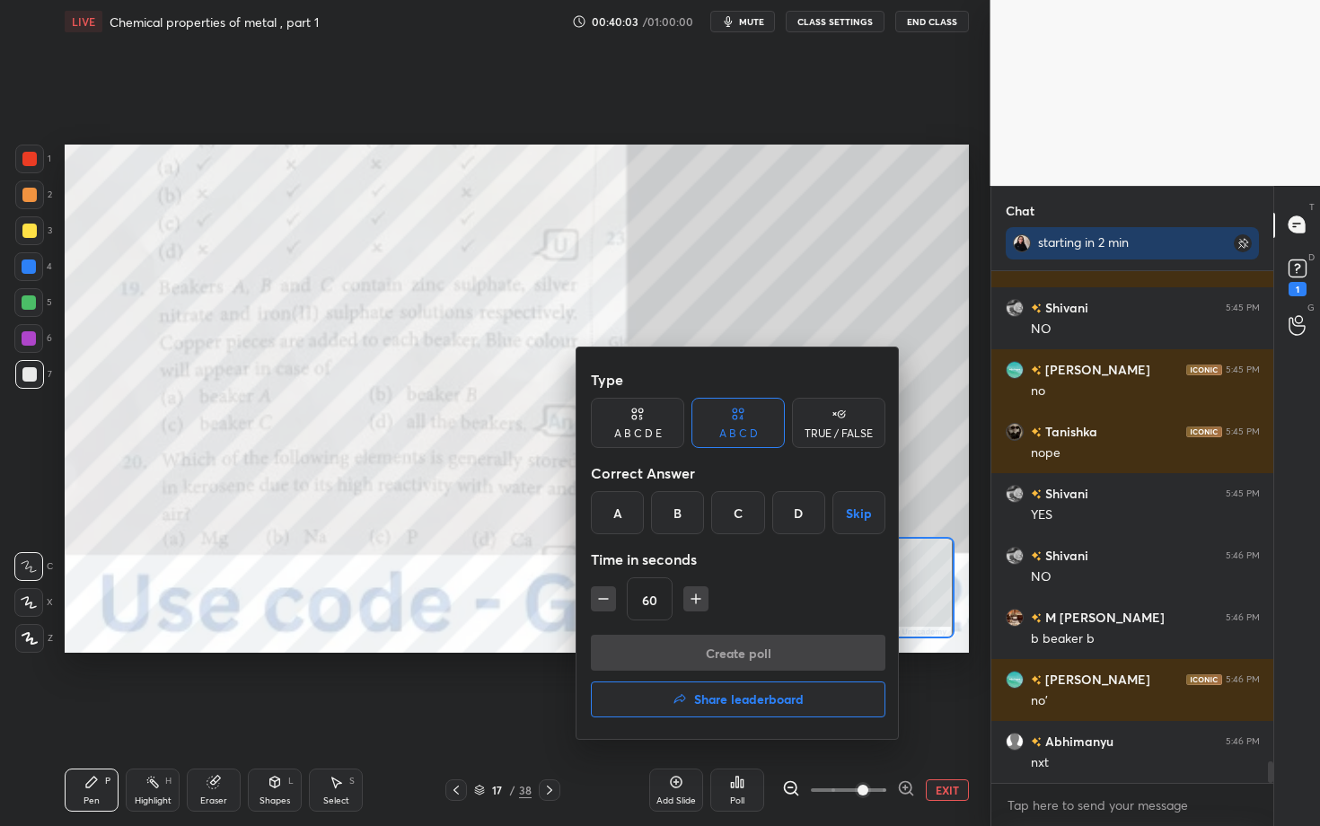
click at [697, 638] on h4 "Share leaderboard" at bounding box center [749, 699] width 110 height 13
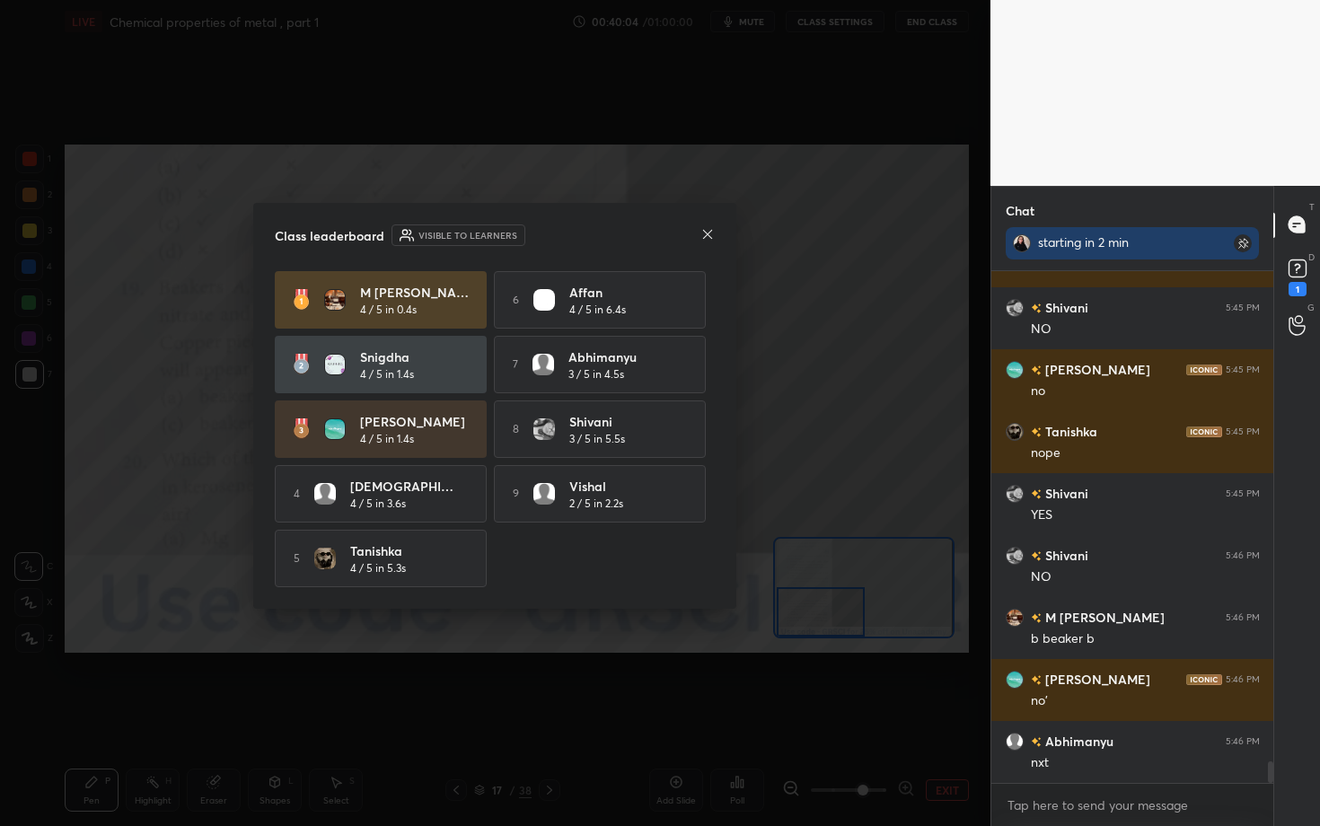
click at [710, 226] on div at bounding box center [708, 235] width 14 height 19
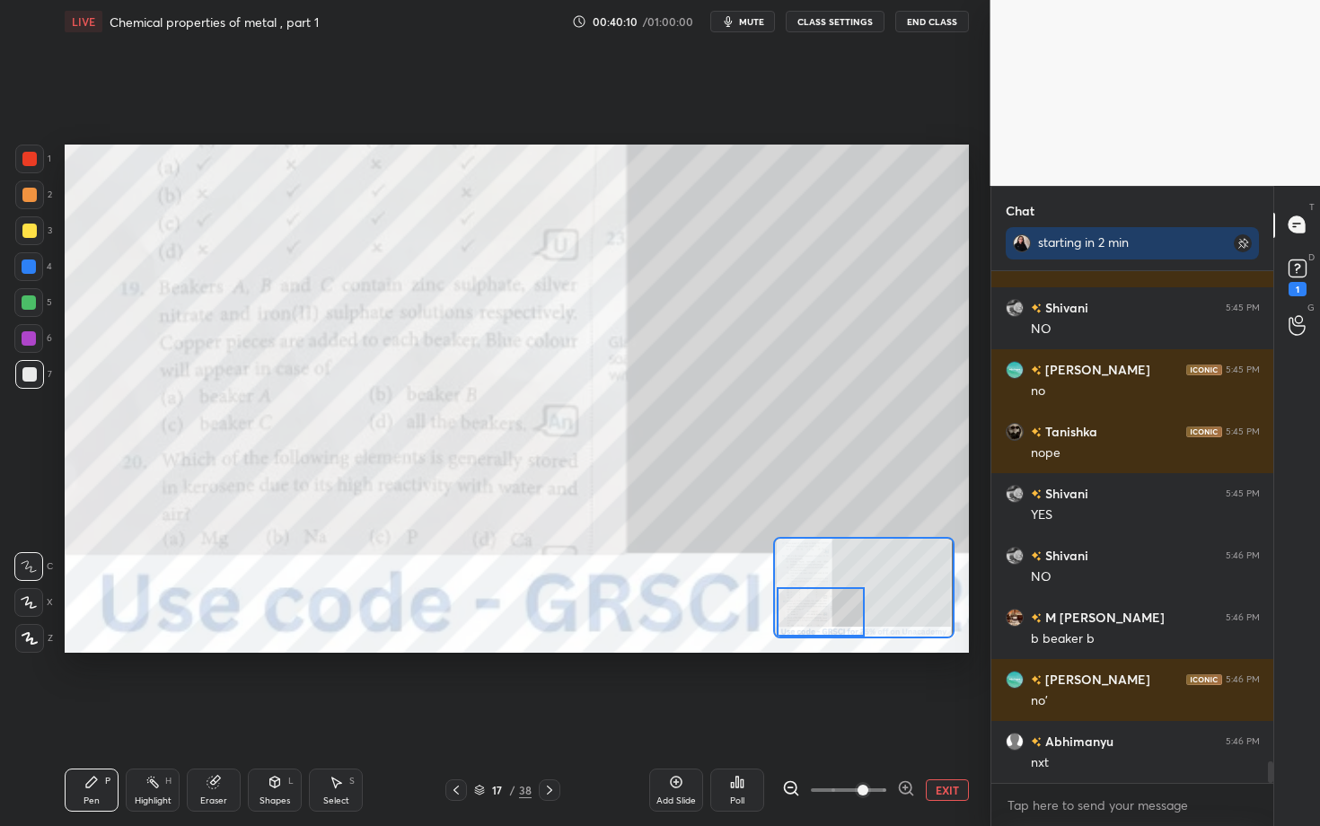
click at [730, 638] on div "Poll" at bounding box center [737, 801] width 14 height 9
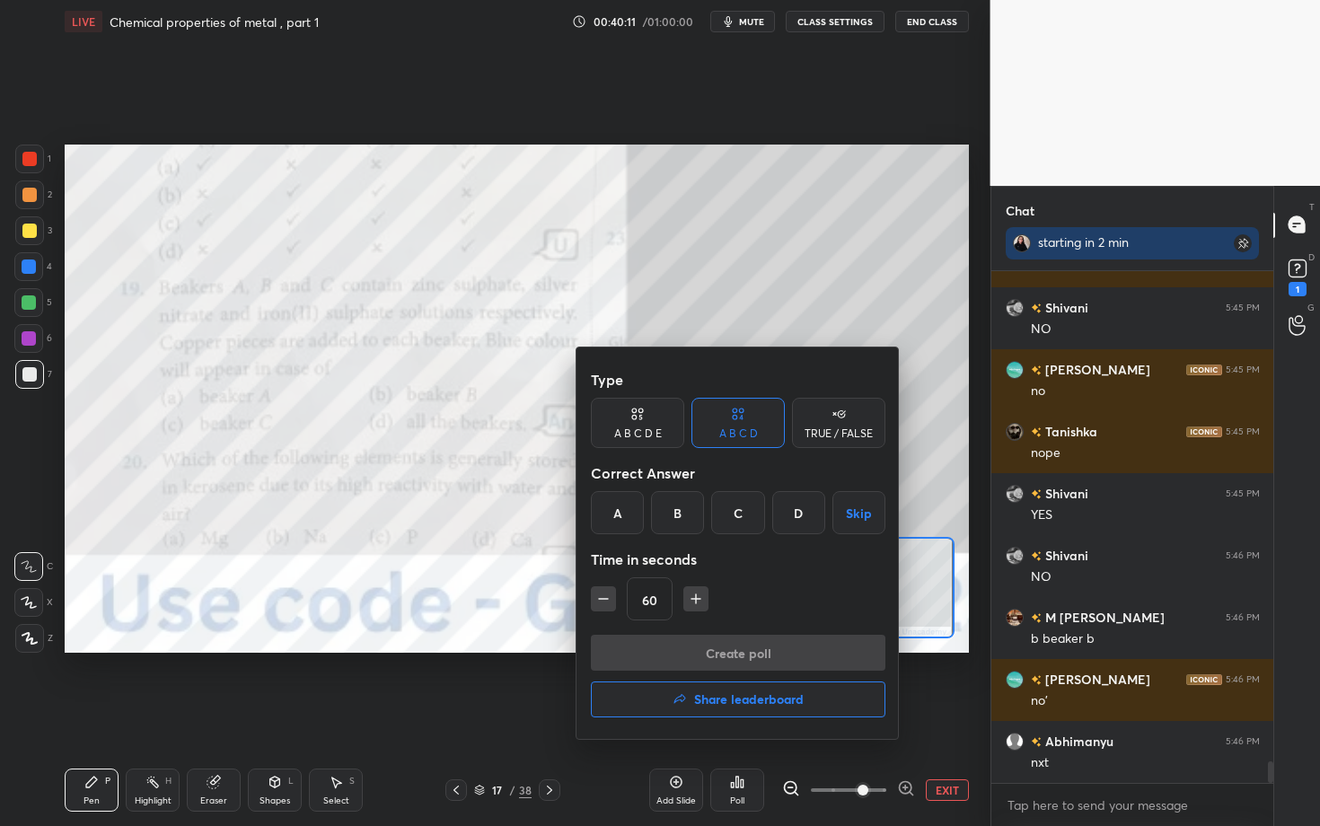
click at [682, 514] on div "B" at bounding box center [677, 512] width 53 height 43
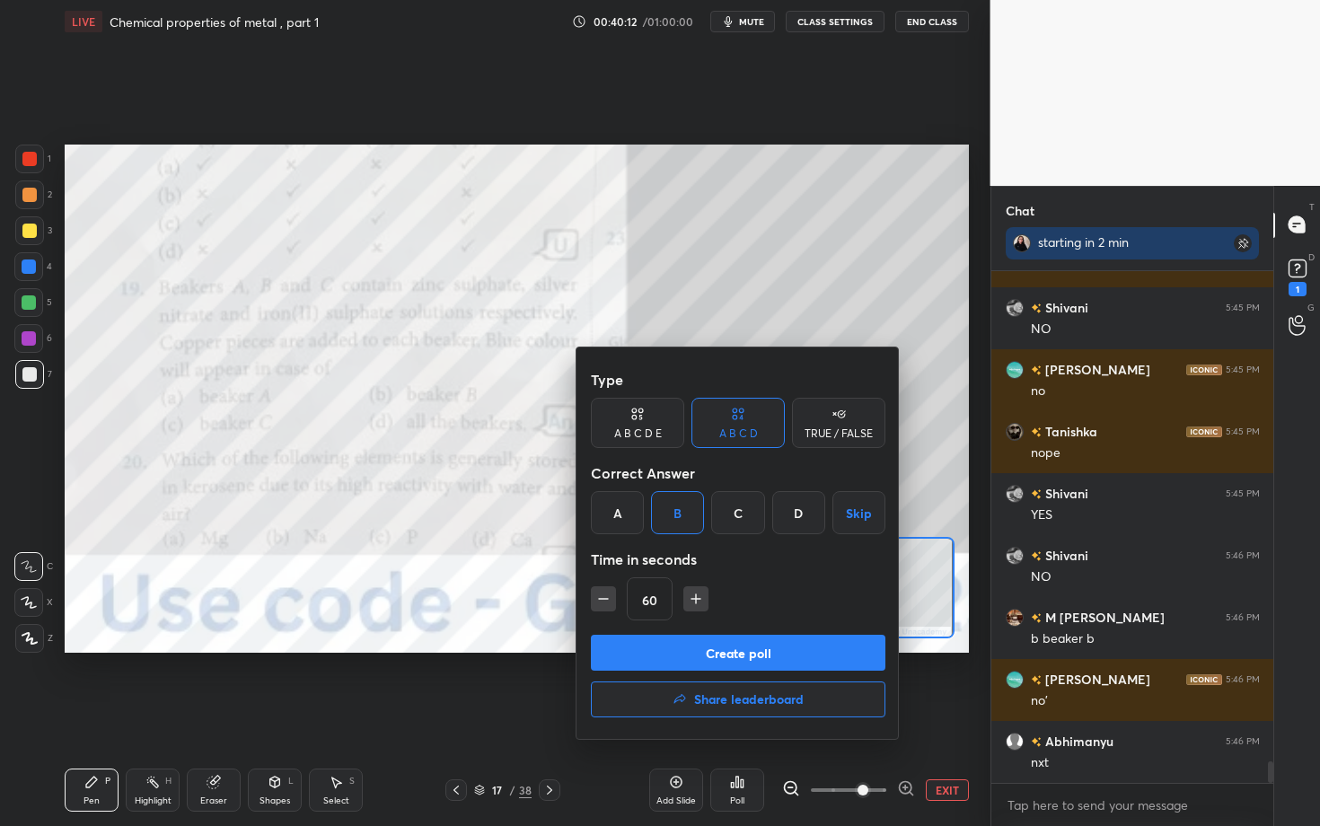
click at [671, 638] on button "Create poll" at bounding box center [738, 653] width 295 height 36
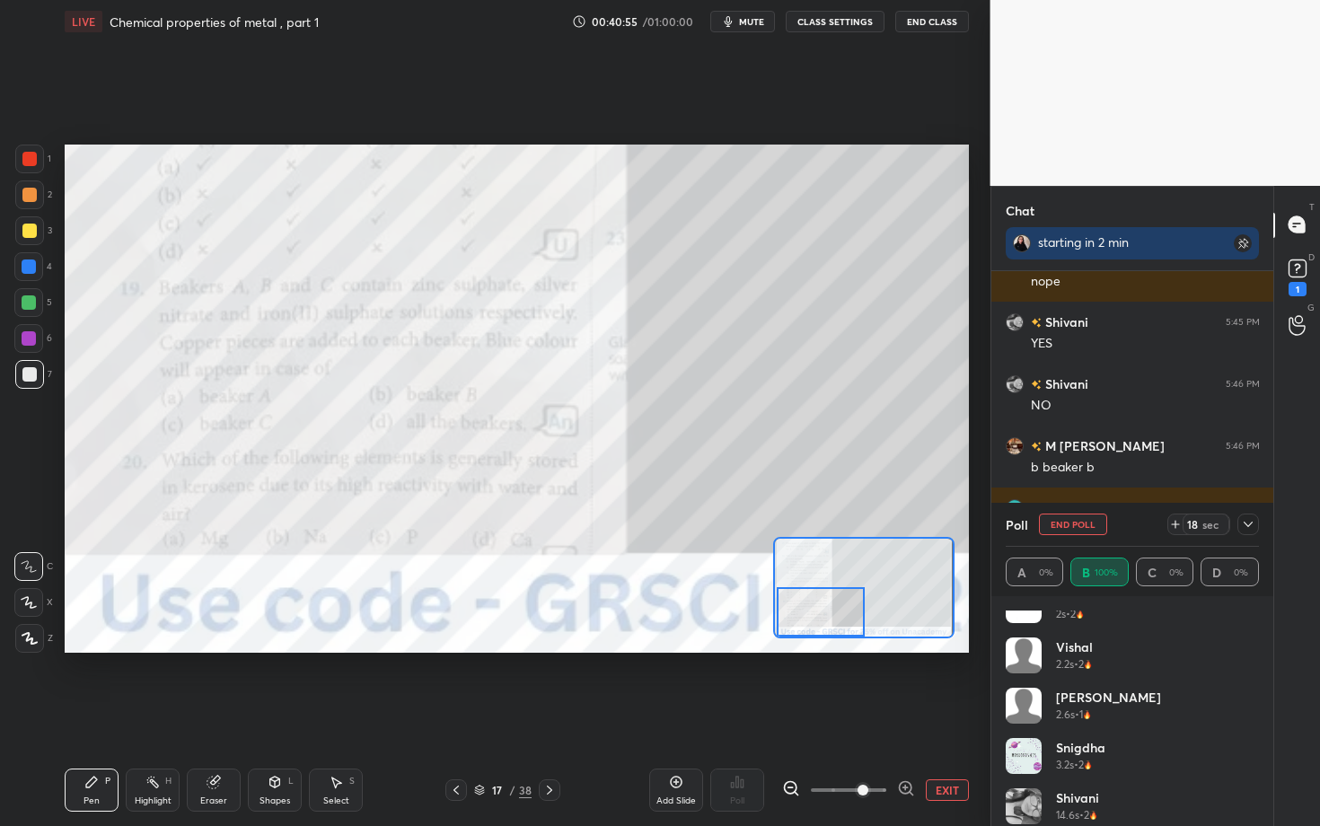
scroll to position [287, 0]
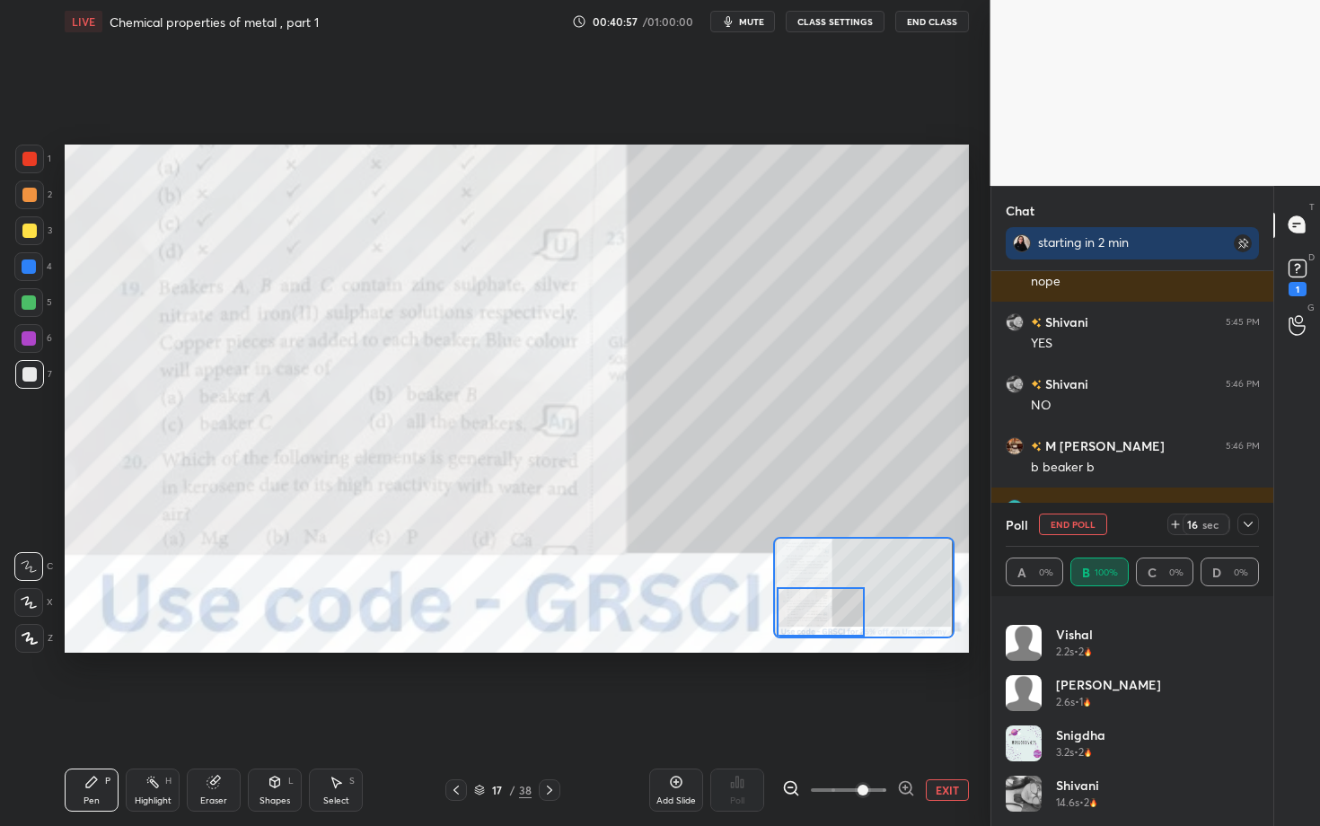
click at [1254, 531] on icon at bounding box center [1248, 524] width 14 height 14
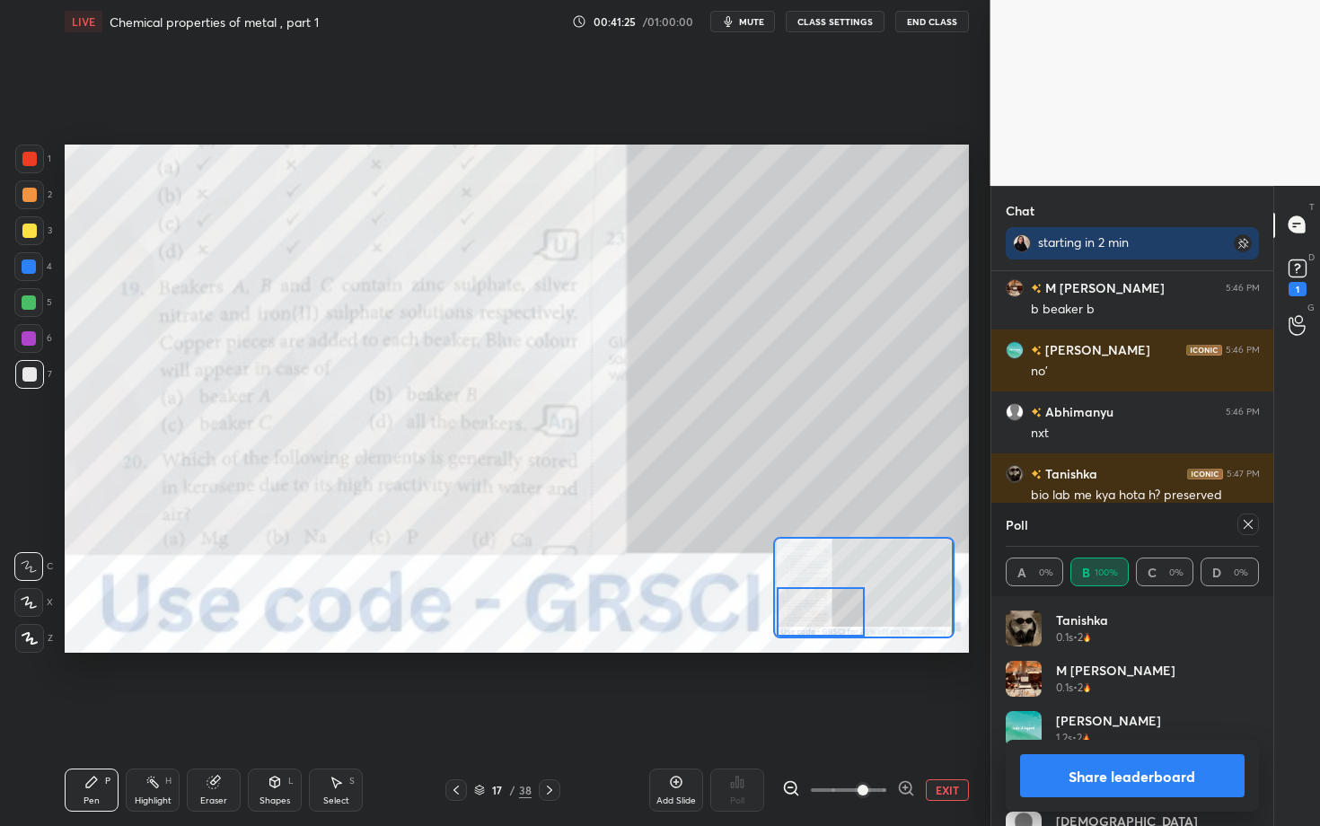
scroll to position [12136, 0]
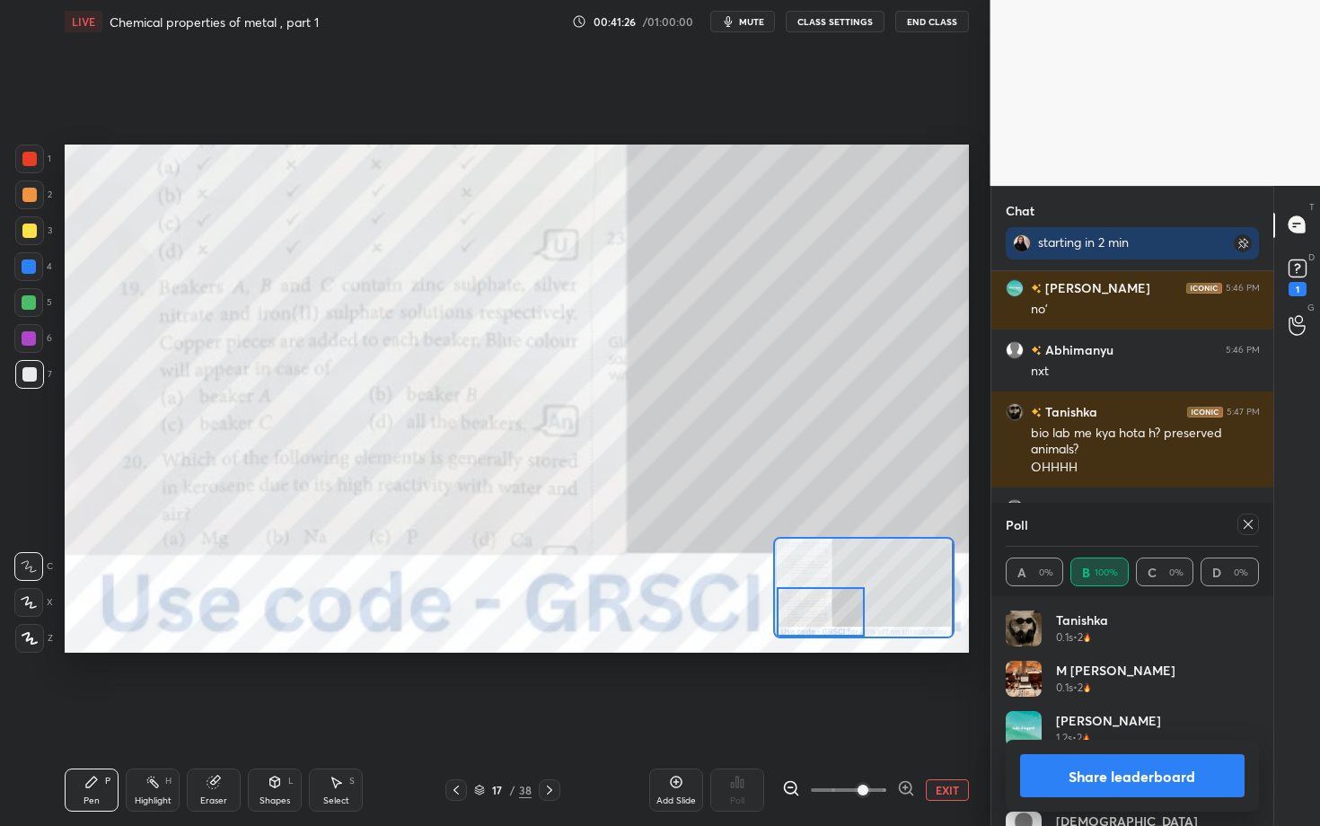
click at [1025, 638] on button "Share leaderboard" at bounding box center [1132, 776] width 225 height 43
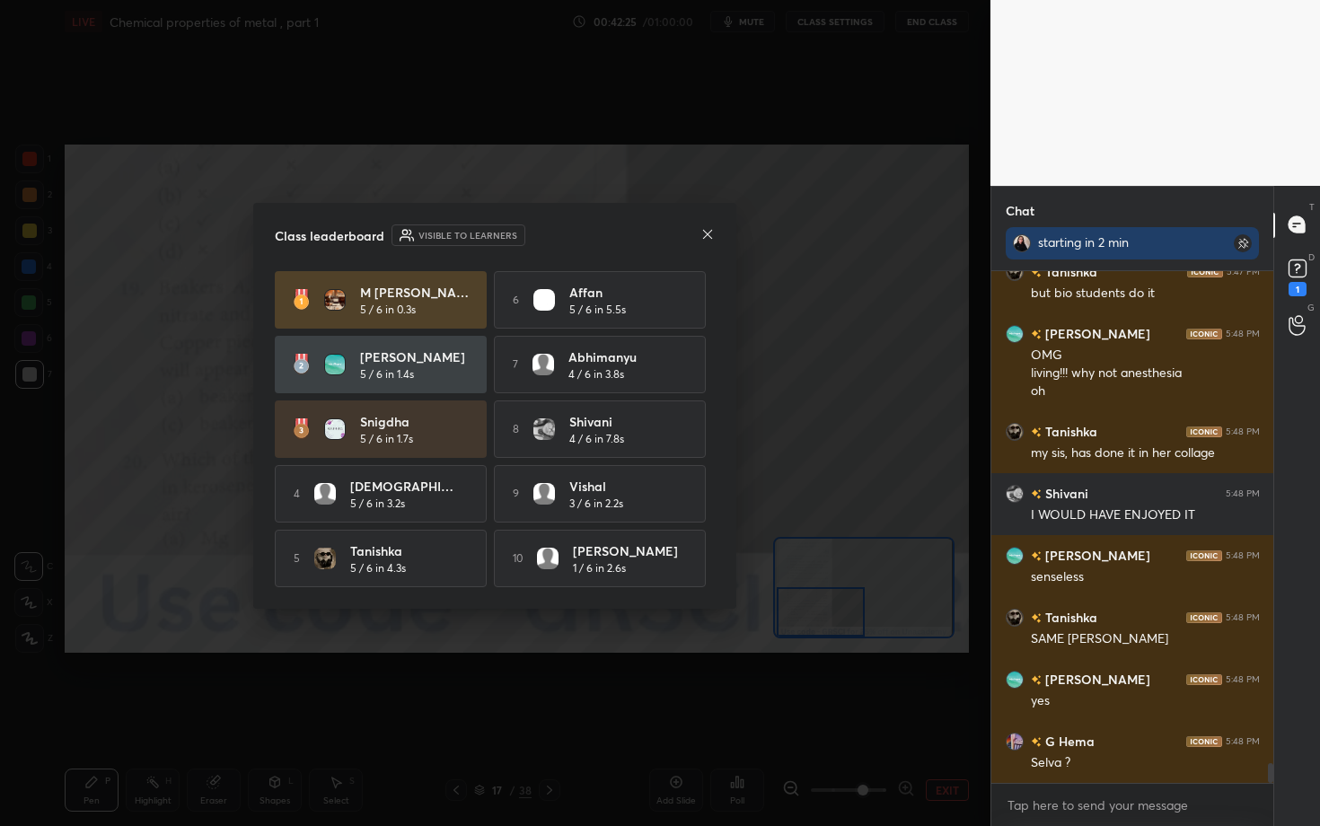
scroll to position [12575, 0]
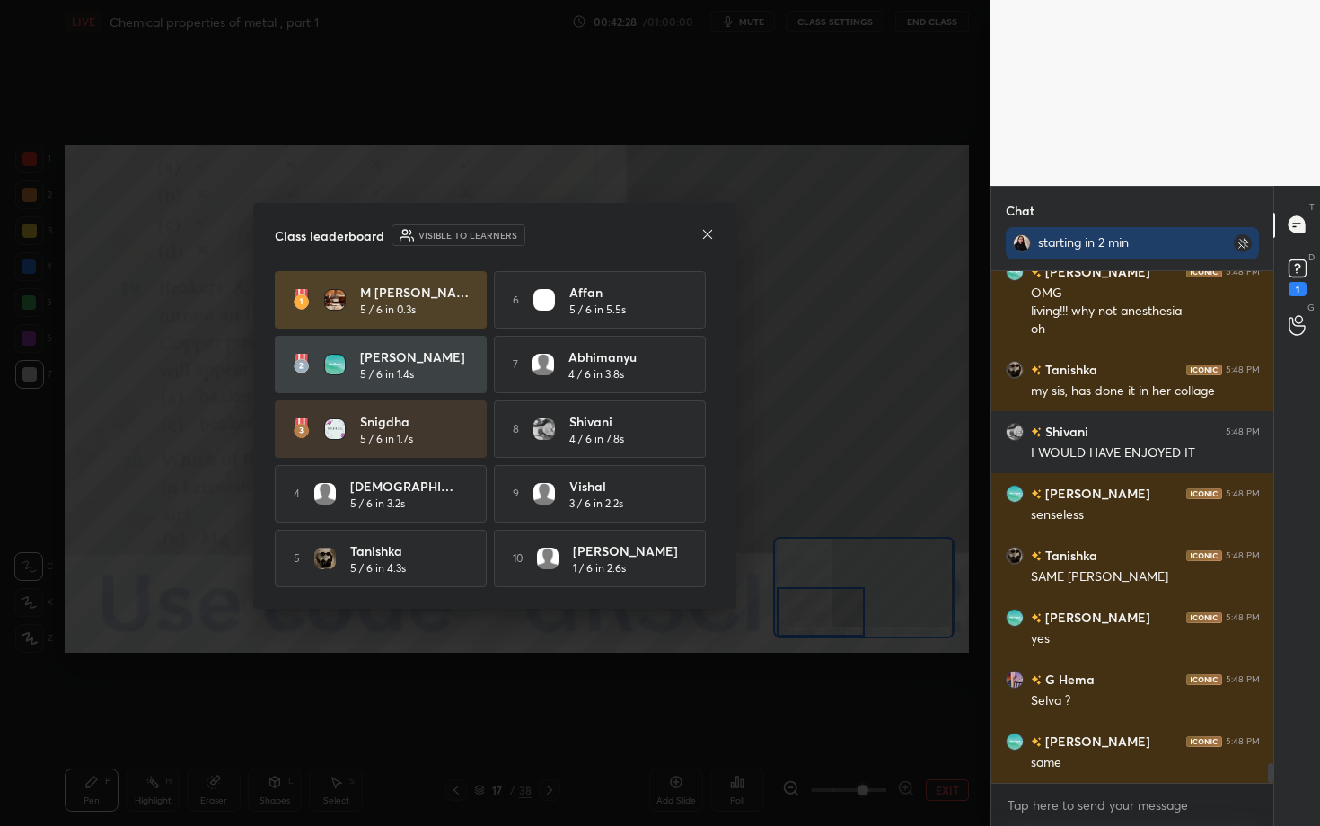
click at [712, 229] on icon at bounding box center [708, 234] width 14 height 14
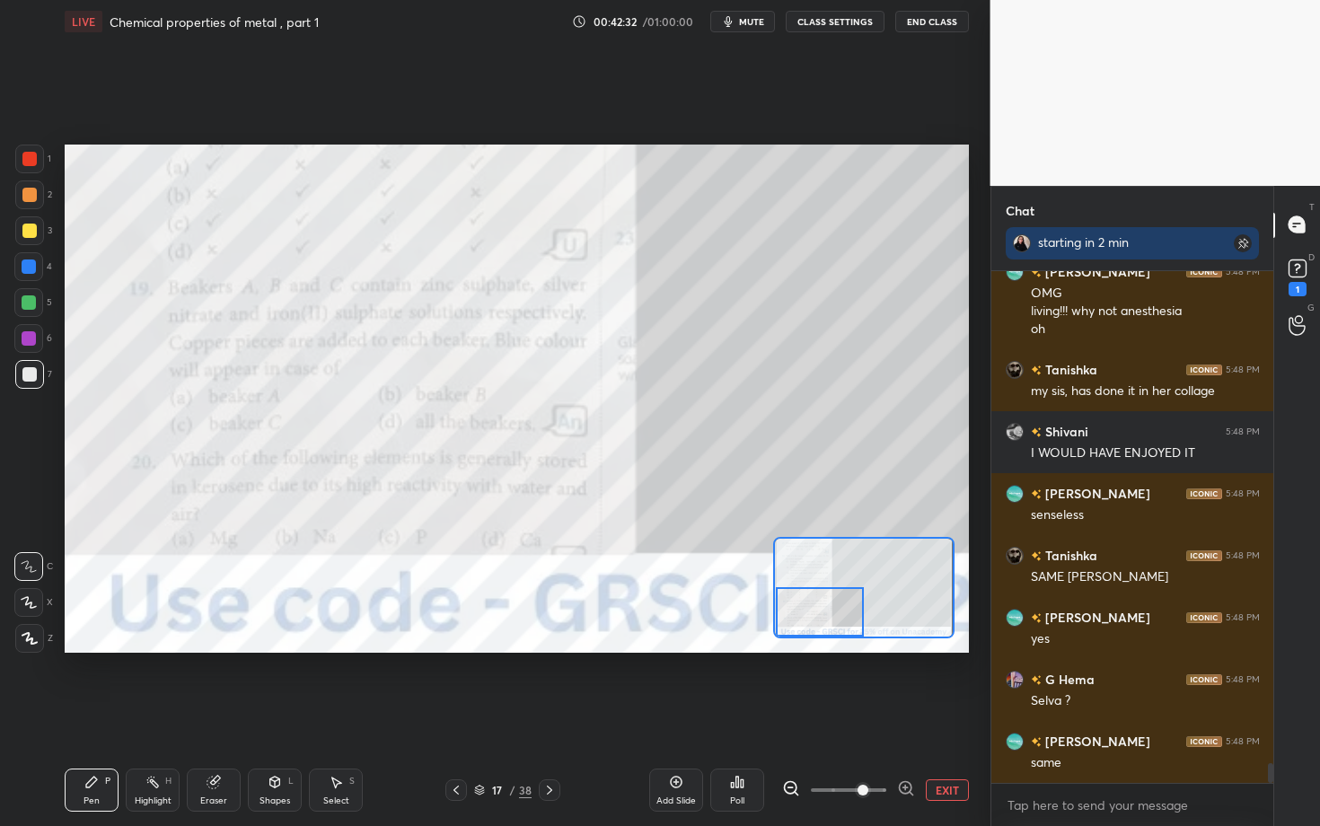
drag, startPoint x: 808, startPoint y: 600, endPoint x: 808, endPoint y: 617, distance: 17.1
click at [808, 617] on div at bounding box center [820, 611] width 89 height 49
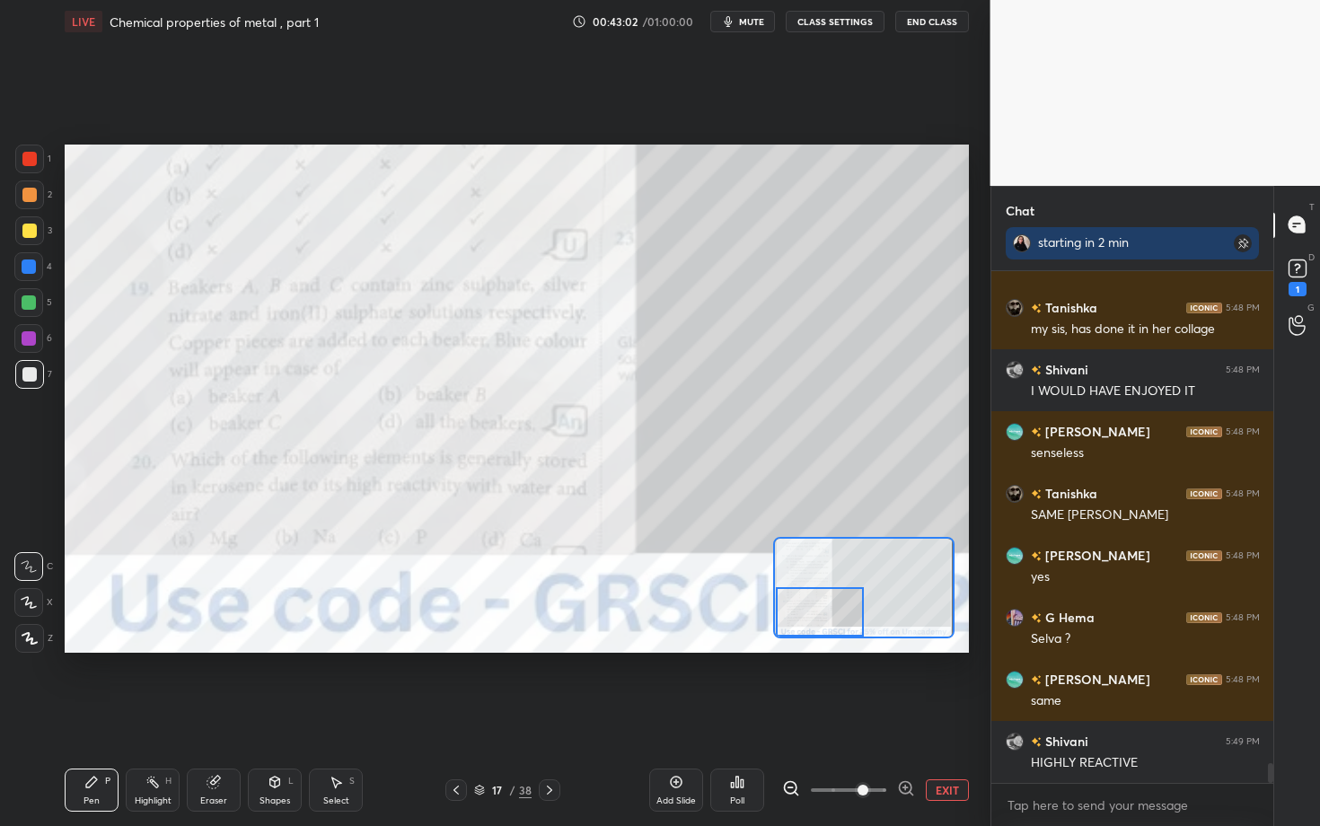
click at [551, 638] on icon at bounding box center [549, 790] width 5 height 9
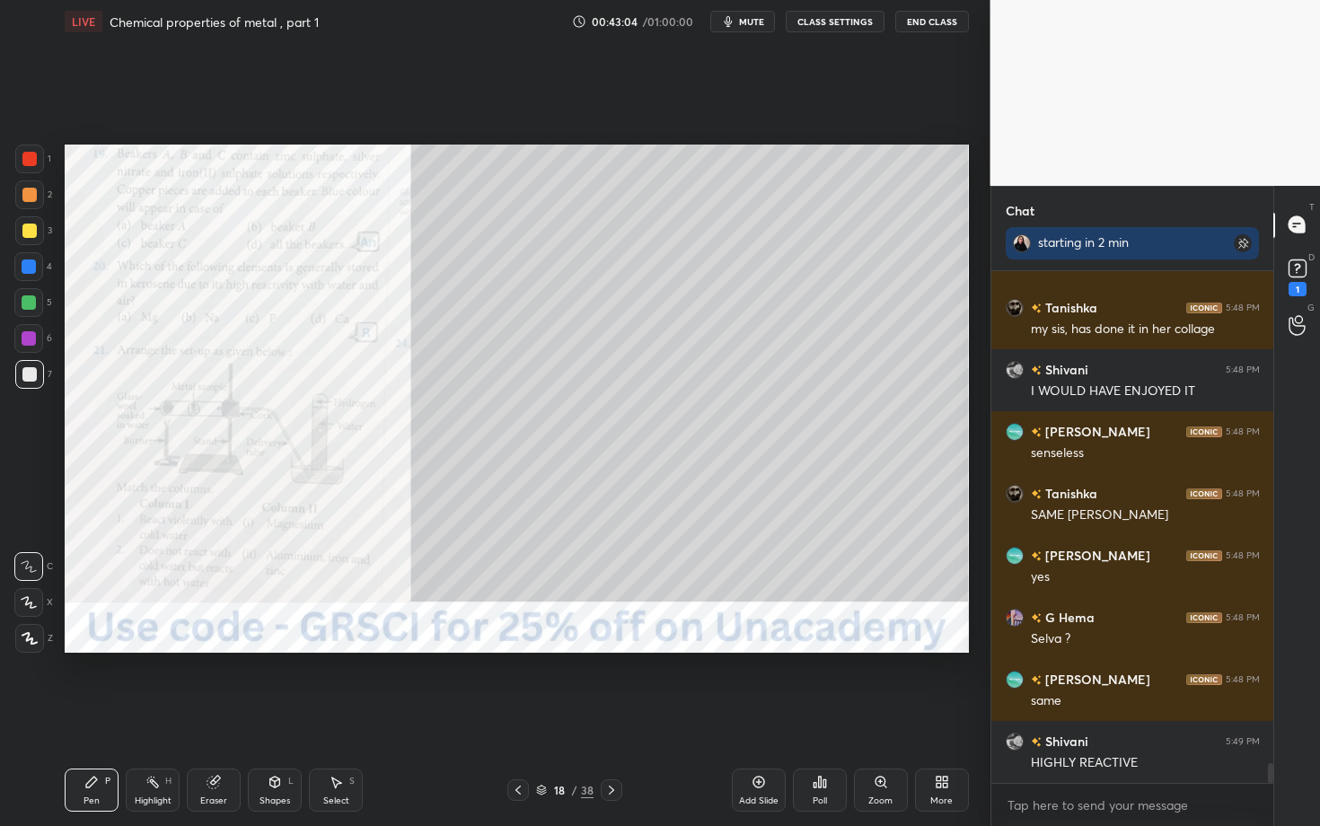
click at [888, 638] on div "Zoom" at bounding box center [881, 790] width 54 height 43
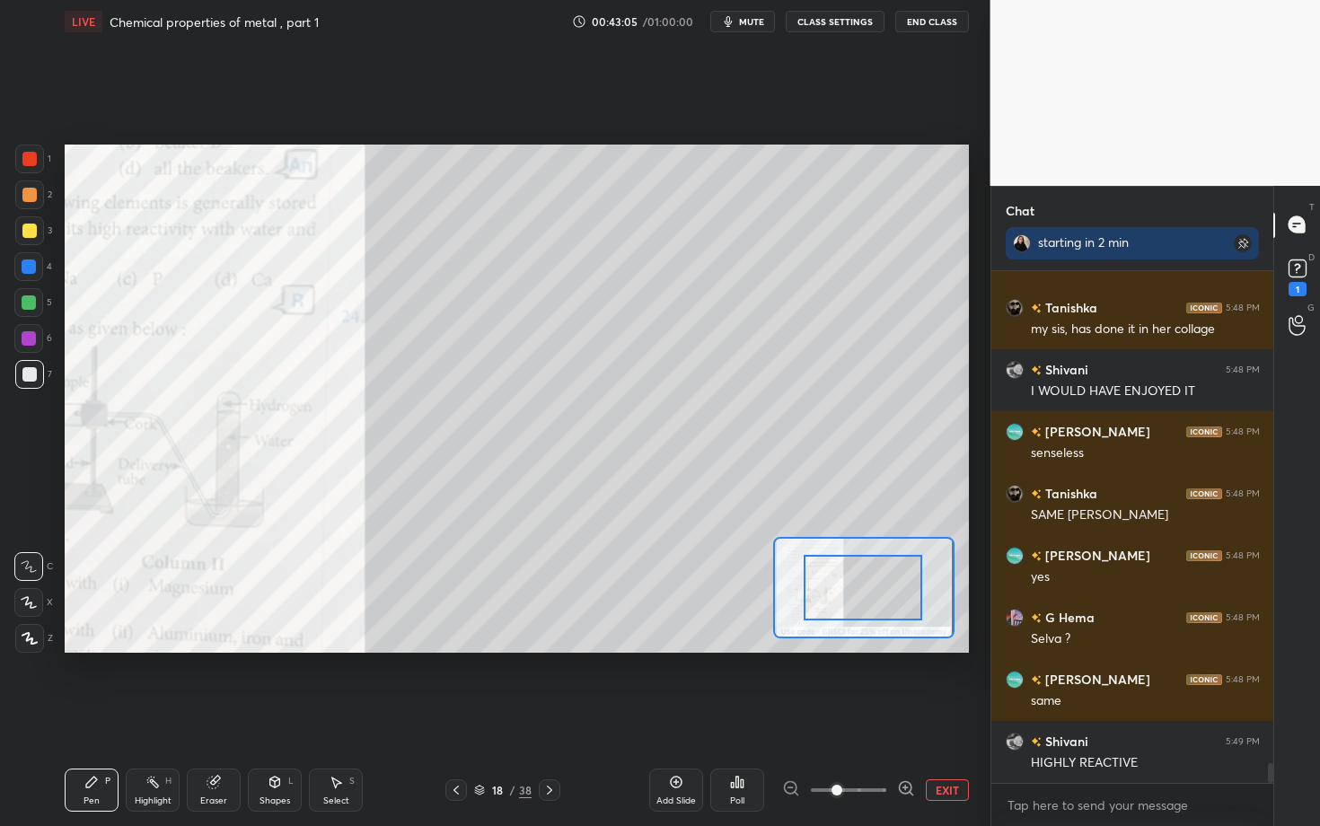
drag, startPoint x: 857, startPoint y: 596, endPoint x: 816, endPoint y: 588, distance: 41.9
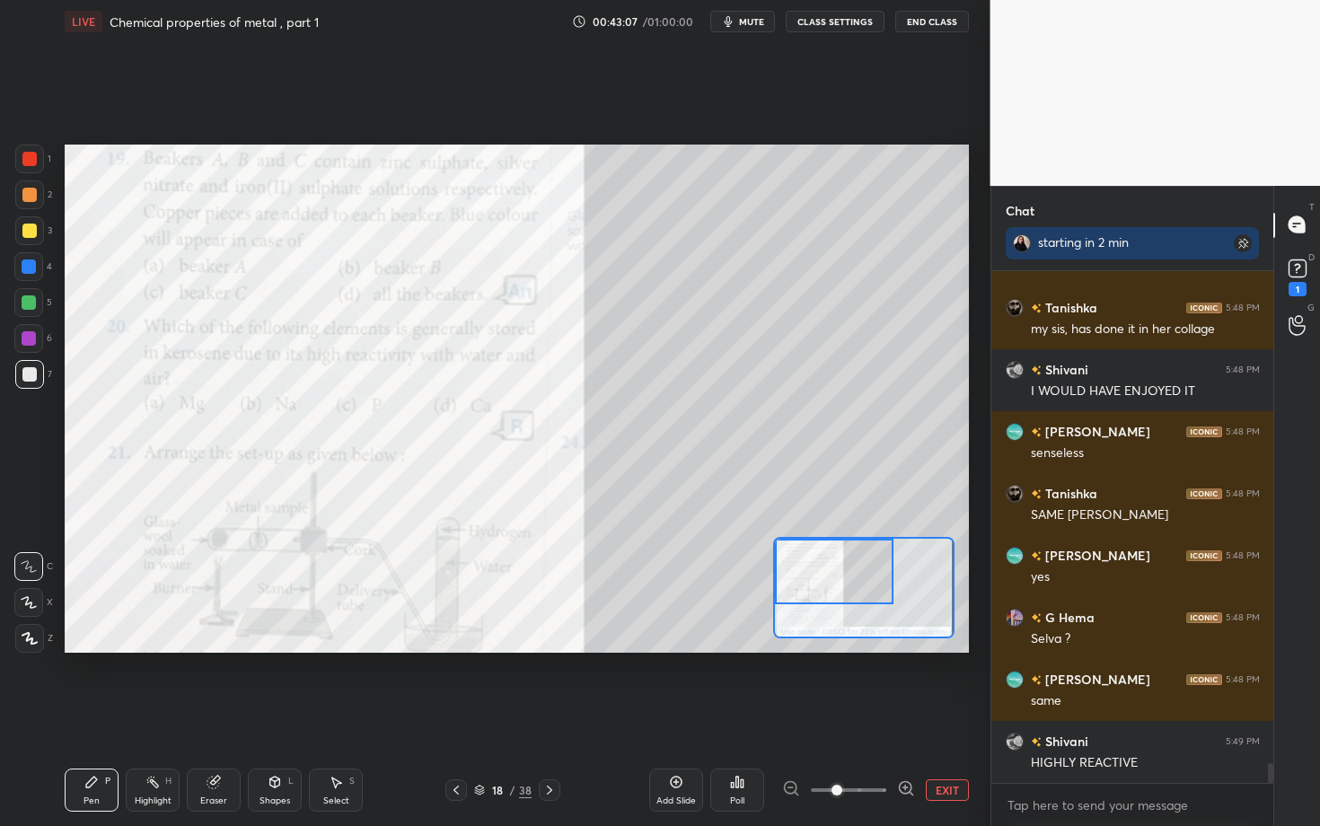
click at [764, 518] on div "Setting up your live class Poll for secs No correct answer Start poll" at bounding box center [517, 399] width 905 height 508
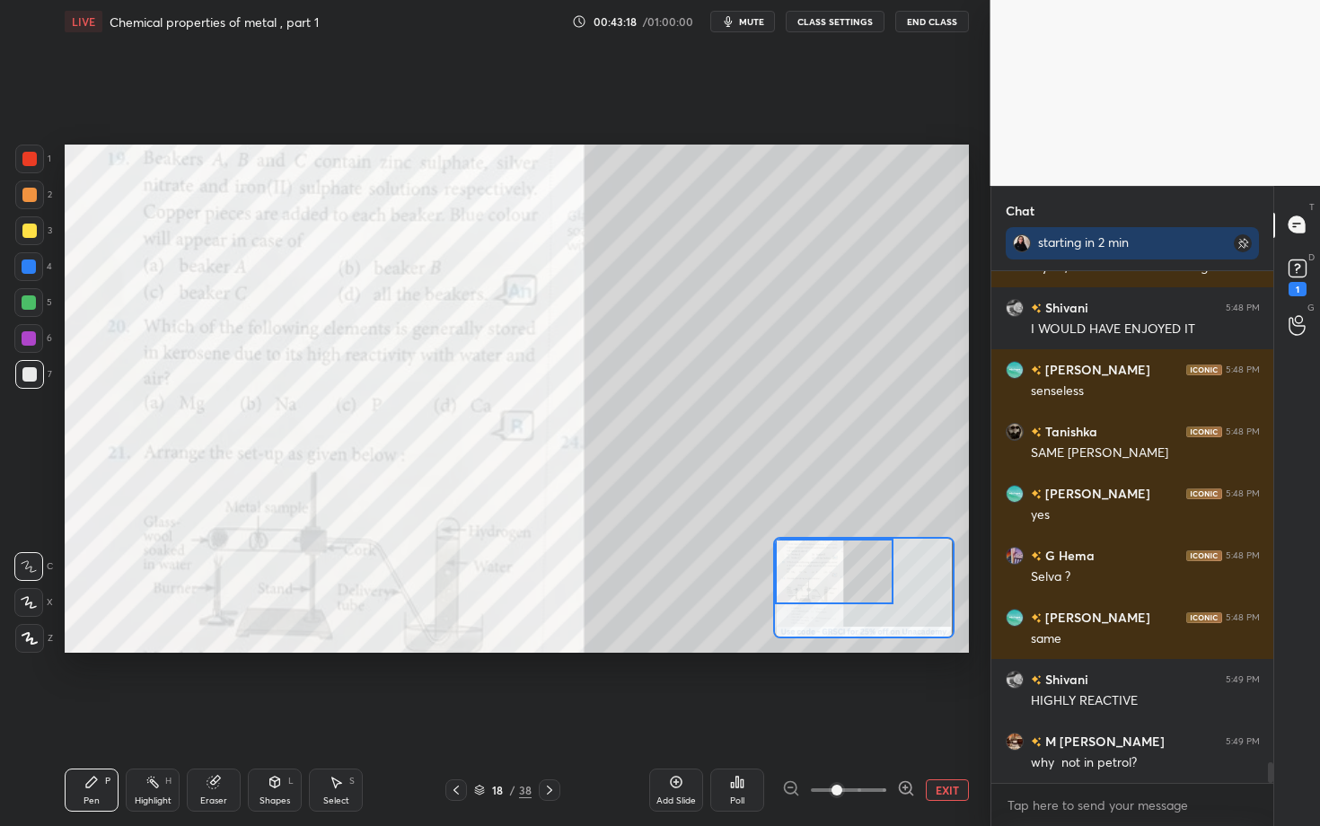
scroll to position [12048, 0]
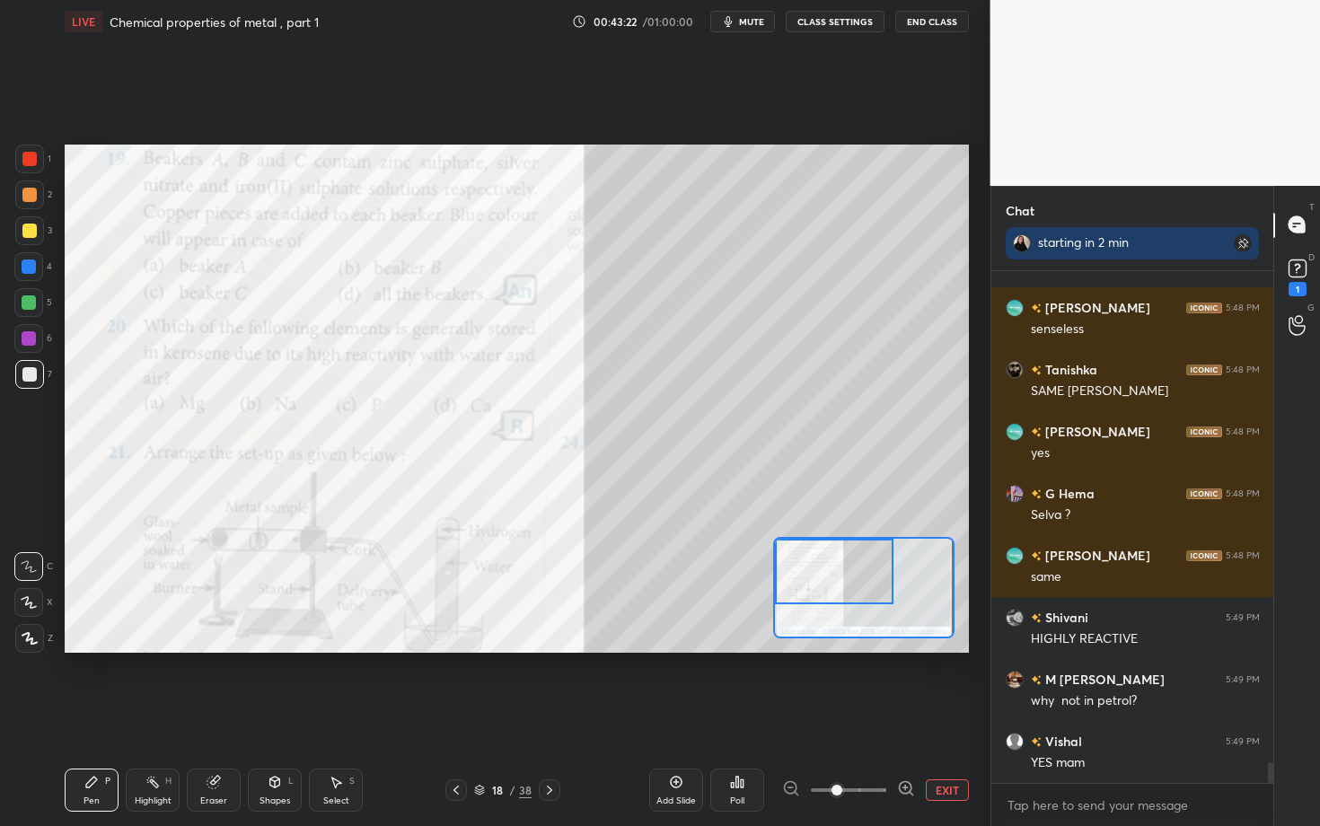
click at [543, 638] on icon at bounding box center [550, 790] width 14 height 14
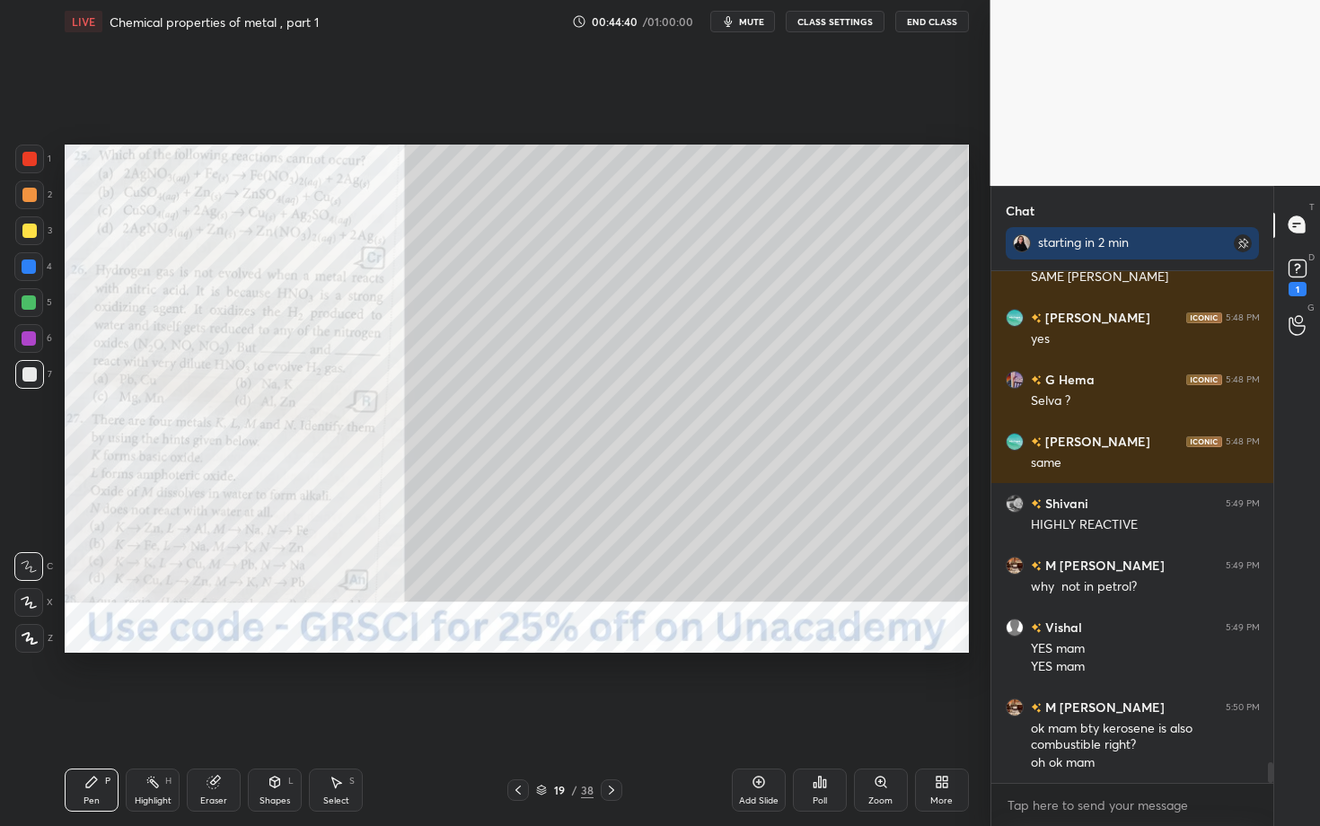
scroll to position [12257, 0]
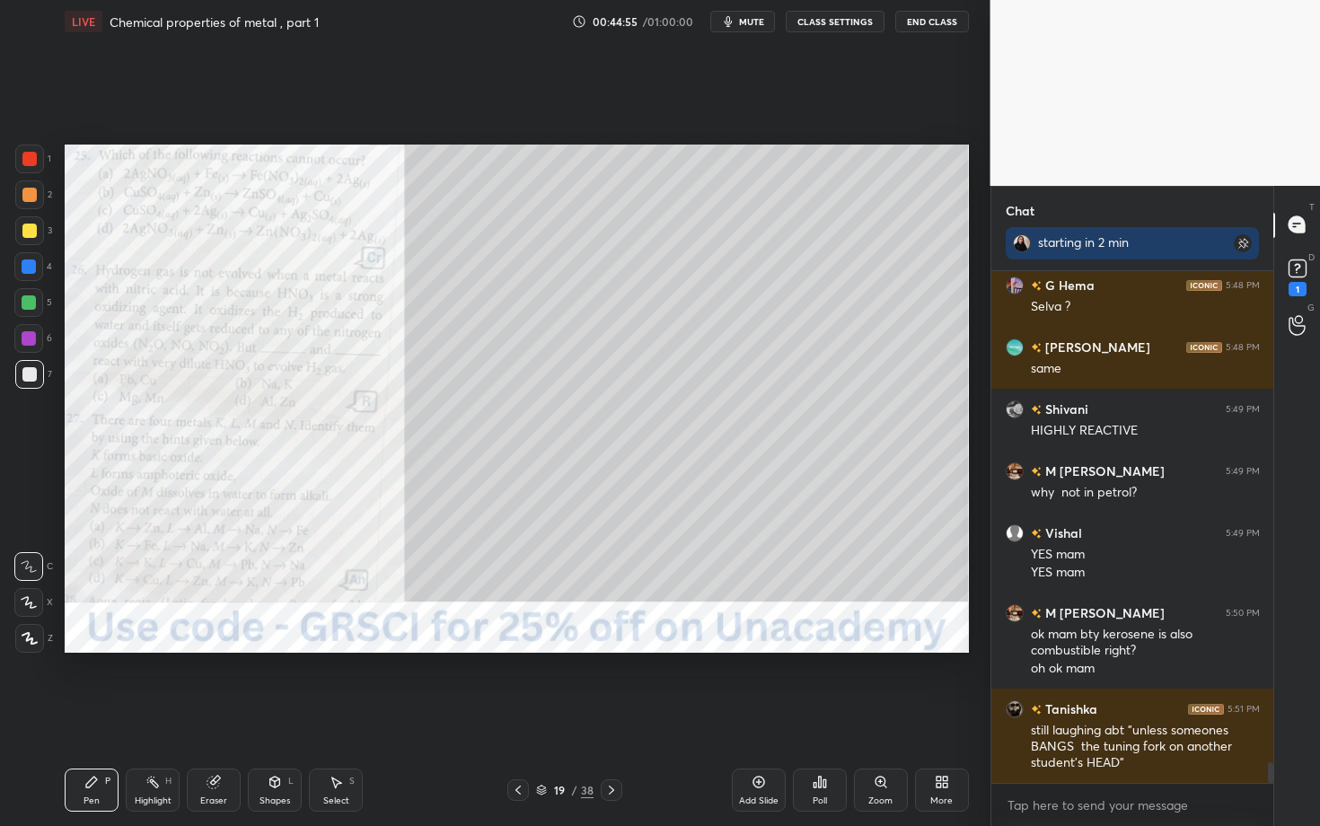
click at [16, 155] on div at bounding box center [29, 159] width 29 height 29
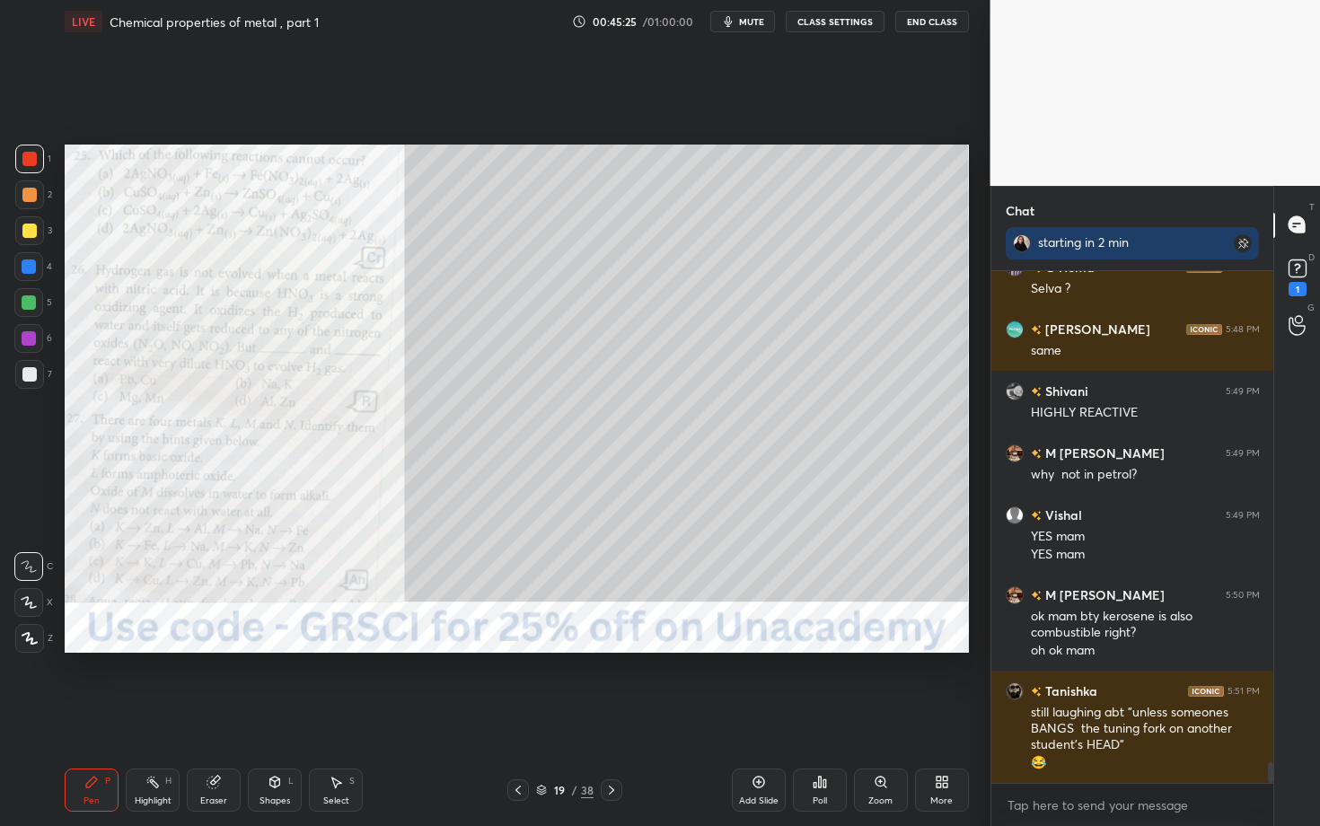
click at [834, 638] on div "Poll" at bounding box center [820, 790] width 54 height 43
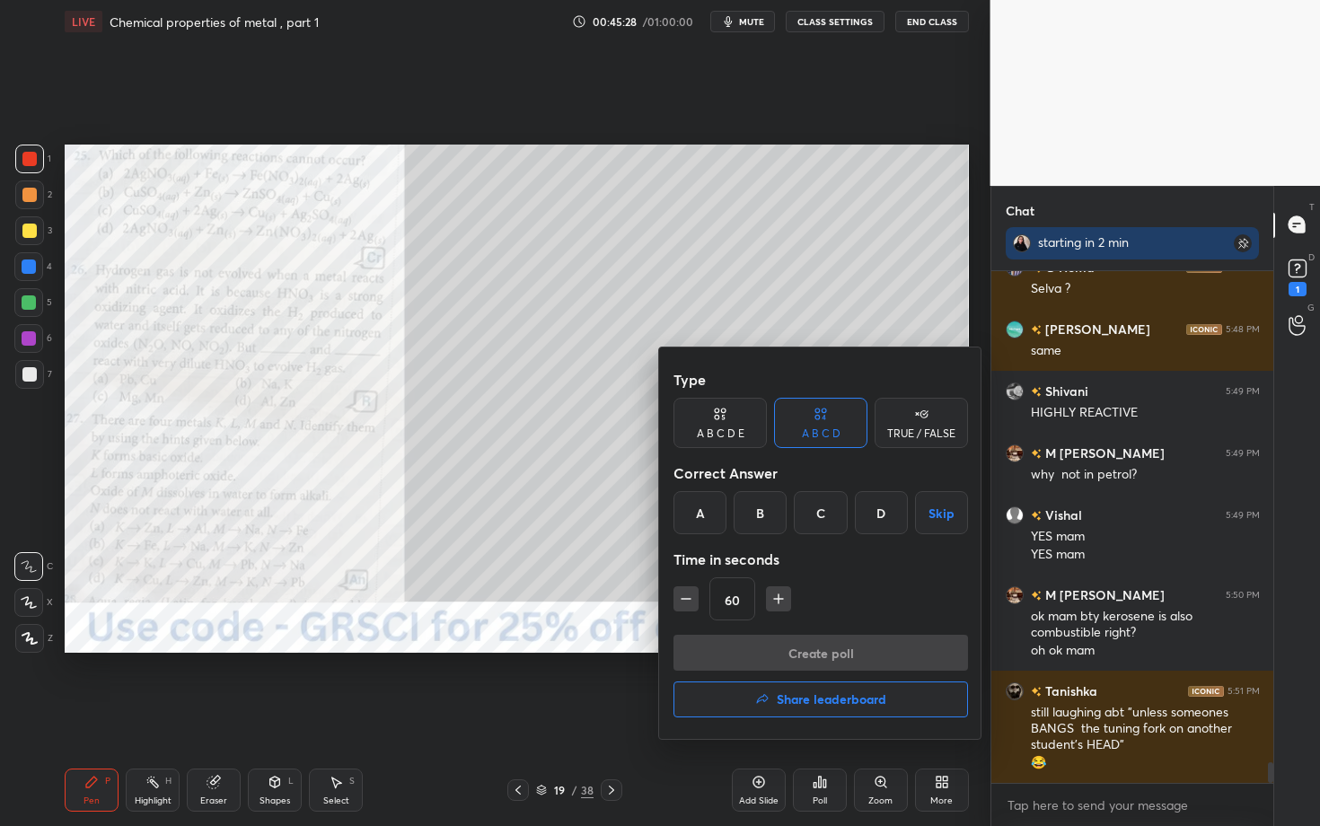
click at [807, 516] on div "C" at bounding box center [820, 512] width 53 height 43
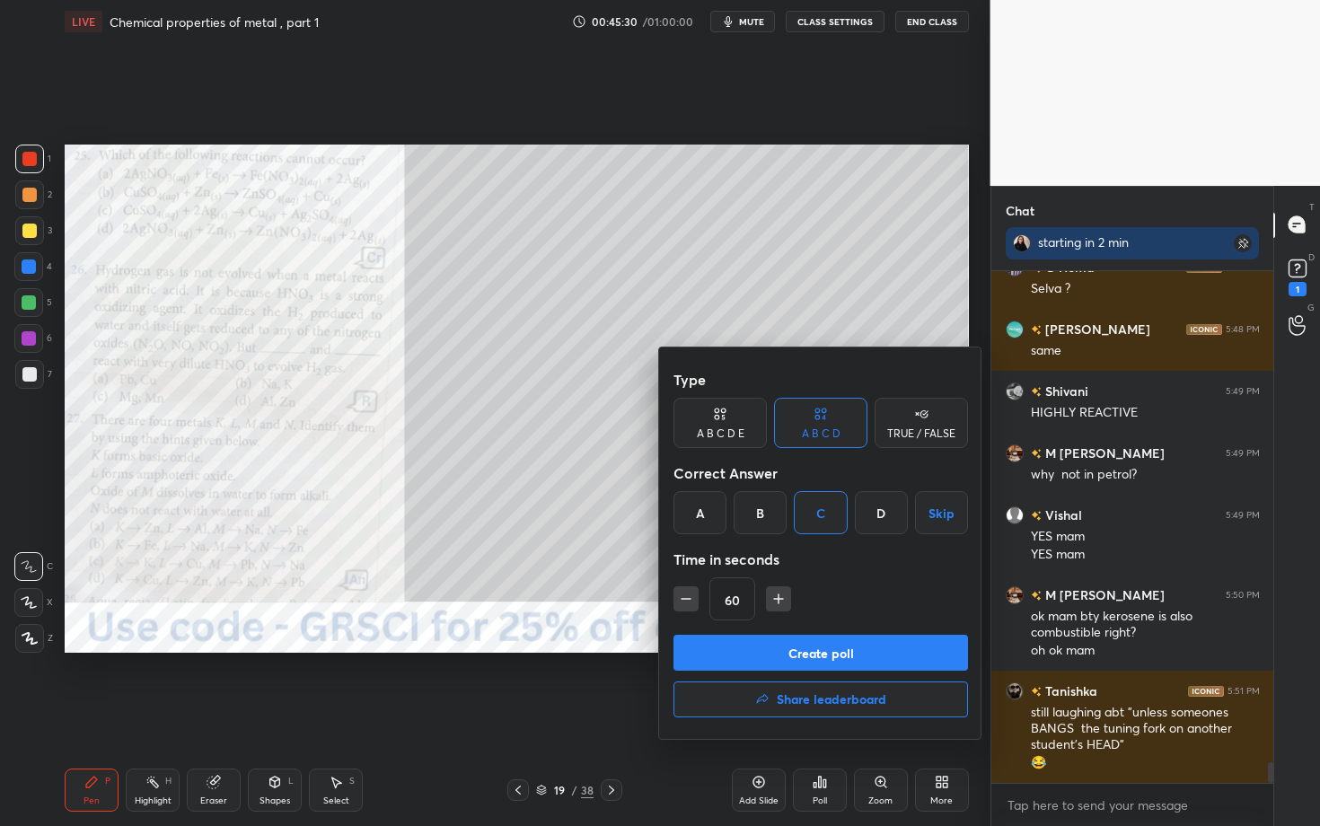
click at [746, 638] on button "Create poll" at bounding box center [821, 653] width 295 height 36
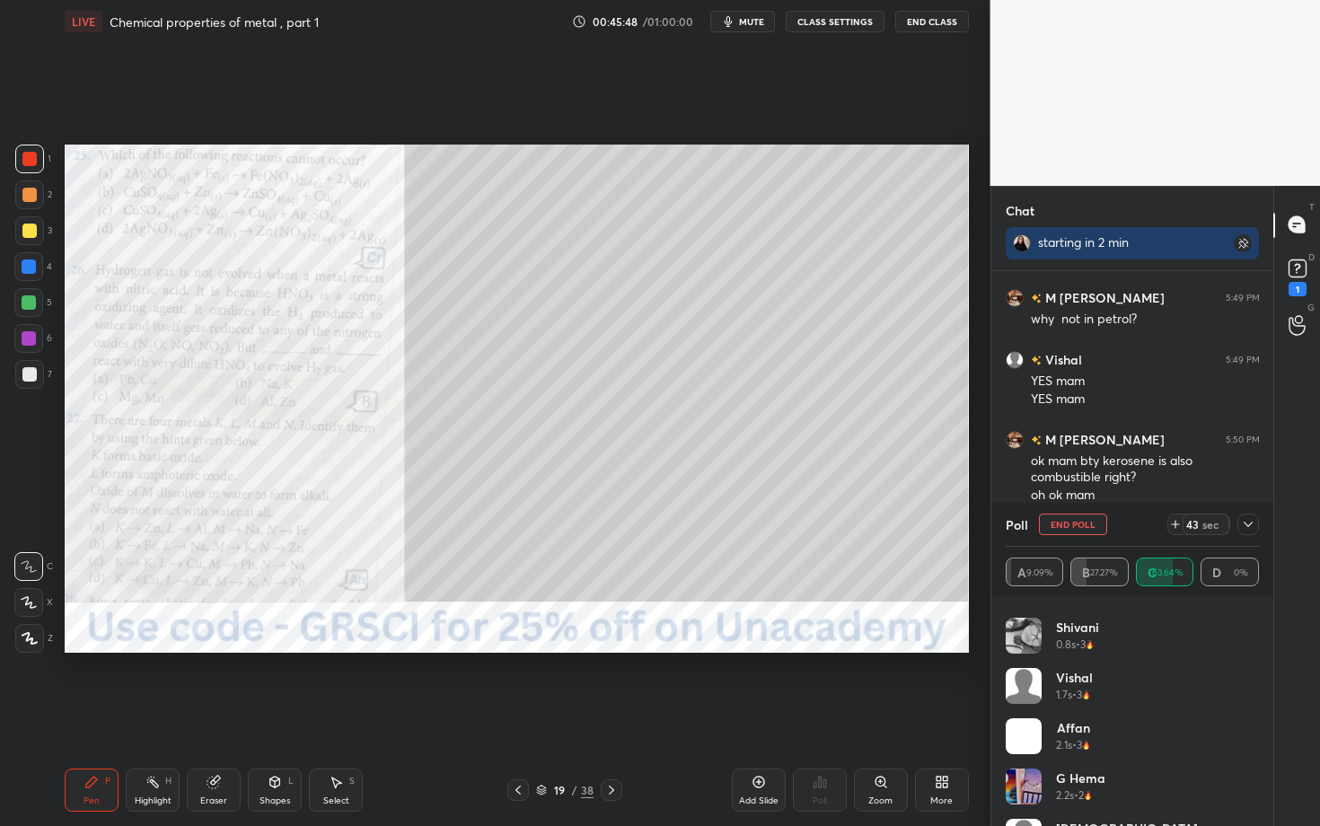
scroll to position [137, 0]
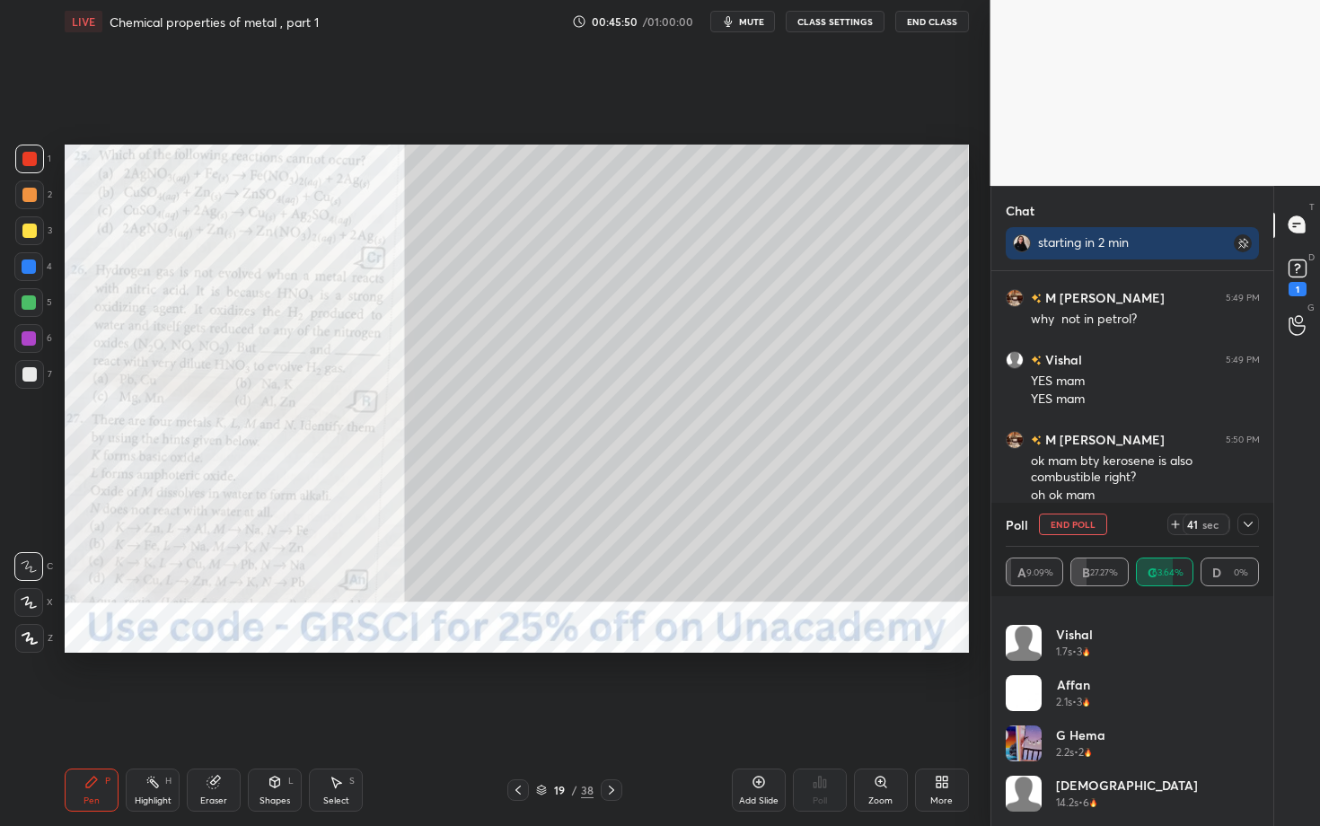
click at [1239, 528] on div at bounding box center [1249, 525] width 22 height 22
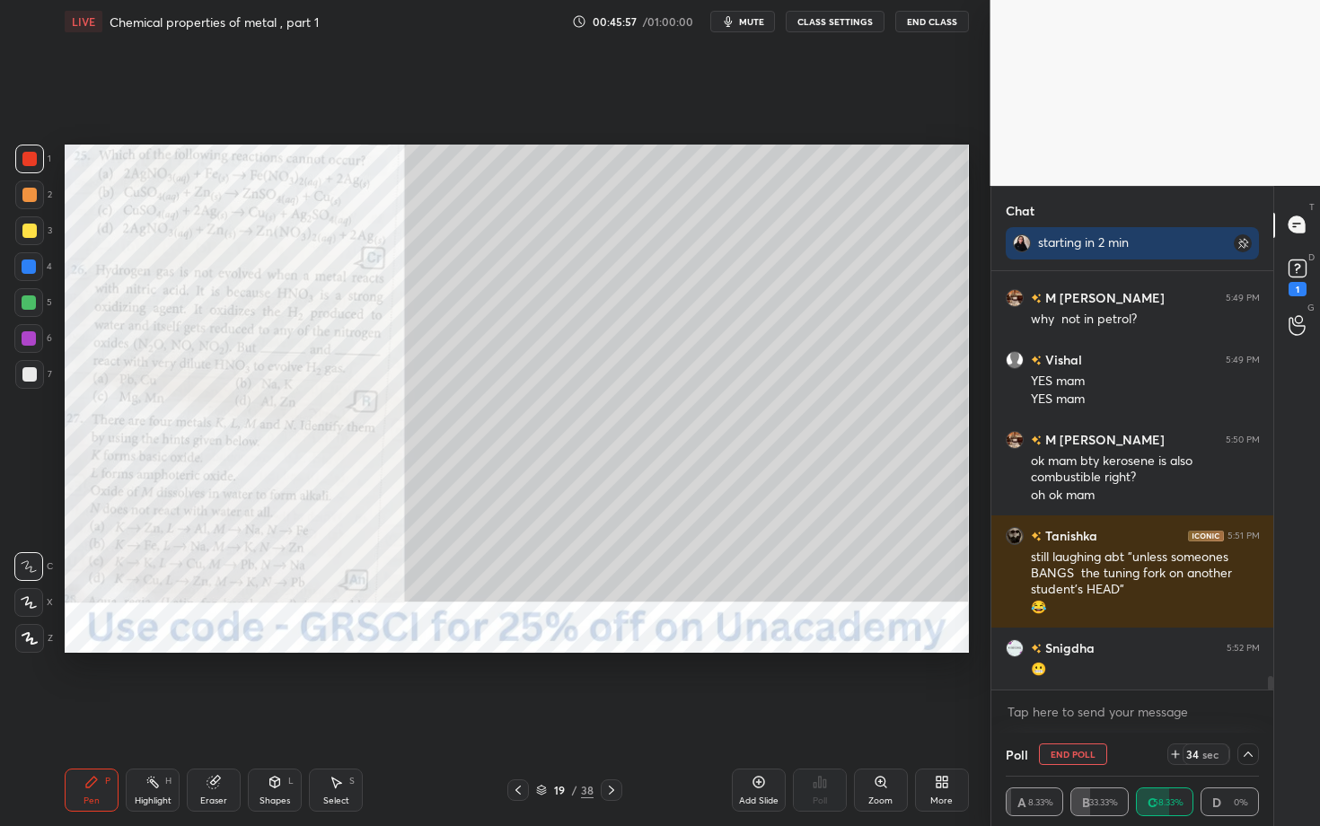
scroll to position [12492, 0]
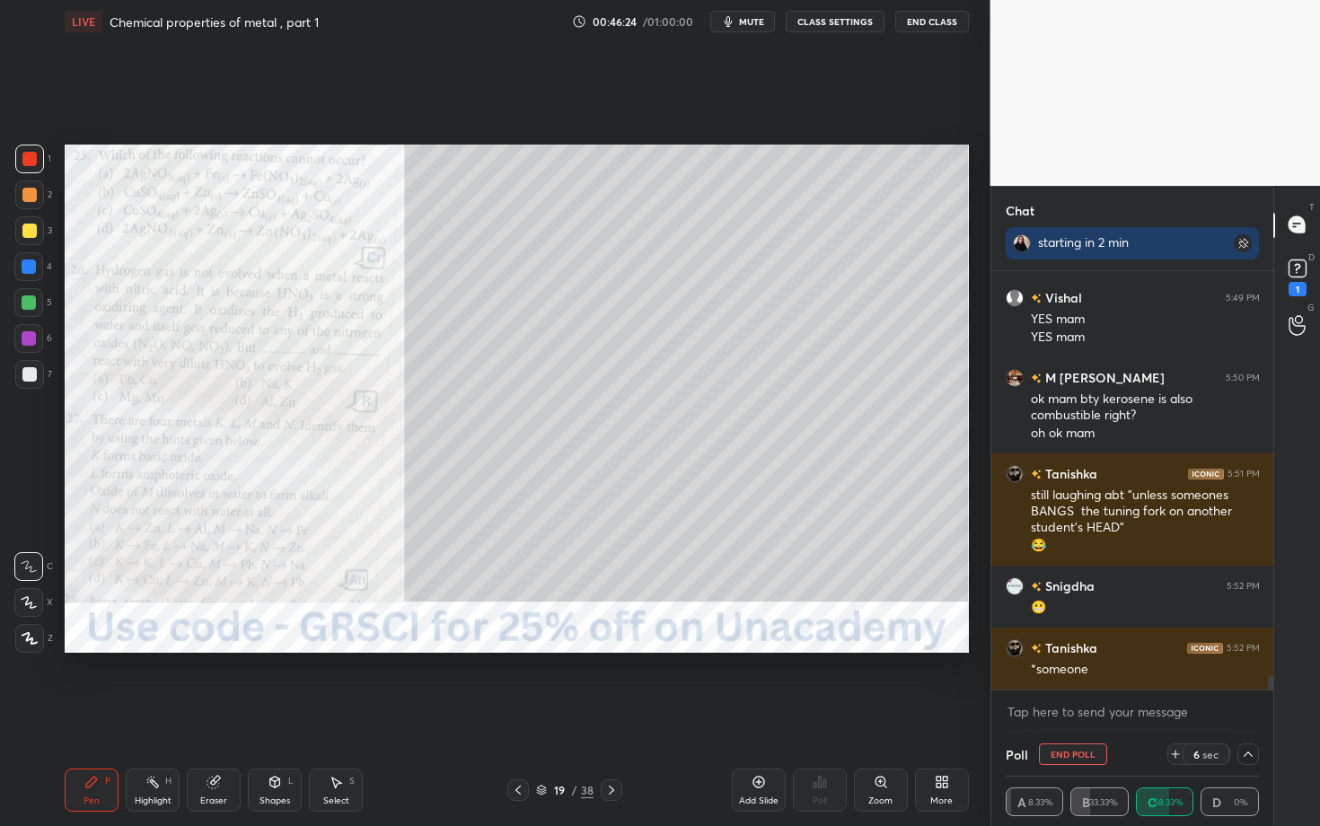
click at [1066, 638] on button "End Poll" at bounding box center [1073, 755] width 68 height 22
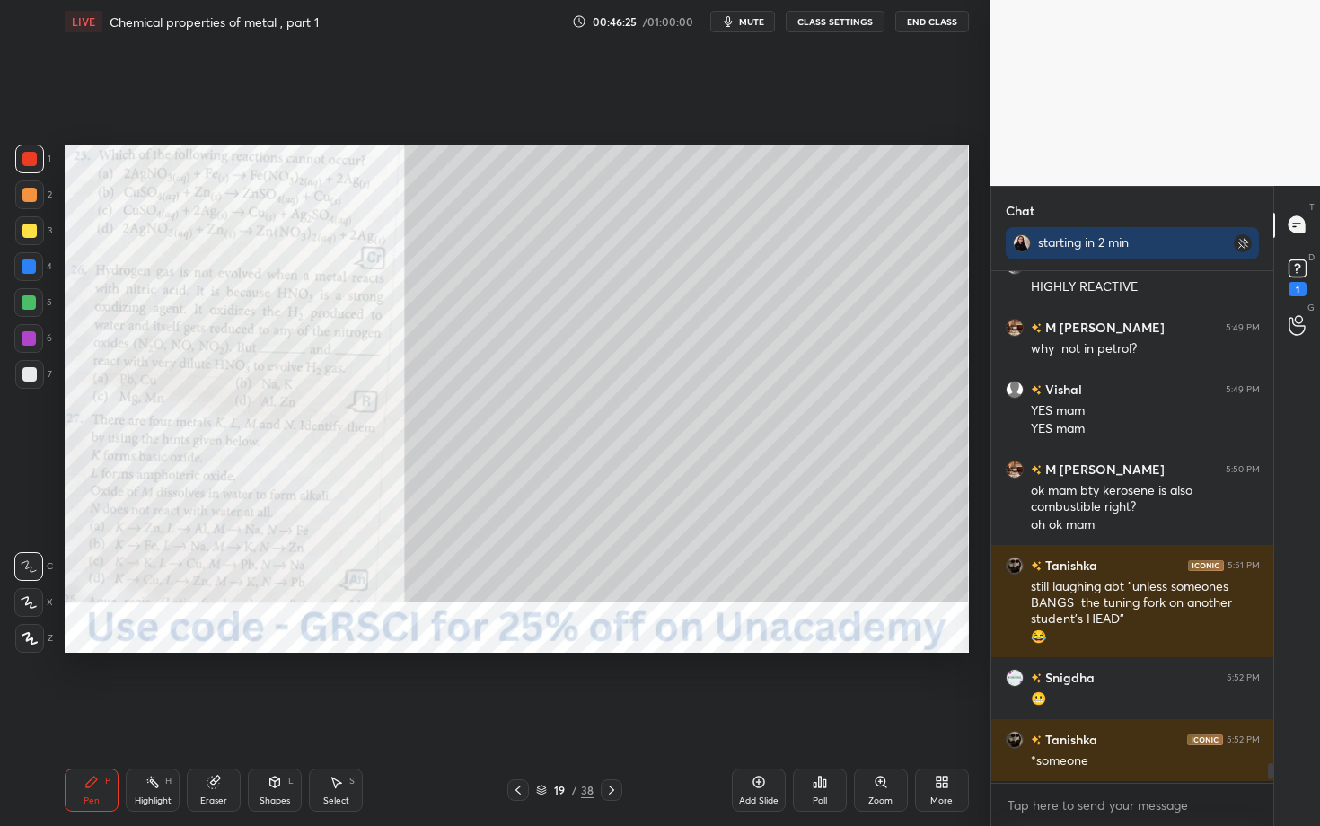
click at [1066, 638] on div "M [PERSON_NAME] 5:47 PM for research purpose? [PERSON_NAME] 5:47 PM but bio stu…" at bounding box center [1133, 526] width 283 height 510
click at [874, 638] on div "Zoom" at bounding box center [881, 790] width 54 height 43
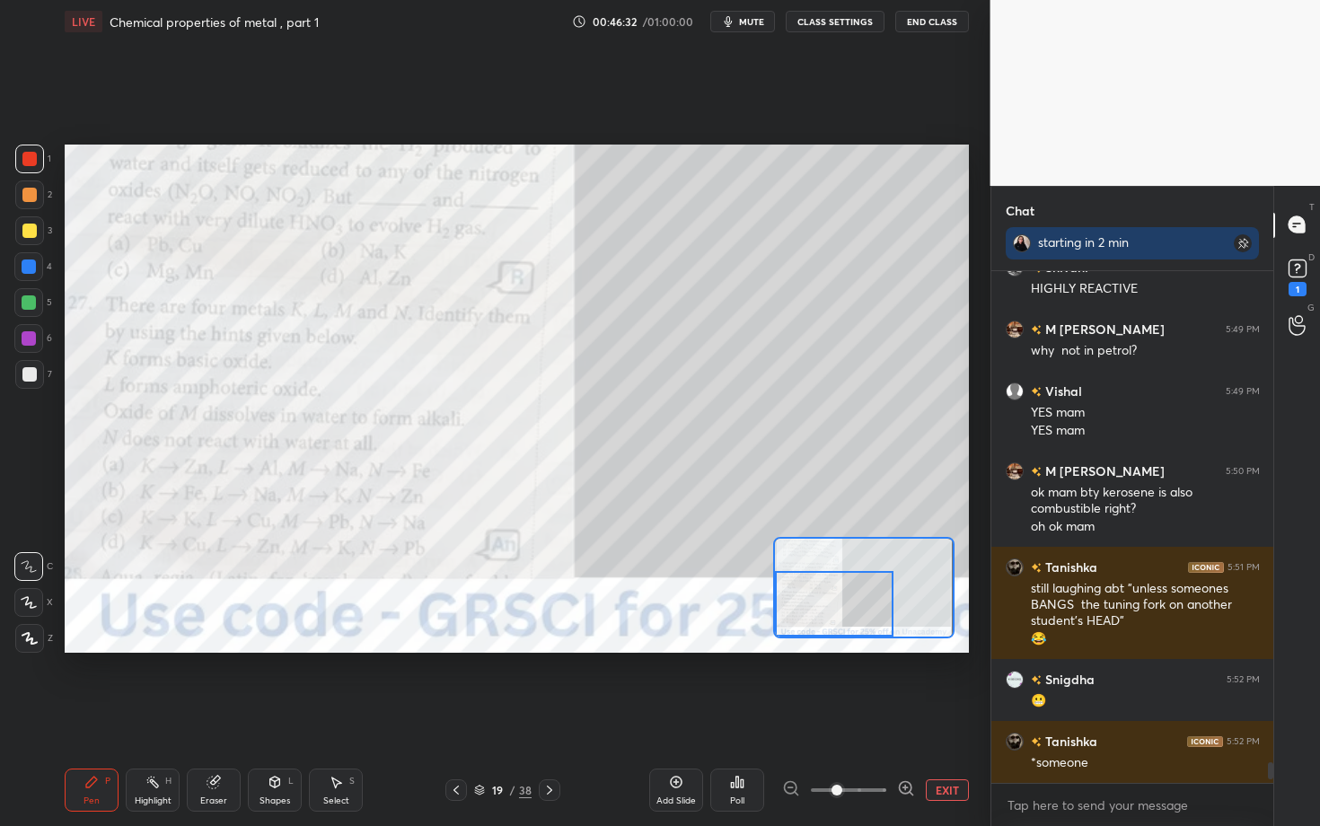
drag, startPoint x: 825, startPoint y: 612, endPoint x: 777, endPoint y: 630, distance: 50.9
click at [777, 630] on div at bounding box center [834, 604] width 119 height 66
click at [745, 638] on div "Poll" at bounding box center [738, 790] width 54 height 43
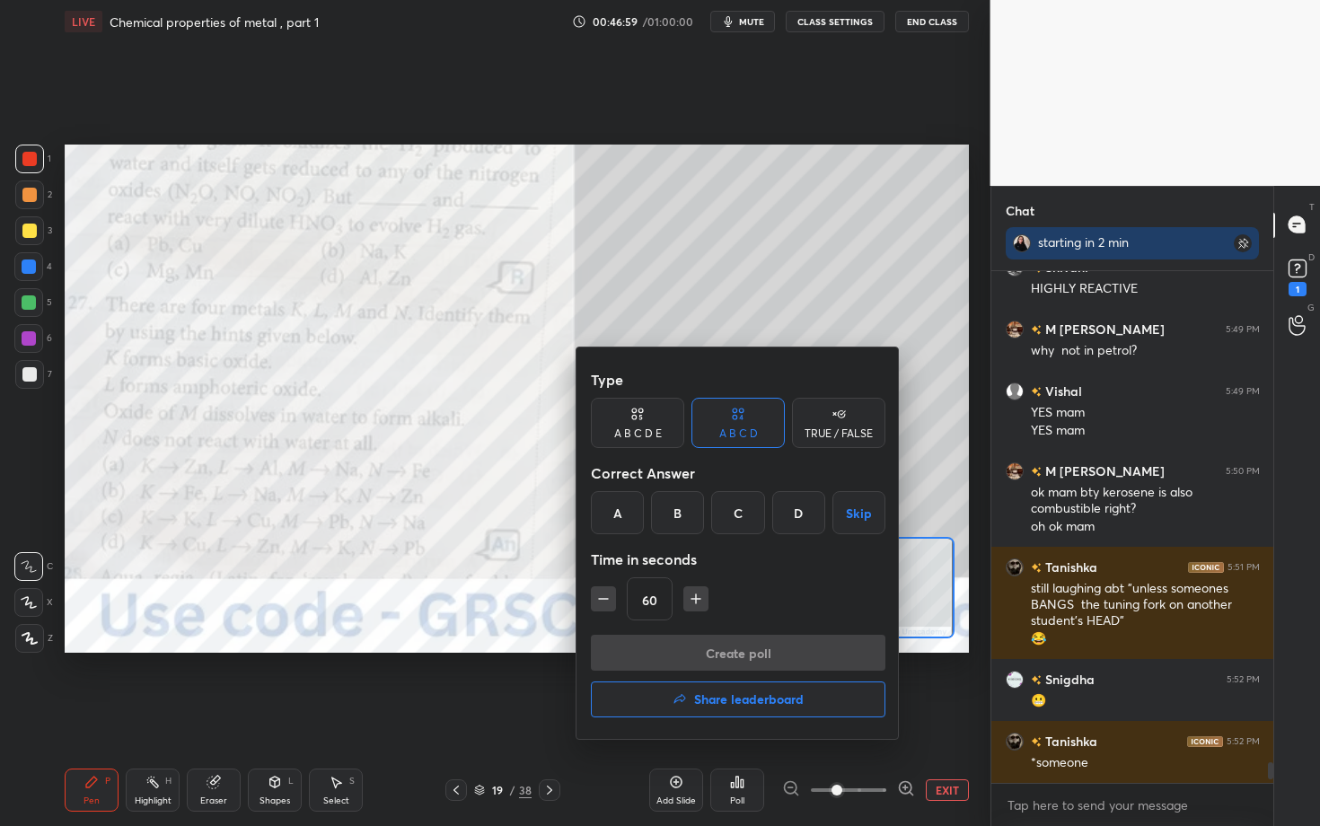
click at [618, 507] on div "A" at bounding box center [617, 512] width 53 height 43
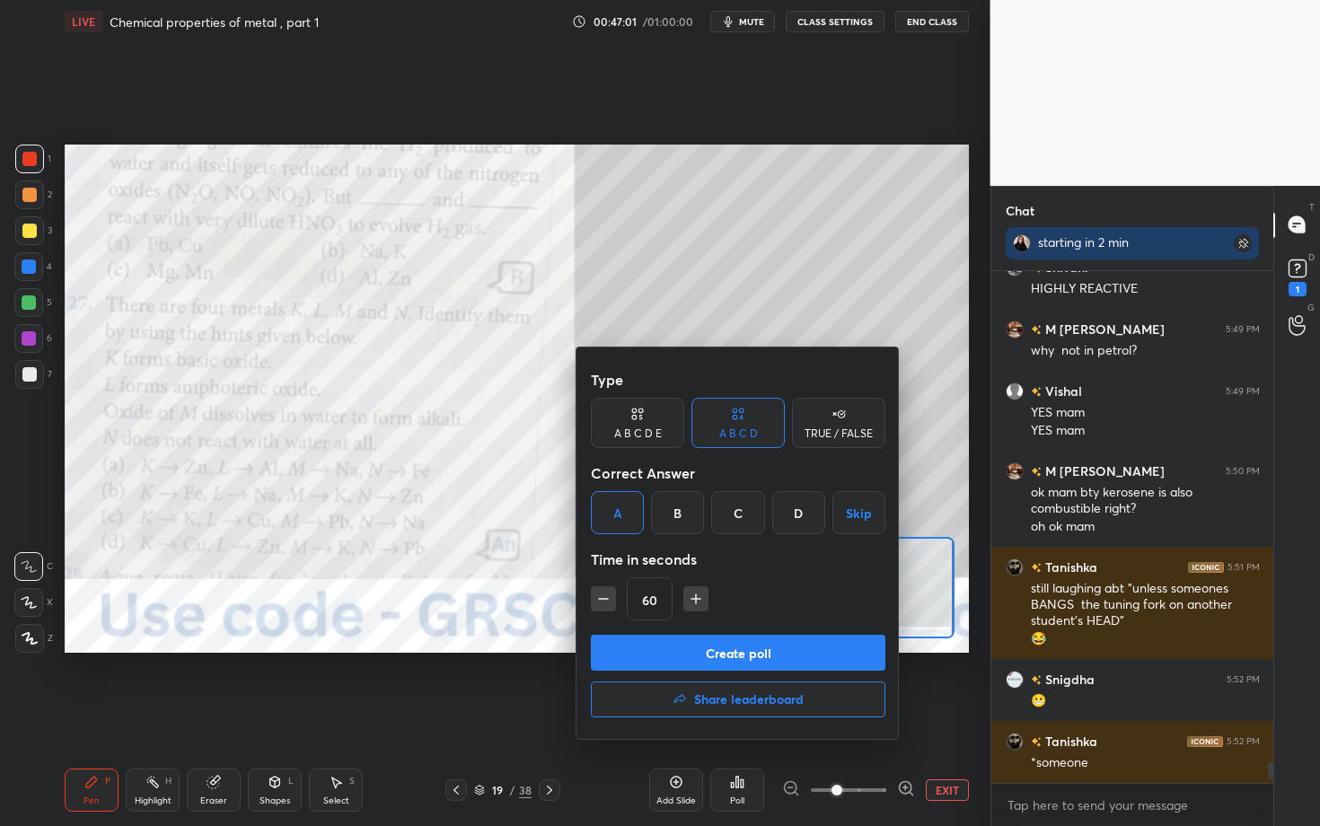
click at [653, 638] on button "Create poll" at bounding box center [738, 653] width 295 height 36
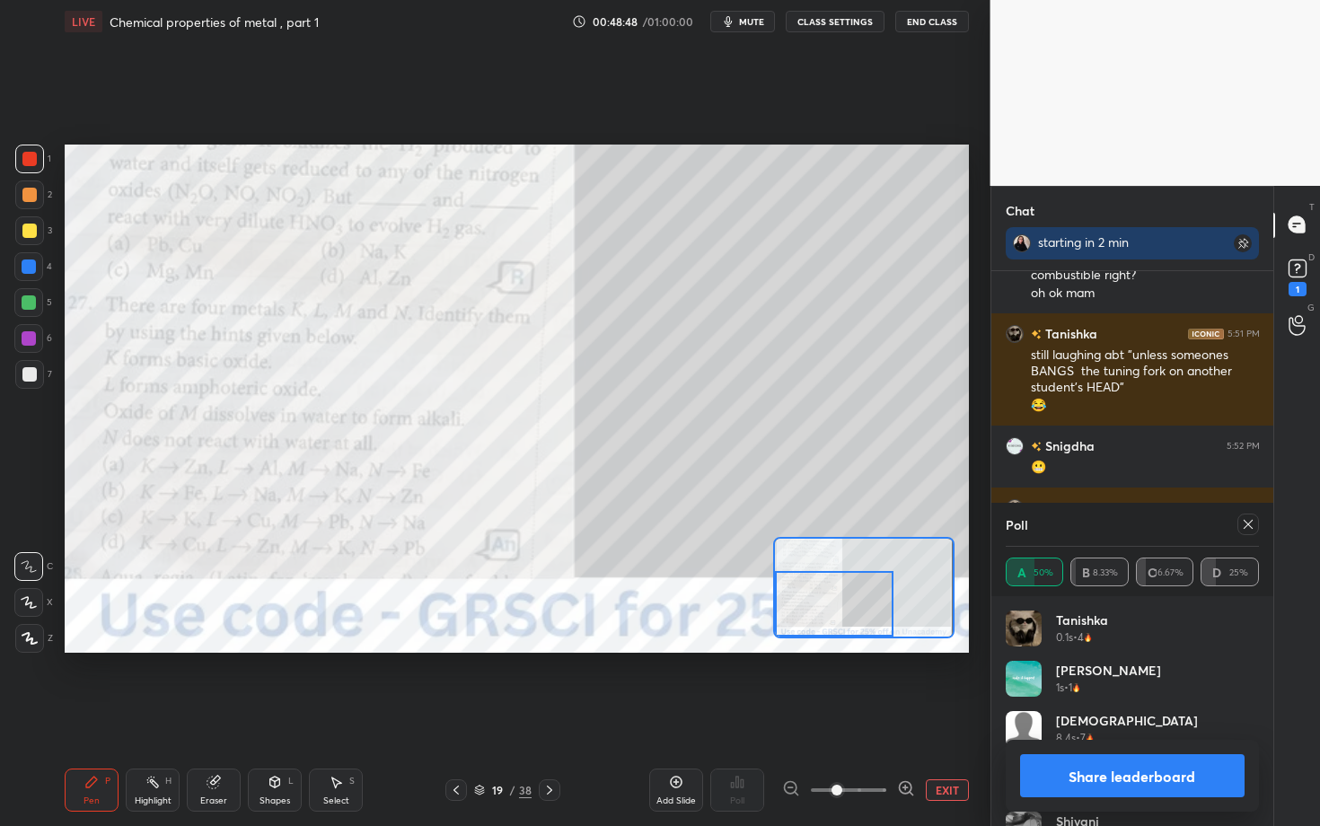
scroll to position [12489, 0]
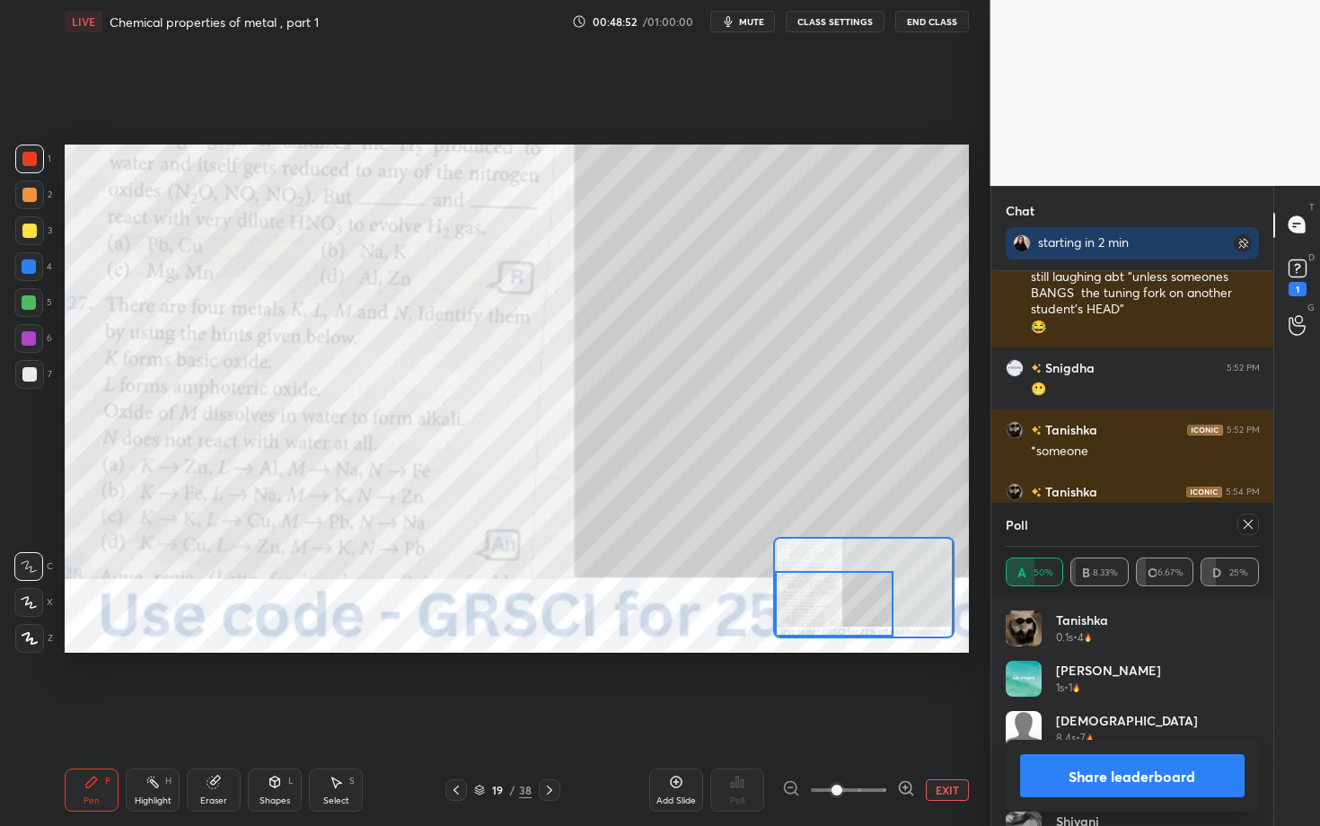
click at [1248, 525] on icon at bounding box center [1248, 524] width 14 height 14
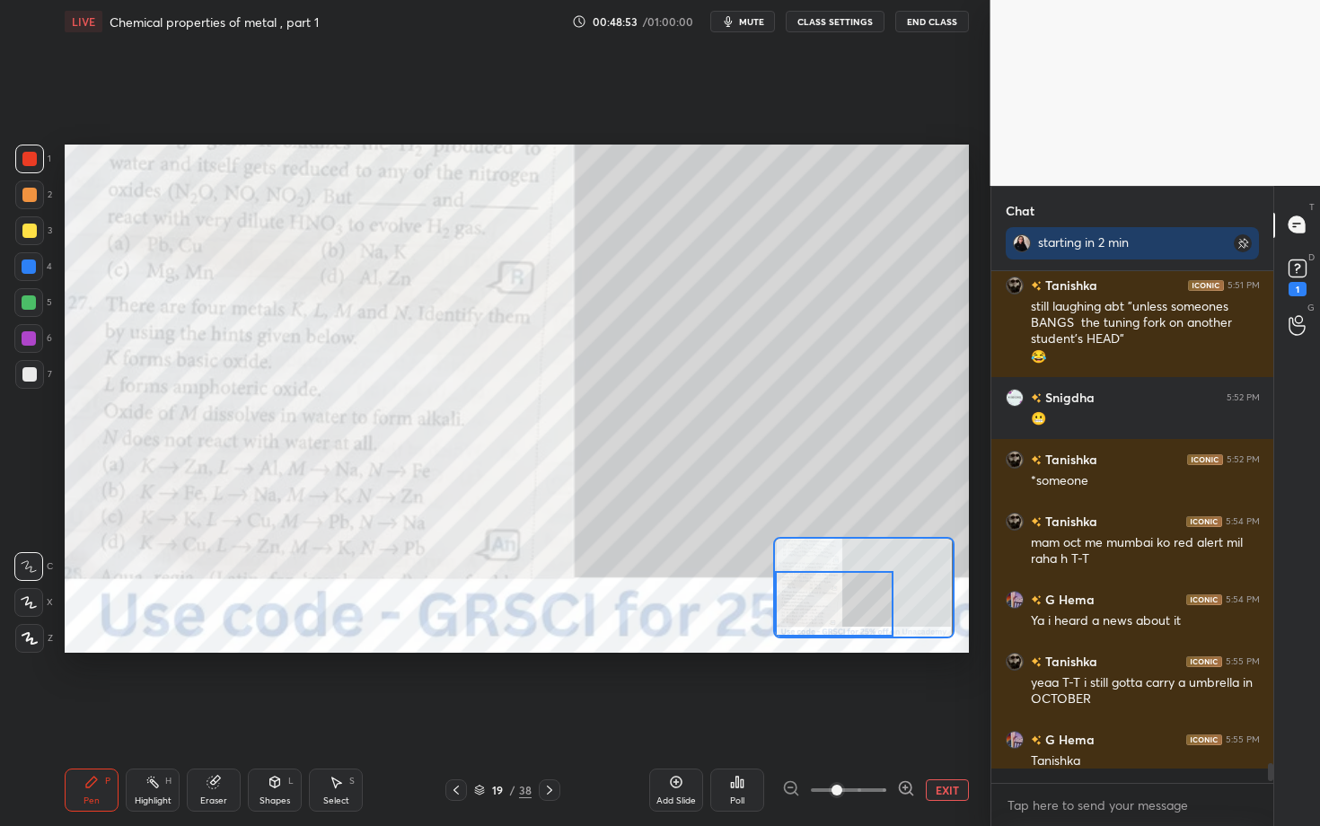
scroll to position [12467, 0]
click at [33, 340] on div at bounding box center [28, 338] width 29 height 29
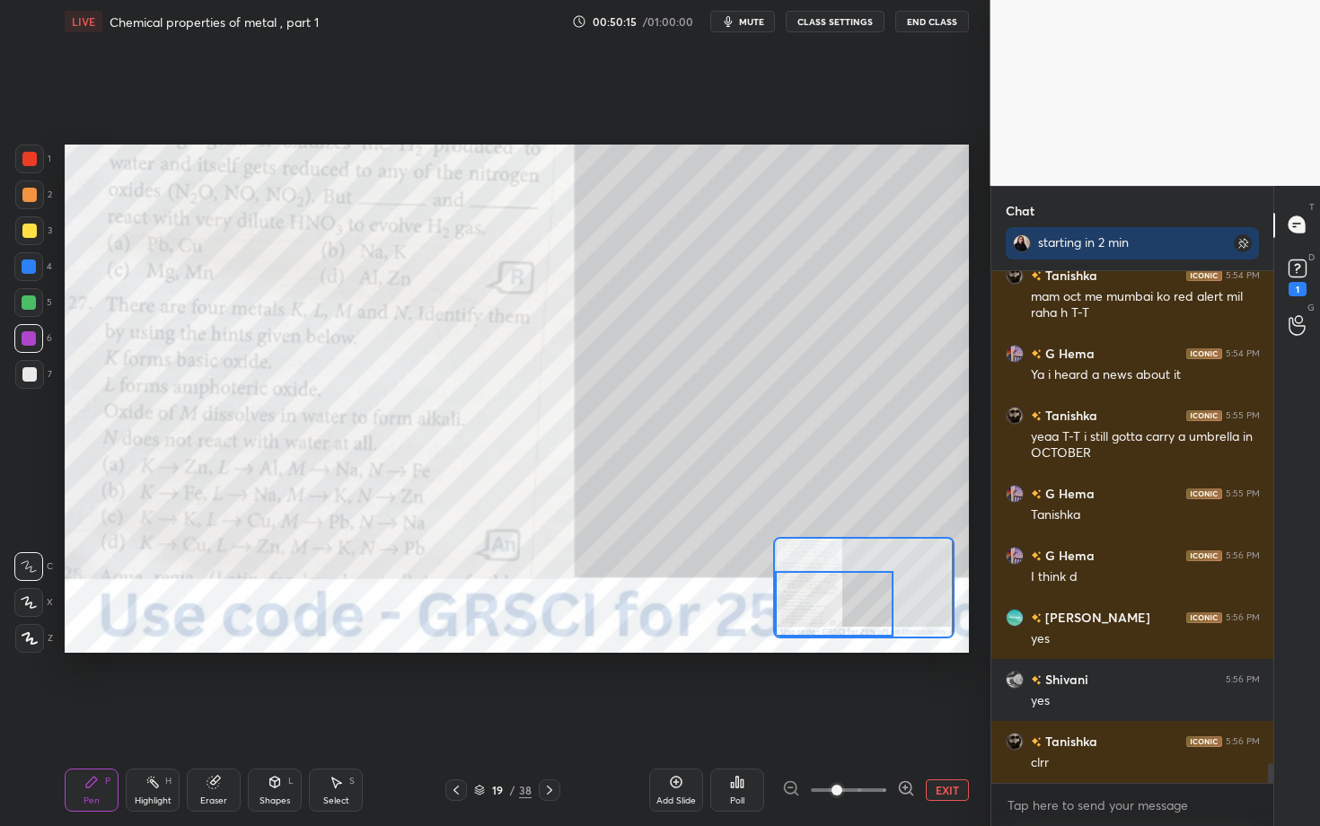
scroll to position [12768, 0]
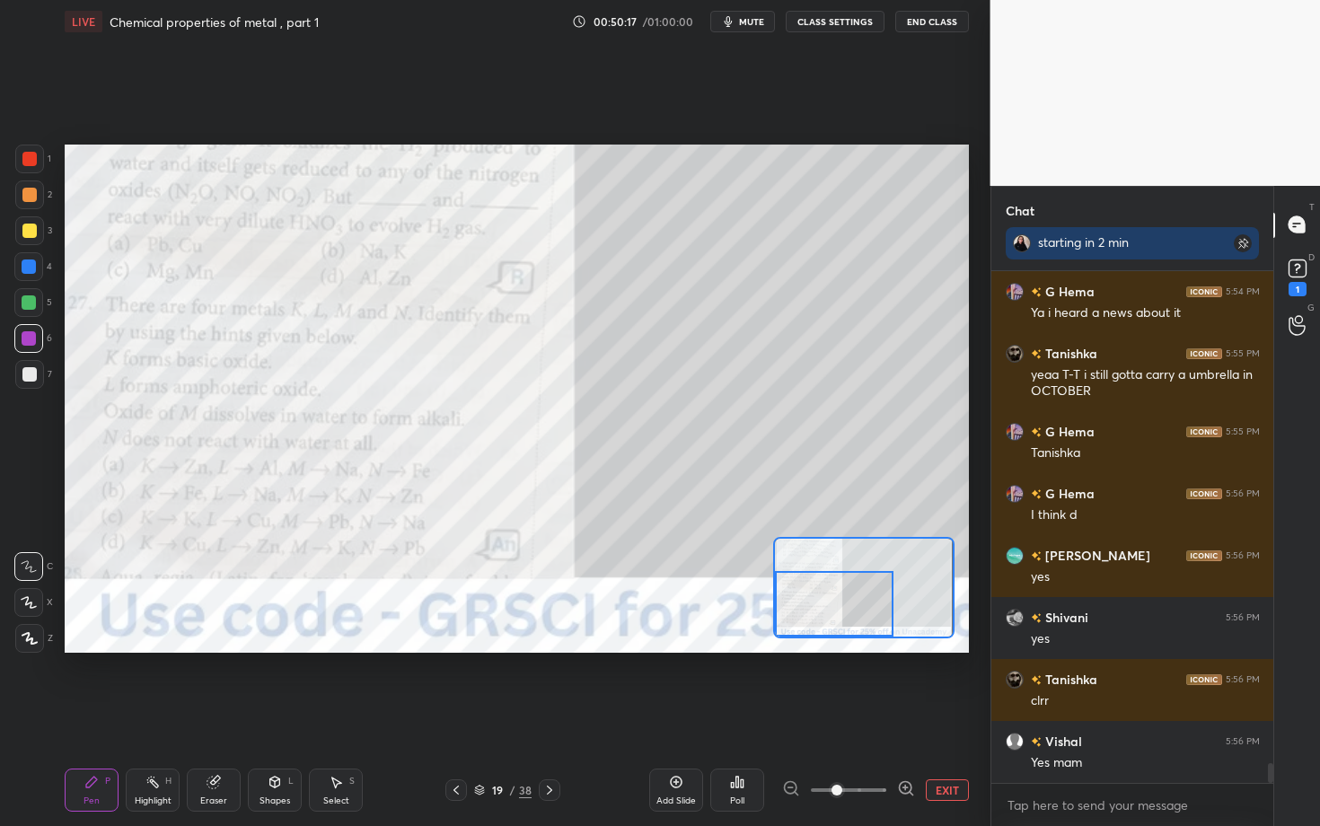
drag, startPoint x: 689, startPoint y: 825, endPoint x: 691, endPoint y: 847, distance: 21.6
click at [692, 638] on div "Add Slide Poll EXIT" at bounding box center [809, 790] width 320 height 101
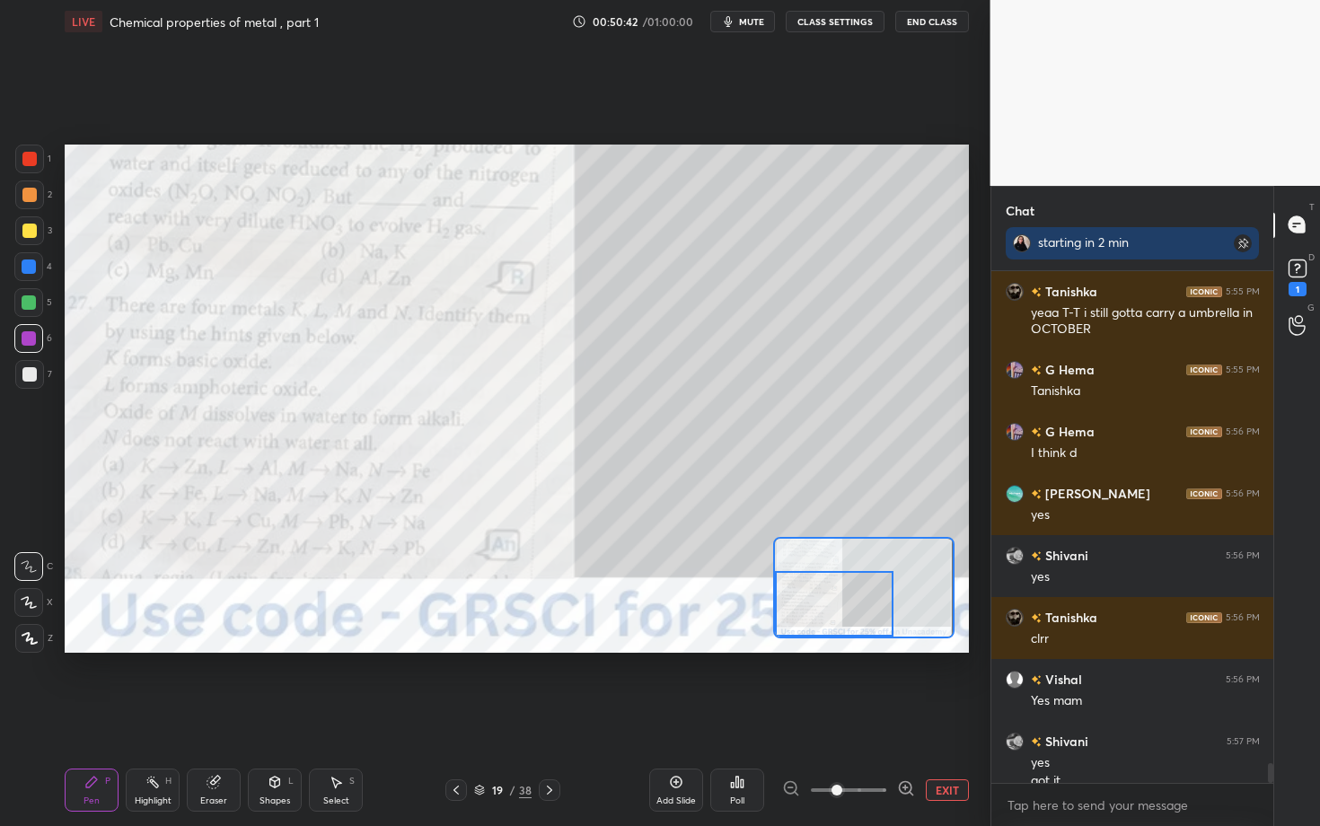
scroll to position [12848, 0]
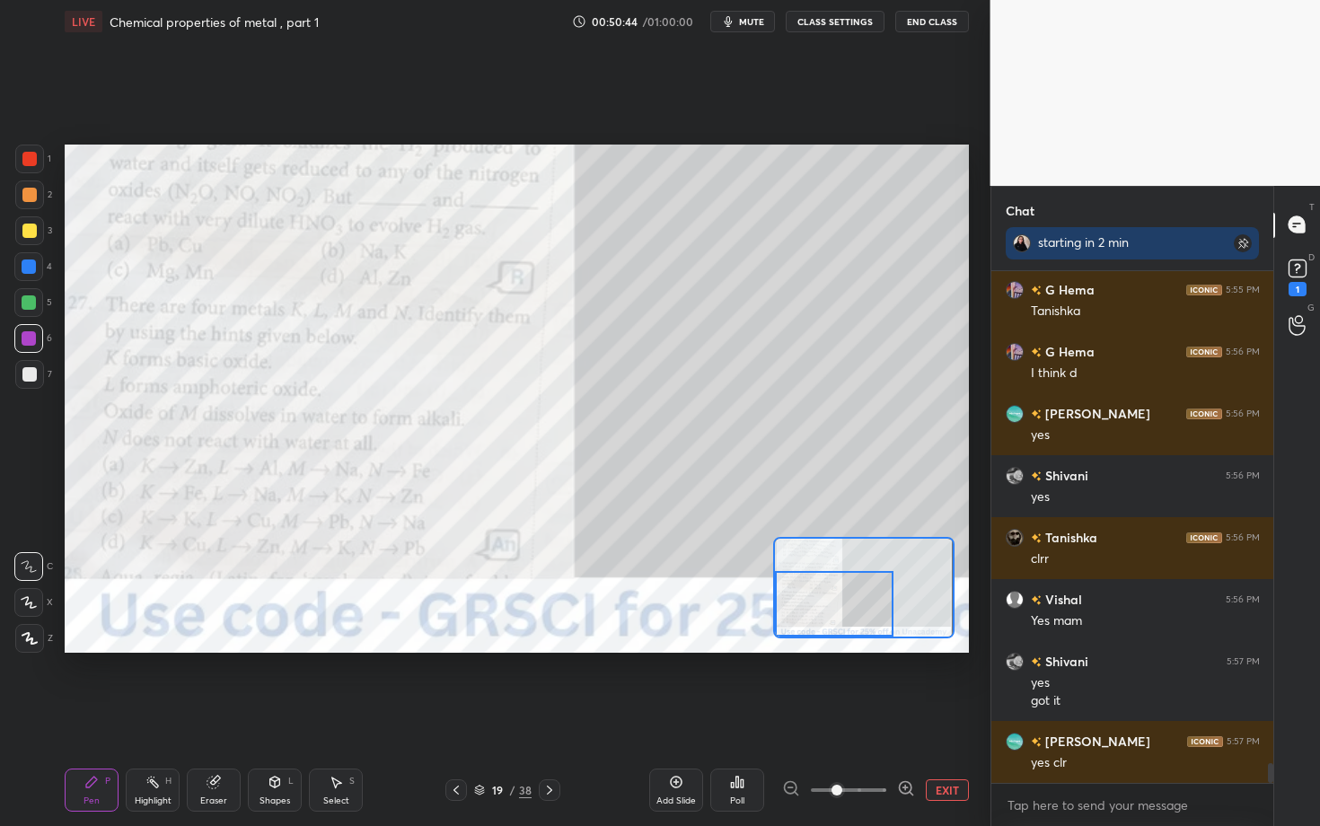
click at [550, 638] on icon at bounding box center [549, 790] width 5 height 9
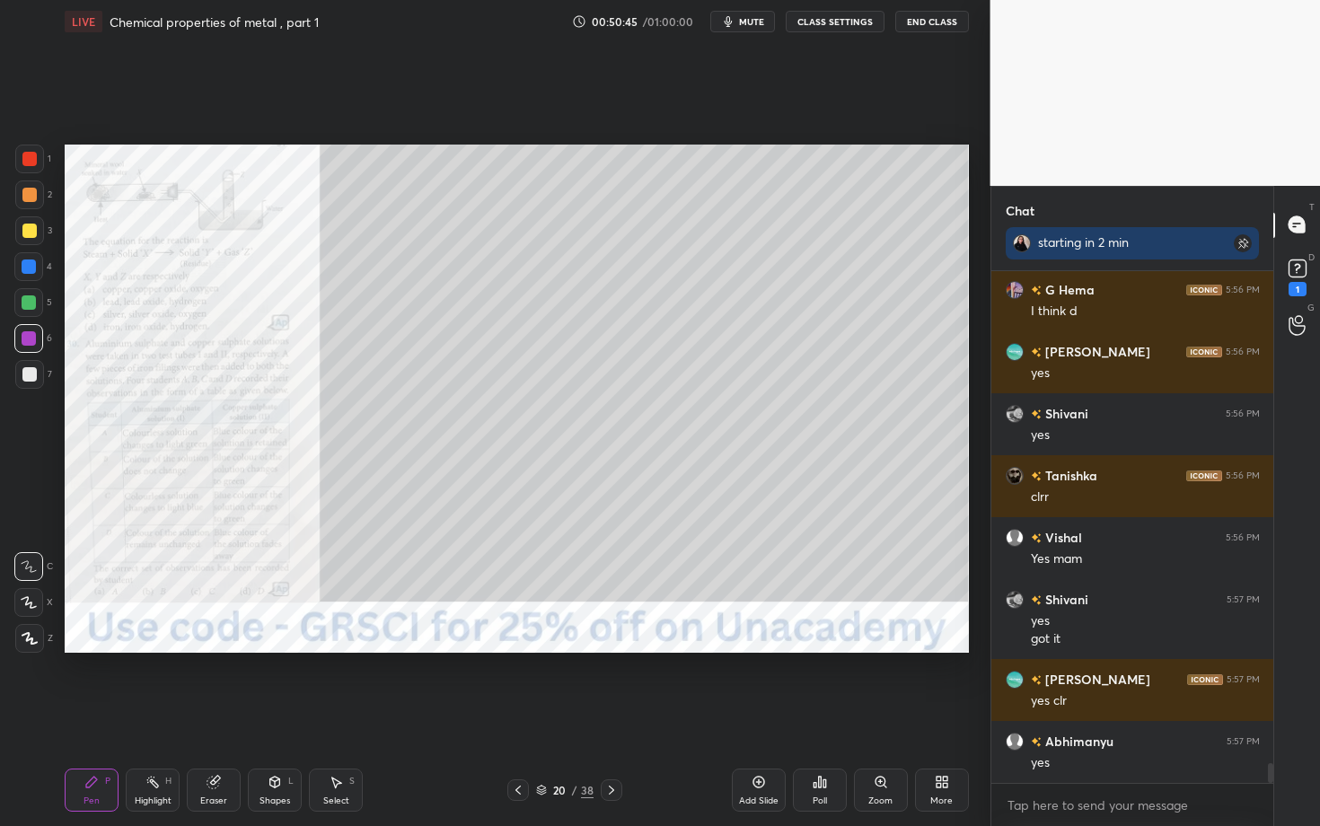
scroll to position [13034, 0]
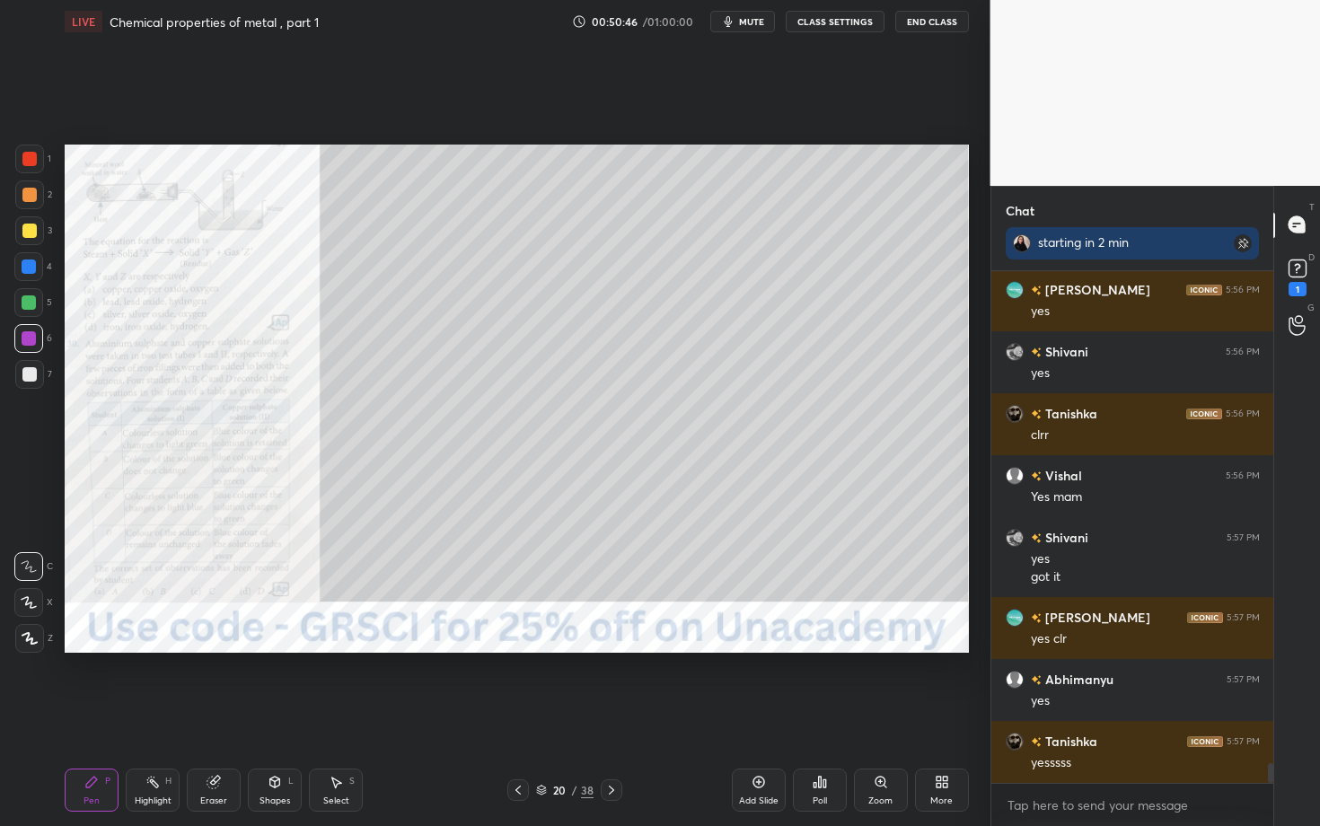
click at [895, 638] on div "Zoom" at bounding box center [881, 790] width 54 height 43
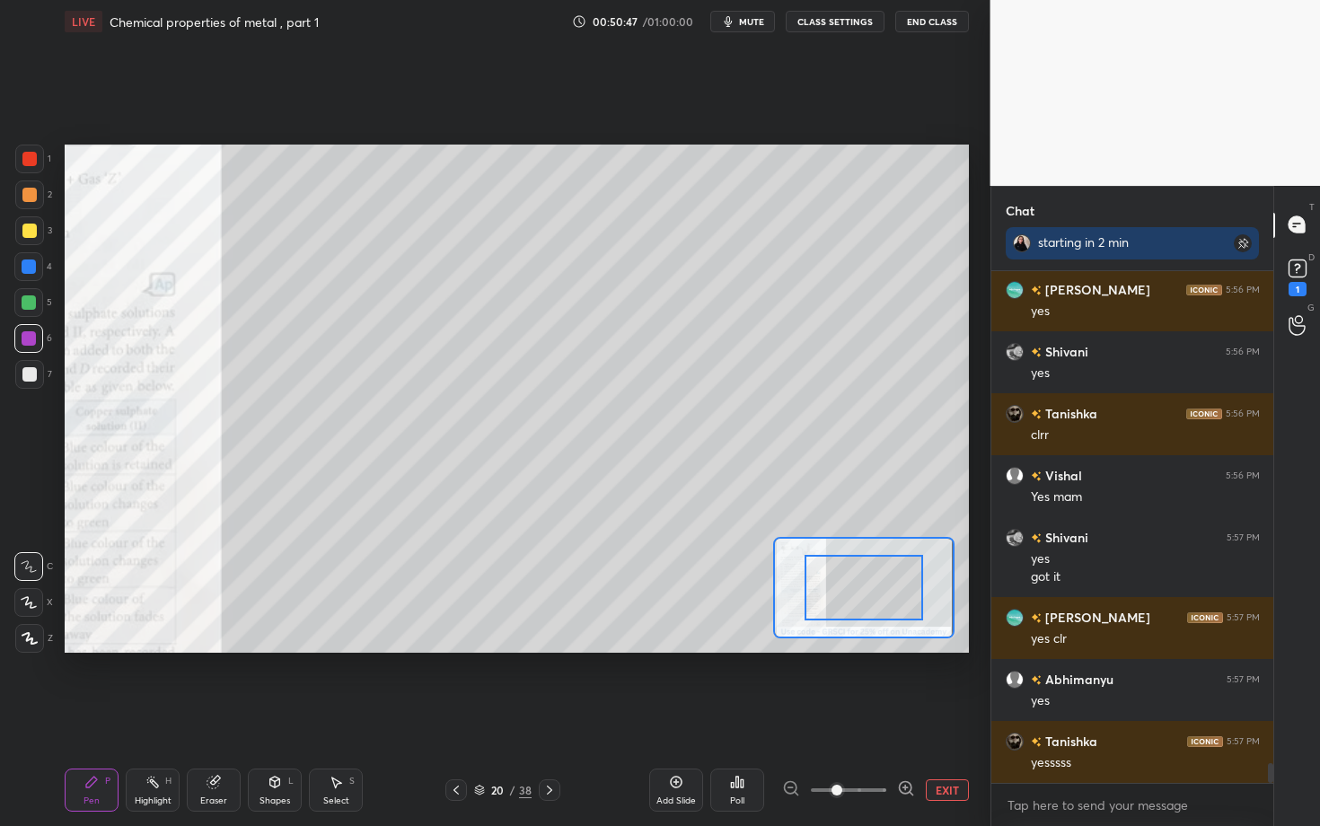
scroll to position [13096, 0]
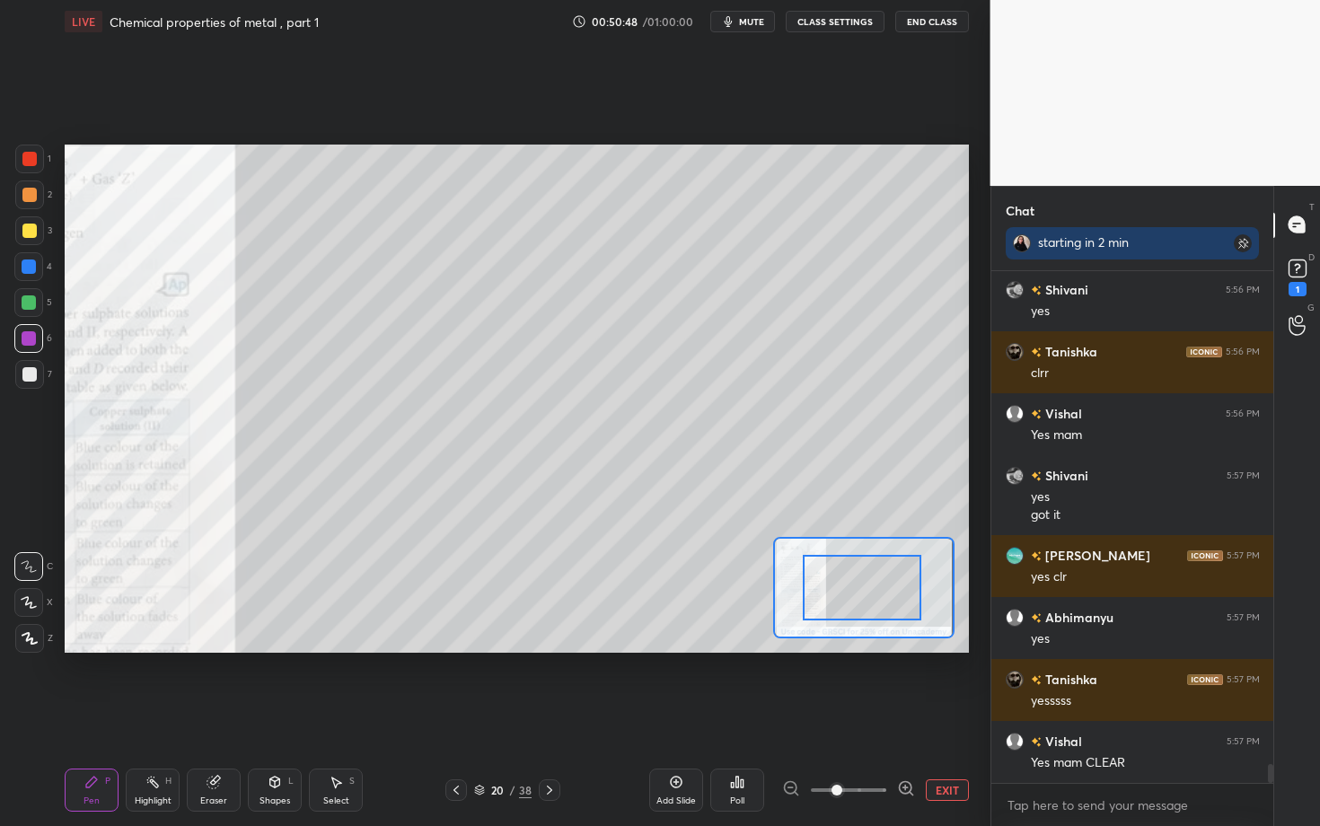
click at [770, 614] on div "Setting up your live class Poll for secs No correct answer Start poll" at bounding box center [517, 399] width 905 height 508
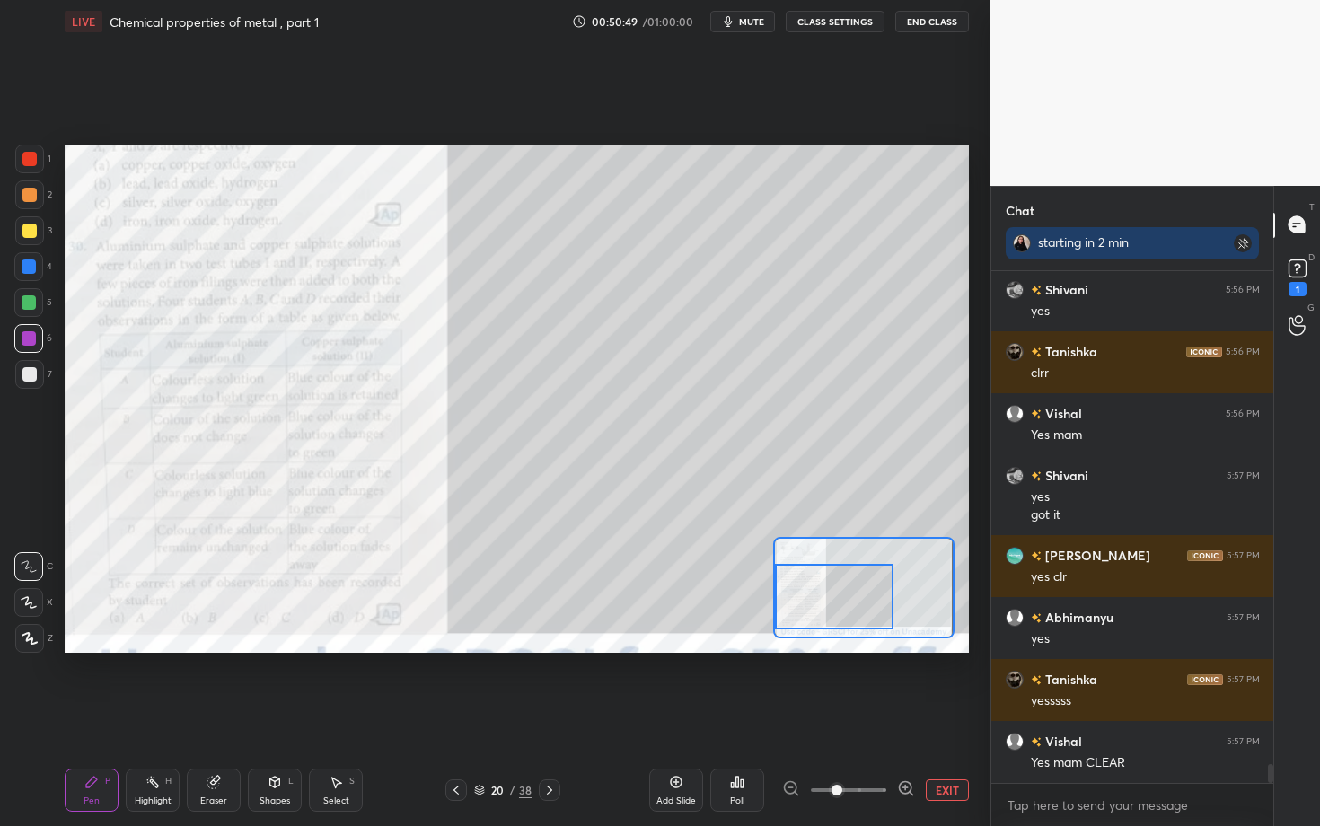
scroll to position [13158, 0]
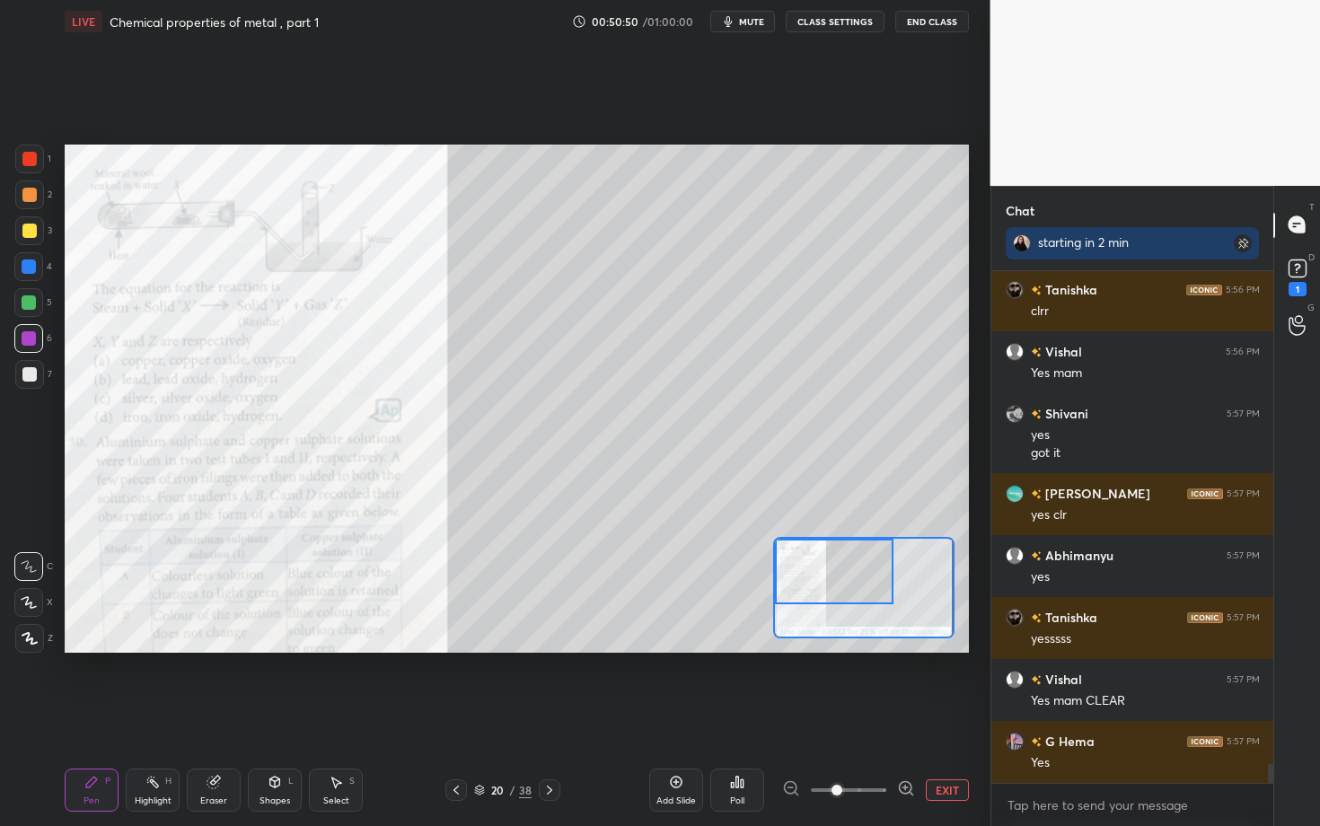
click at [765, 539] on div "Setting up your live class Poll for secs No correct answer Start poll" at bounding box center [517, 399] width 905 height 508
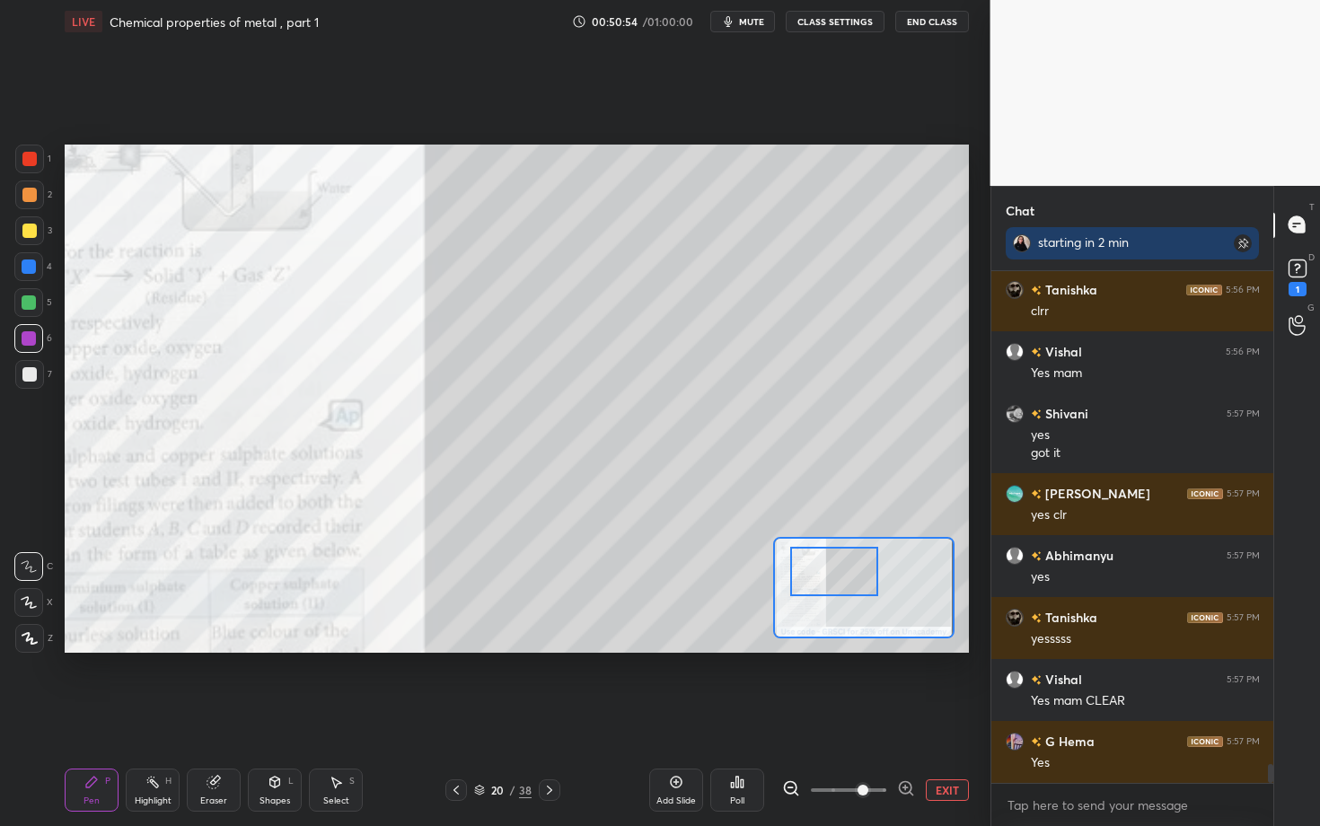
drag, startPoint x: 839, startPoint y: 781, endPoint x: 867, endPoint y: 781, distance: 27.8
click at [867, 638] on span at bounding box center [863, 790] width 11 height 11
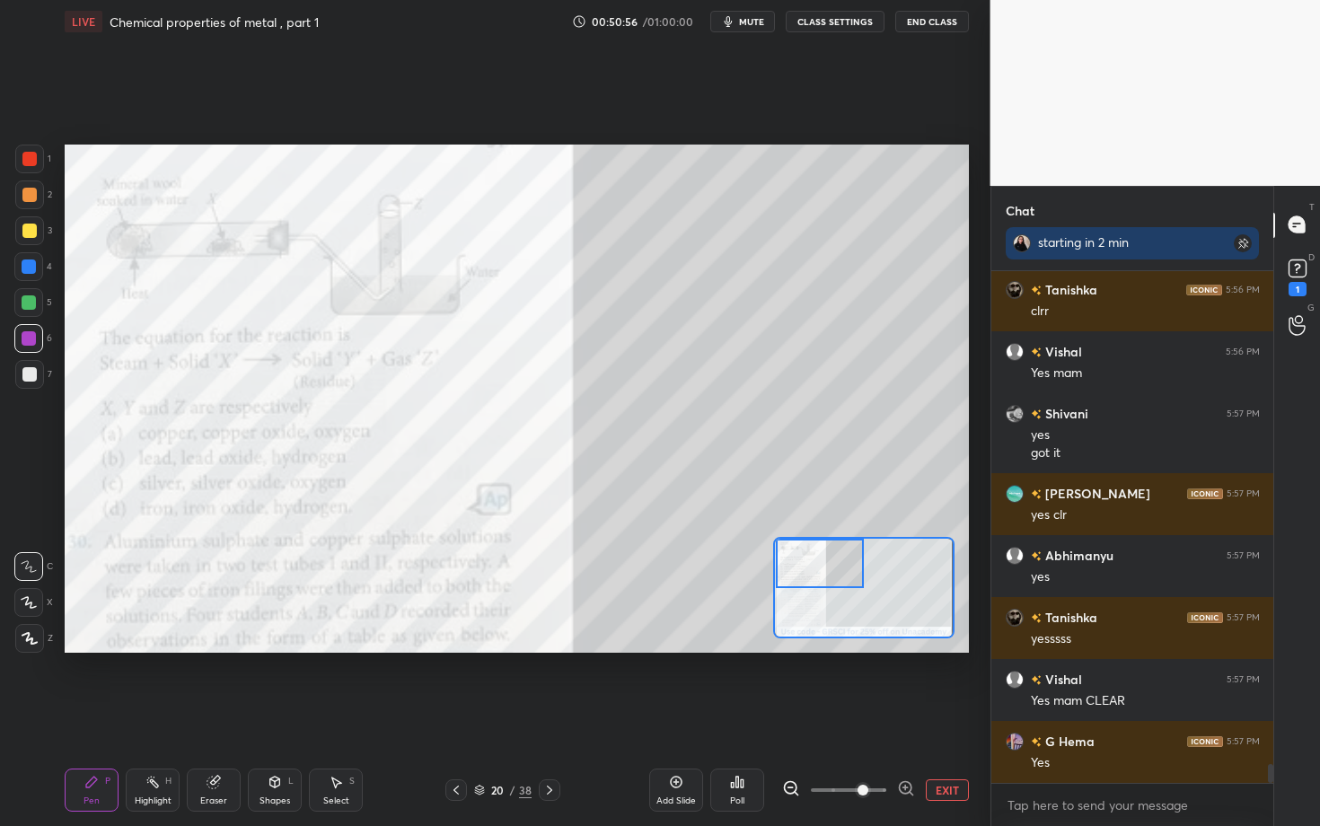
drag, startPoint x: 836, startPoint y: 565, endPoint x: 805, endPoint y: 550, distance: 35.0
click at [805, 550] on div at bounding box center [820, 563] width 89 height 49
click at [718, 638] on div "Poll" at bounding box center [738, 790] width 54 height 43
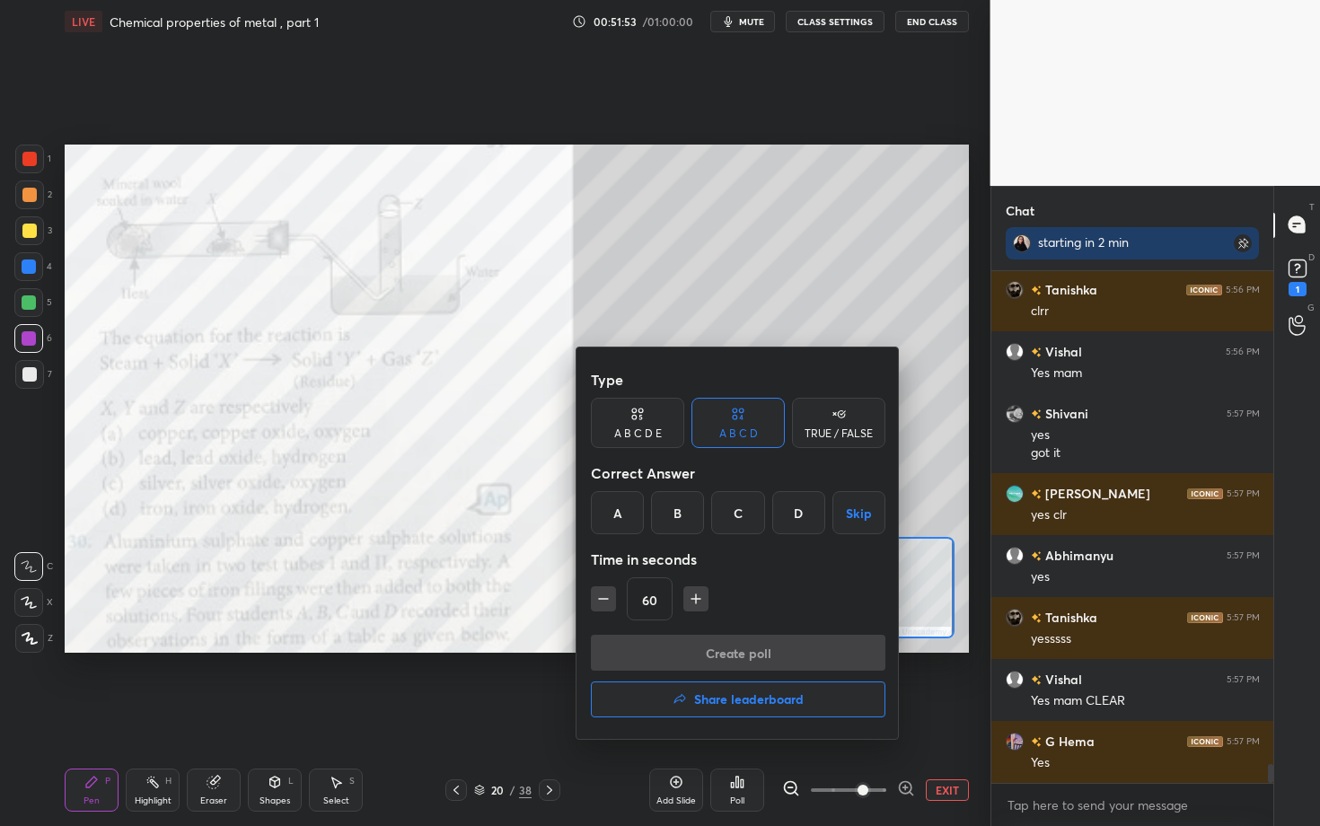
click at [798, 517] on div "D" at bounding box center [799, 512] width 53 height 43
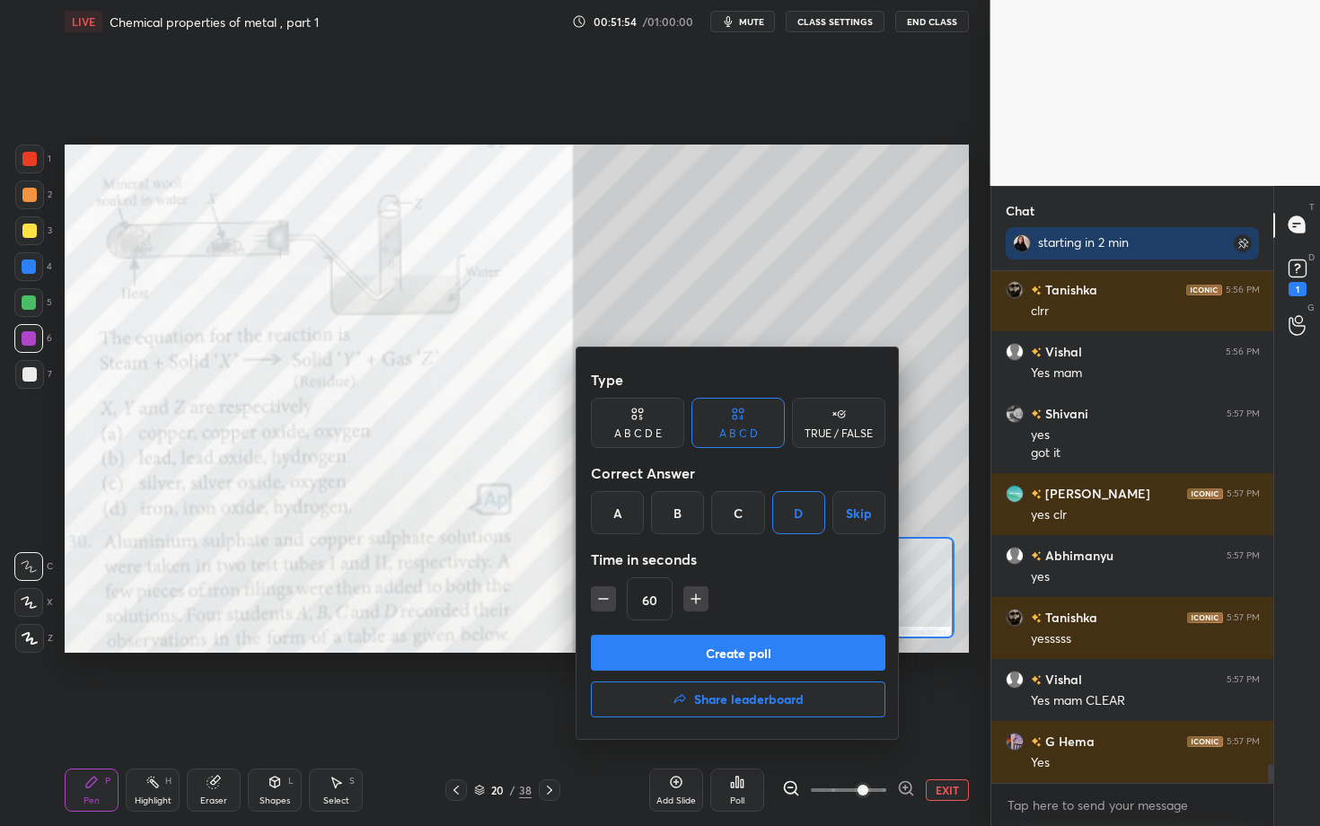
scroll to position [13220, 0]
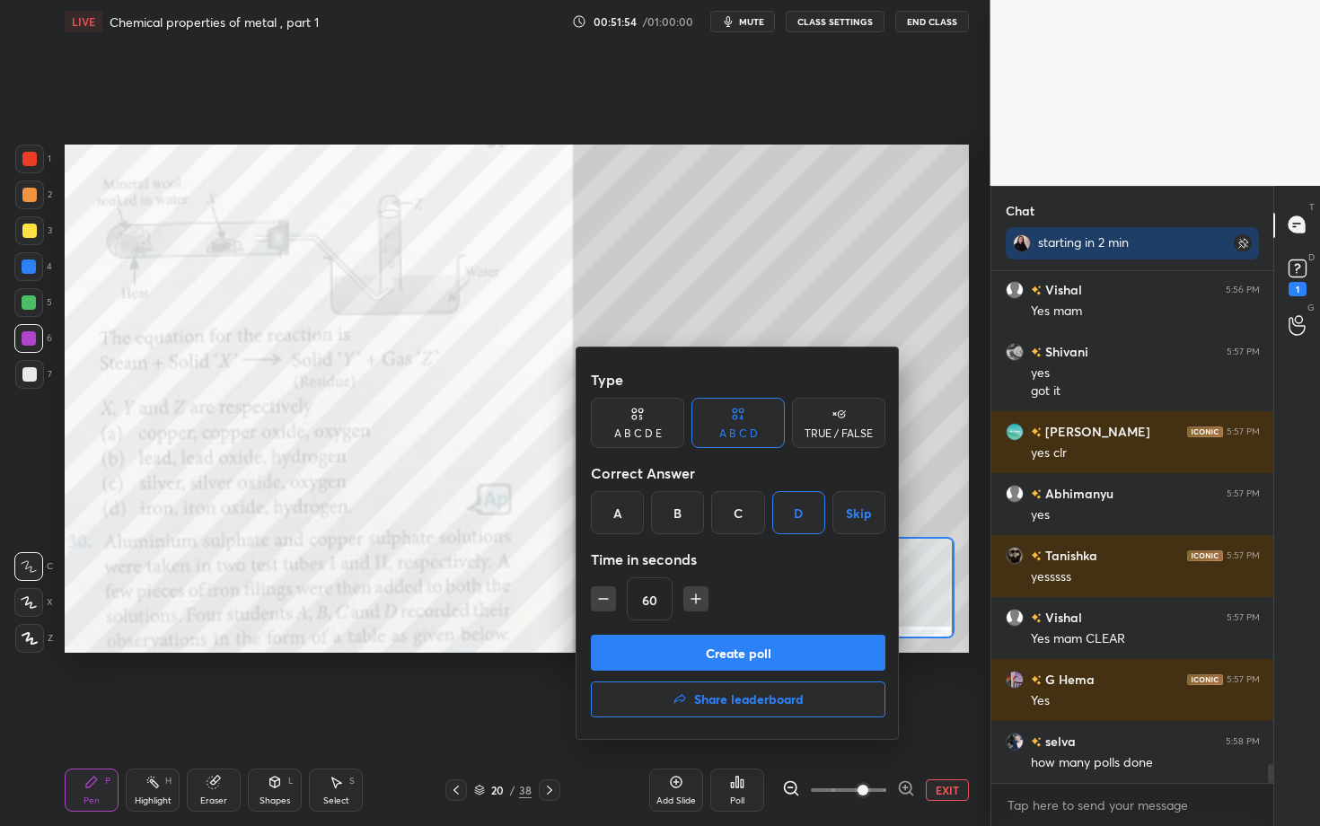
click at [676, 638] on button "Create poll" at bounding box center [738, 653] width 295 height 36
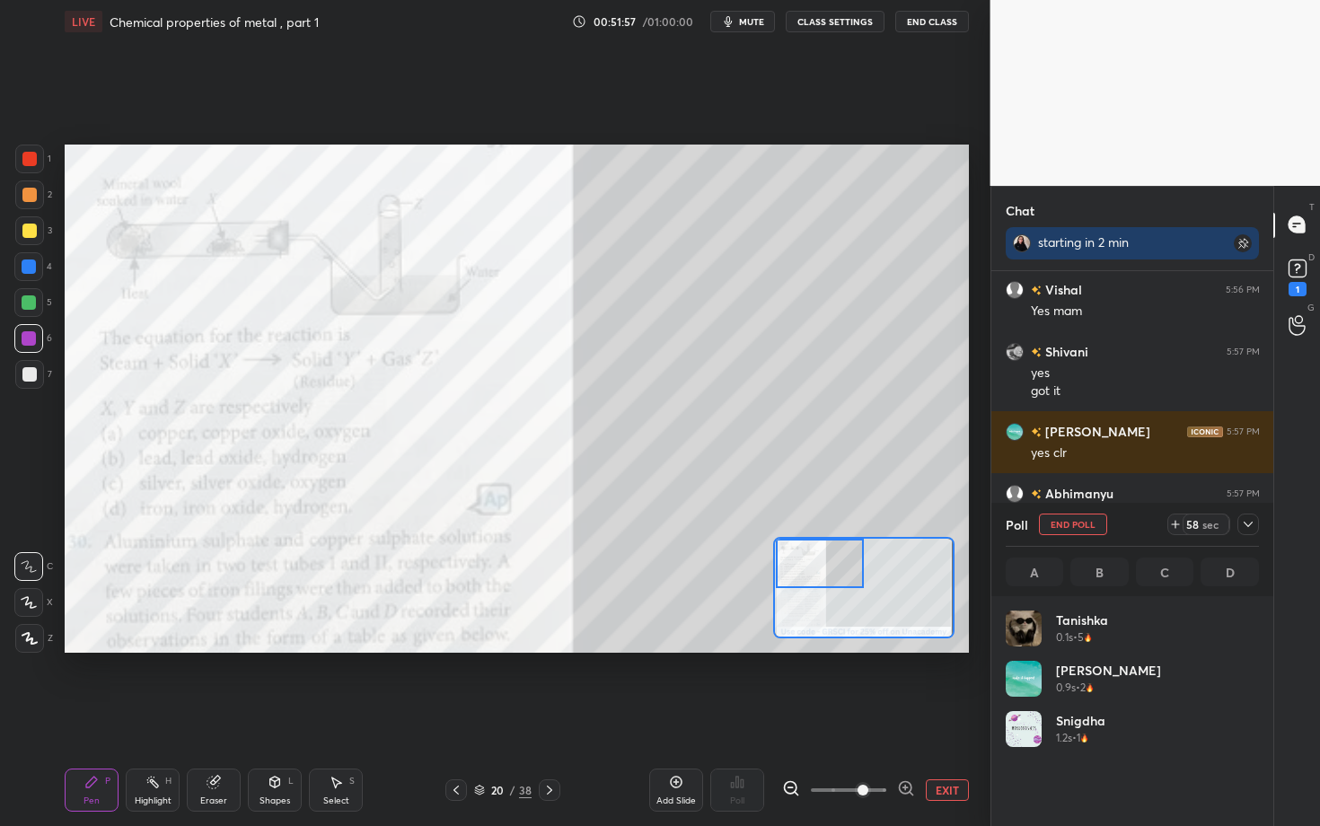
scroll to position [6, 6]
click at [1245, 525] on icon at bounding box center [1248, 524] width 14 height 14
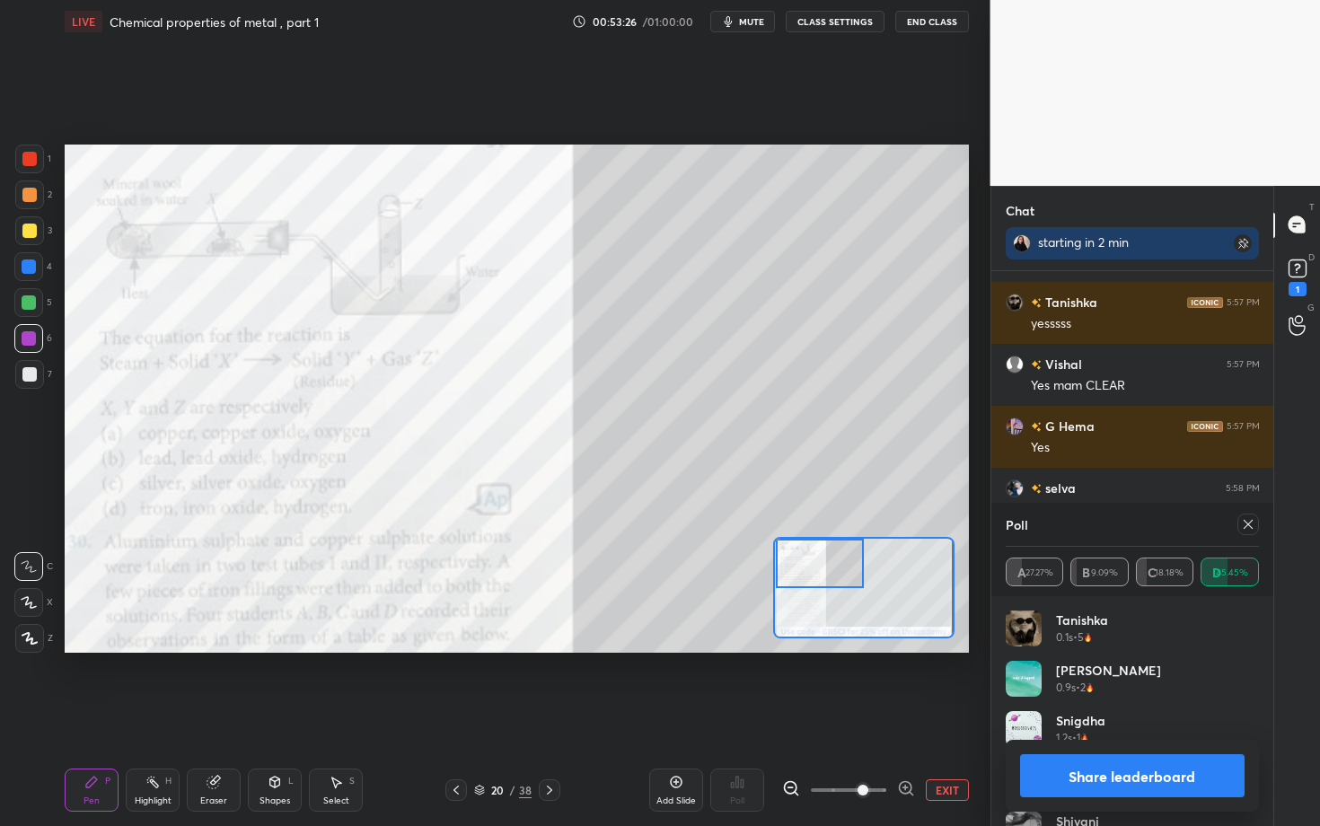
scroll to position [13535, 0]
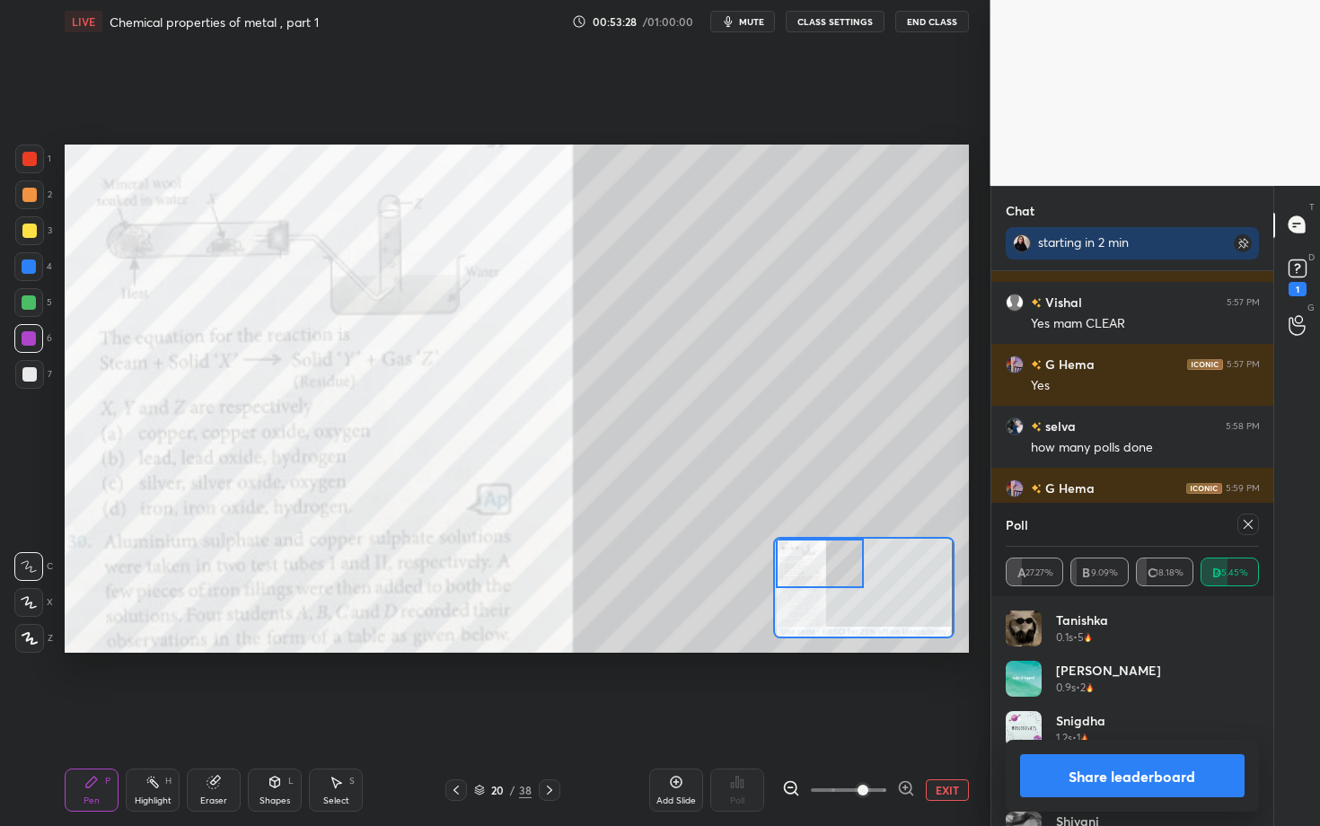
click at [1168, 638] on button "Share leaderboard" at bounding box center [1132, 776] width 225 height 43
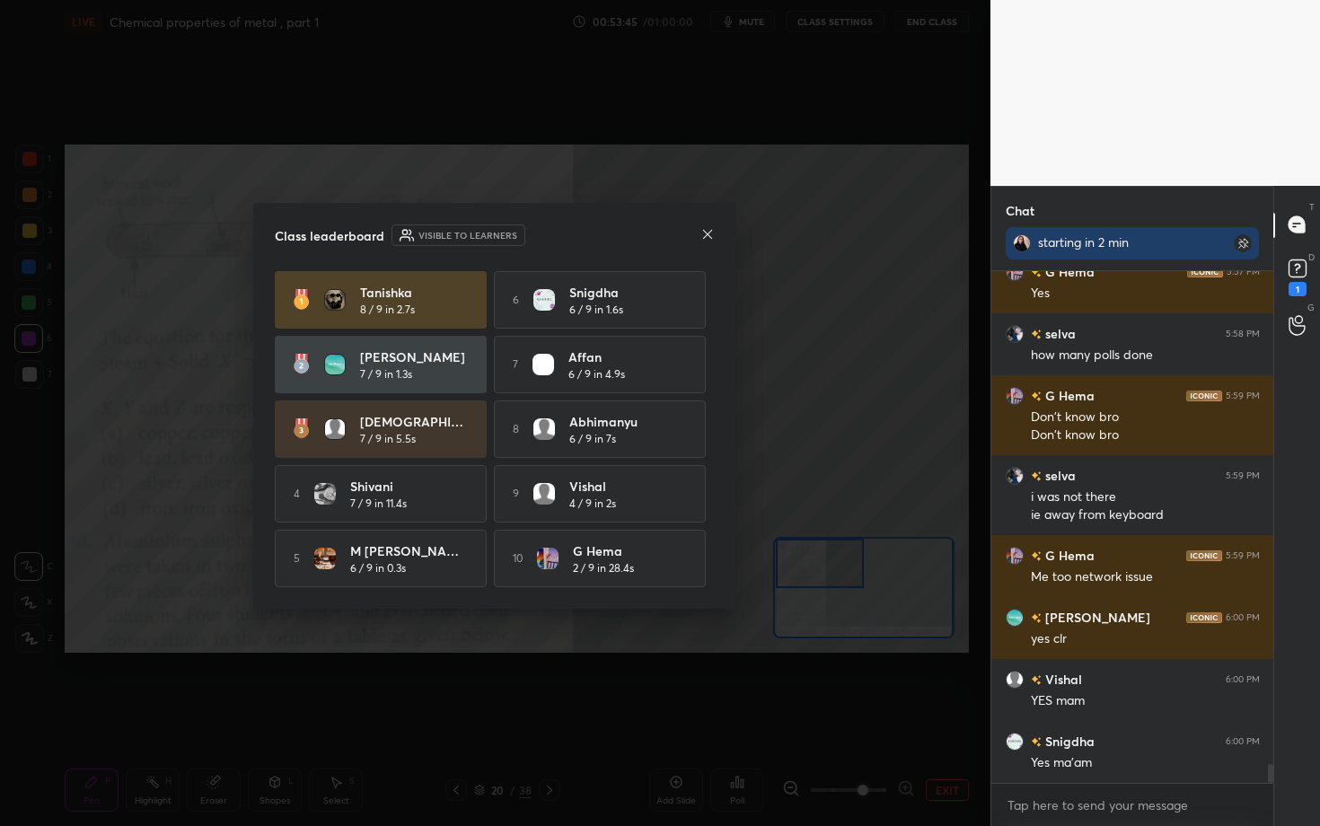
scroll to position [13689, 0]
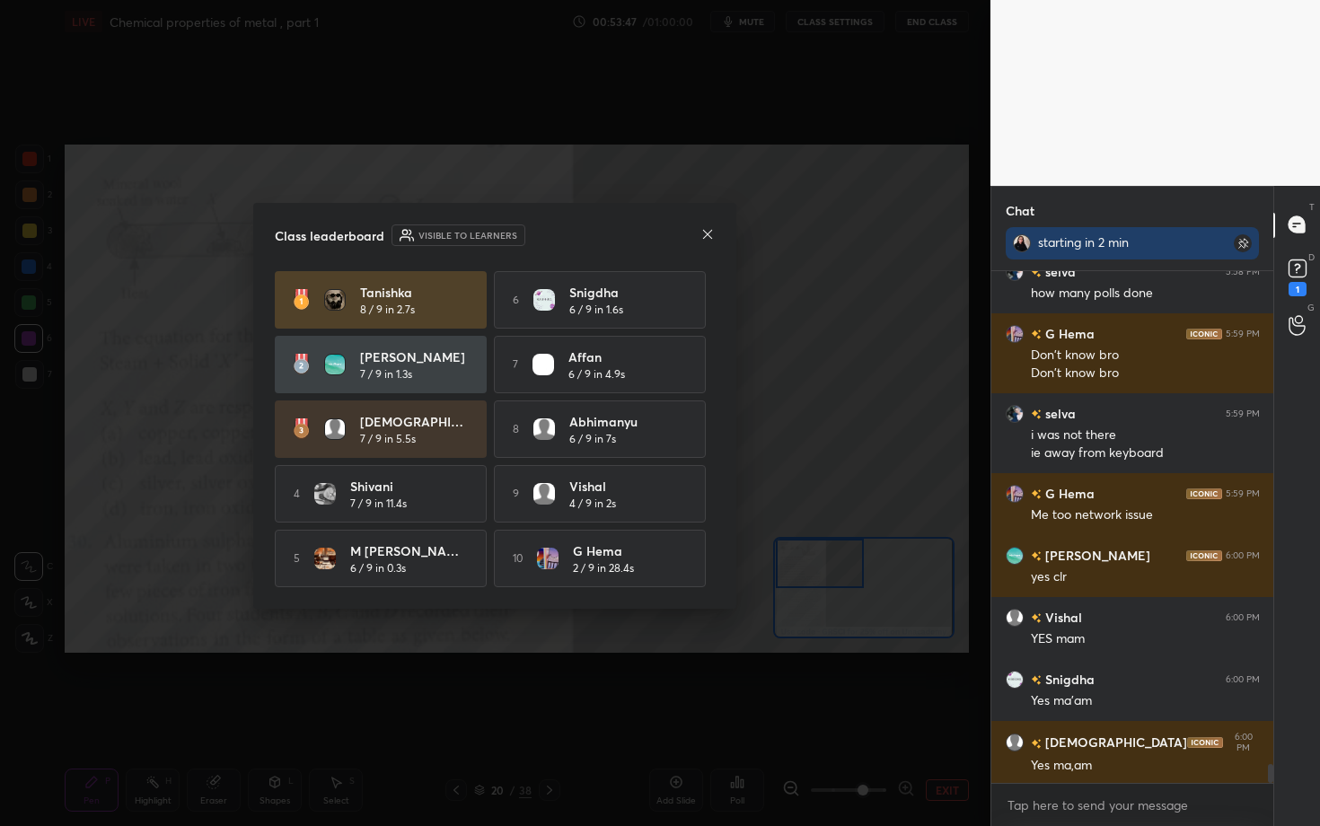
click at [705, 236] on icon at bounding box center [708, 234] width 14 height 14
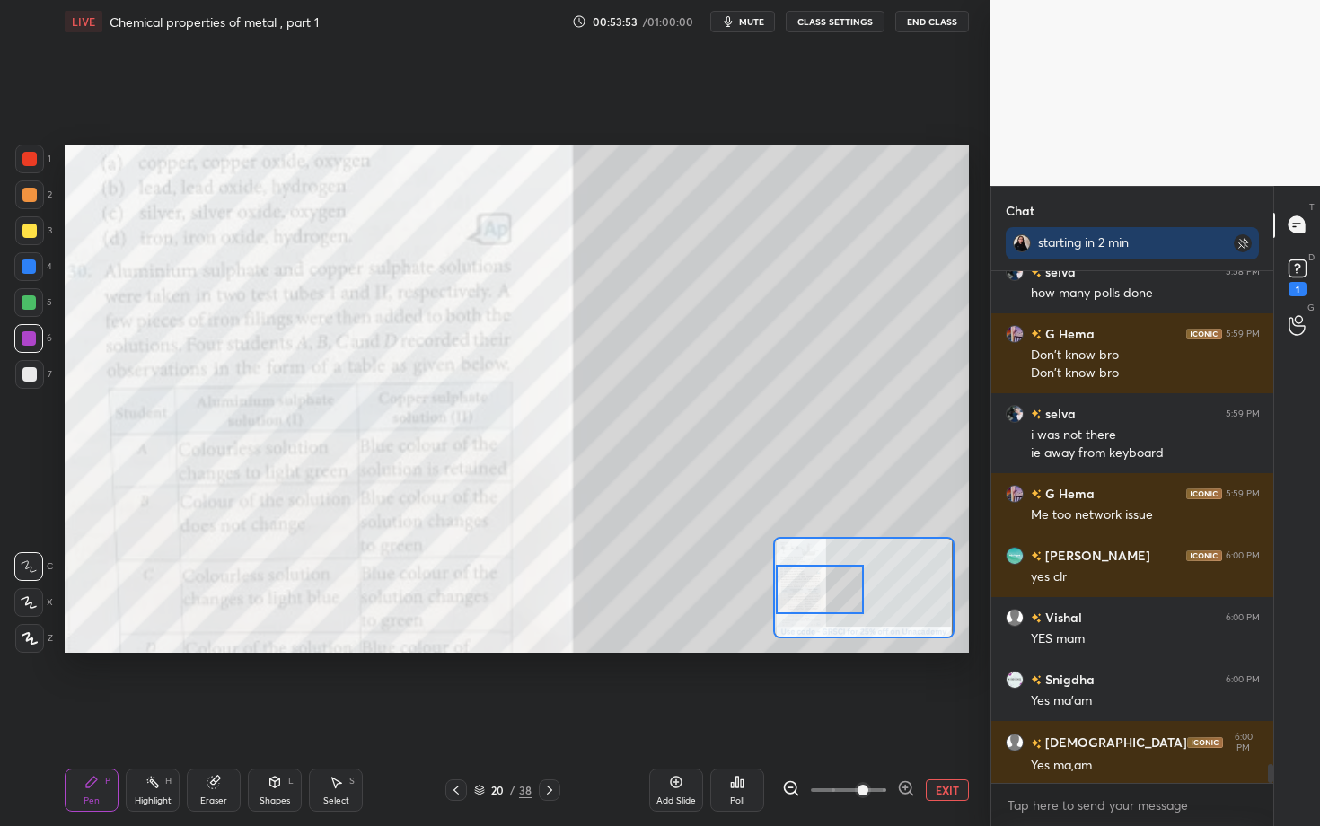
drag, startPoint x: 821, startPoint y: 555, endPoint x: 813, endPoint y: 581, distance: 27.3
click at [813, 581] on div at bounding box center [820, 589] width 89 height 49
click at [546, 638] on icon at bounding box center [550, 790] width 14 height 14
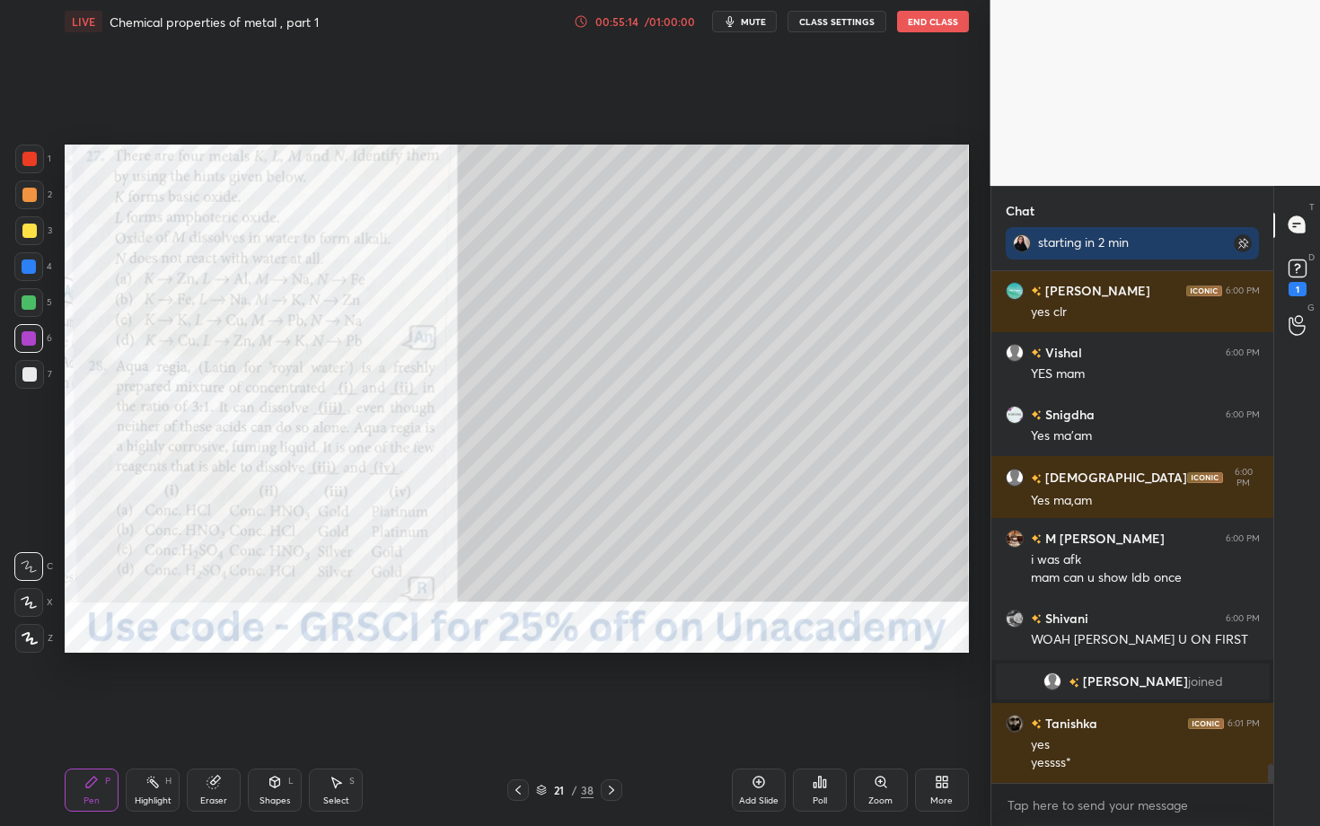
scroll to position [13453, 0]
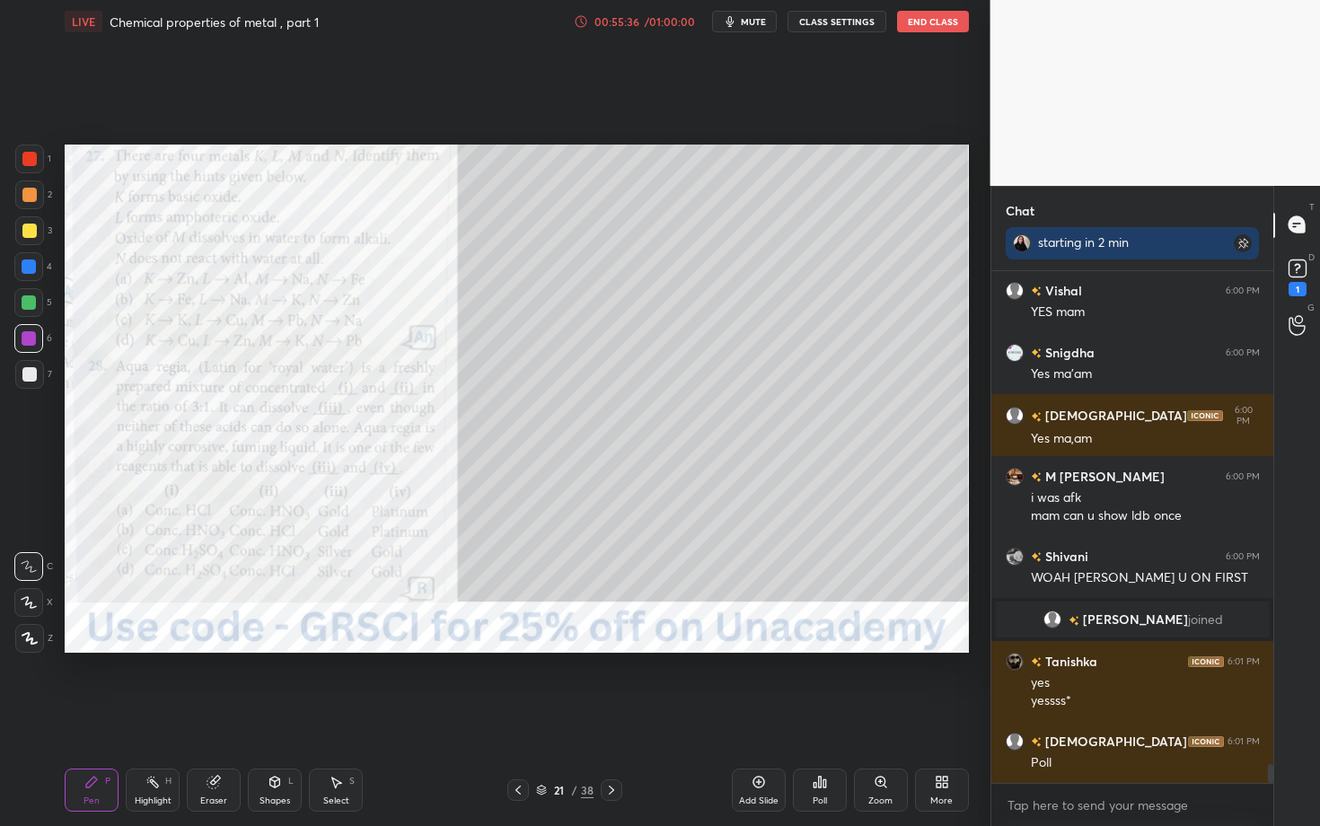
click at [819, 638] on icon at bounding box center [819, 782] width 3 height 11
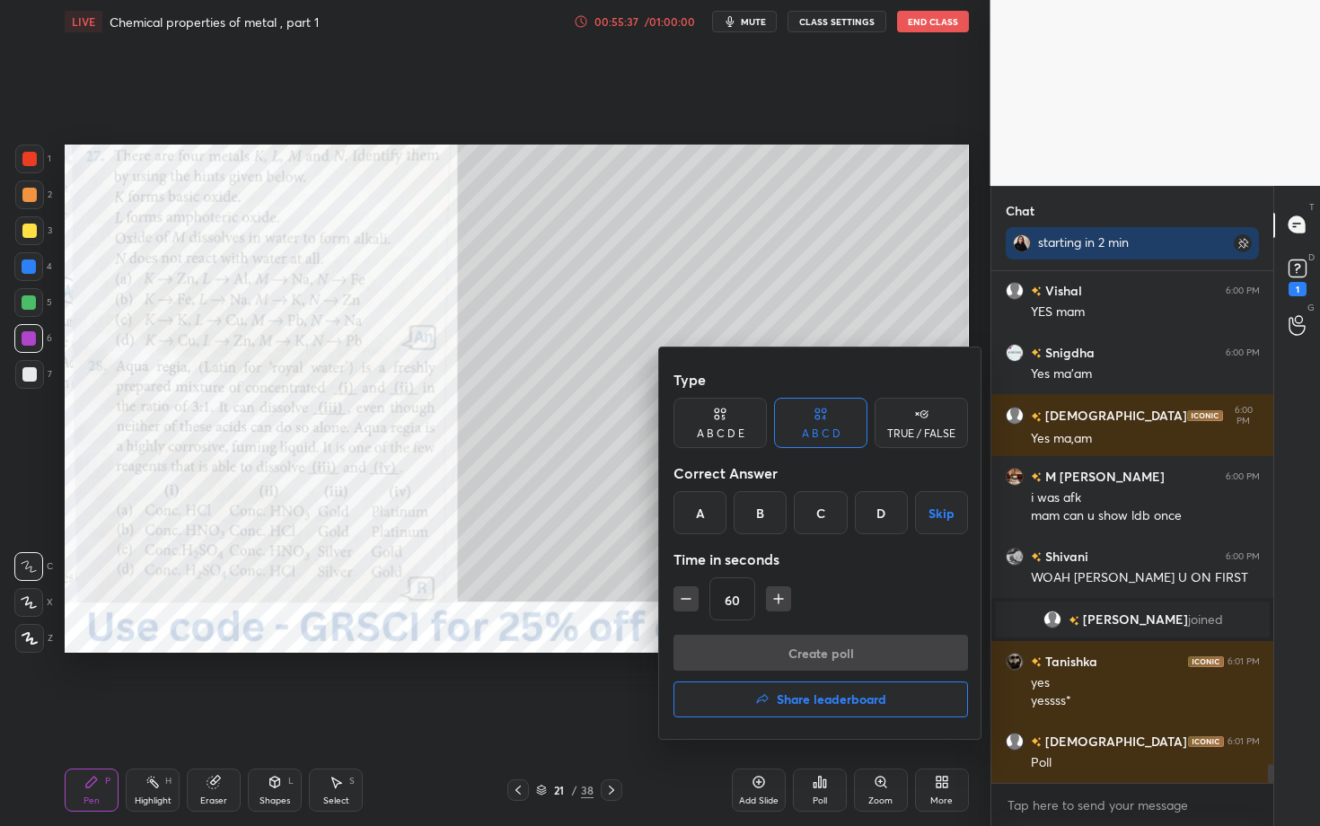
click at [705, 516] on div "A" at bounding box center [700, 512] width 53 height 43
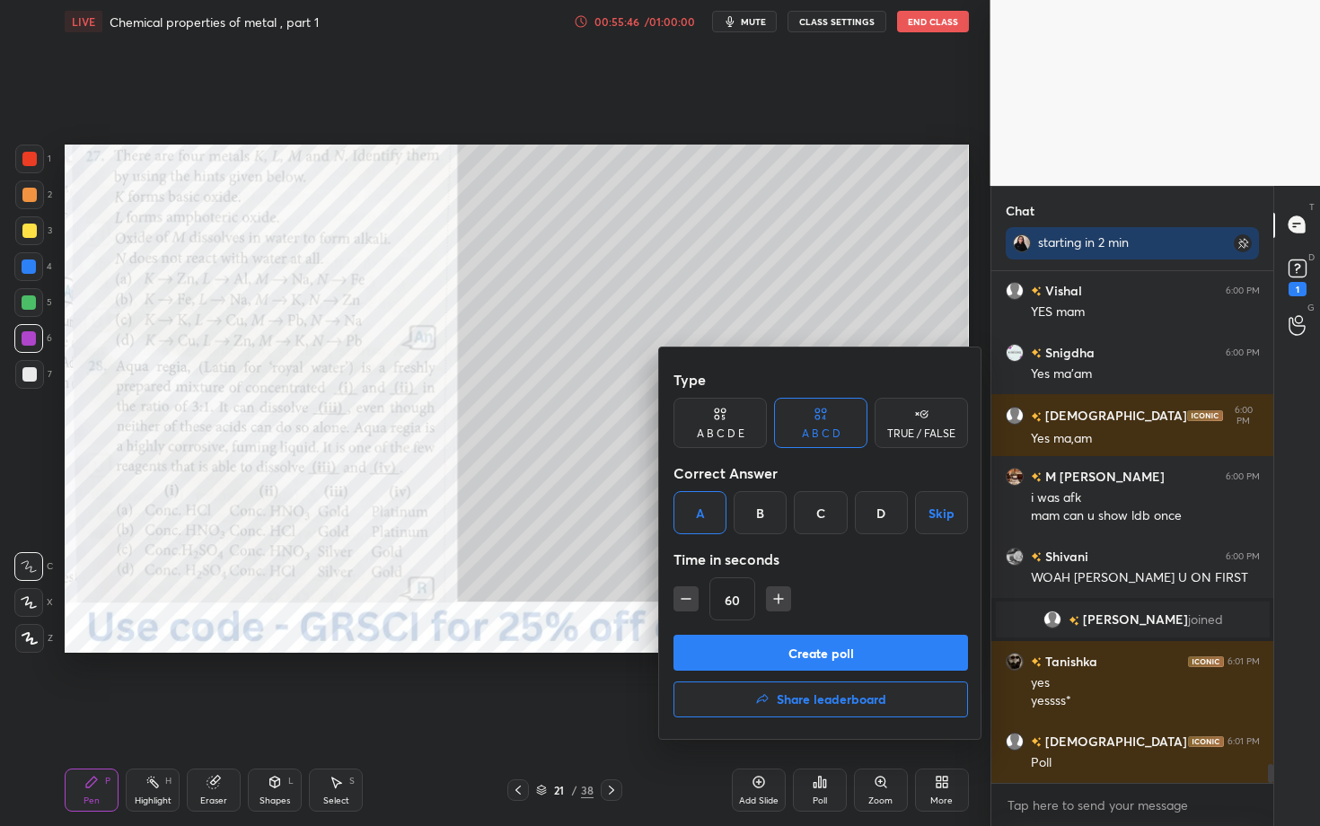
scroll to position [13515, 0]
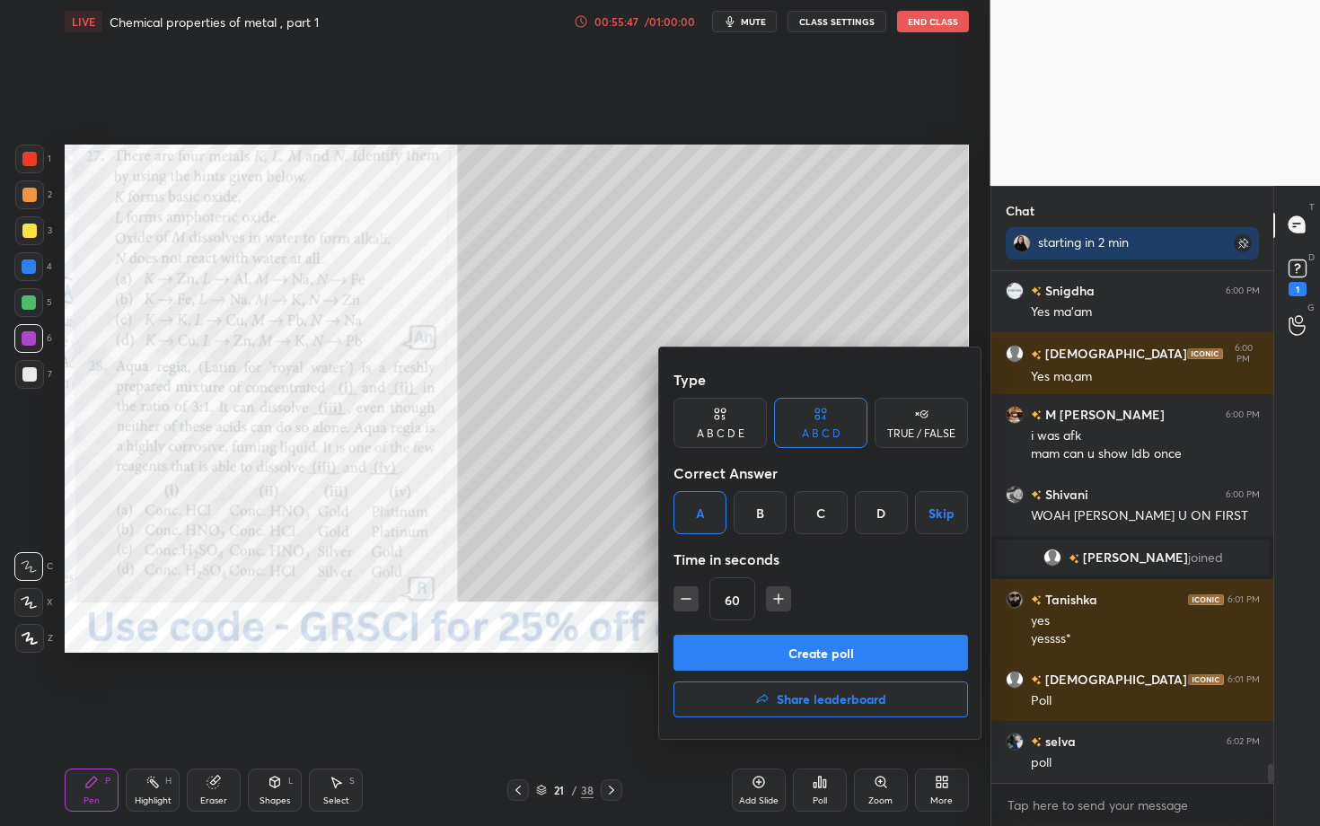
click at [765, 638] on button "Create poll" at bounding box center [821, 653] width 295 height 36
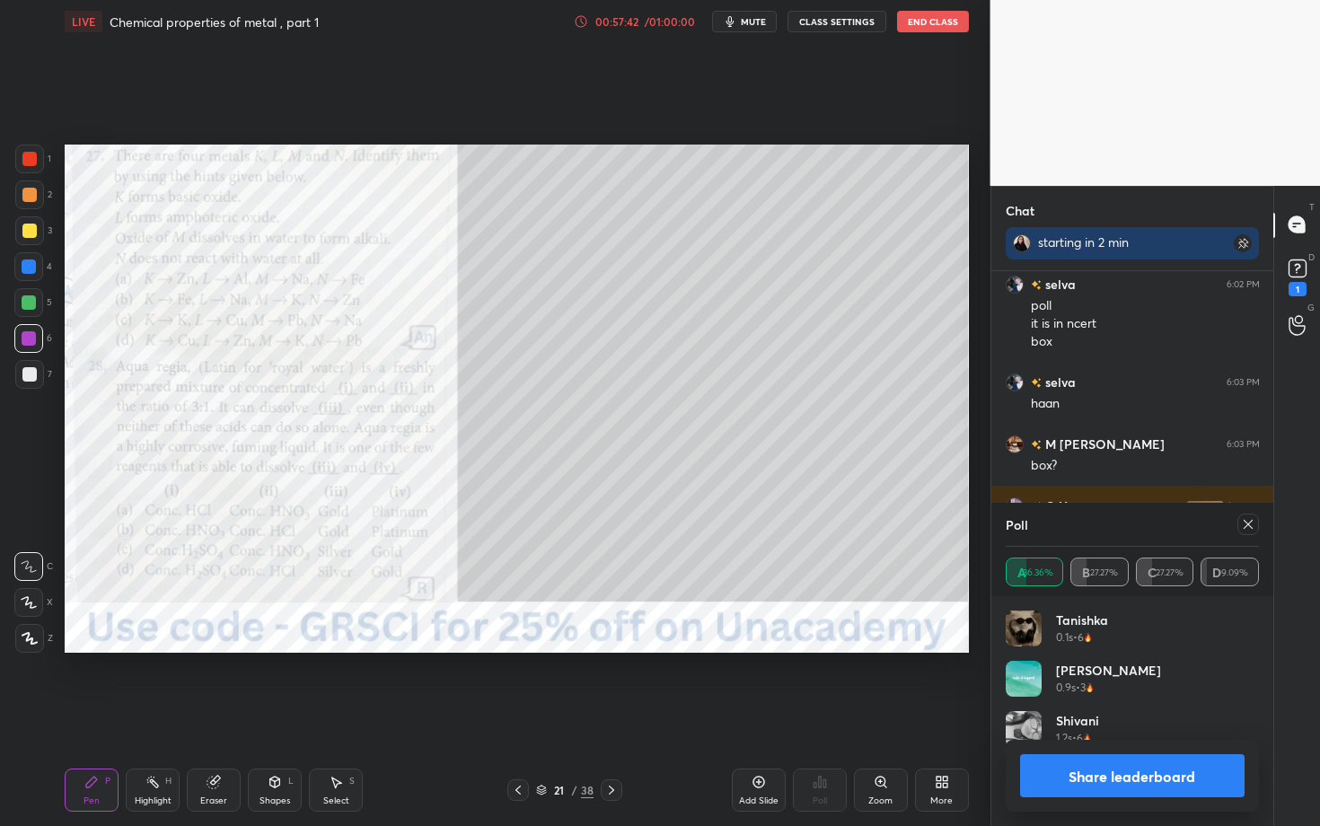
scroll to position [14034, 0]
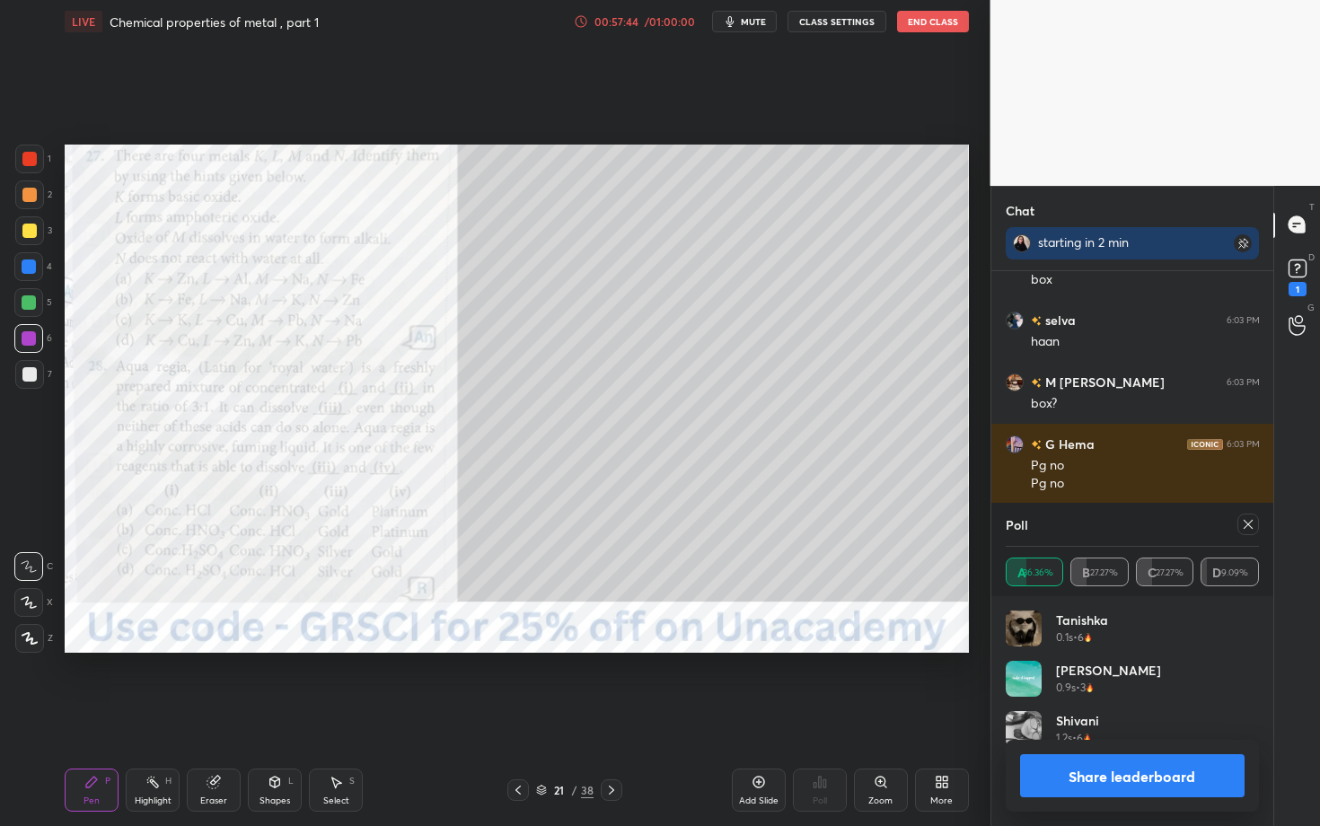
click at [609, 638] on icon at bounding box center [611, 790] width 5 height 9
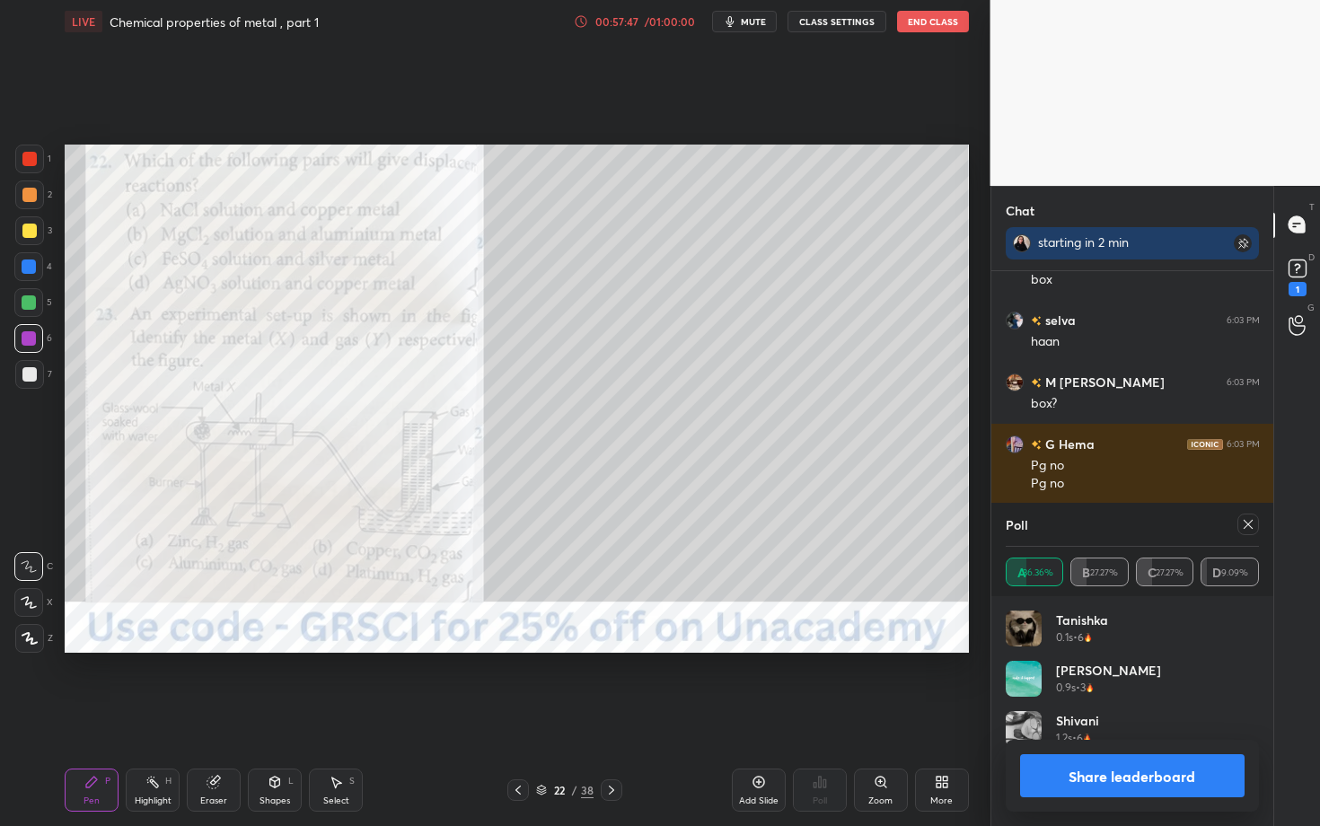
click at [1245, 524] on icon at bounding box center [1248, 524] width 14 height 14
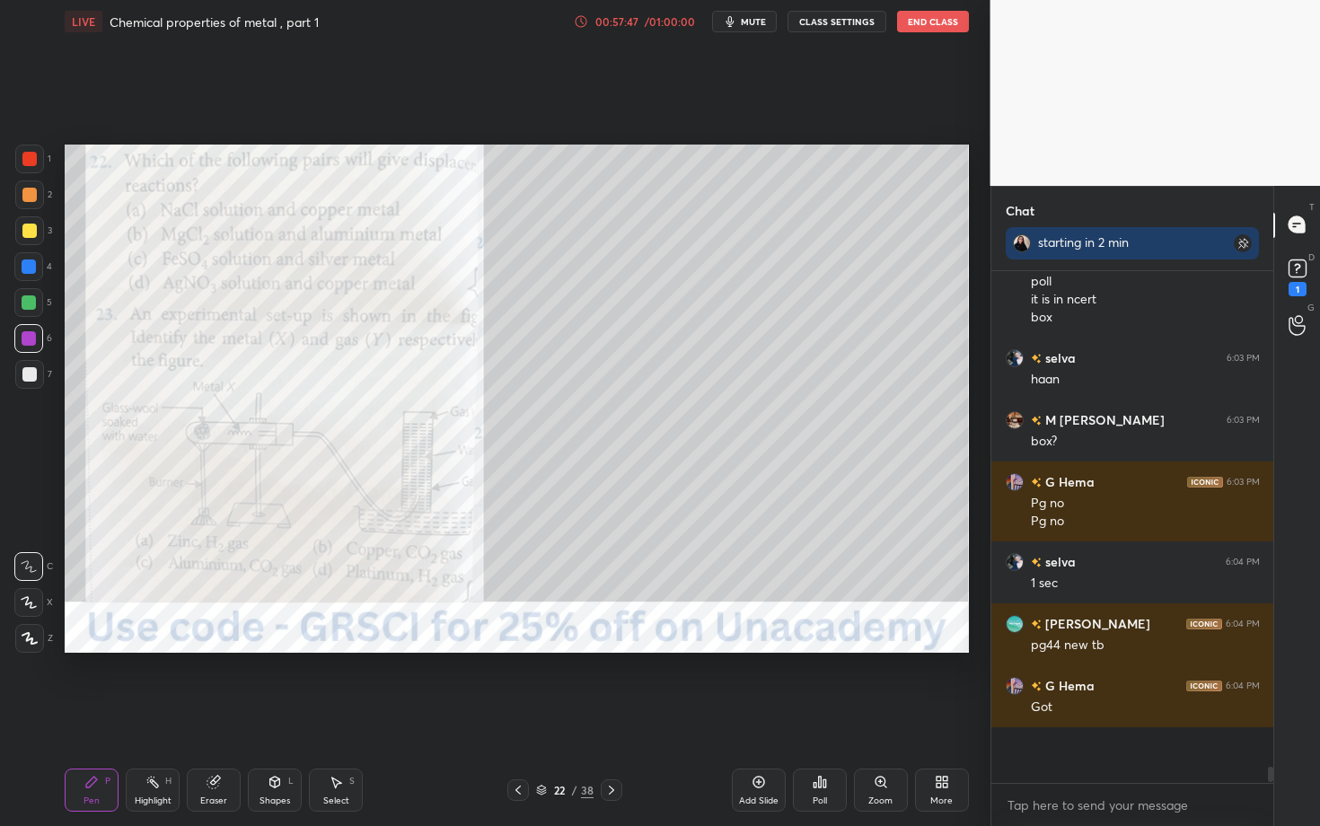
scroll to position [544, 277]
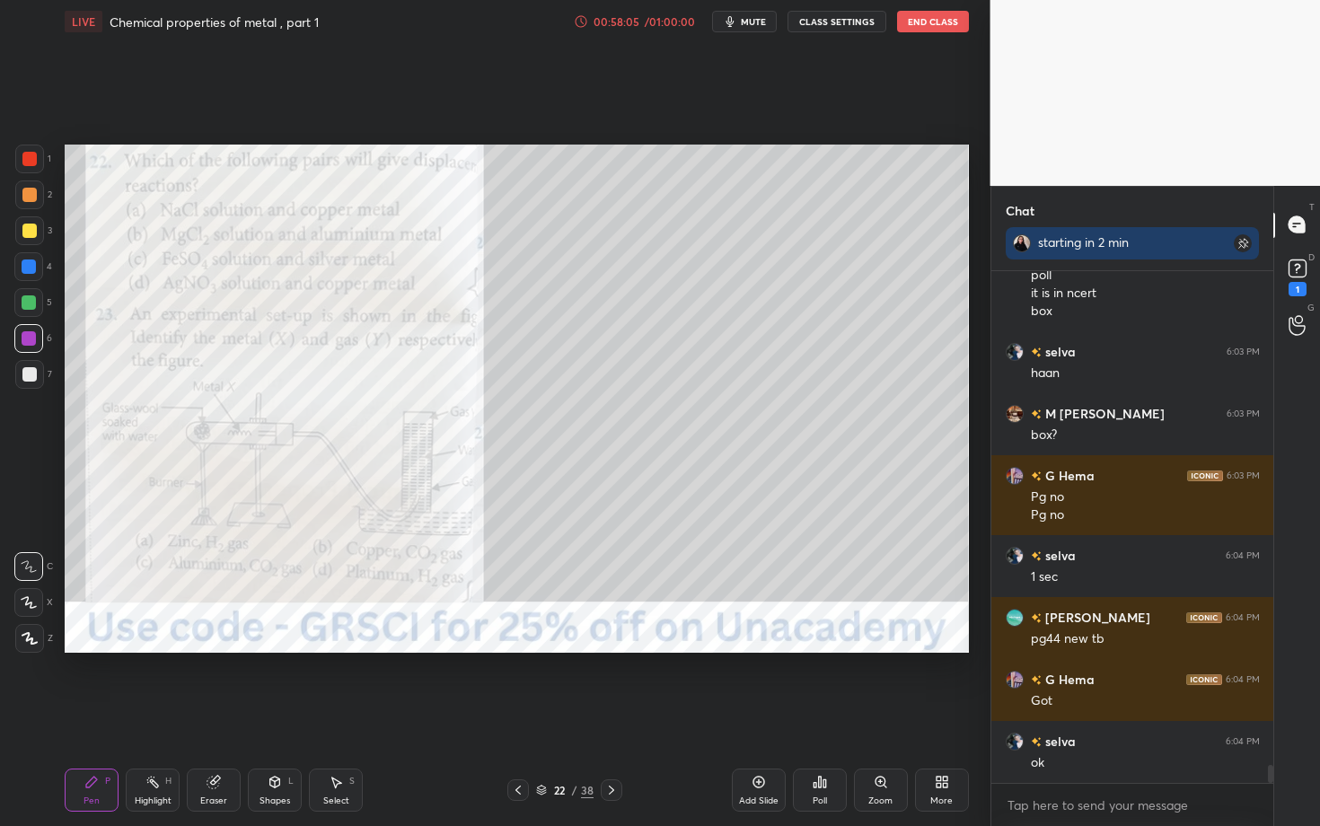
click at [832, 638] on div "Poll" at bounding box center [820, 790] width 54 height 43
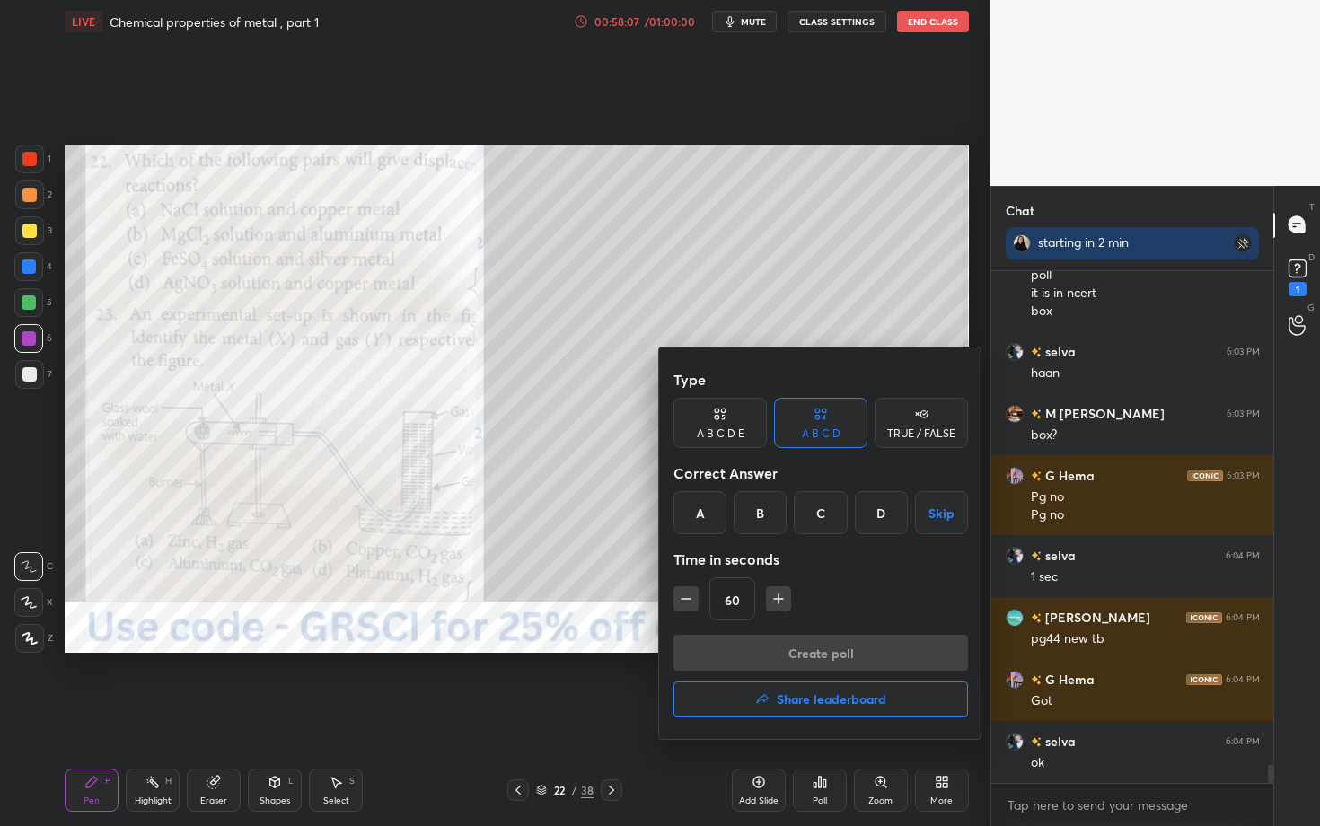
click at [866, 503] on div "D" at bounding box center [881, 512] width 53 height 43
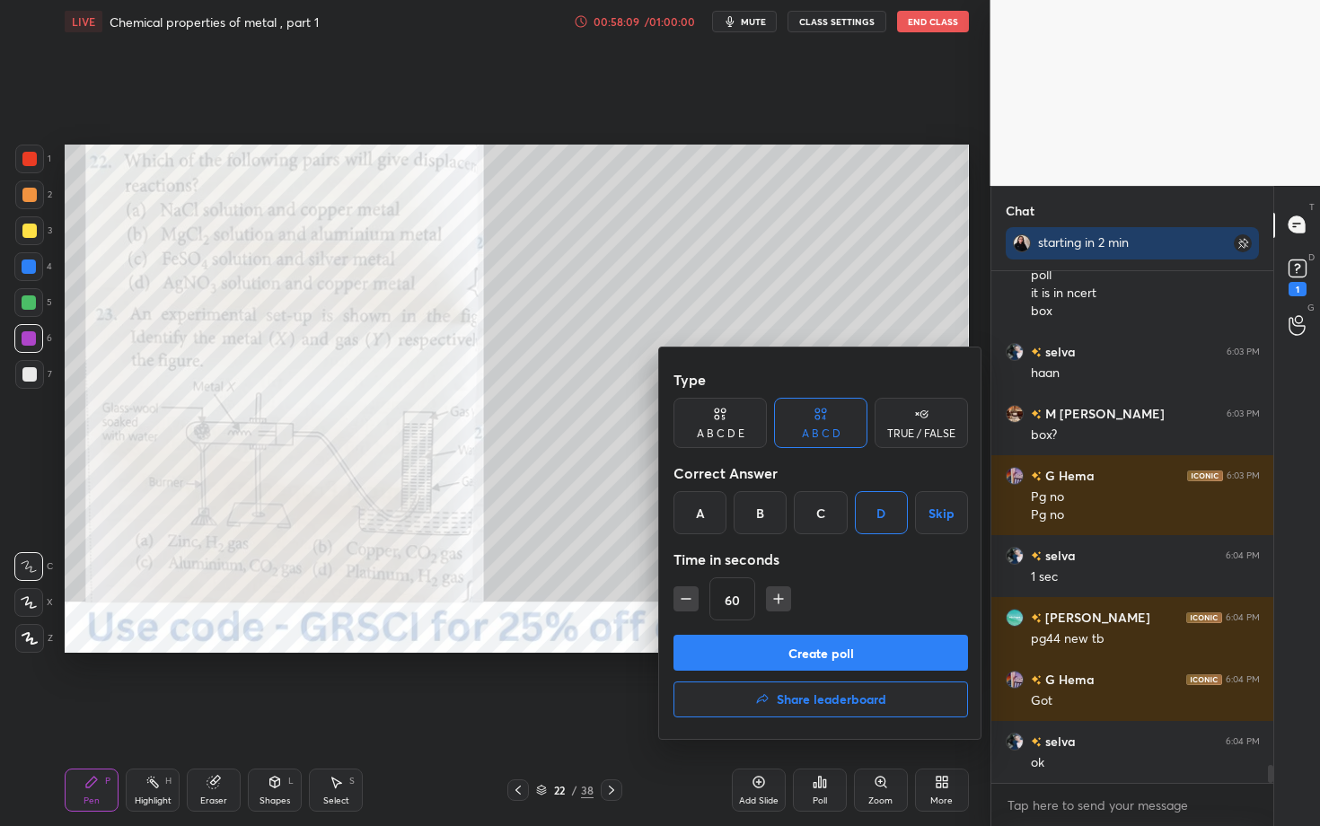
click at [782, 638] on button "Create poll" at bounding box center [821, 653] width 295 height 36
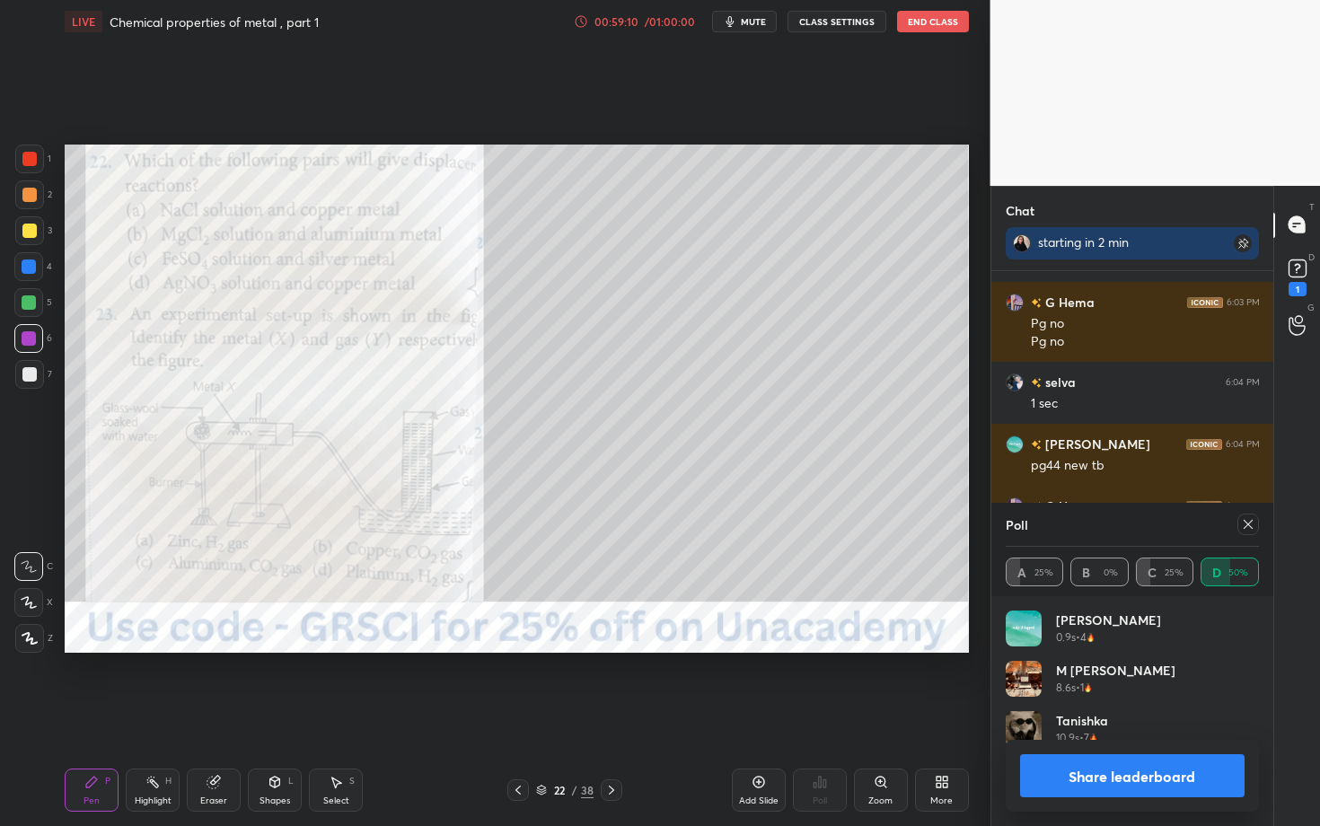
scroll to position [14300, 0]
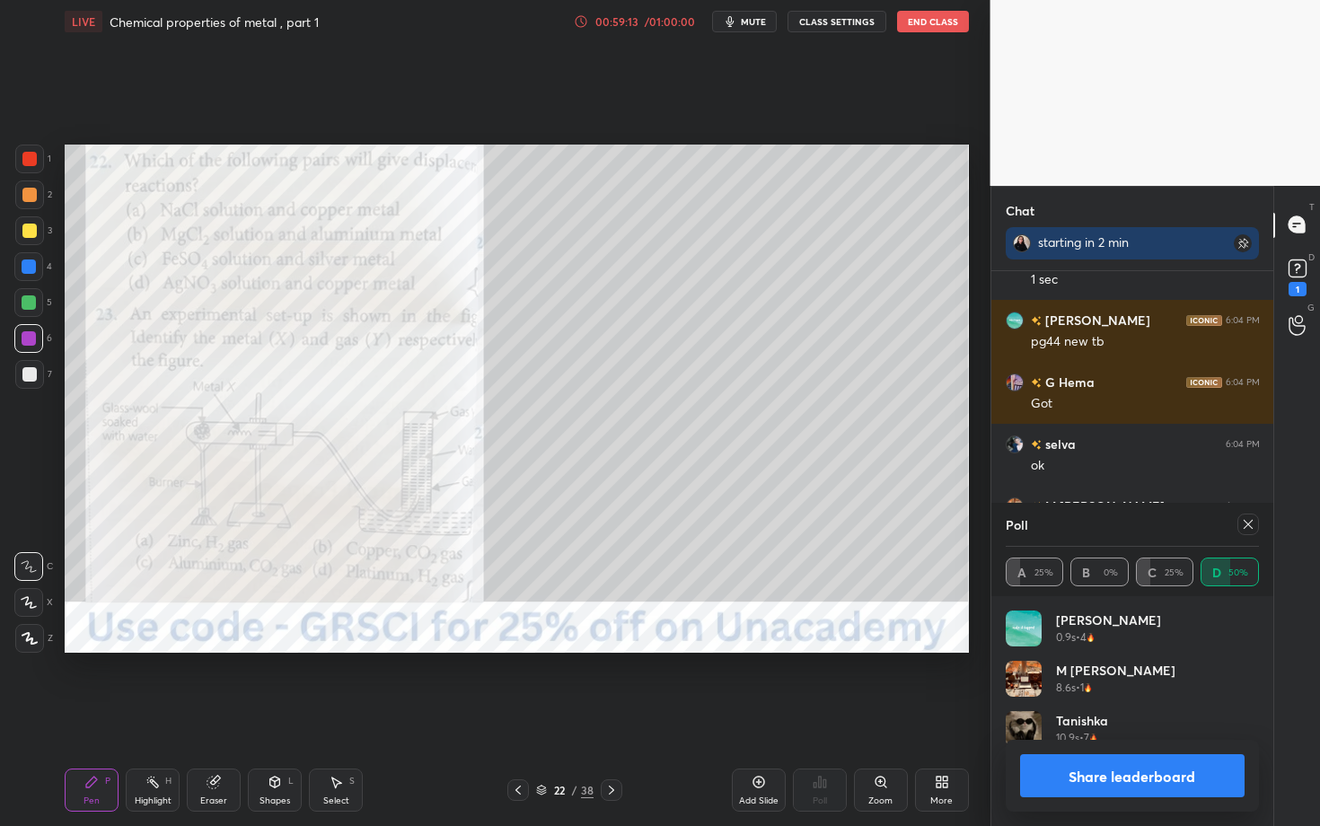
click at [1130, 638] on button "Share leaderboard" at bounding box center [1132, 776] width 225 height 43
type textarea "x"
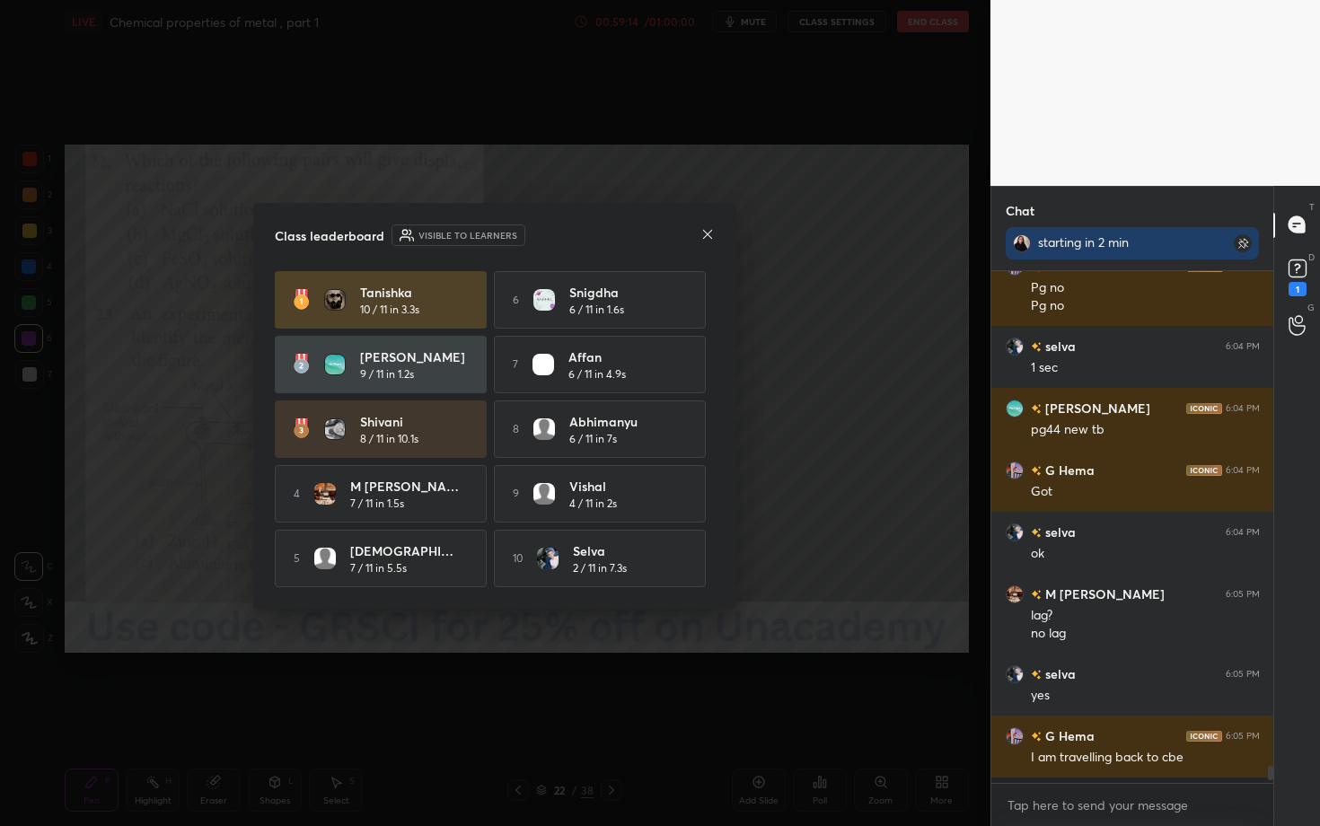
scroll to position [14207, 0]
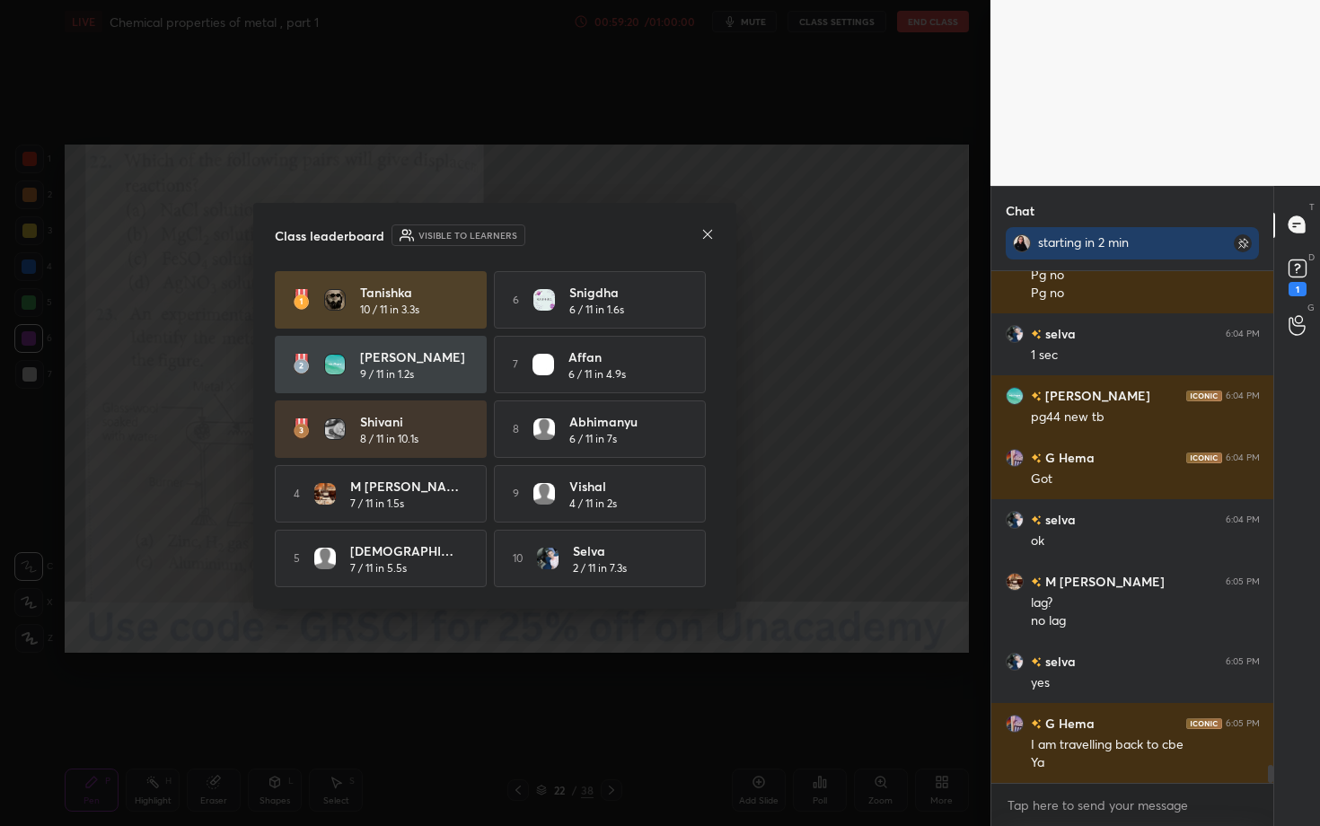
click at [706, 228] on icon at bounding box center [708, 234] width 14 height 14
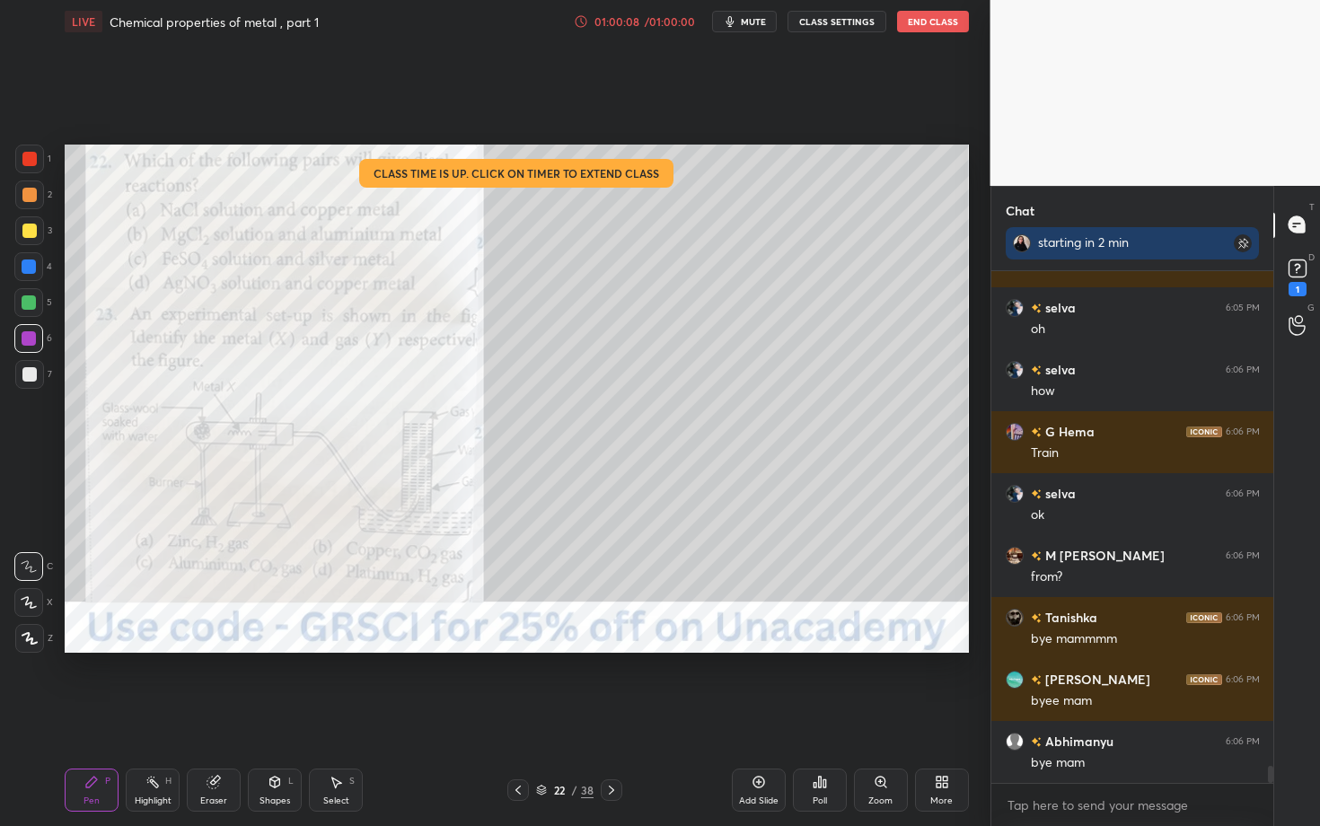
scroll to position [14783, 0]
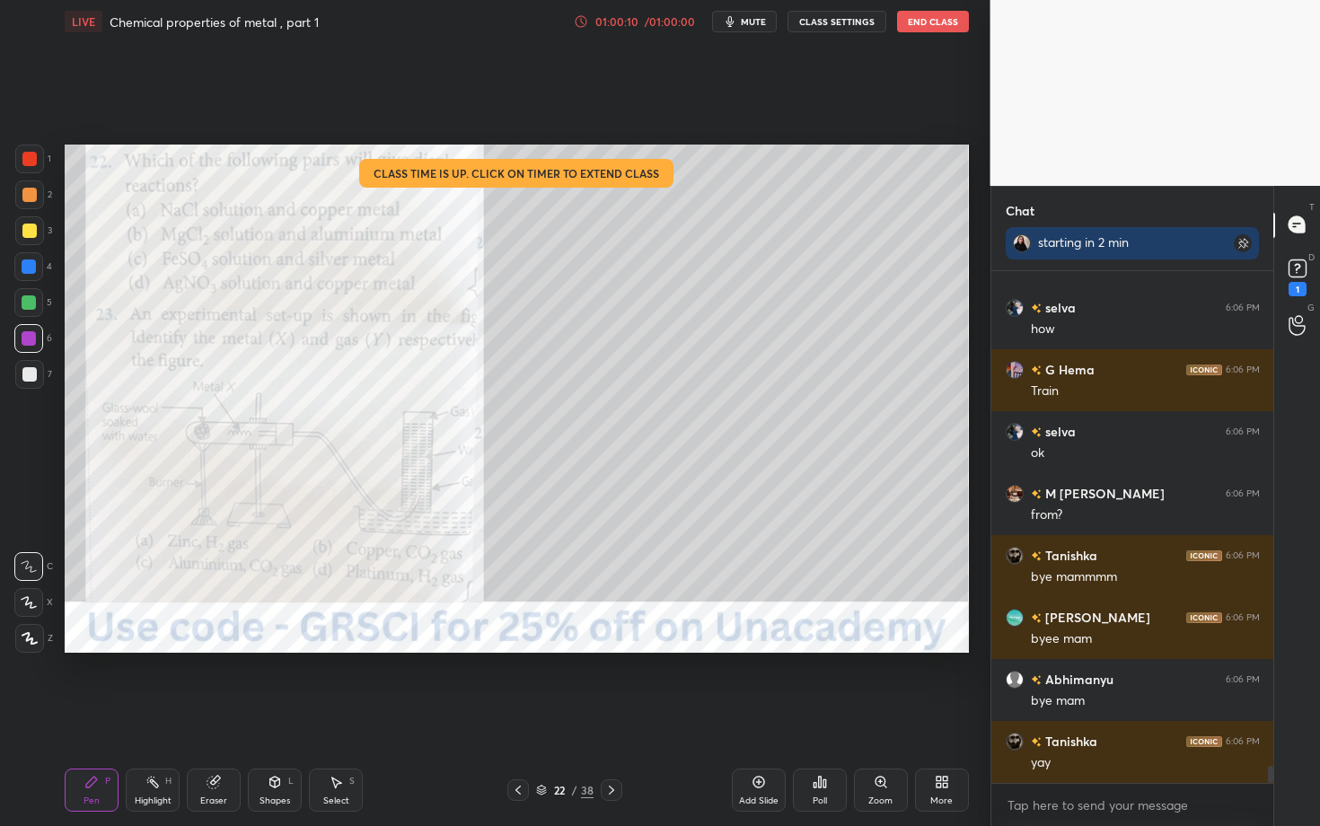
click at [931, 29] on button "End Class" at bounding box center [933, 22] width 72 height 22
